Goal: Task Accomplishment & Management: Manage account settings

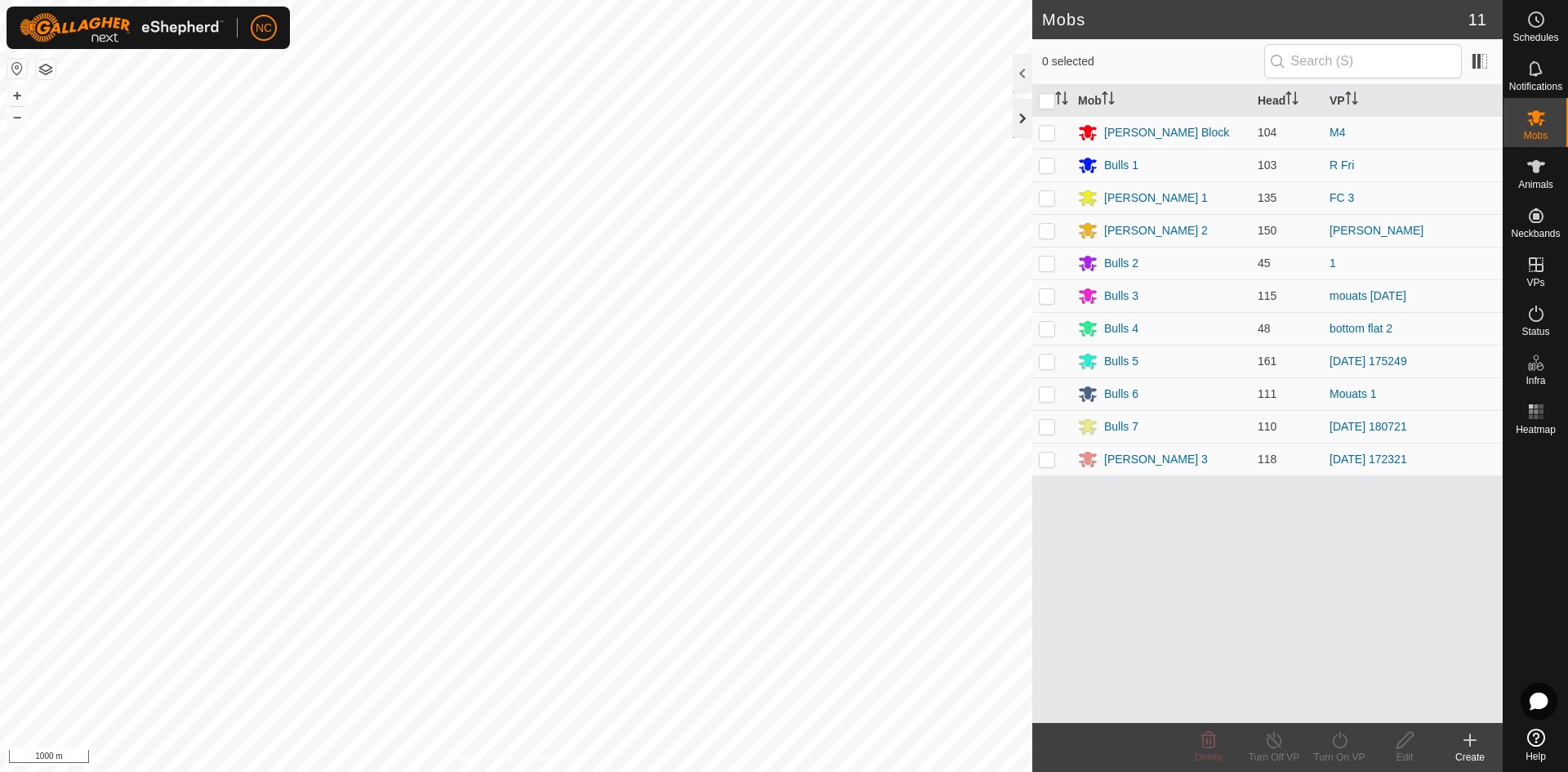
click at [1017, 123] on div at bounding box center [1022, 119] width 20 height 40
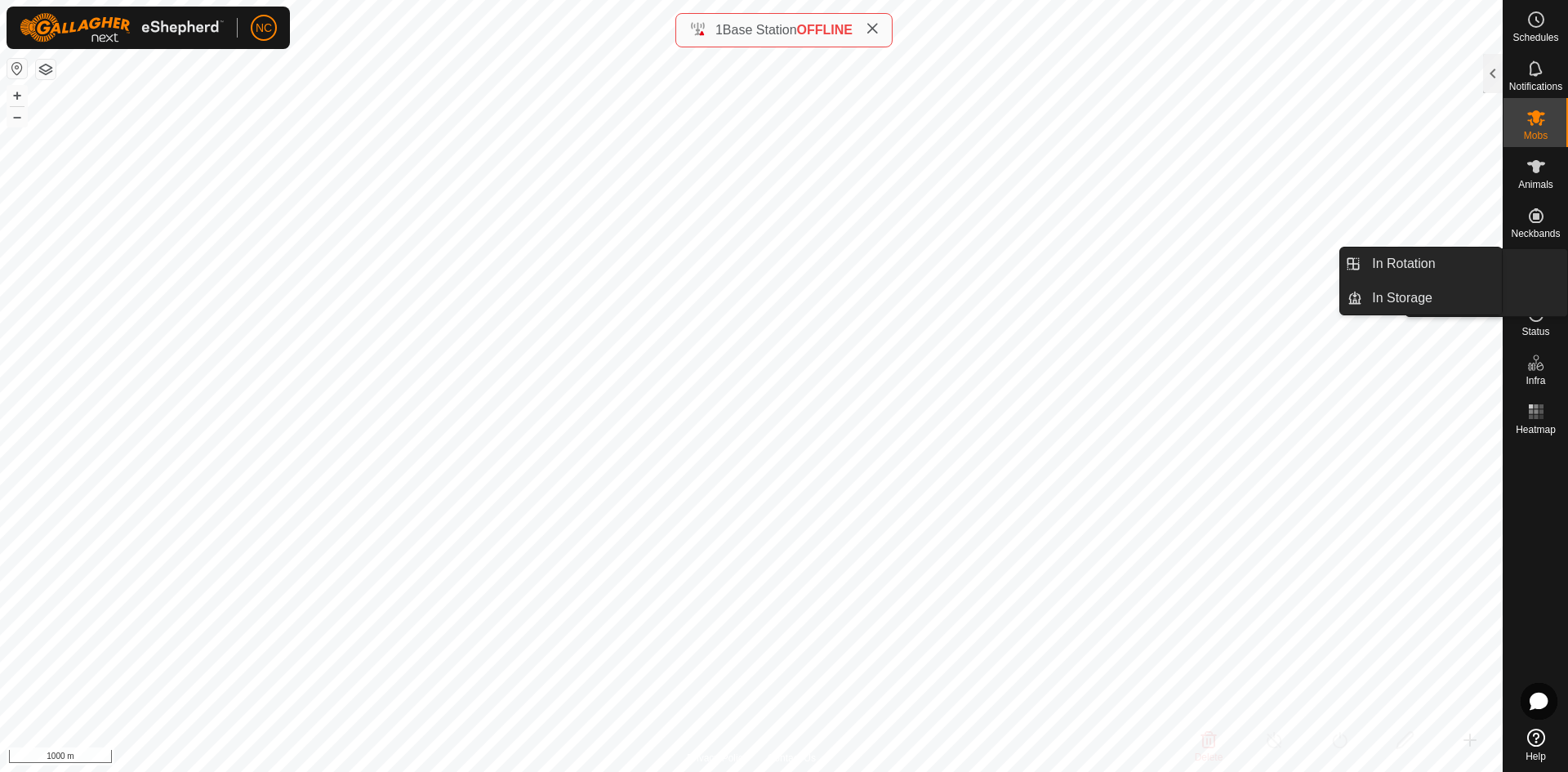
drag, startPoint x: 1523, startPoint y: 292, endPoint x: 1533, endPoint y: 259, distance: 34.5
click at [1533, 259] on icon at bounding box center [1536, 264] width 20 height 20
click at [1439, 262] on link "In Rotation" at bounding box center [1432, 263] width 140 height 33
click at [1527, 247] on div "VPs" at bounding box center [1536, 270] width 64 height 49
click at [1509, 267] on div "VPs" at bounding box center [1536, 270] width 64 height 49
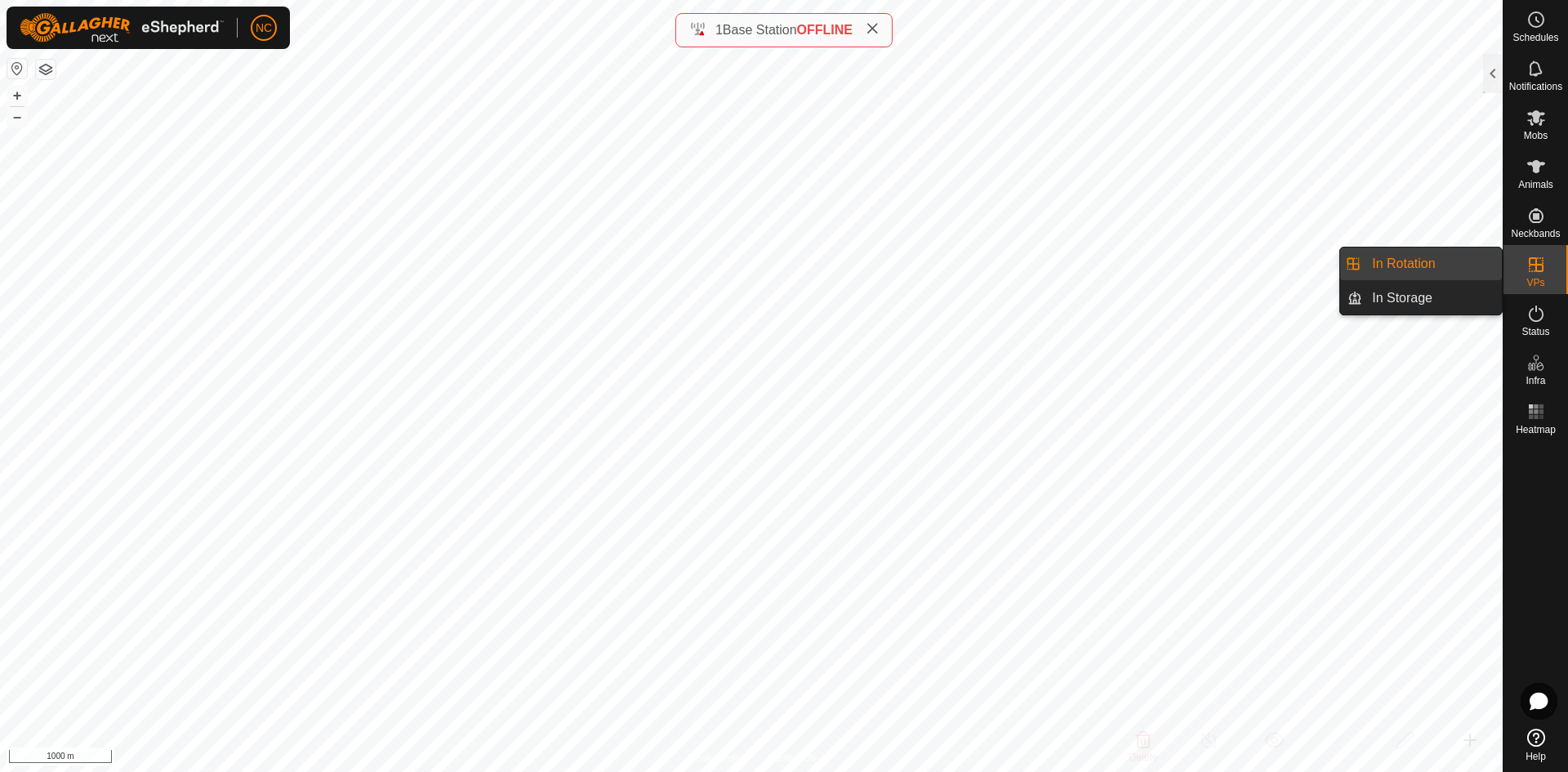
click at [1473, 257] on link "In Rotation" at bounding box center [1432, 263] width 140 height 33
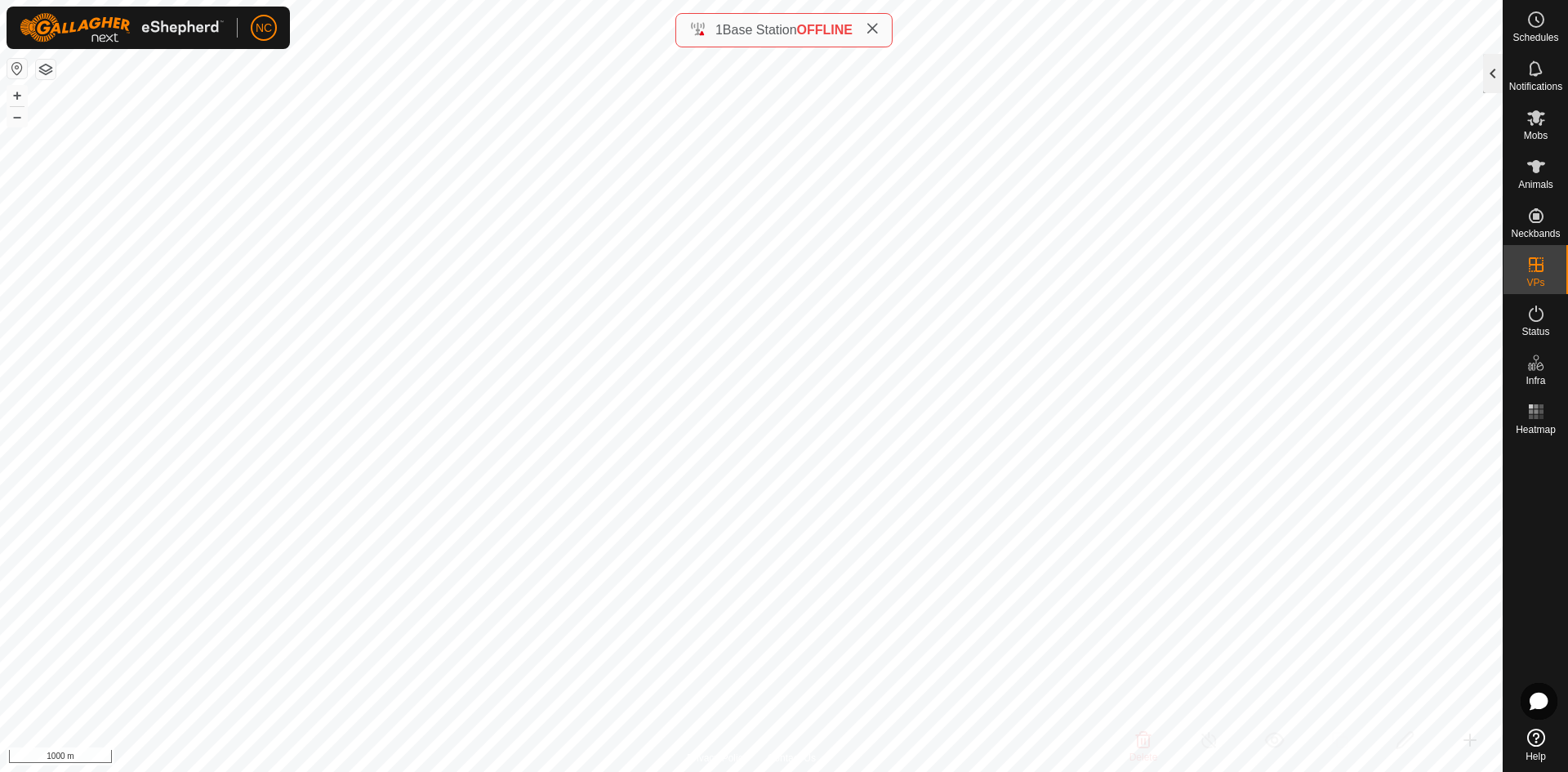
click at [1484, 62] on div at bounding box center [1493, 74] width 20 height 40
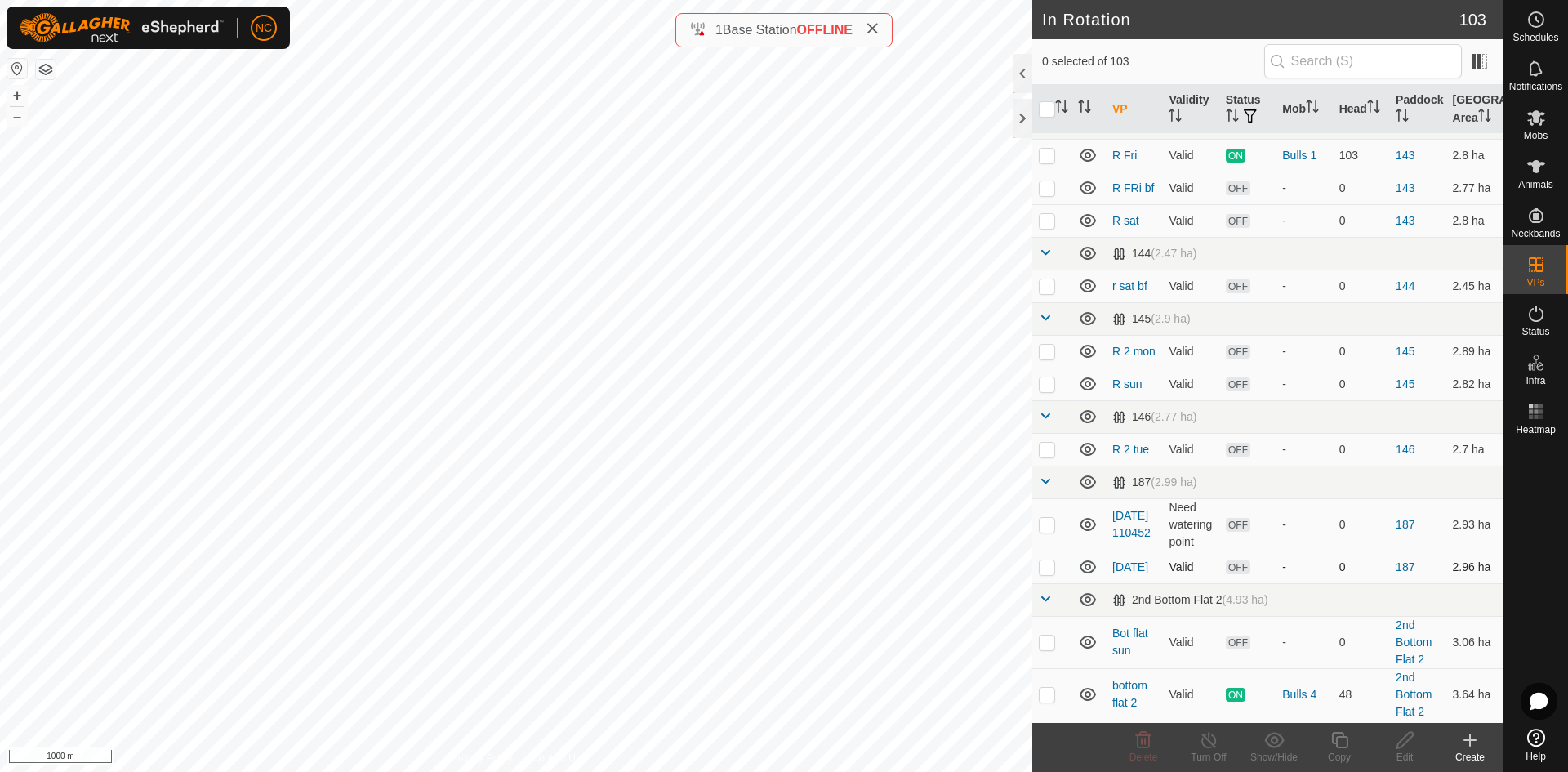
scroll to position [1224, 0]
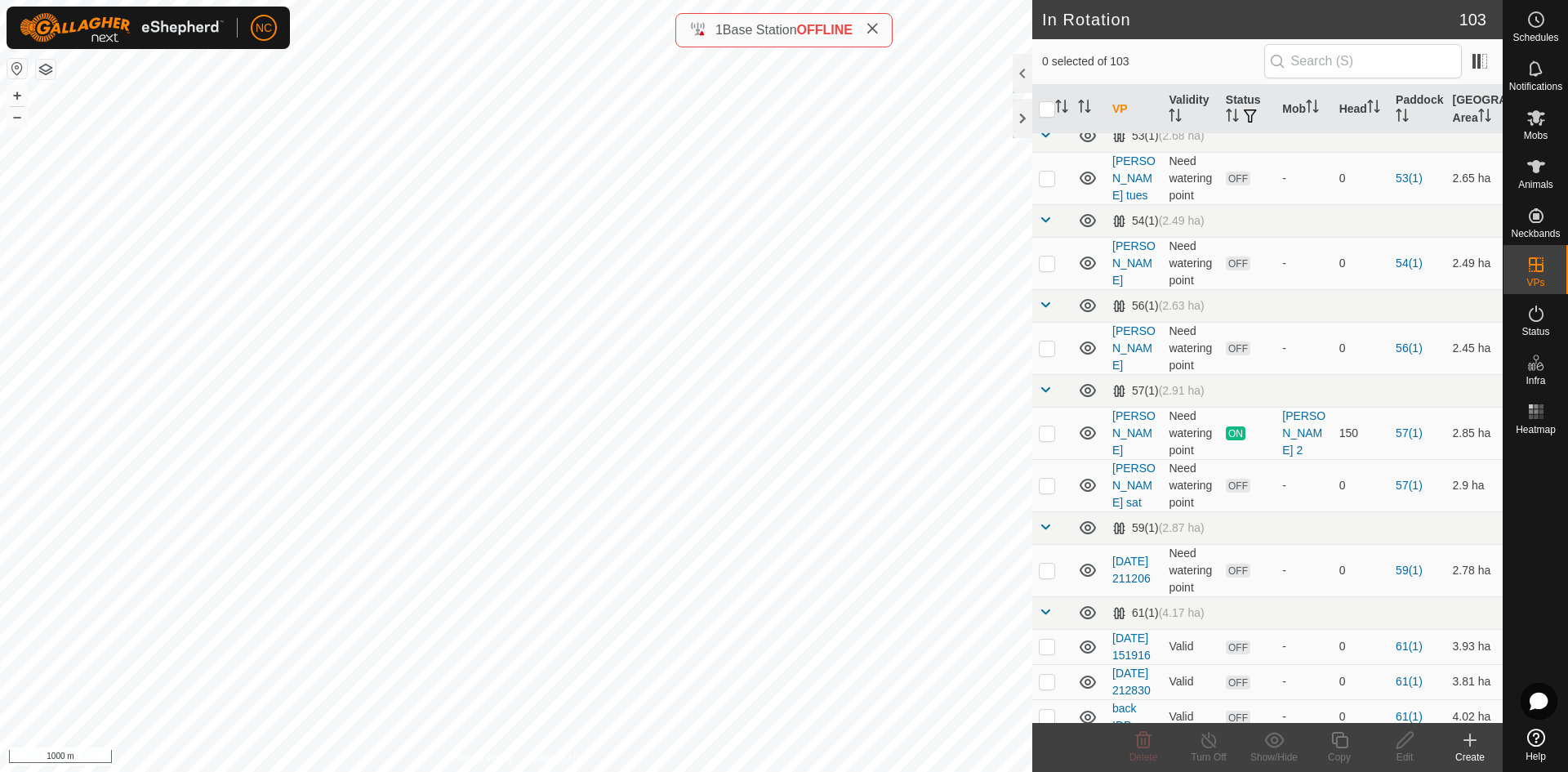
click at [1473, 738] on icon at bounding box center [1470, 739] width 20 height 20
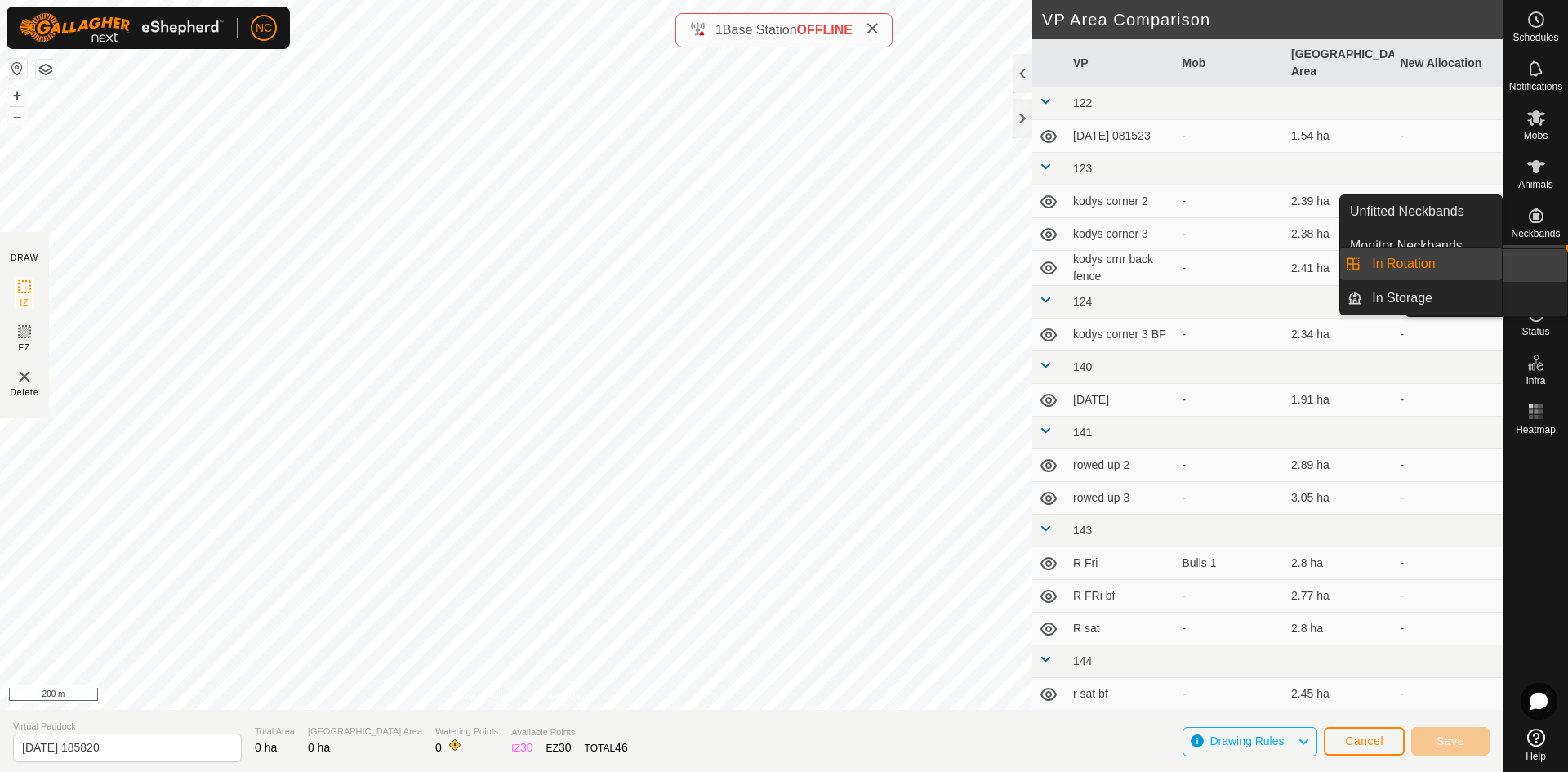
drag, startPoint x: 1531, startPoint y: 252, endPoint x: 1522, endPoint y: 267, distance: 17.5
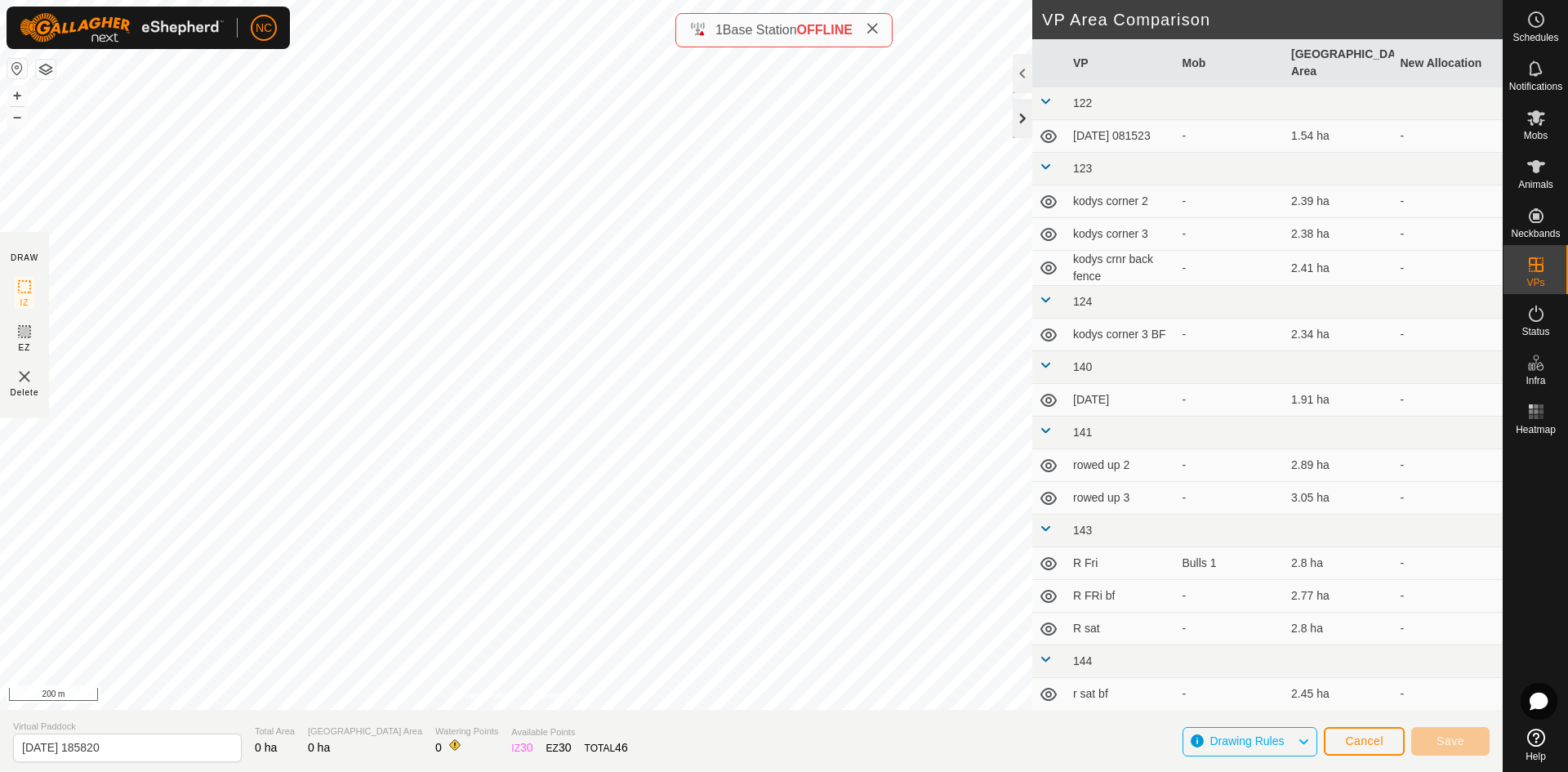
click at [1021, 110] on div at bounding box center [1022, 119] width 20 height 40
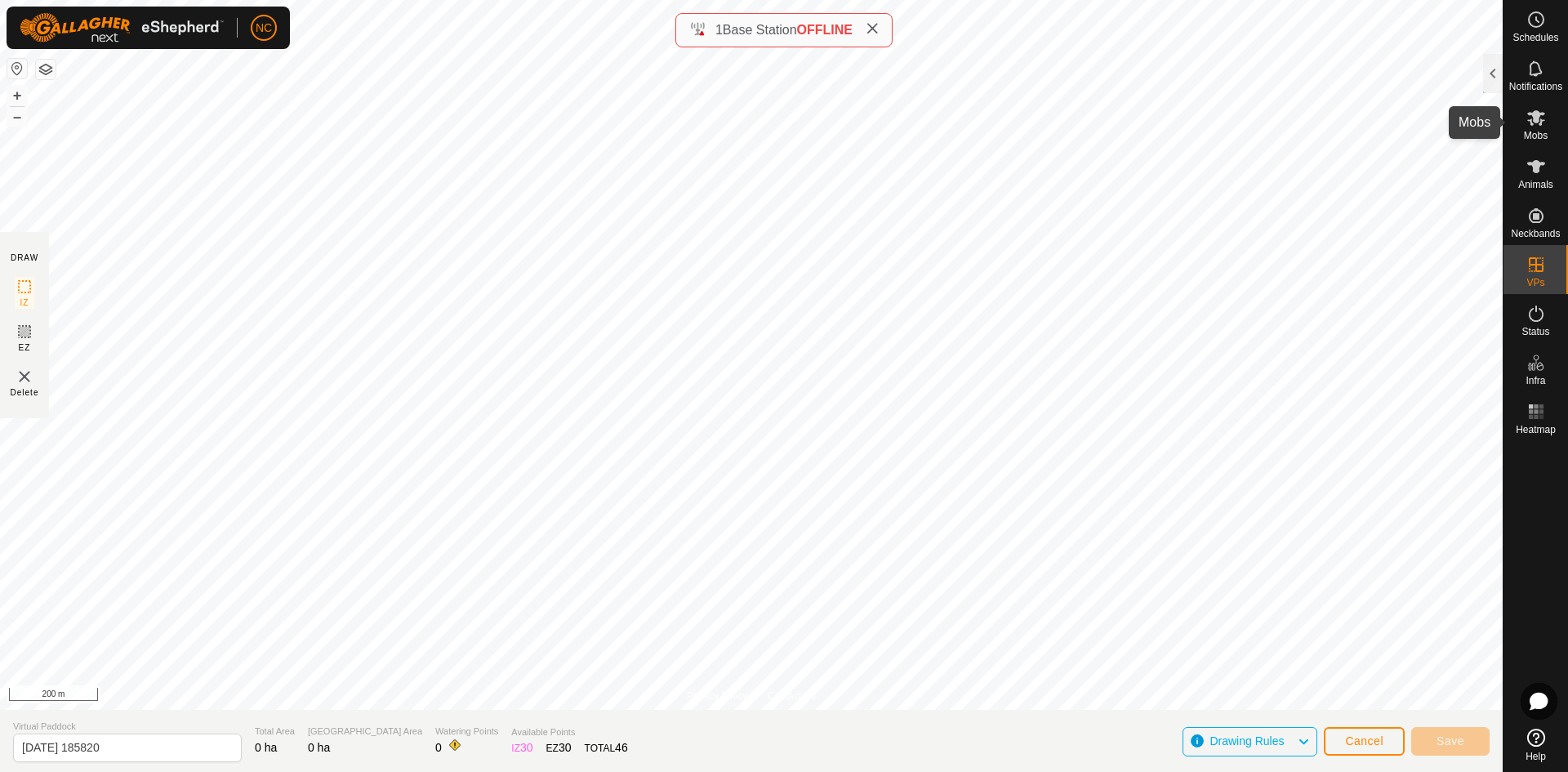
click at [1543, 115] on icon at bounding box center [1536, 117] width 20 height 20
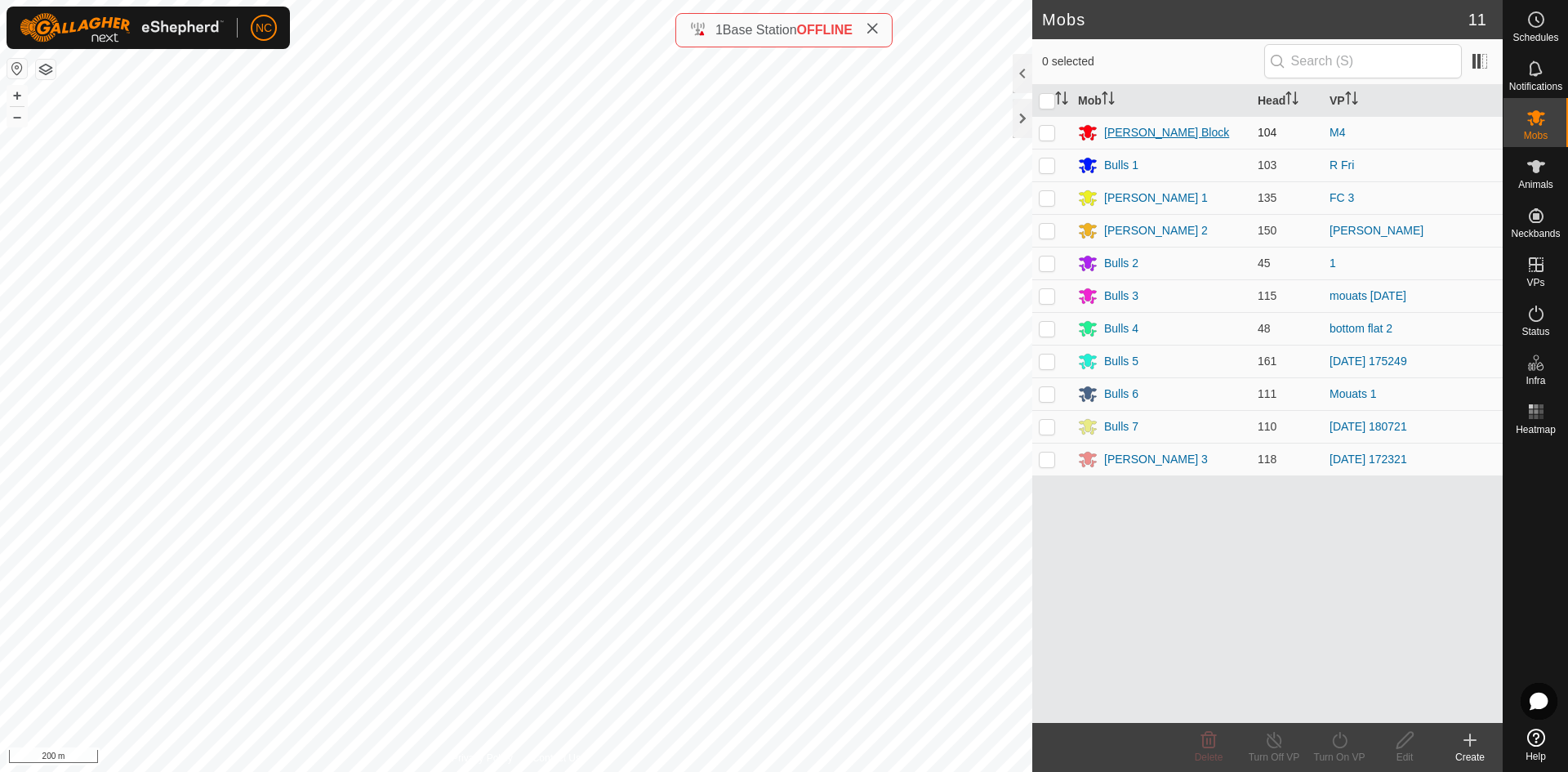
click at [1147, 128] on div "[PERSON_NAME] Block" at bounding box center [1166, 133] width 125 height 17
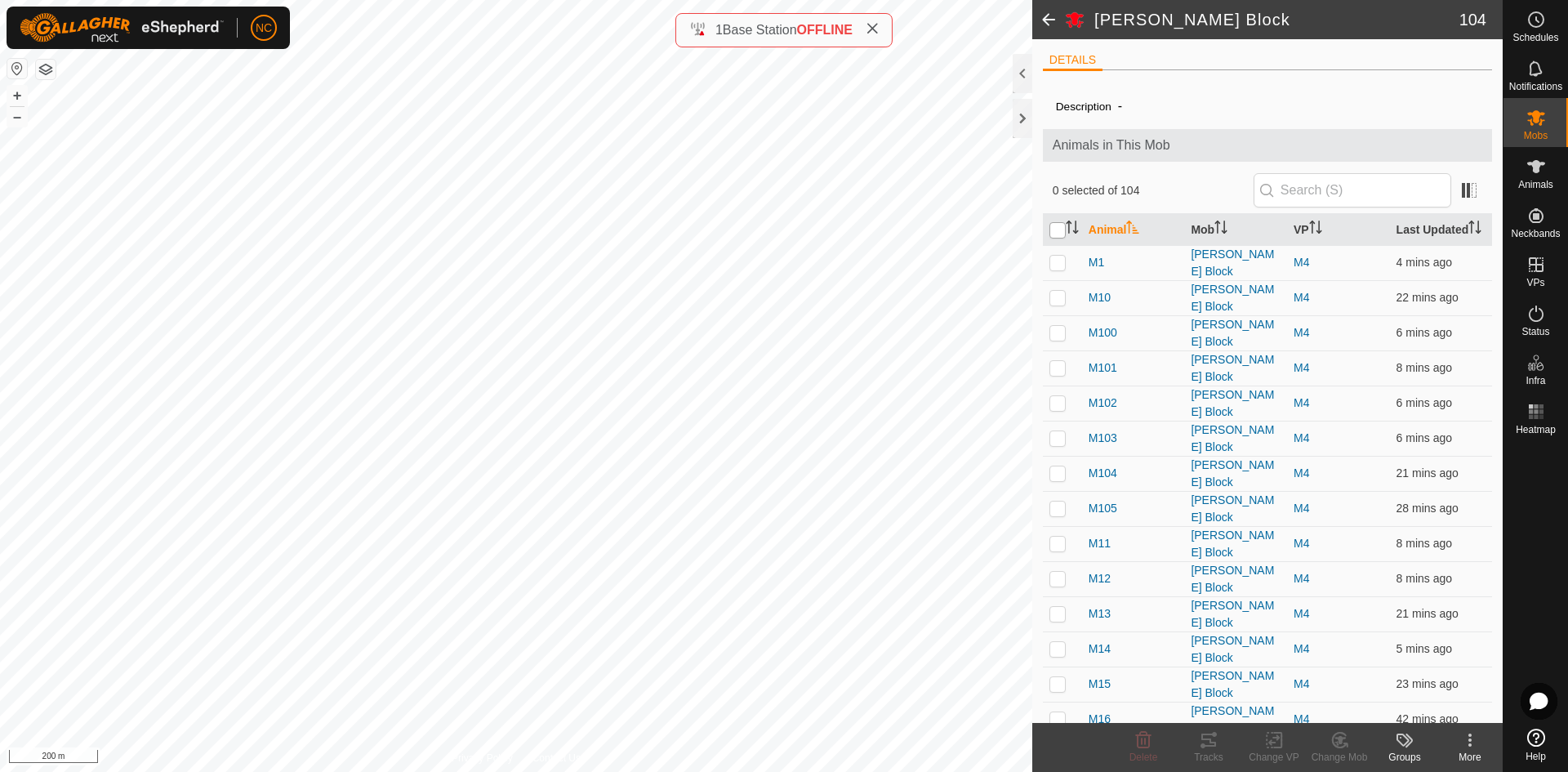
click at [1057, 235] on input "checkbox" at bounding box center [1057, 230] width 16 height 16
checkbox input "true"
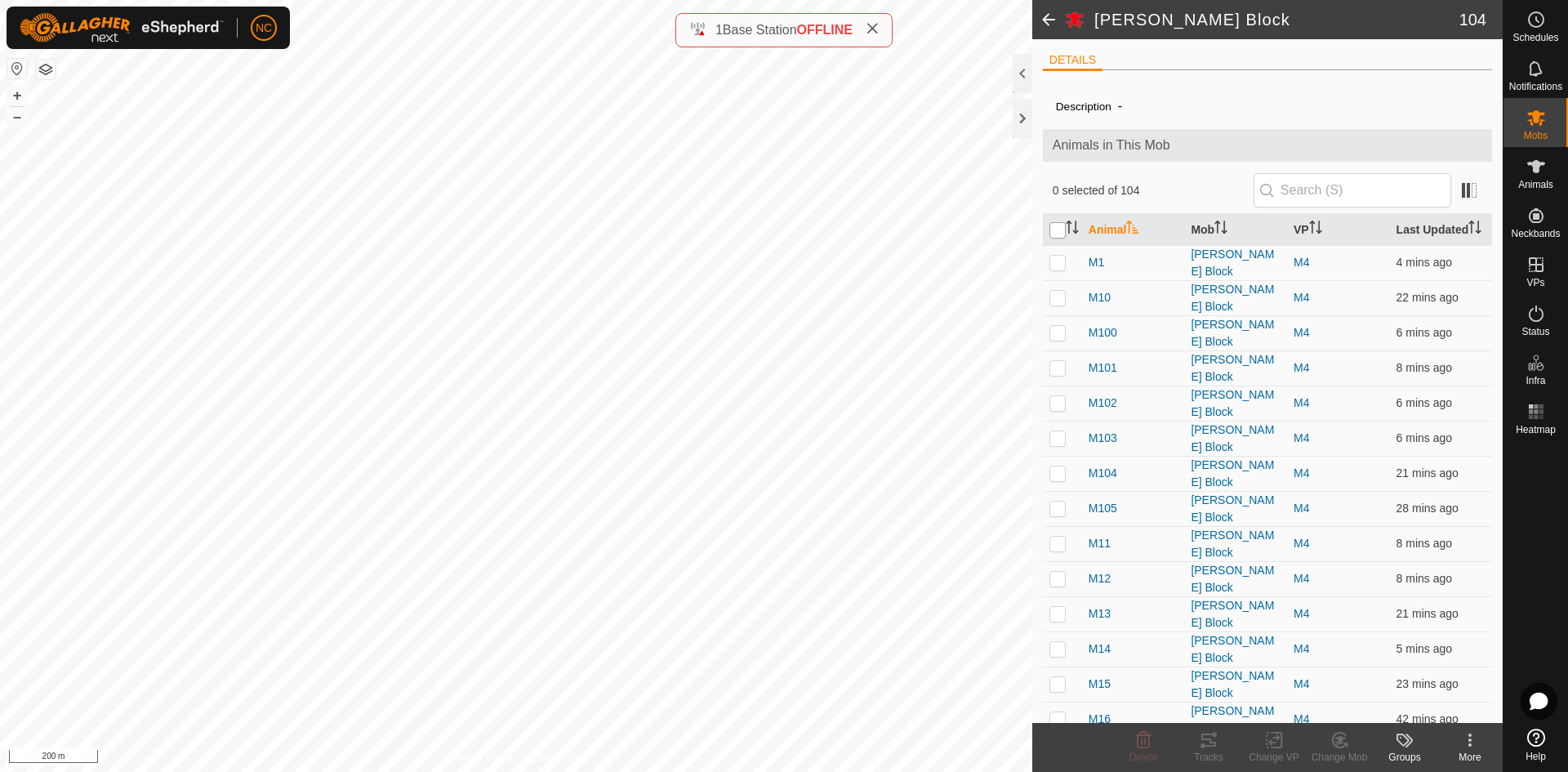
checkbox input "true"
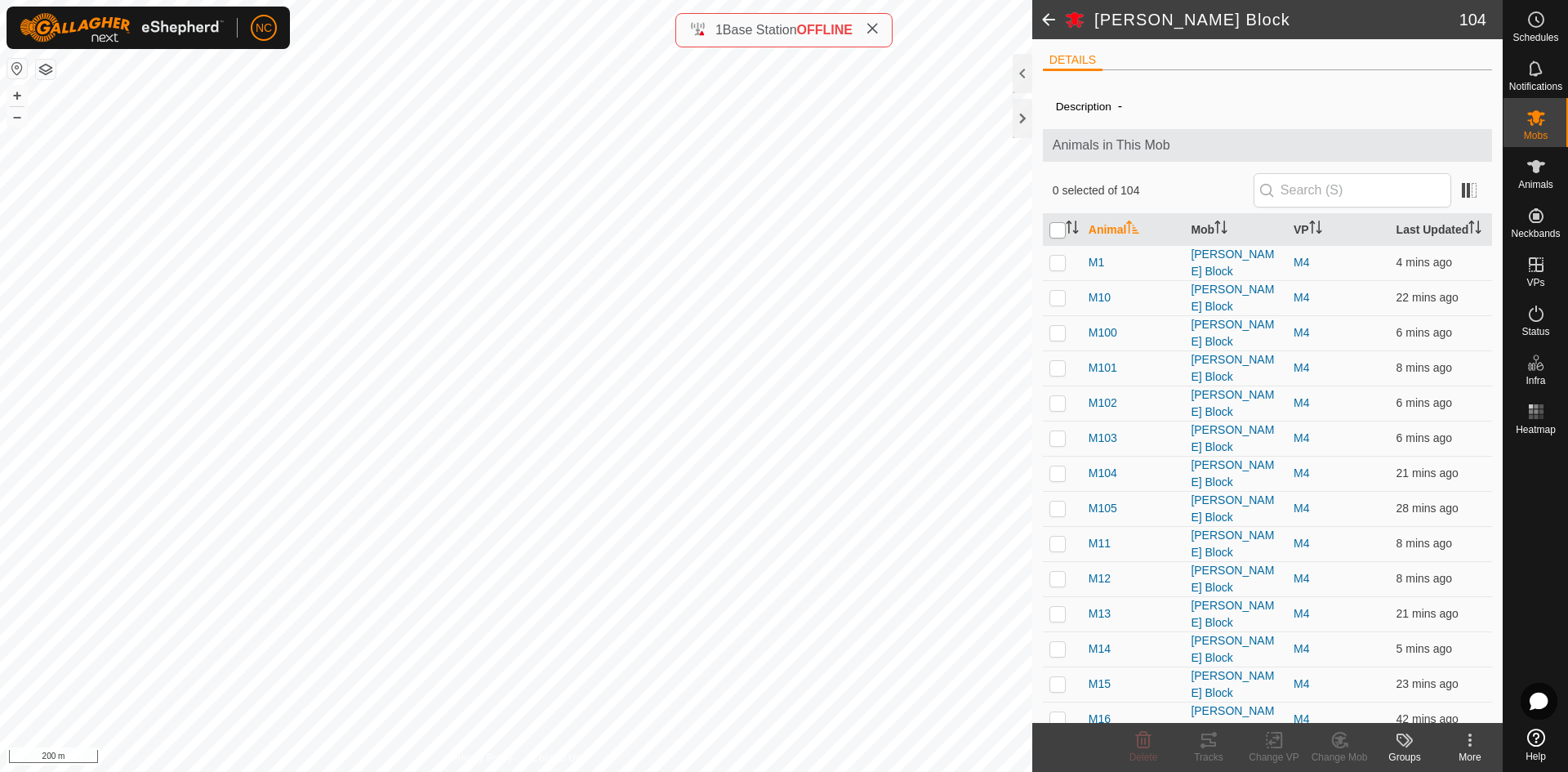
checkbox input "true"
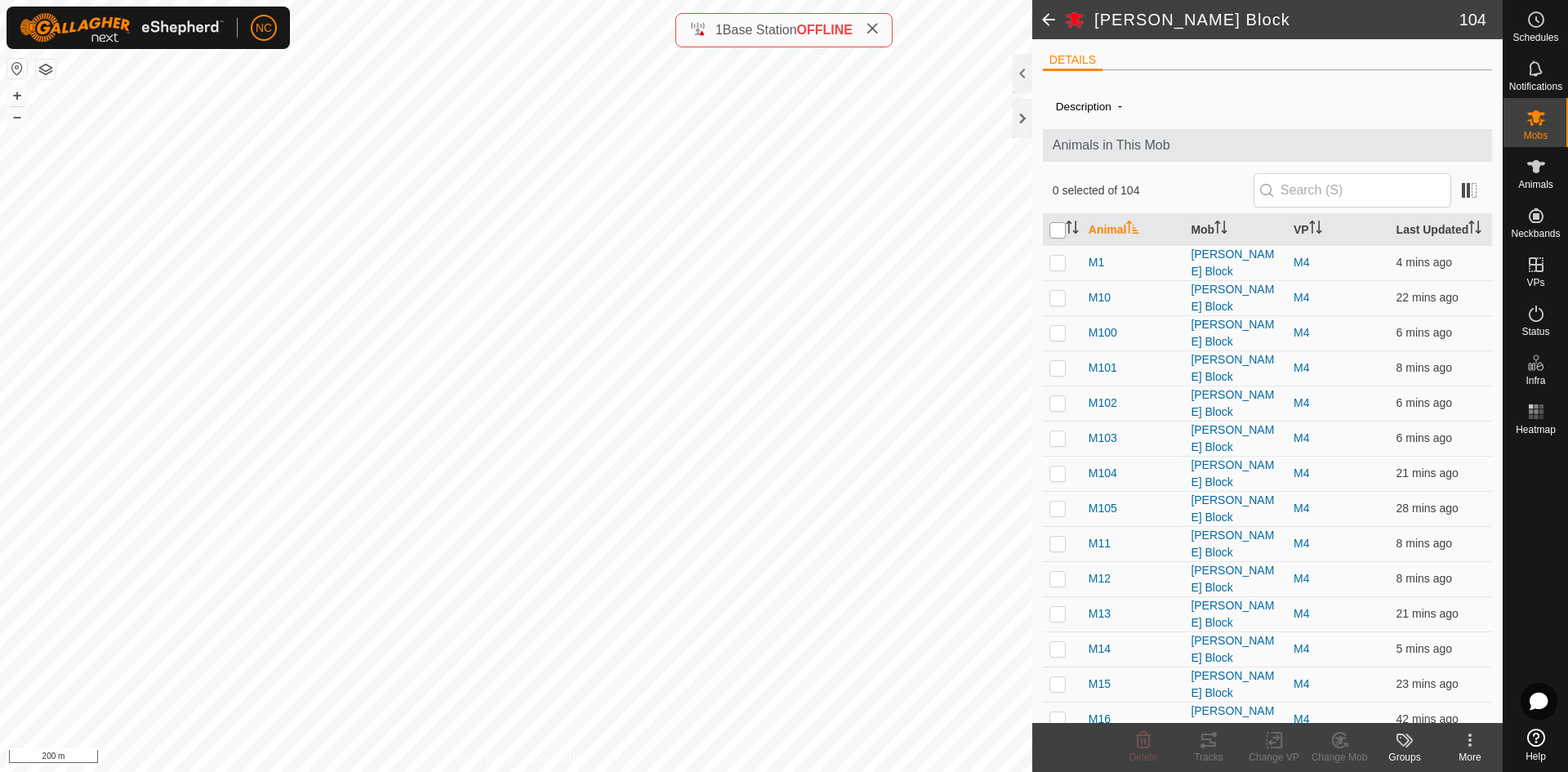
checkbox input "true"
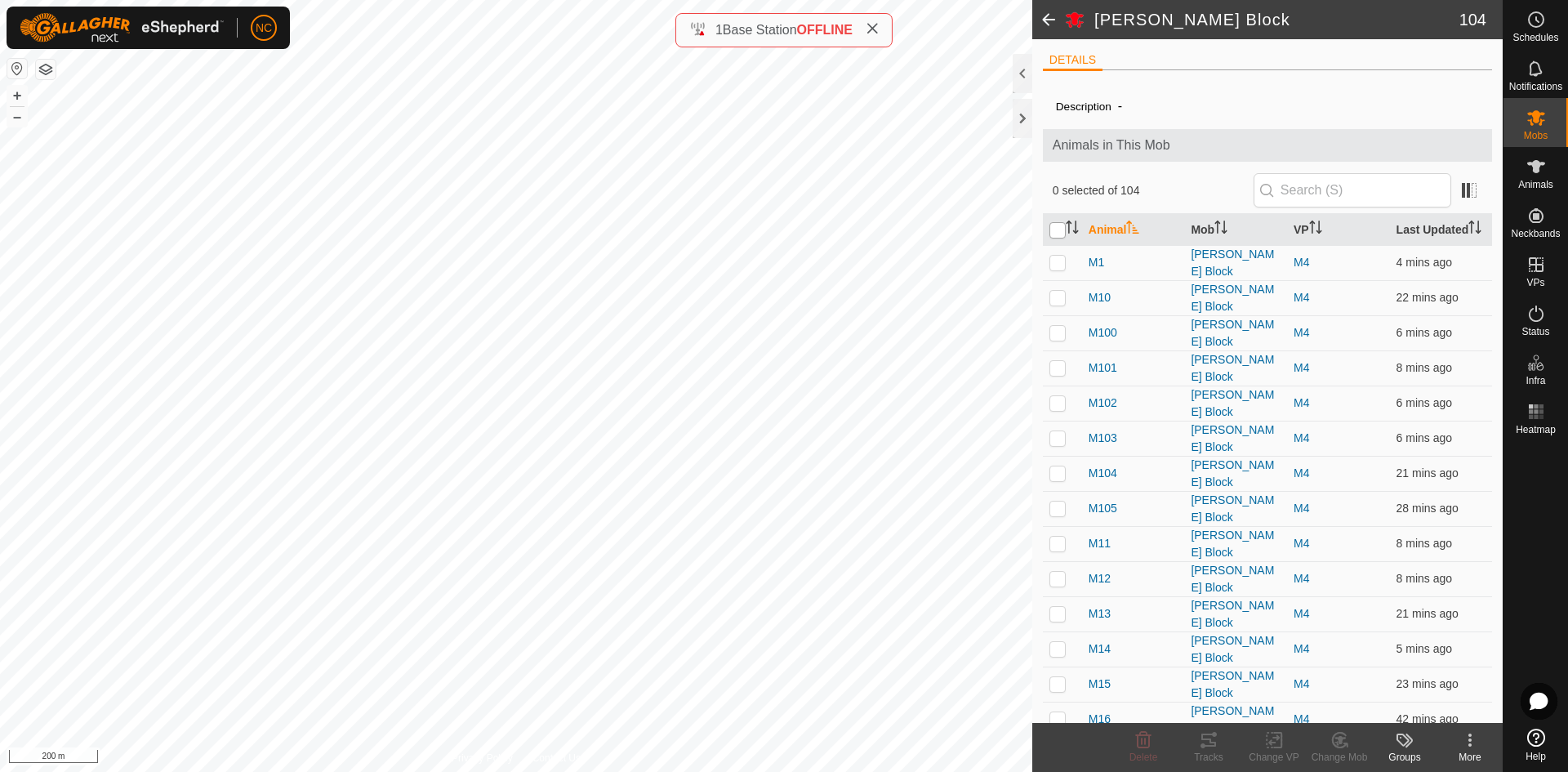
checkbox input "true"
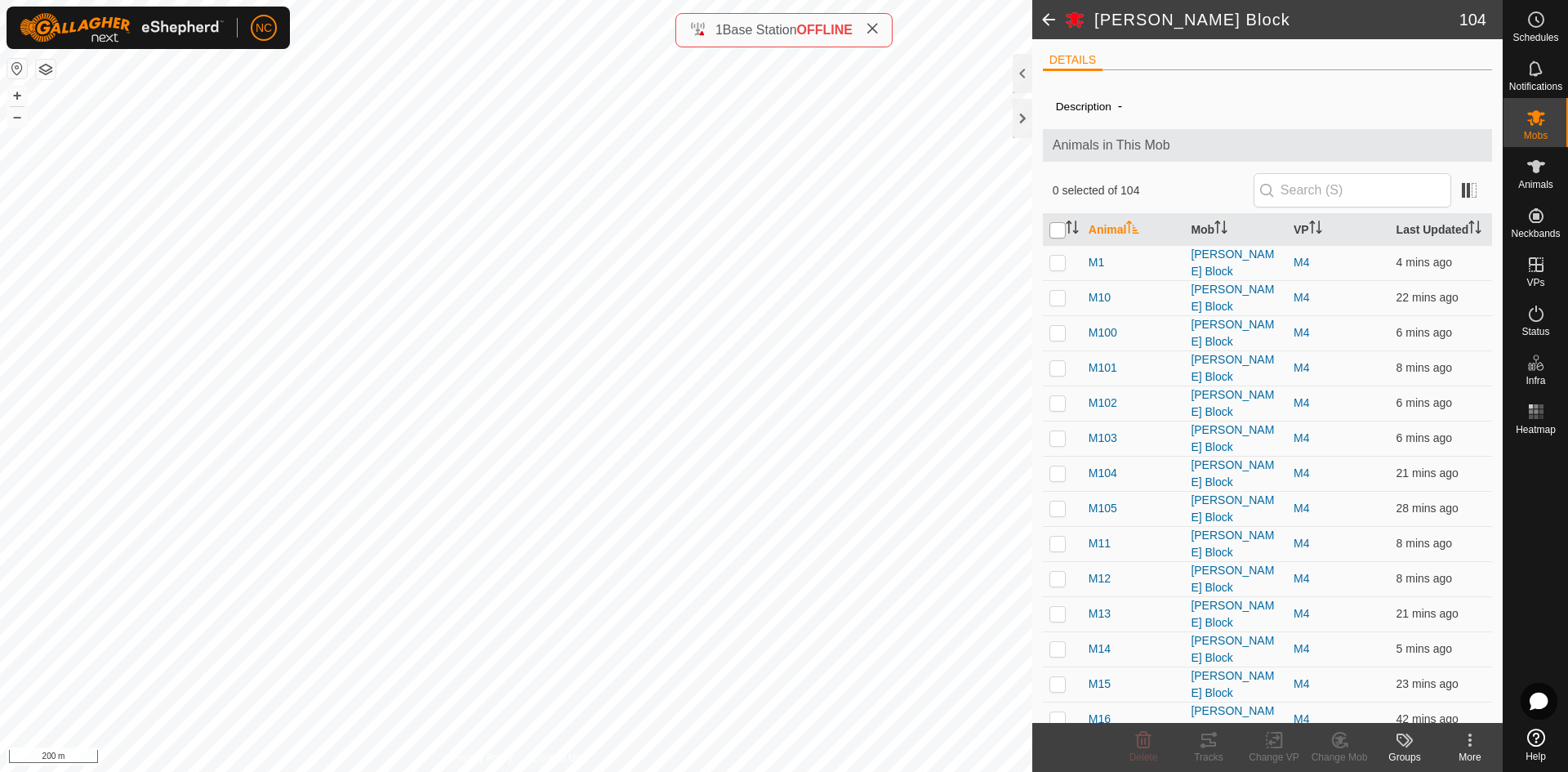
checkbox input "true"
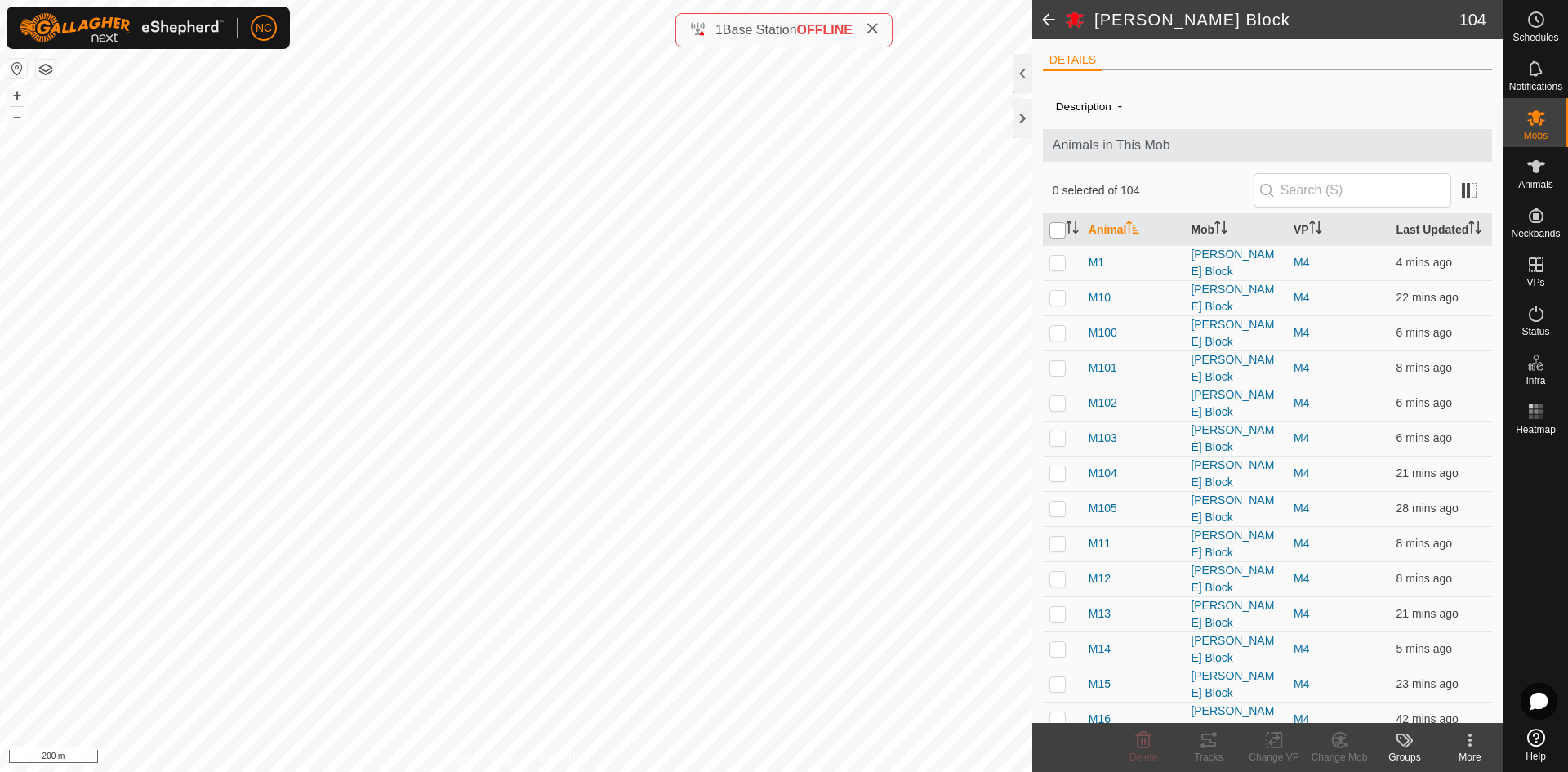
checkbox input "true"
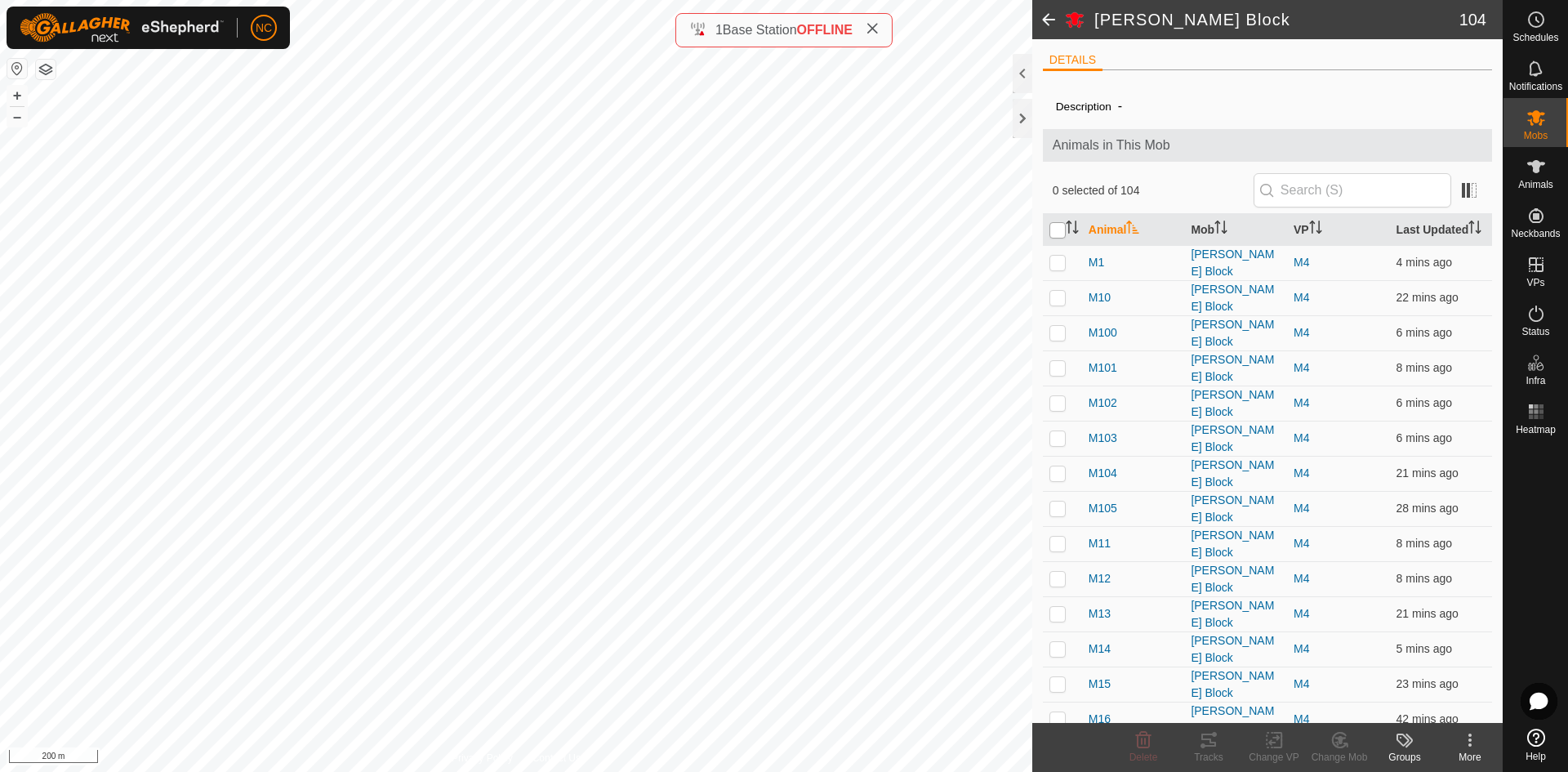
checkbox input "true"
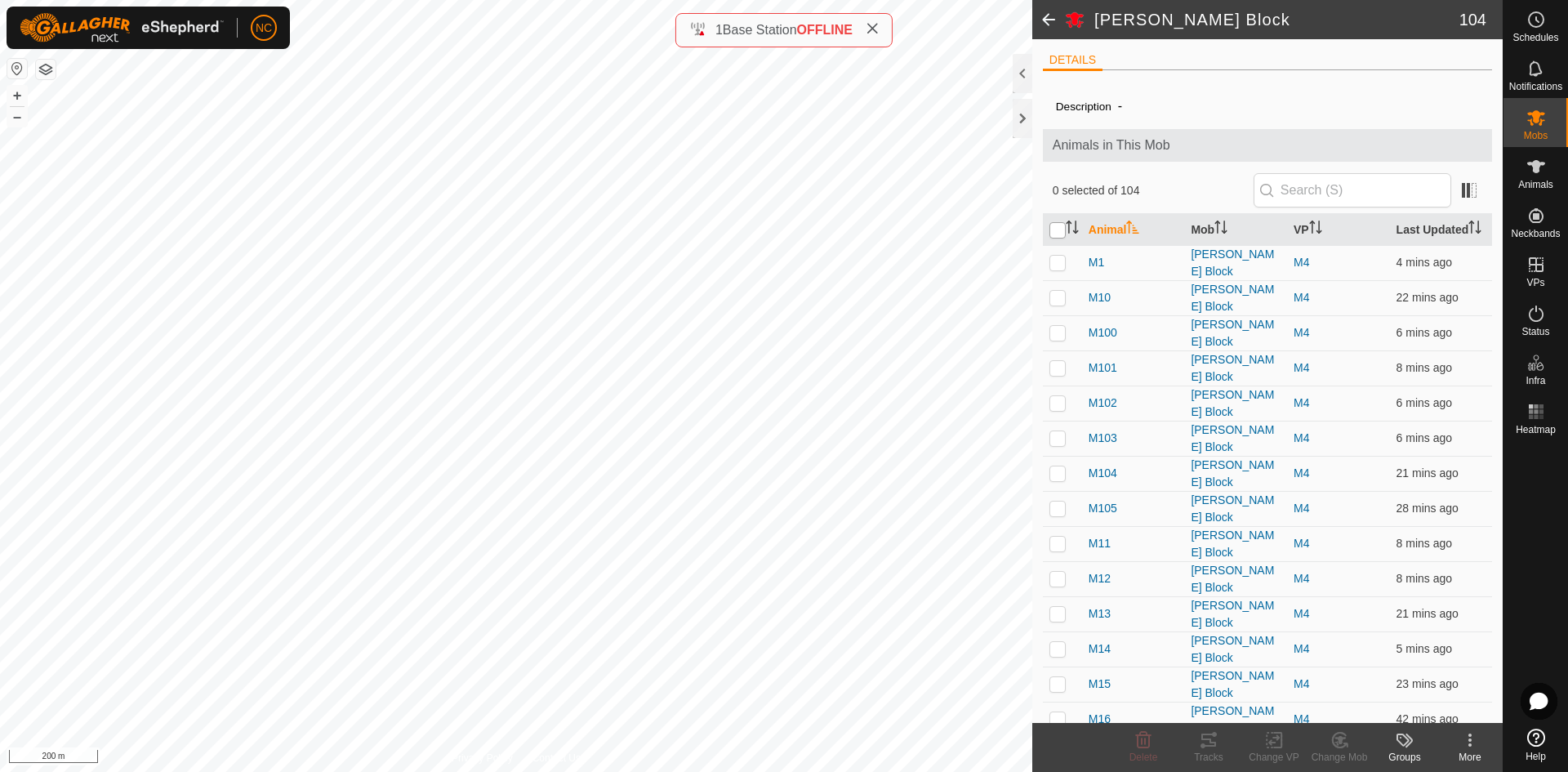
checkbox input "true"
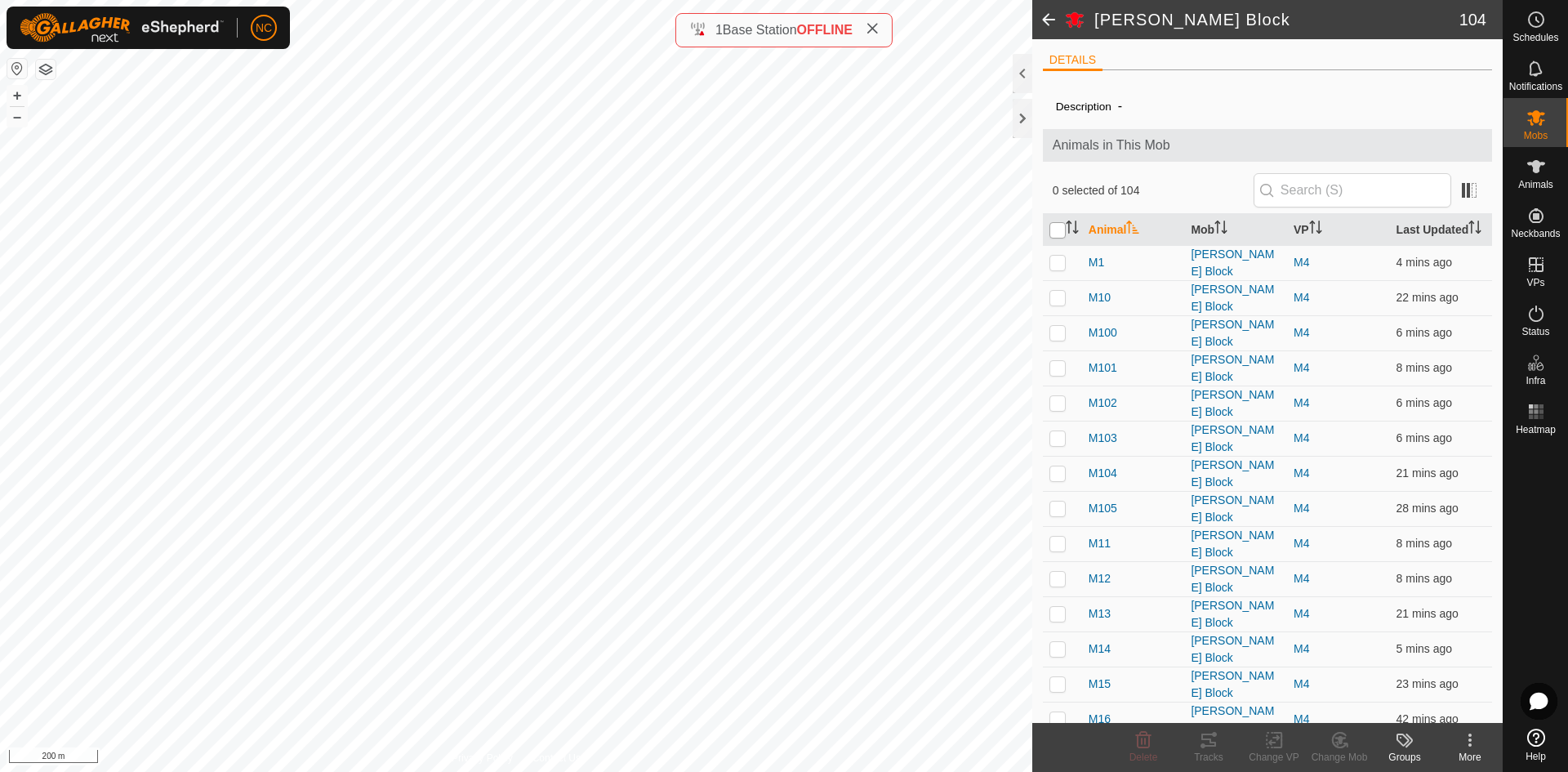
checkbox input "true"
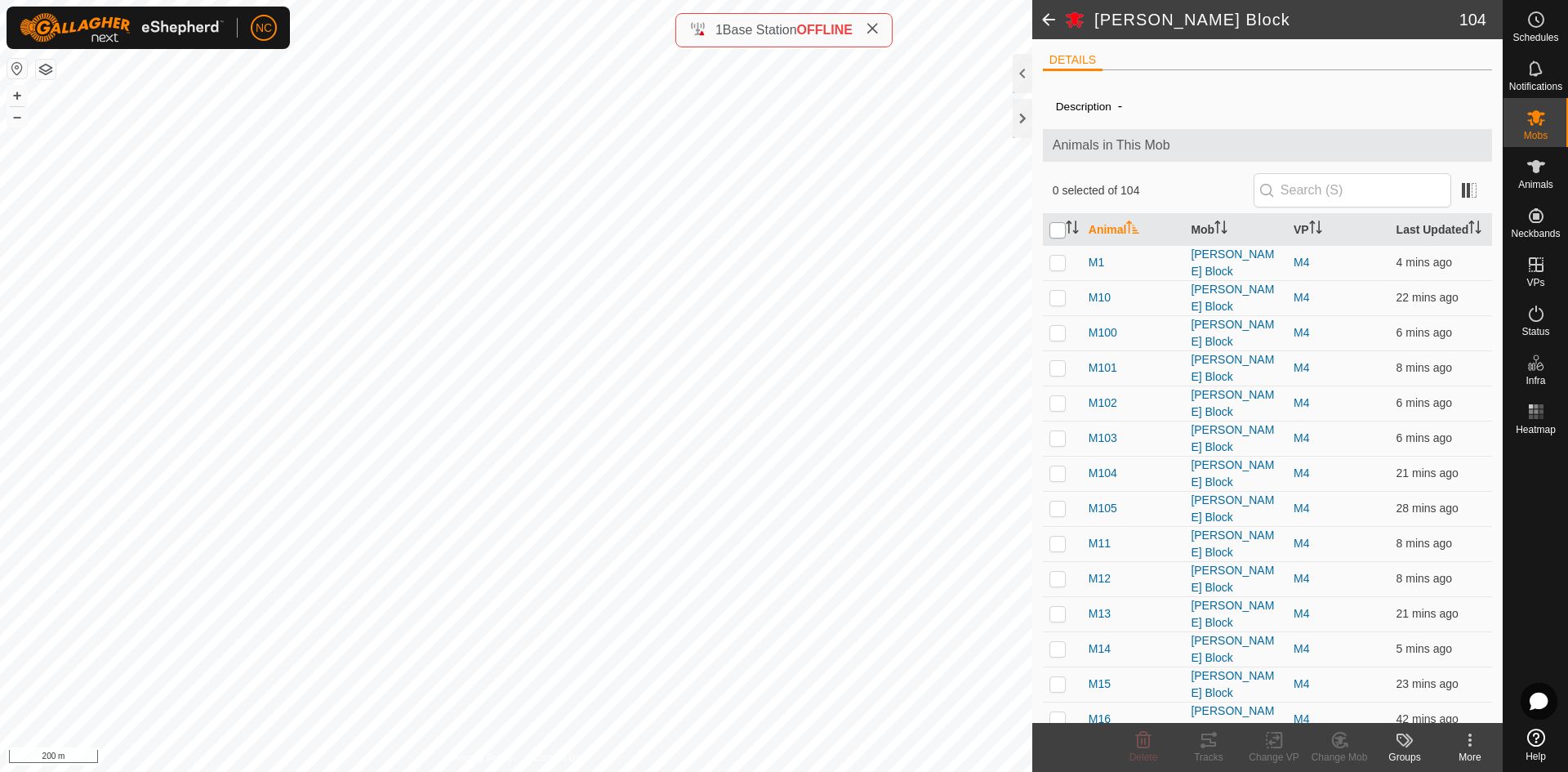
checkbox input "true"
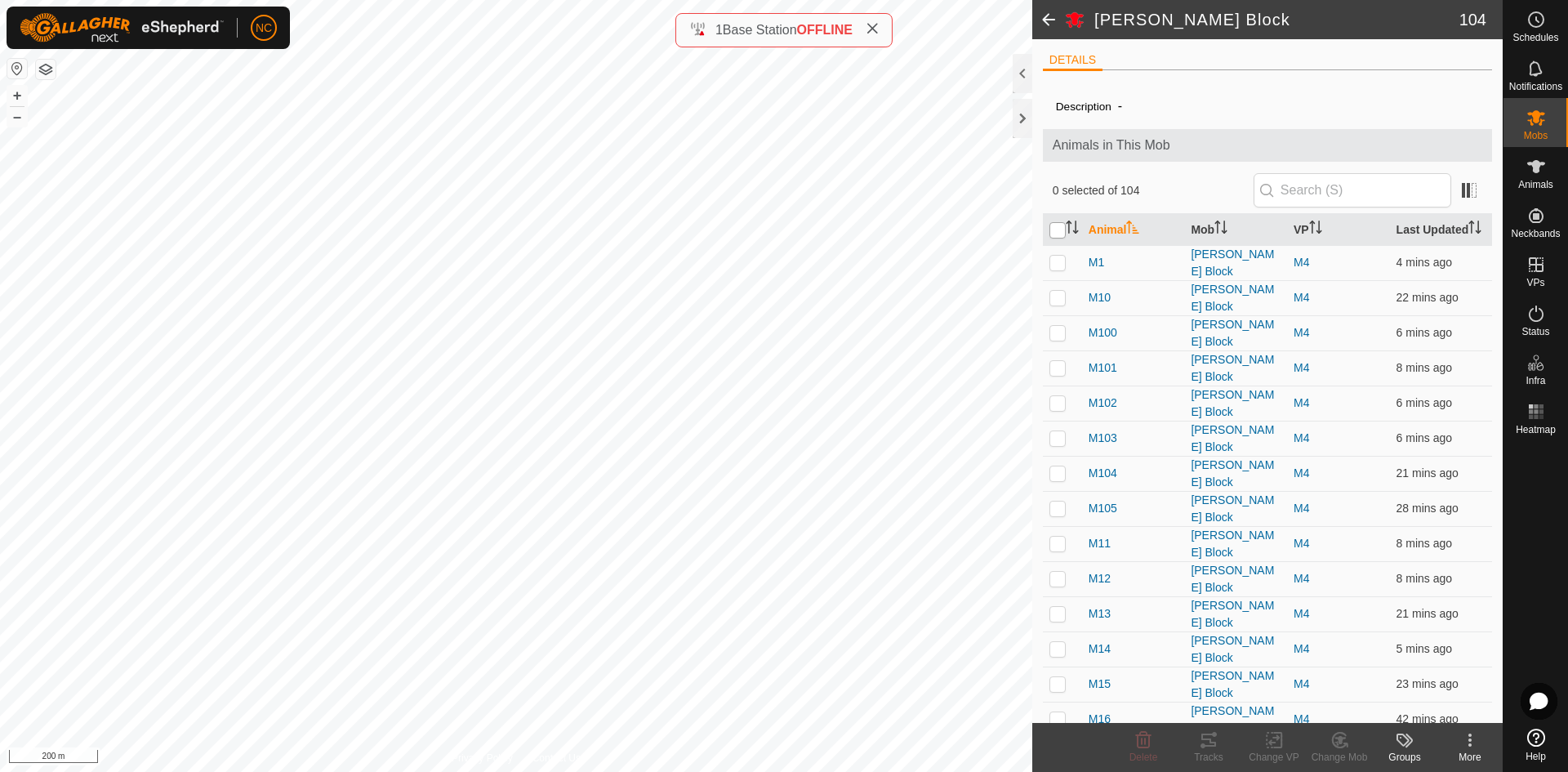
checkbox input "true"
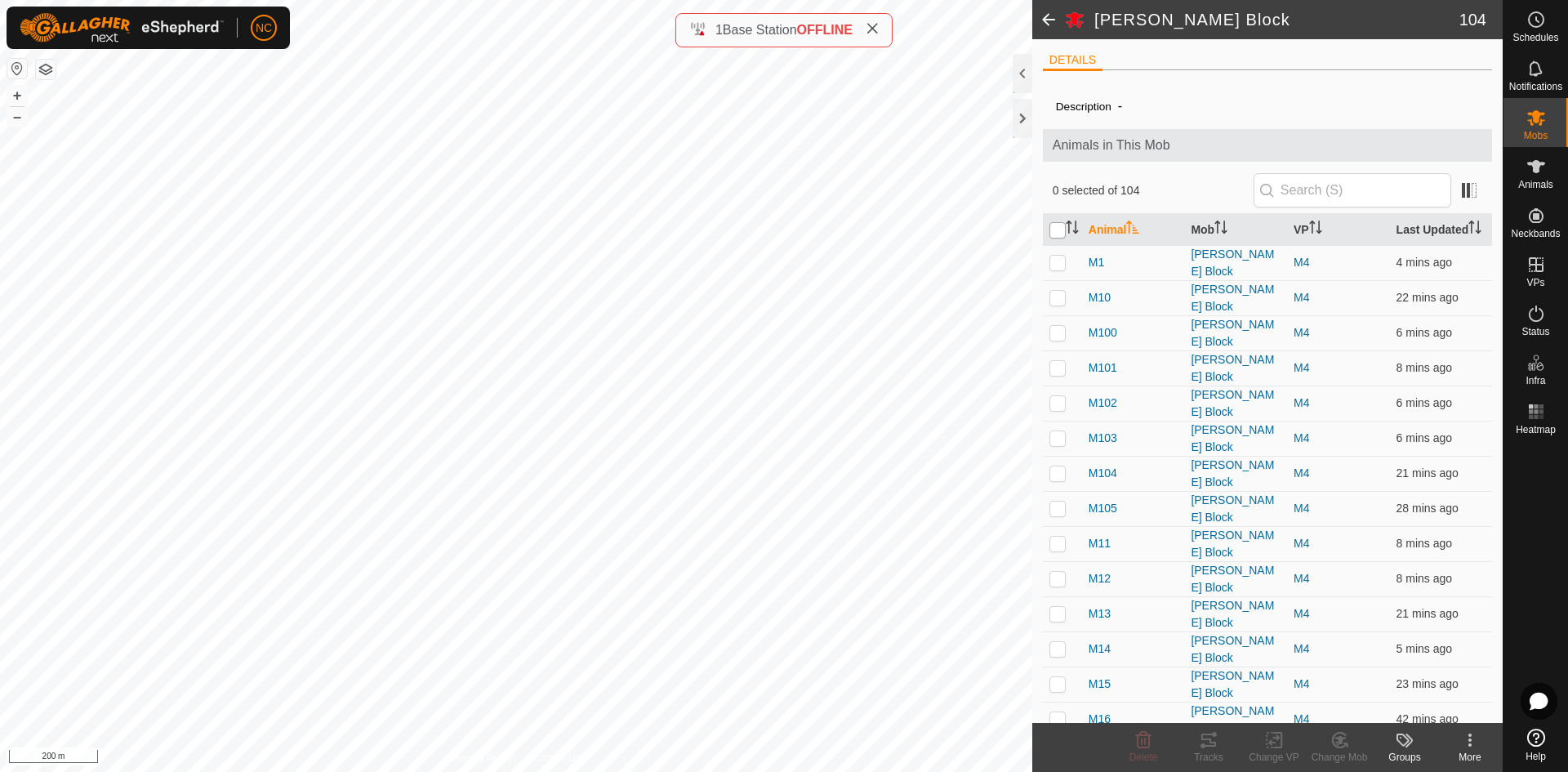
checkbox input "true"
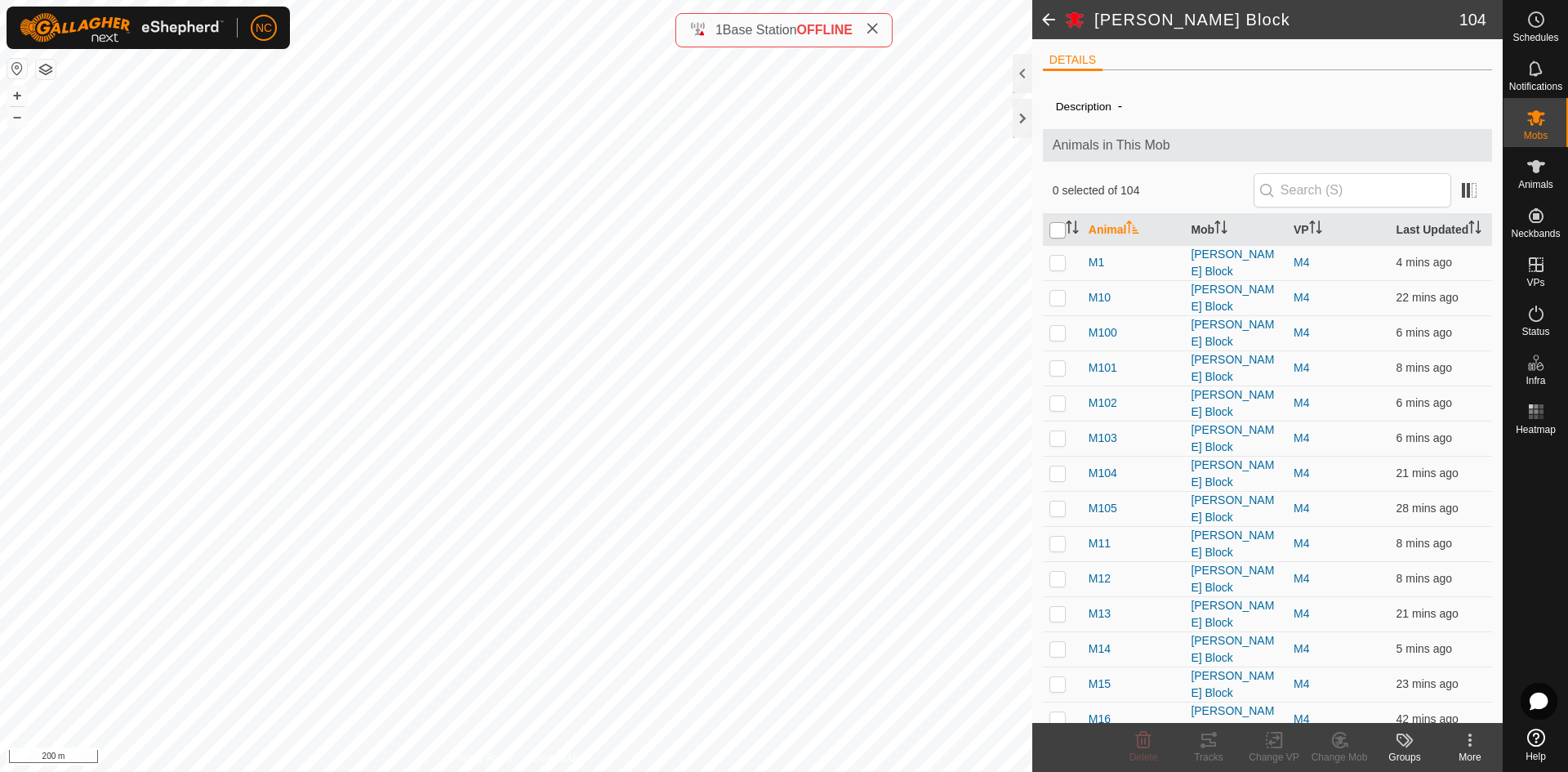
checkbox input "true"
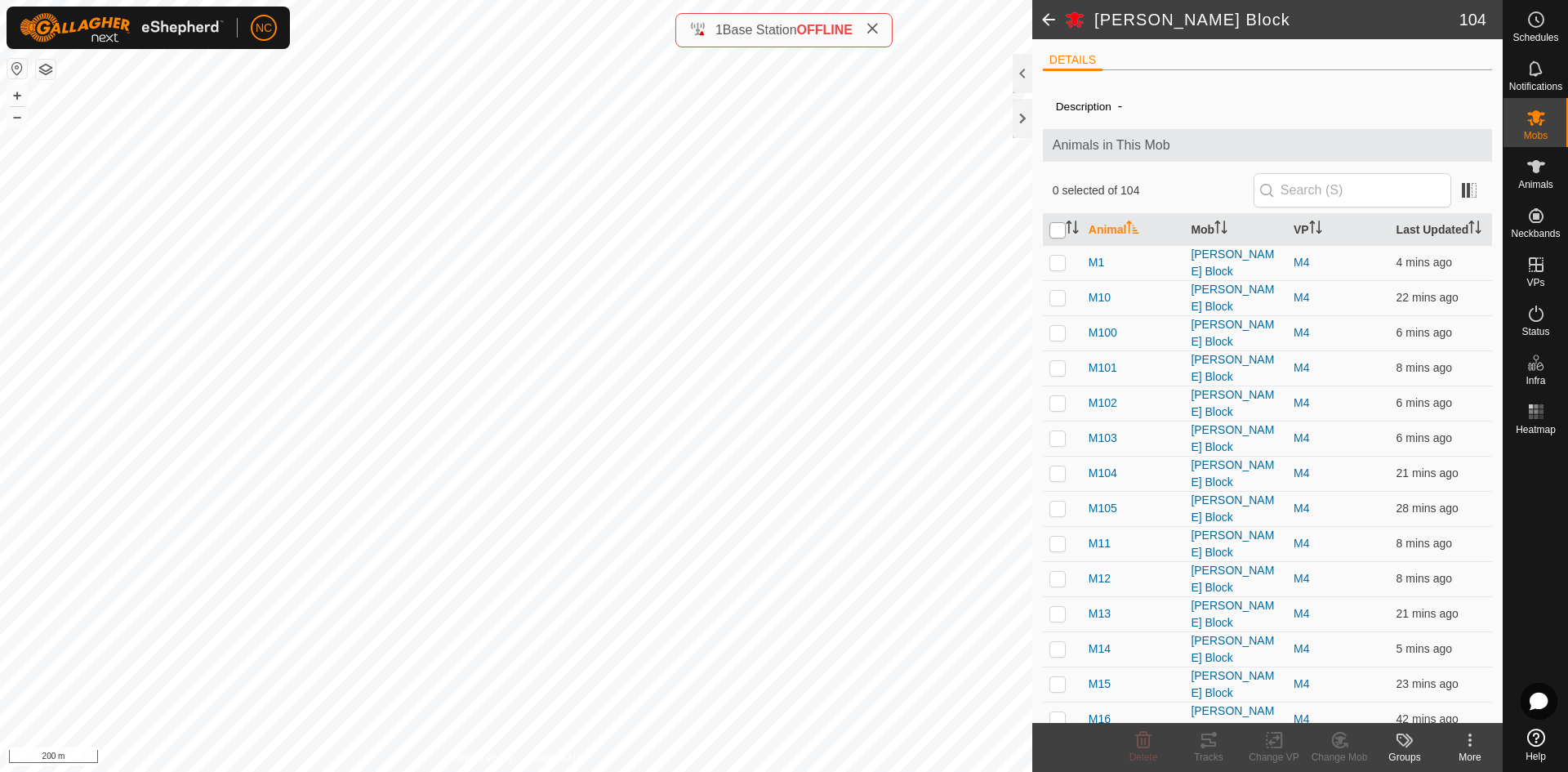
checkbox input "true"
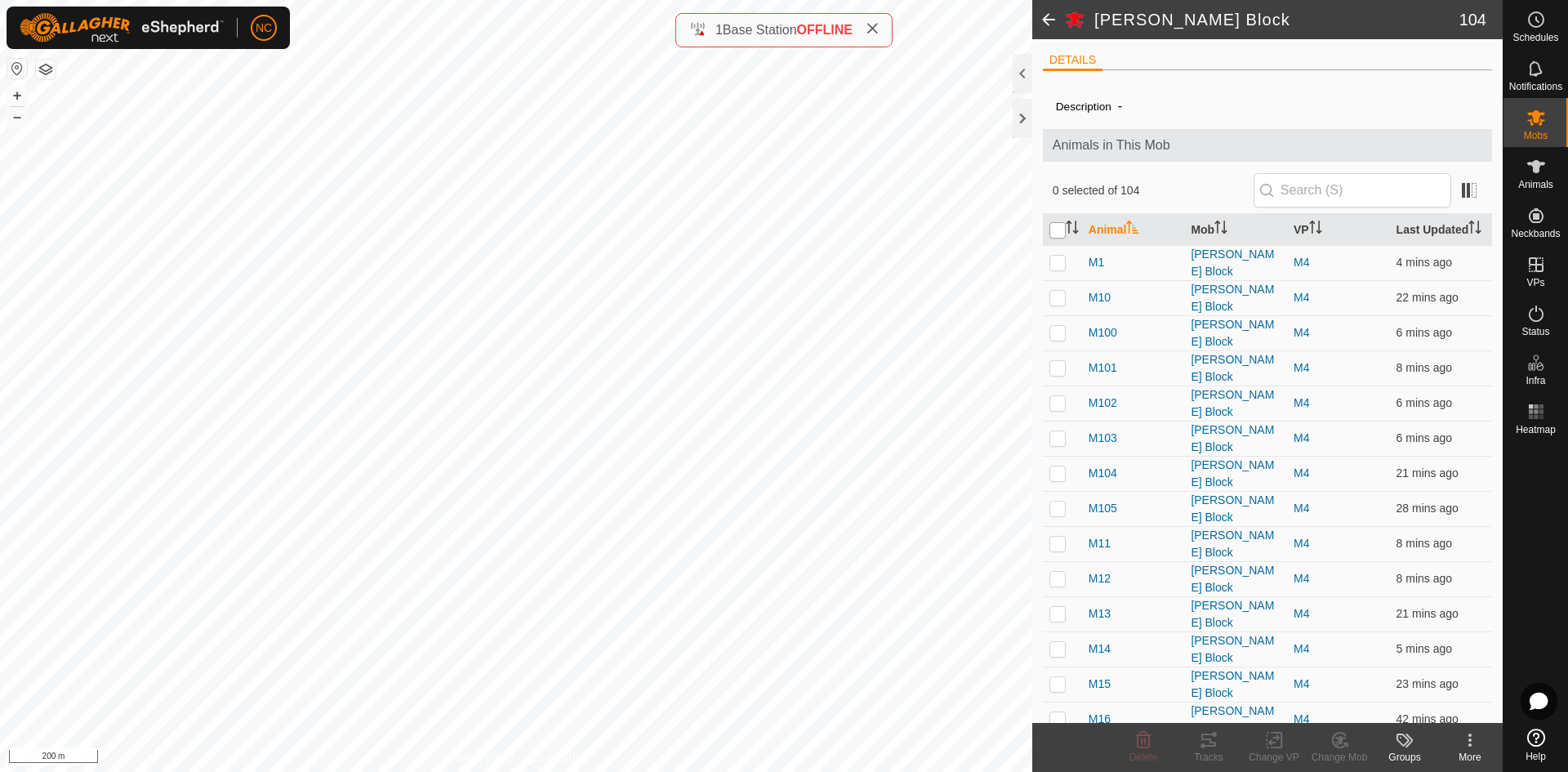
checkbox input "true"
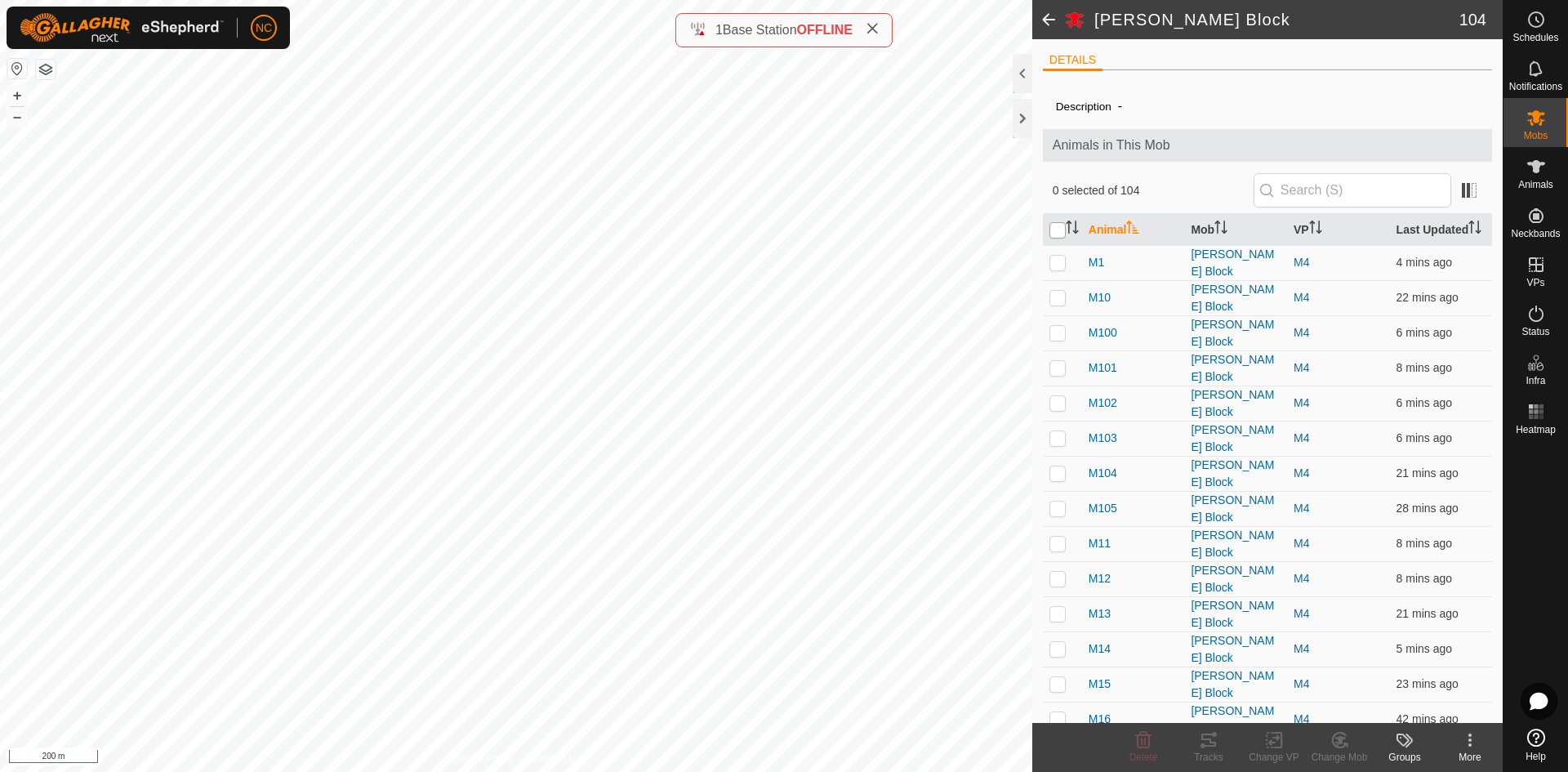
checkbox input "true"
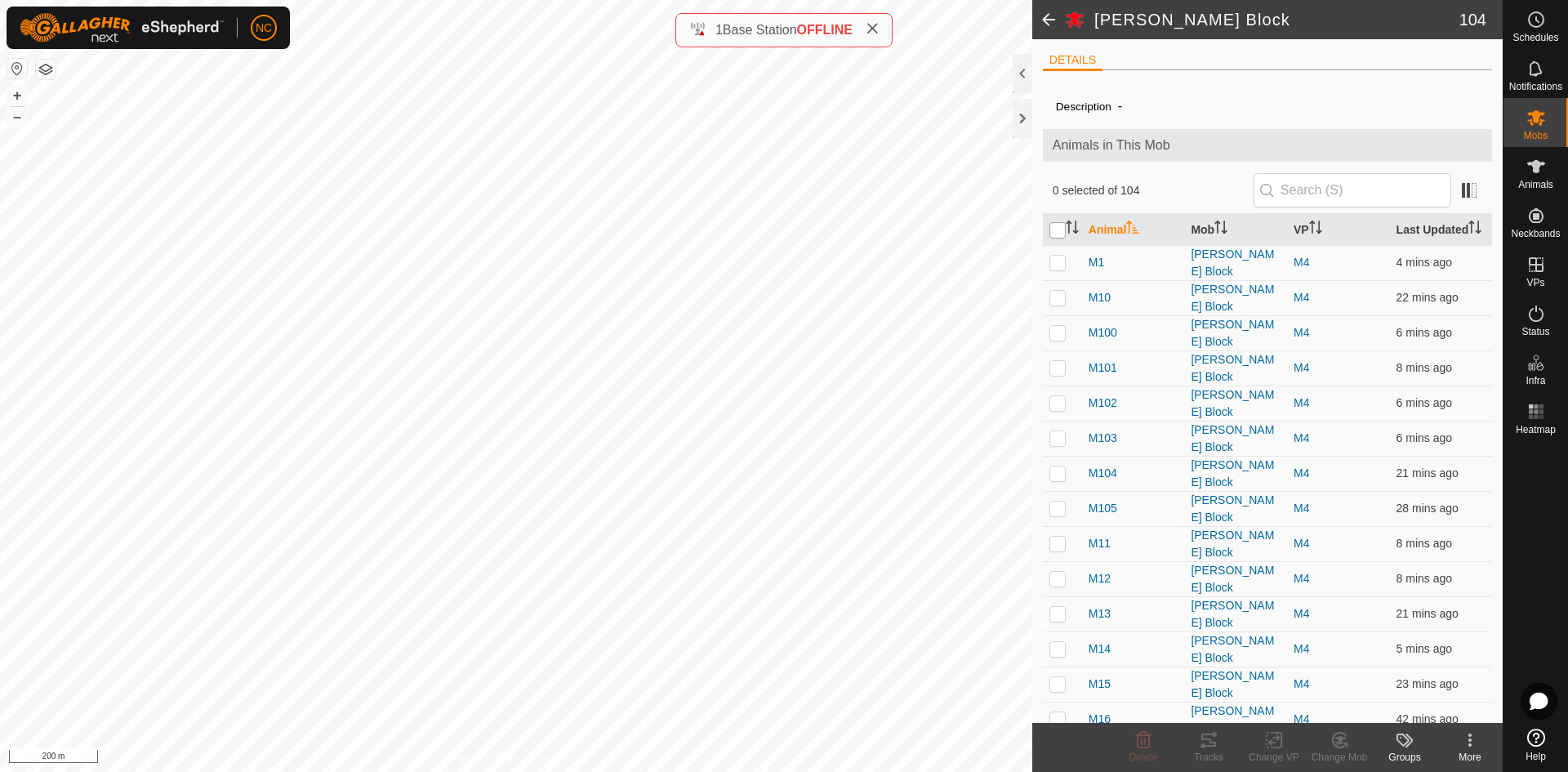
checkbox input "true"
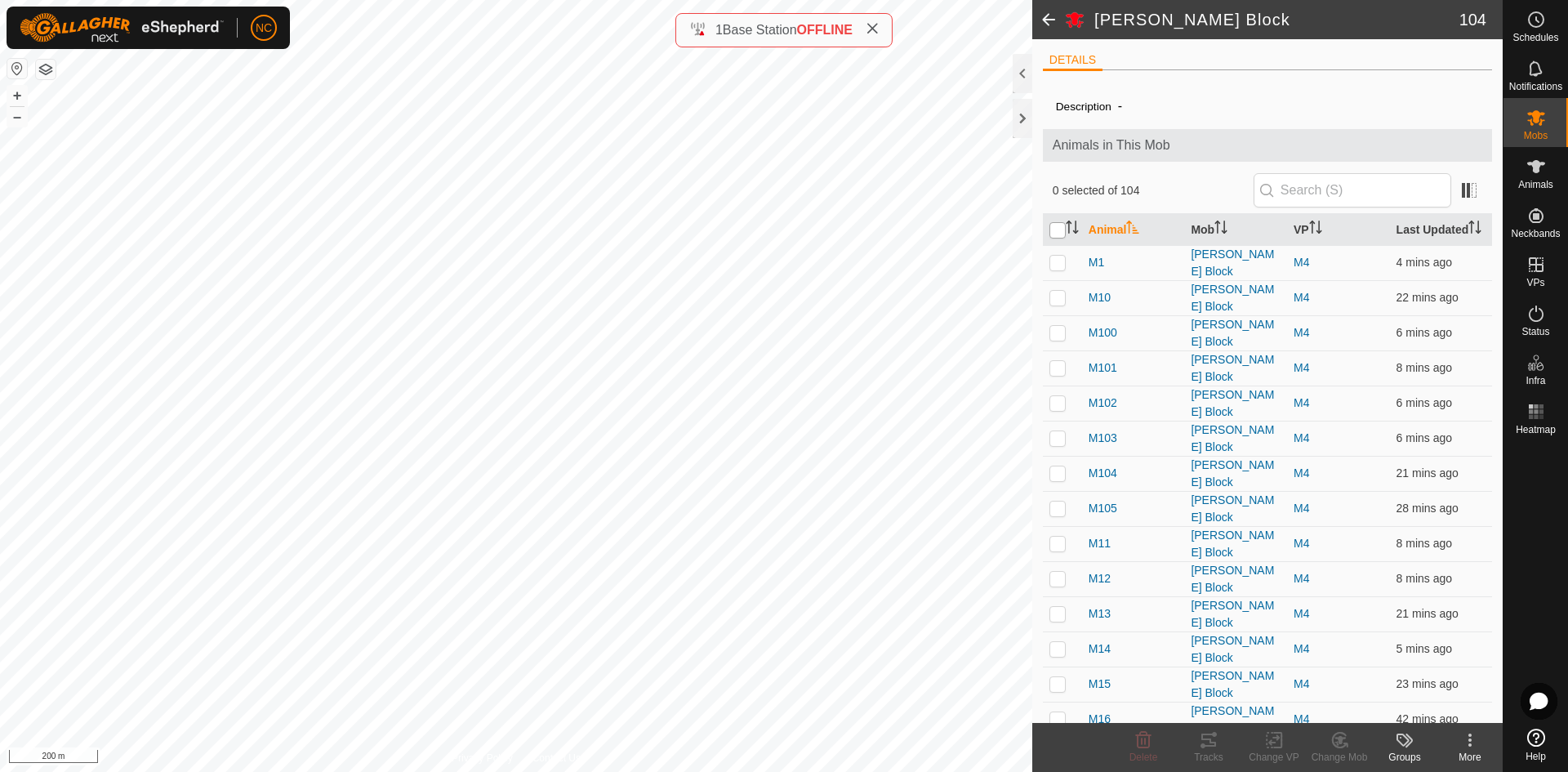
checkbox input "true"
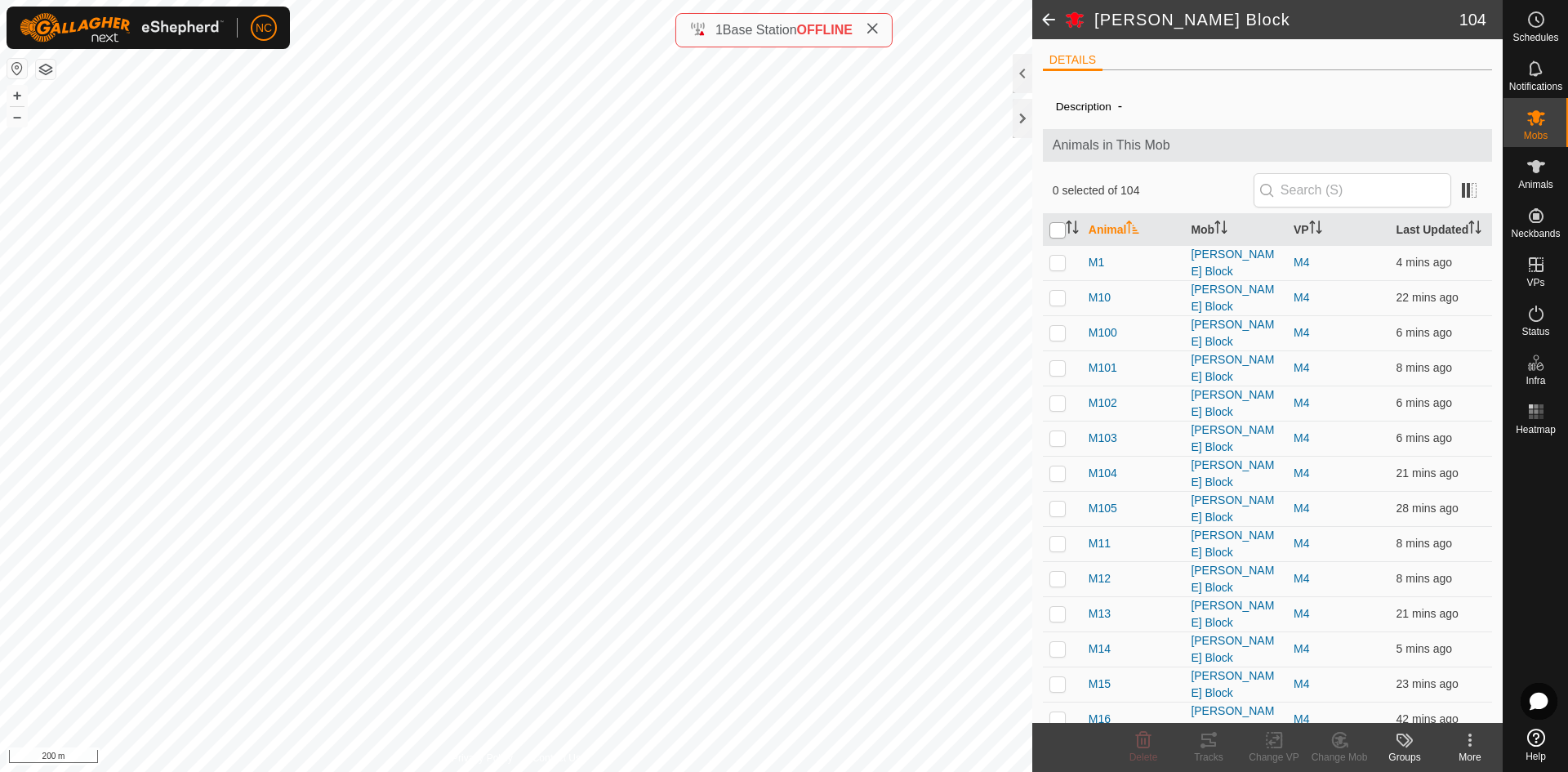
checkbox input "true"
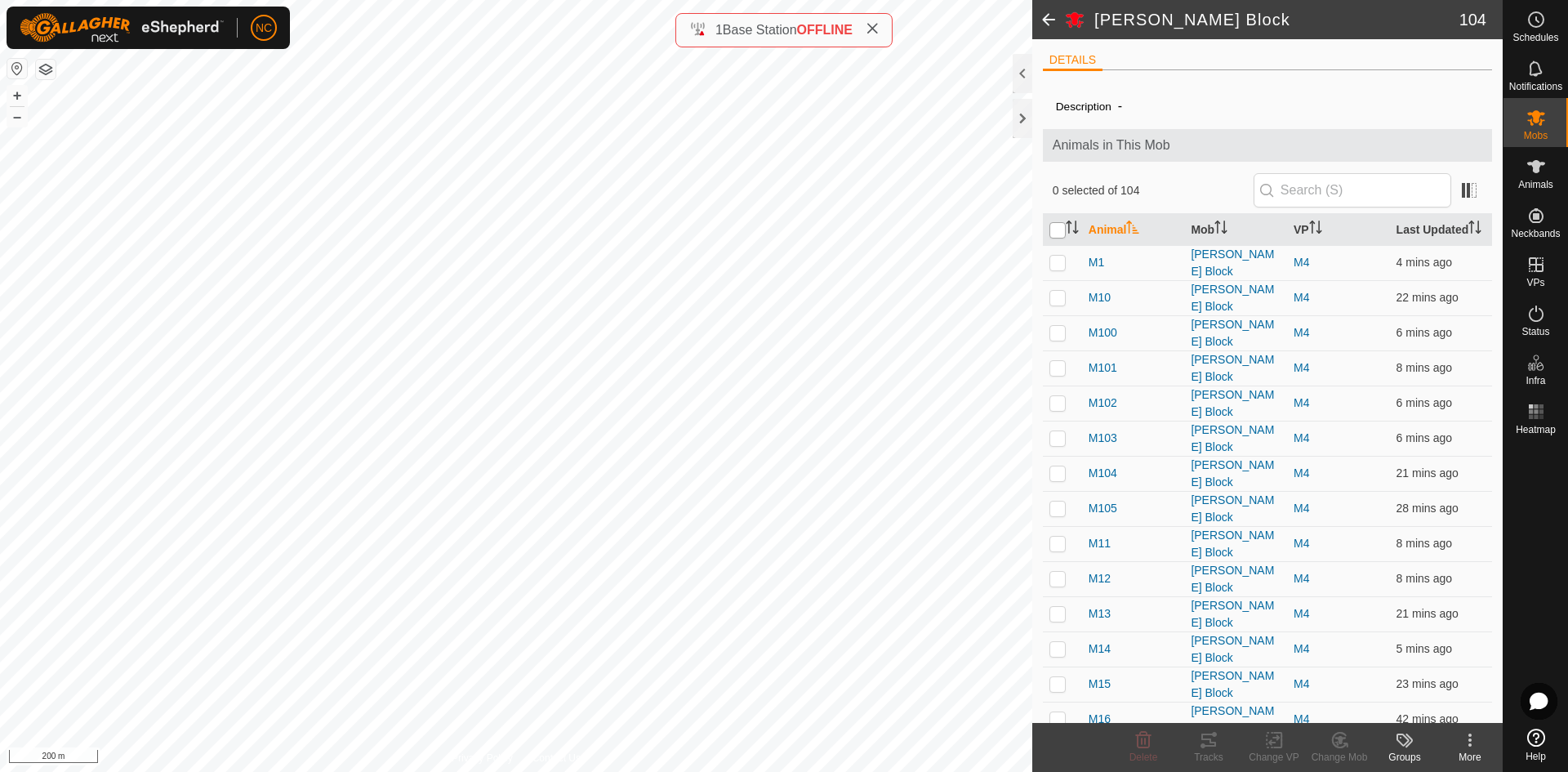
checkbox input "true"
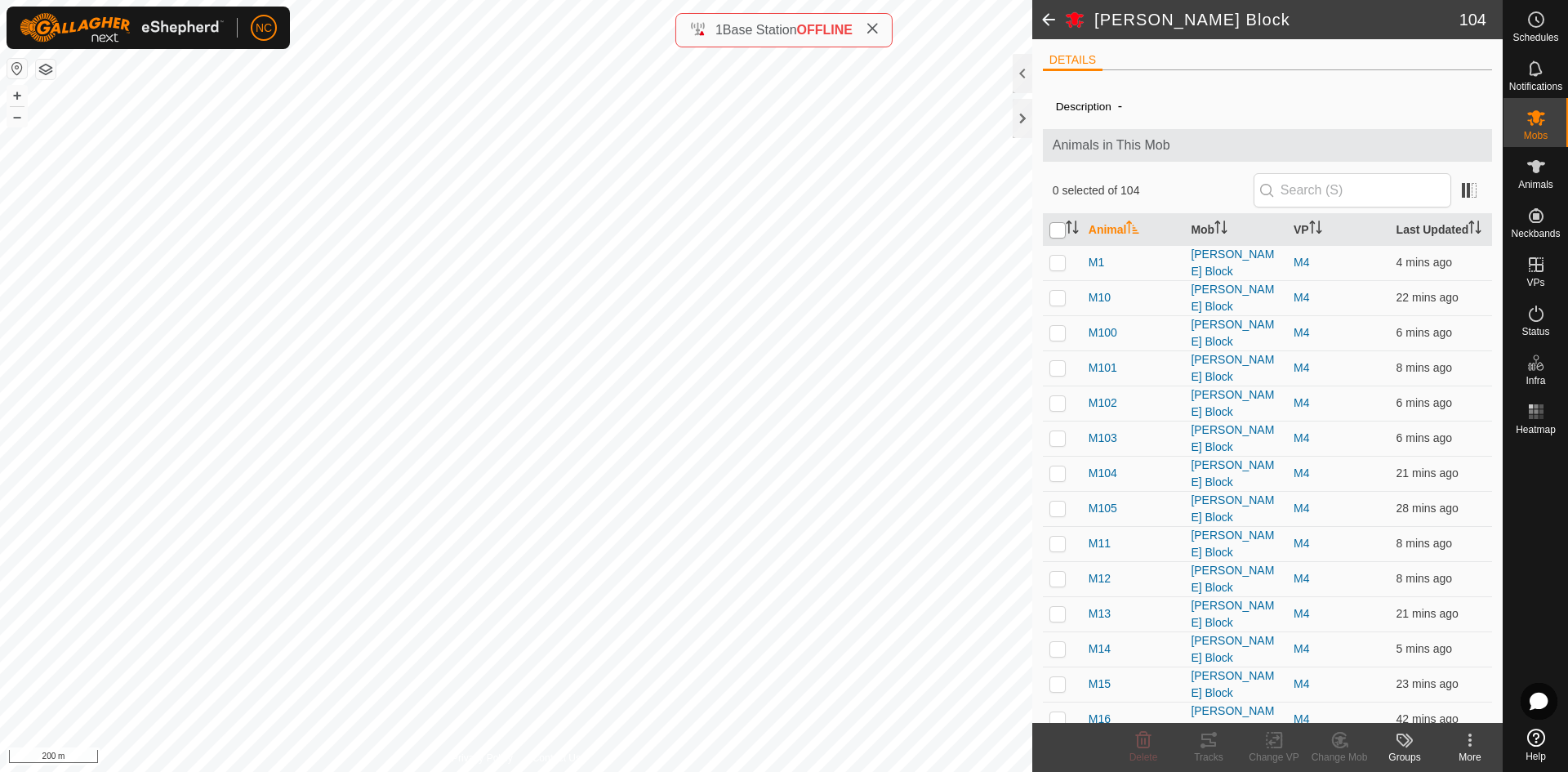
checkbox input "true"
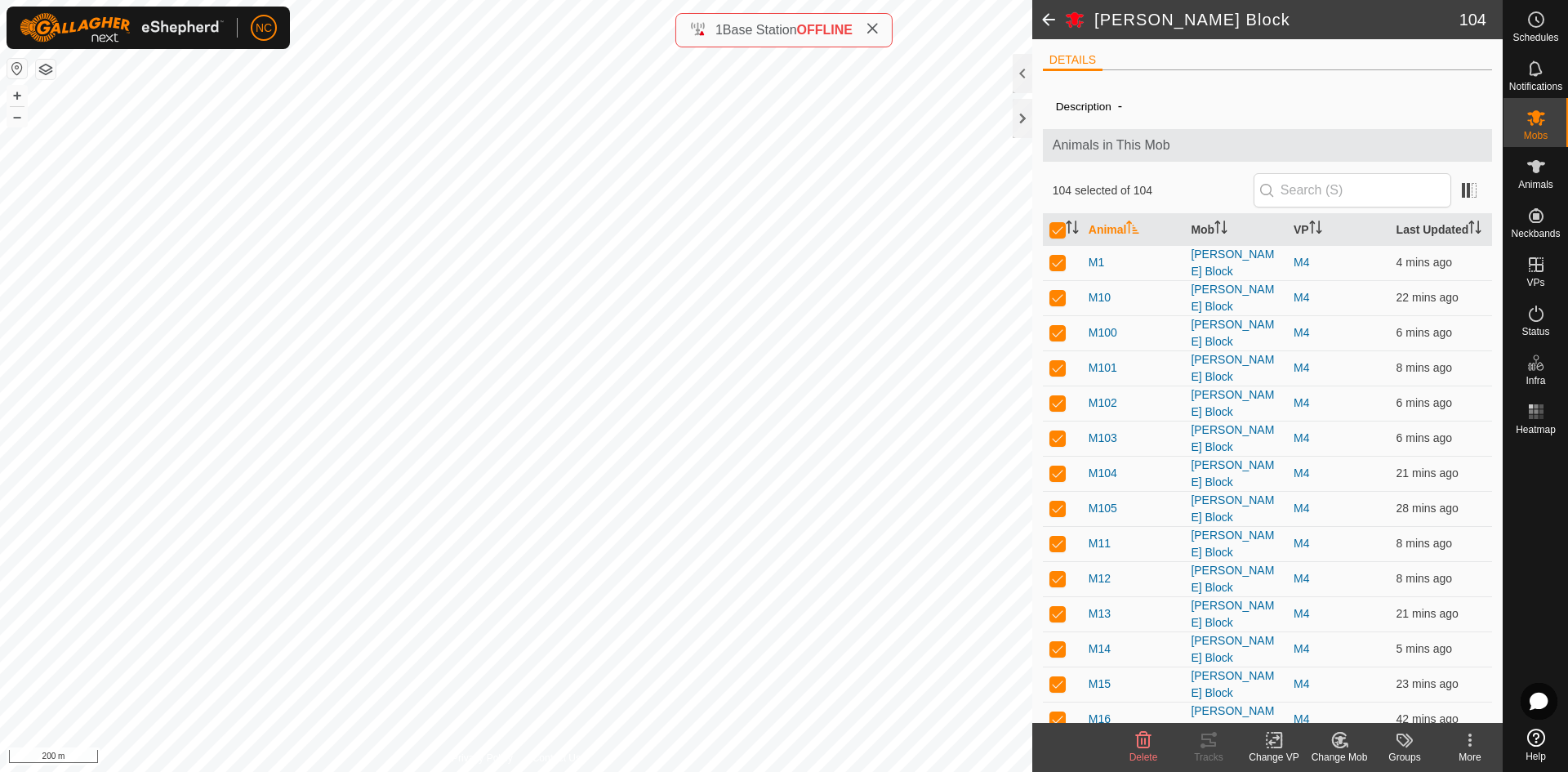
click at [1056, 223] on th at bounding box center [1063, 230] width 40 height 32
click at [1051, 232] on input "checkbox" at bounding box center [1057, 230] width 16 height 16
checkbox input "false"
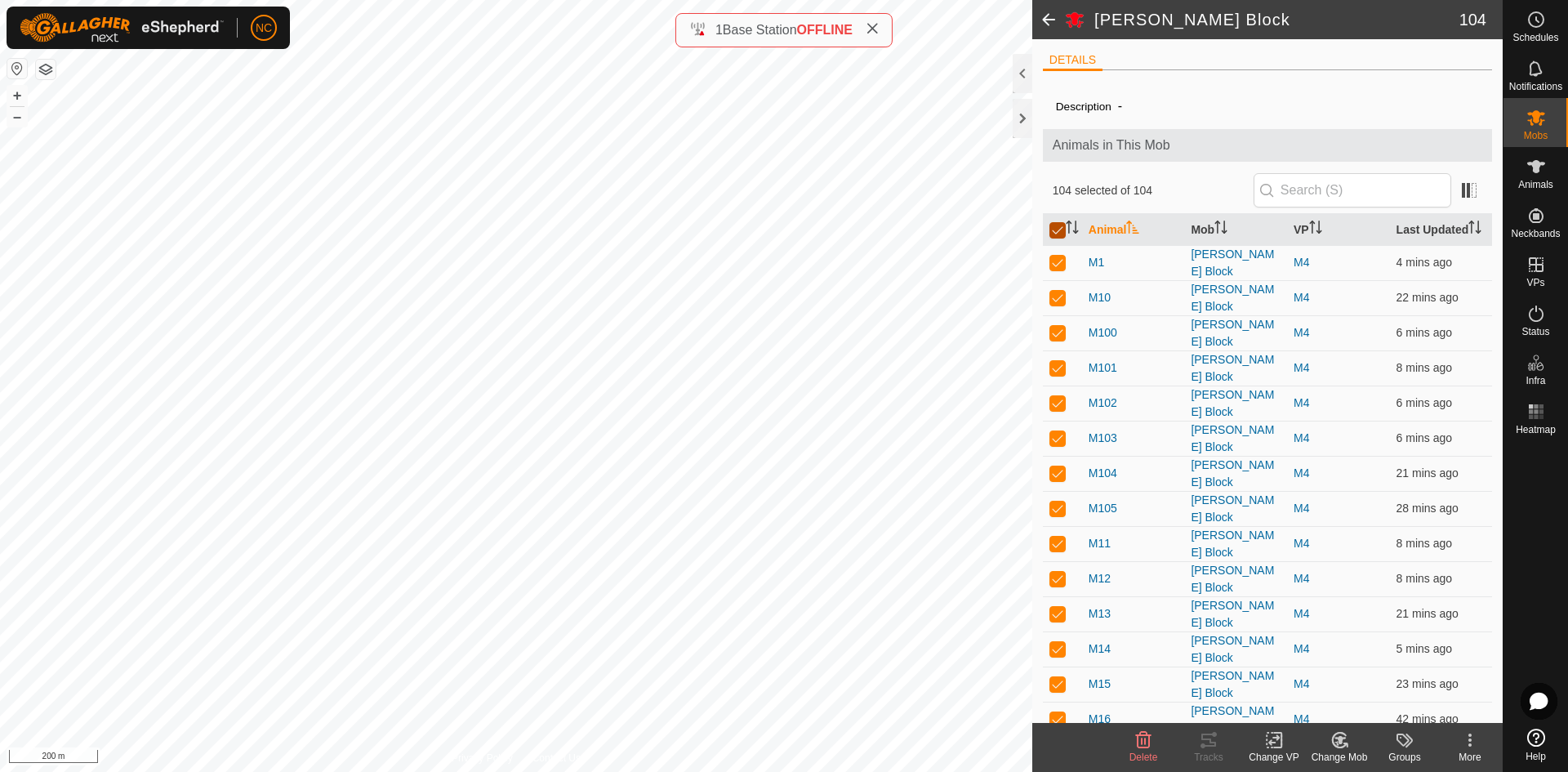
checkbox input "false"
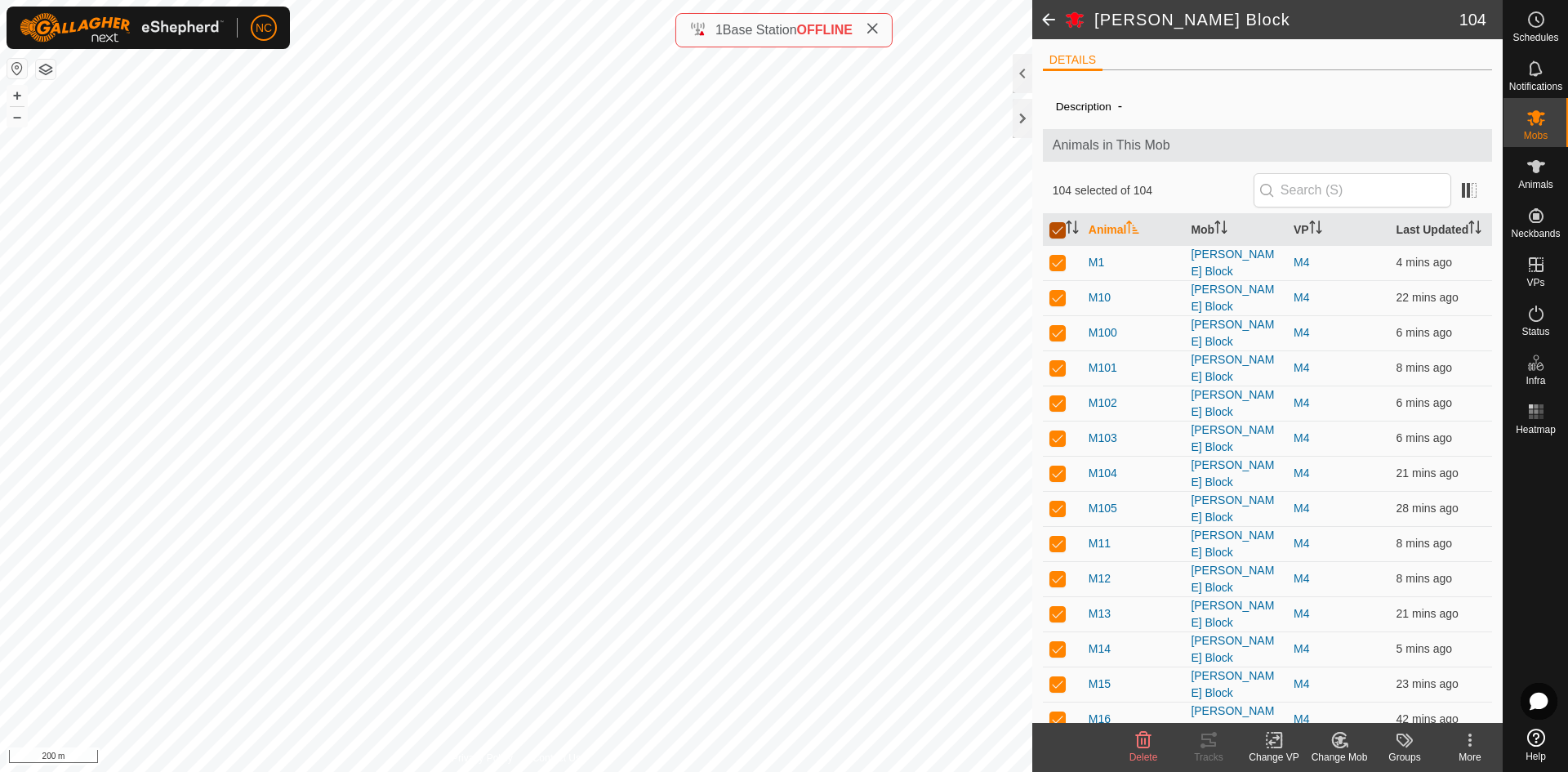
checkbox input "false"
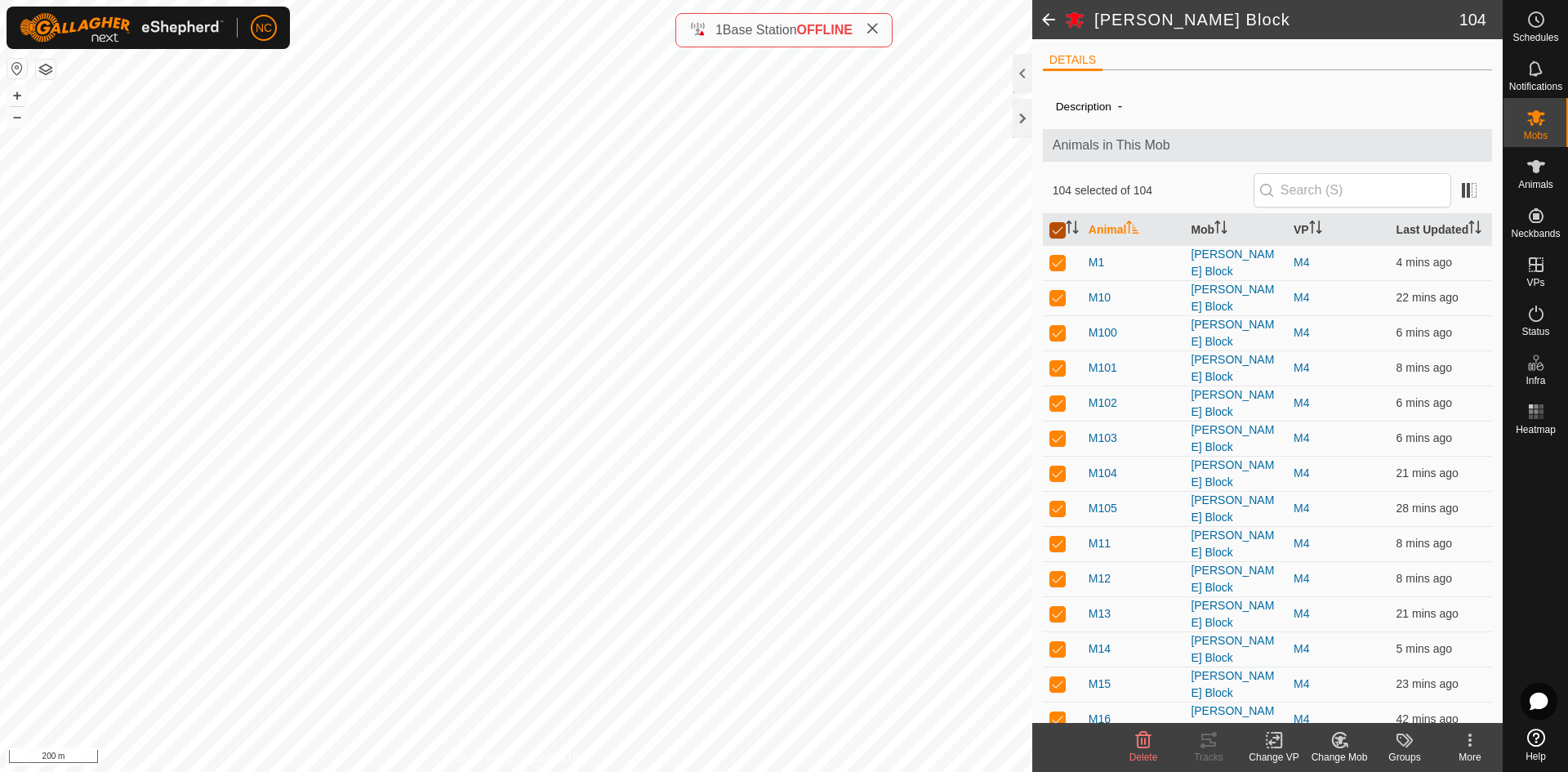
checkbox input "false"
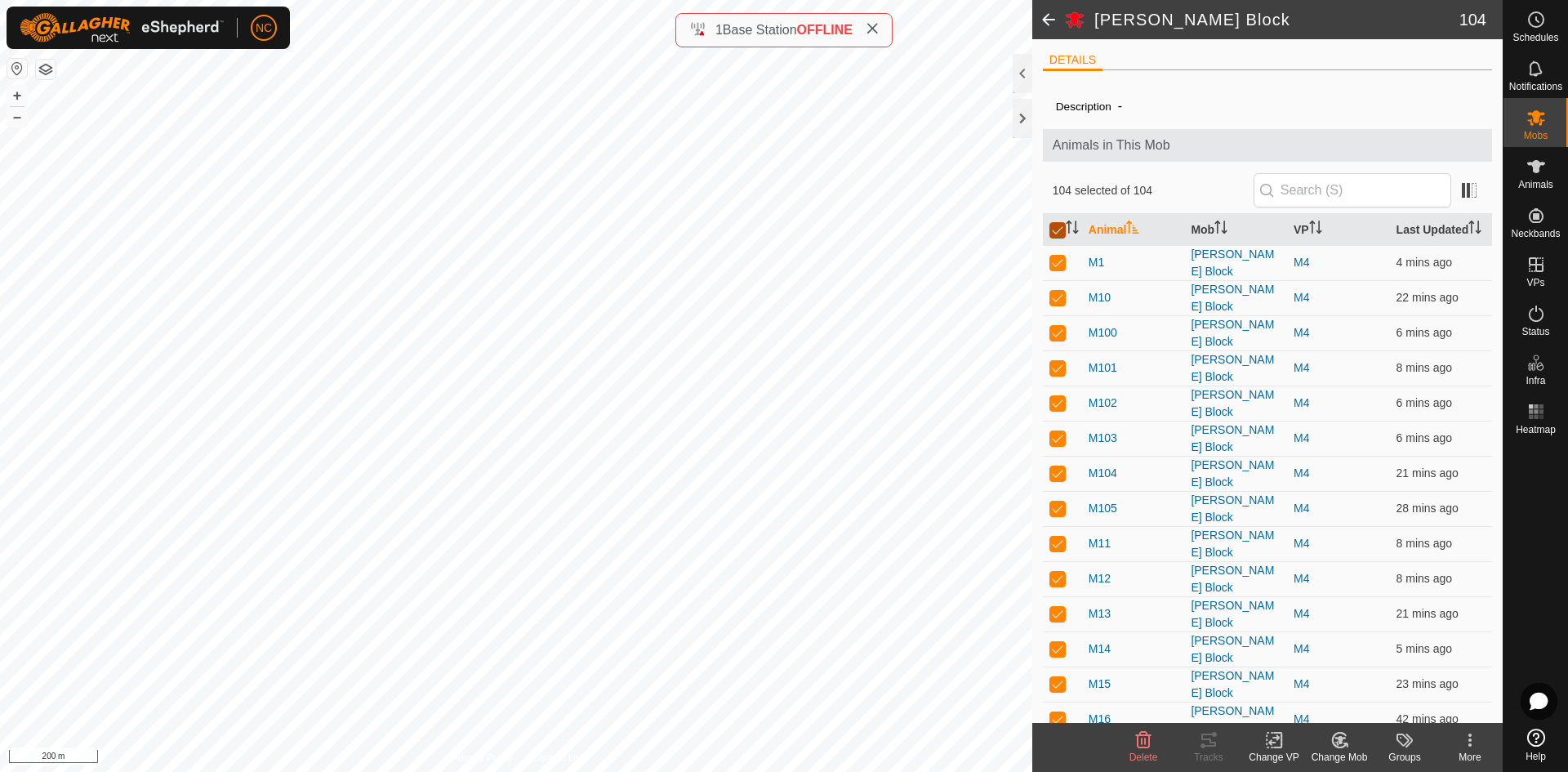
checkbox input "false"
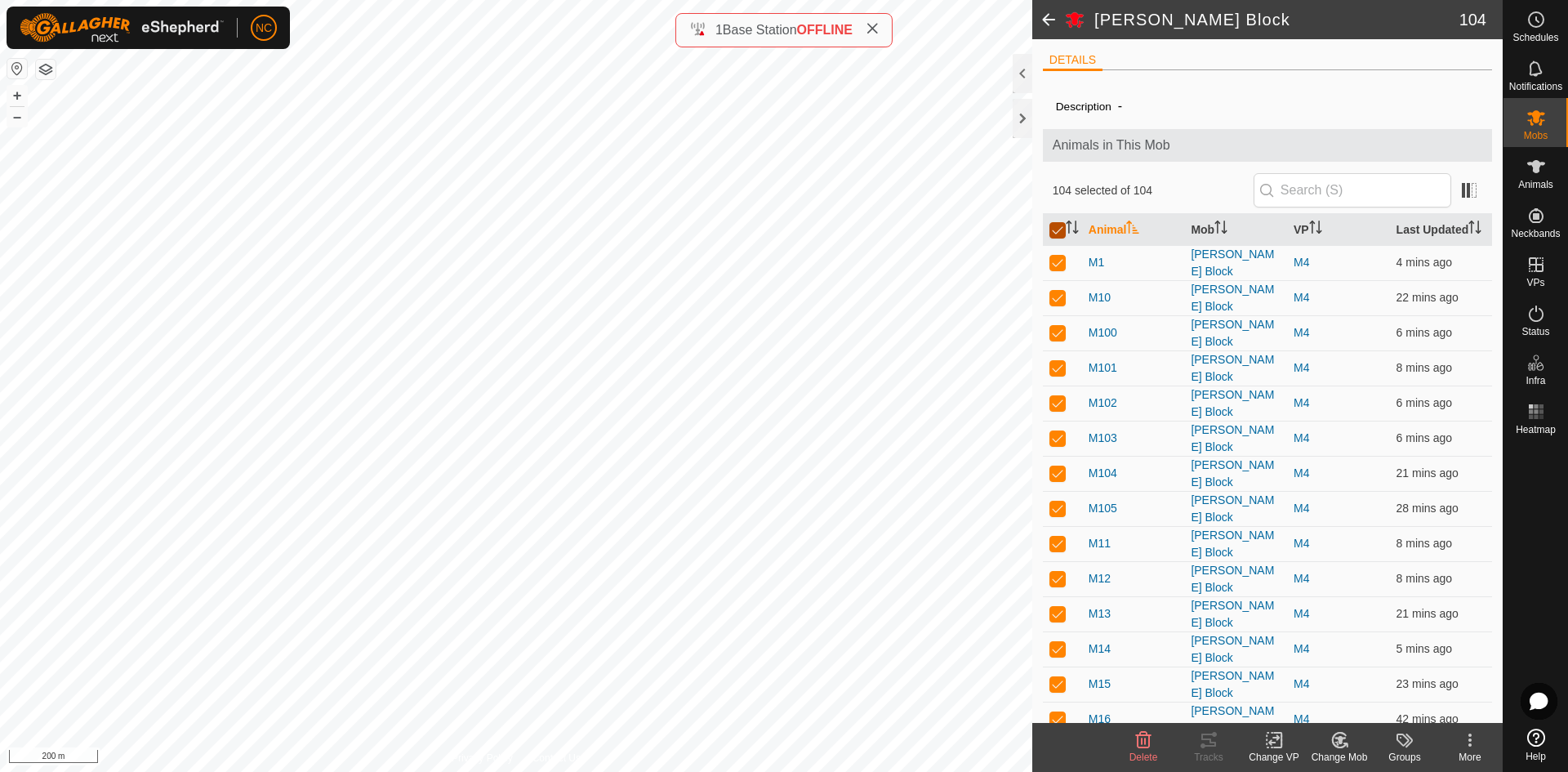
checkbox input "false"
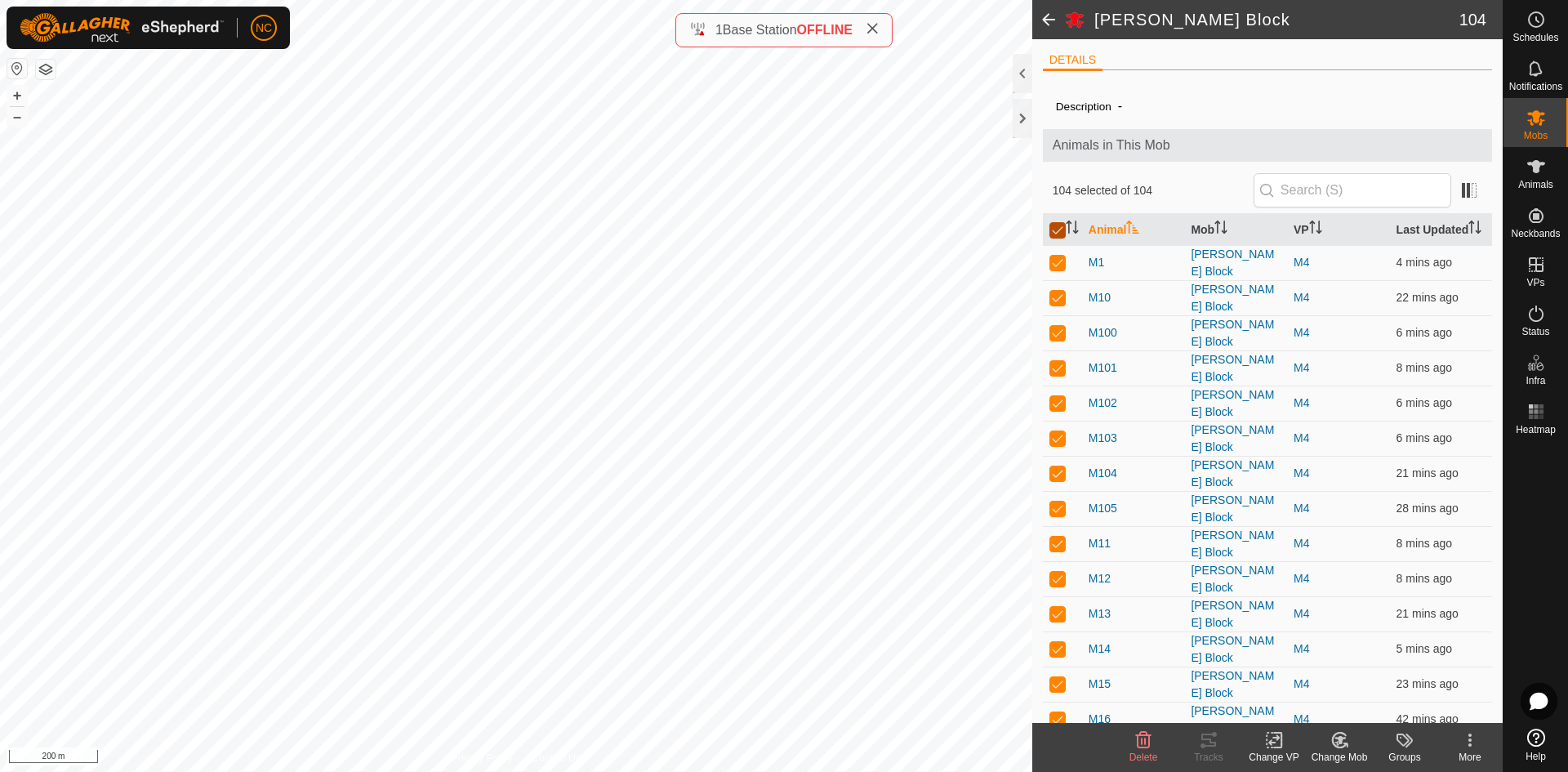
checkbox input "false"
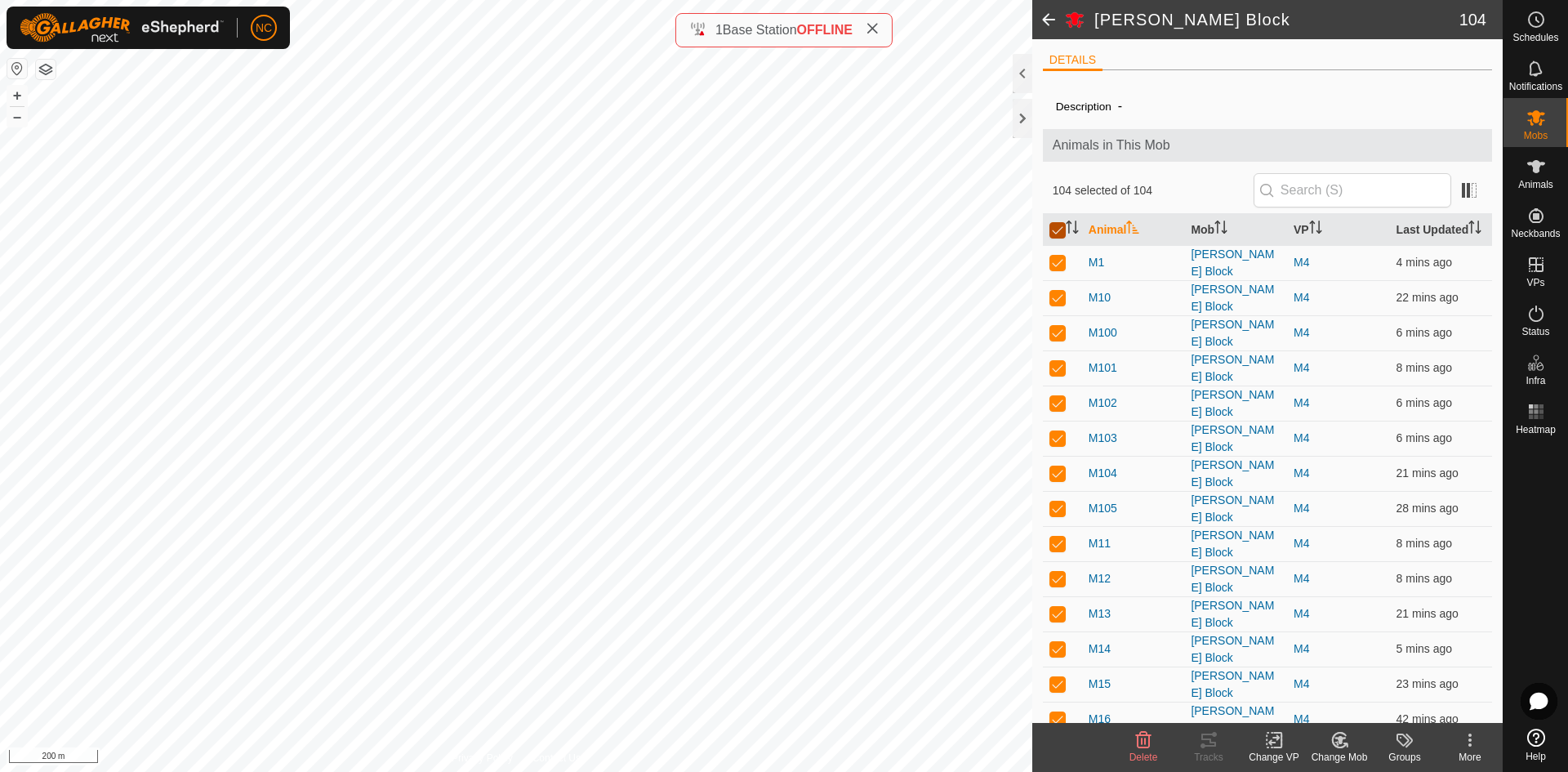
checkbox input "false"
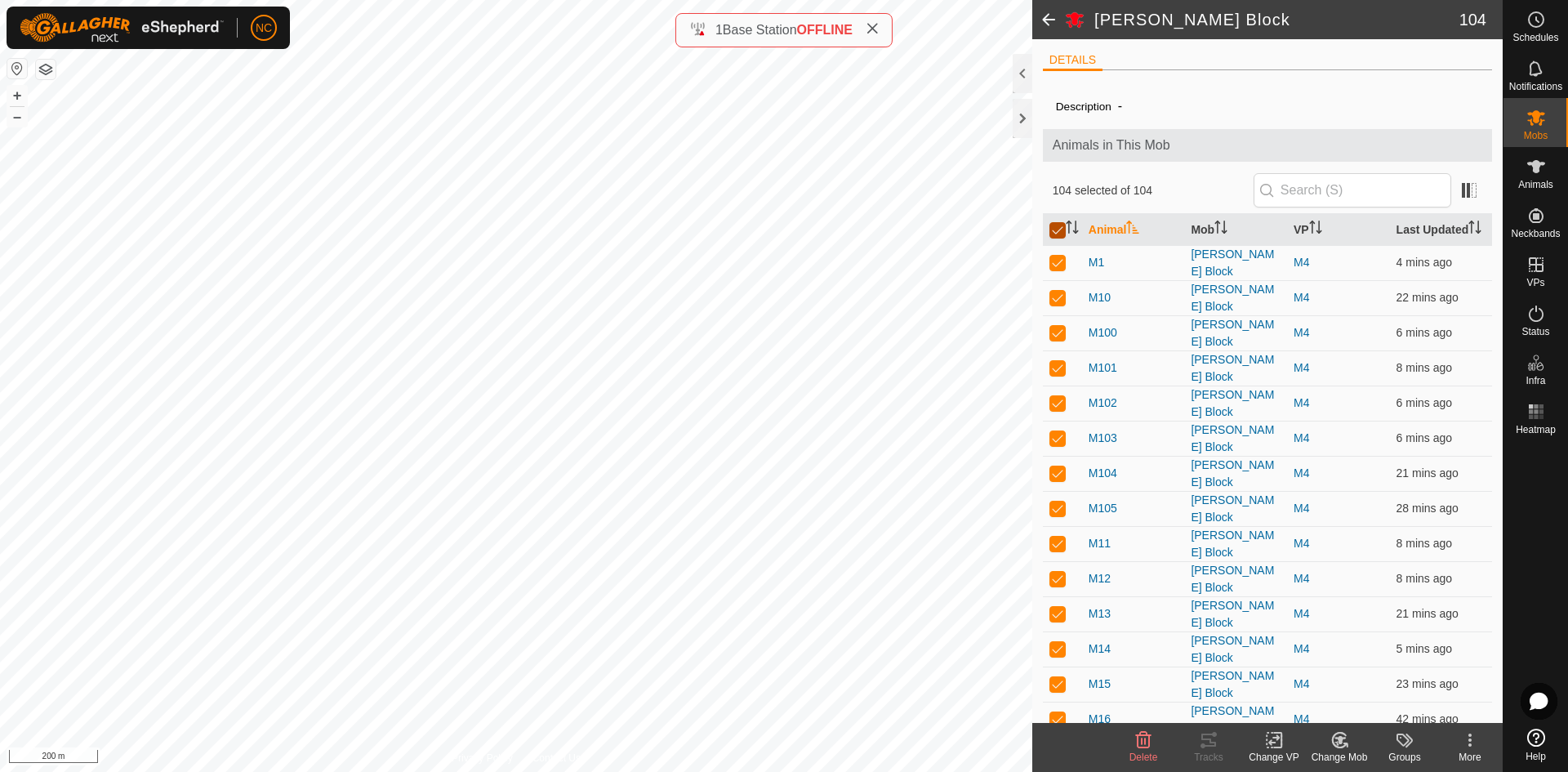
checkbox input "false"
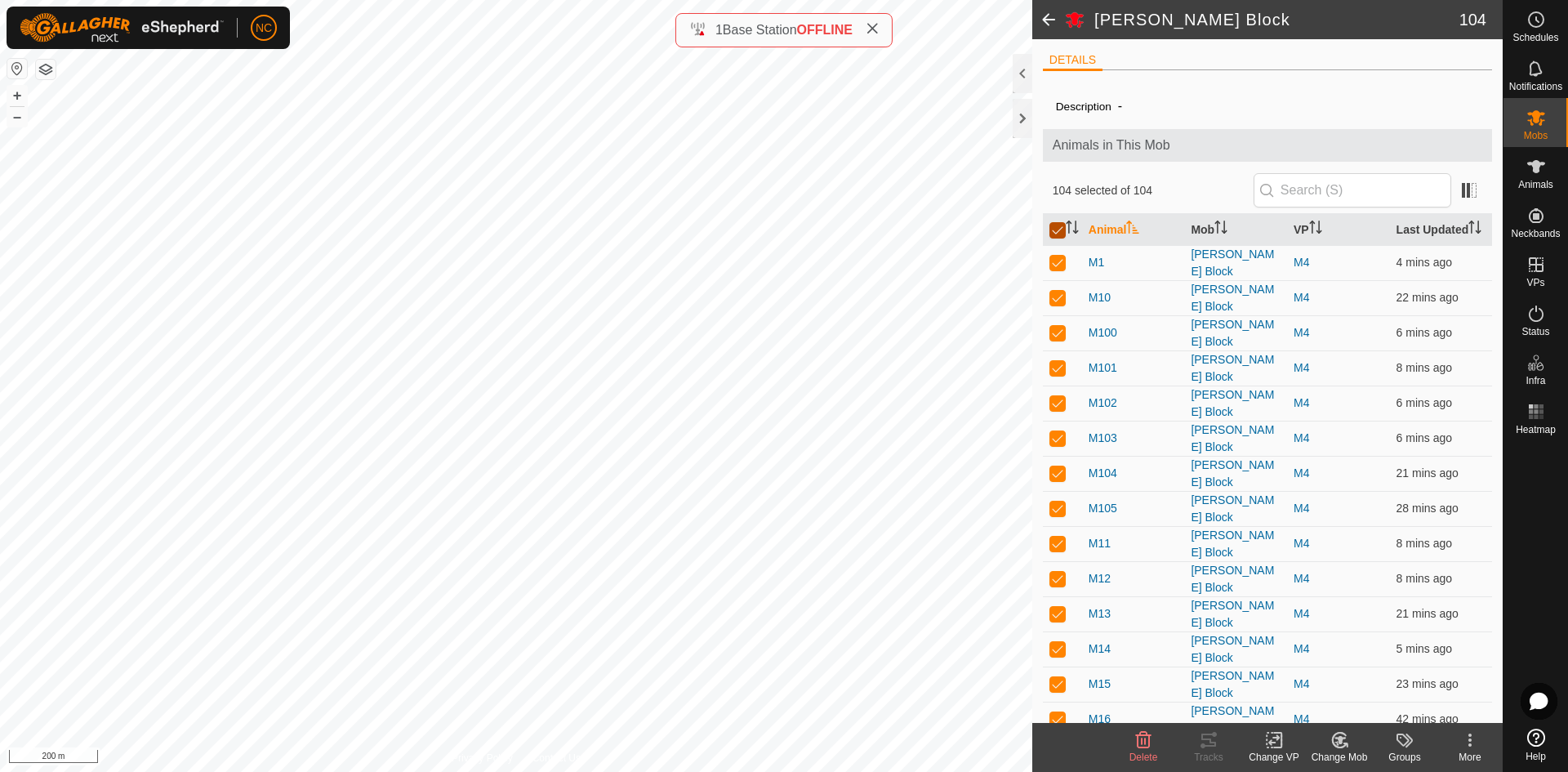
checkbox input "false"
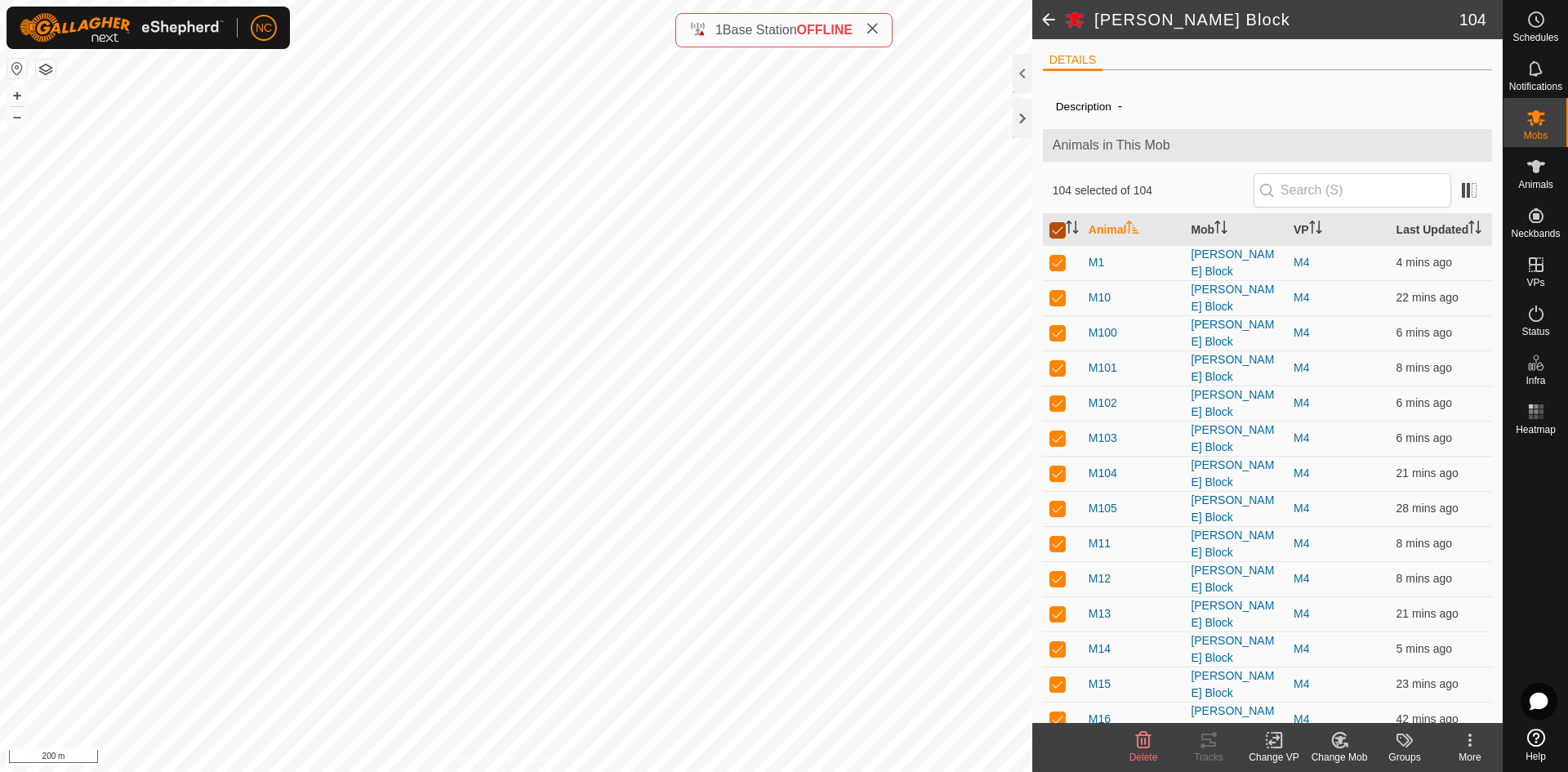
checkbox input "false"
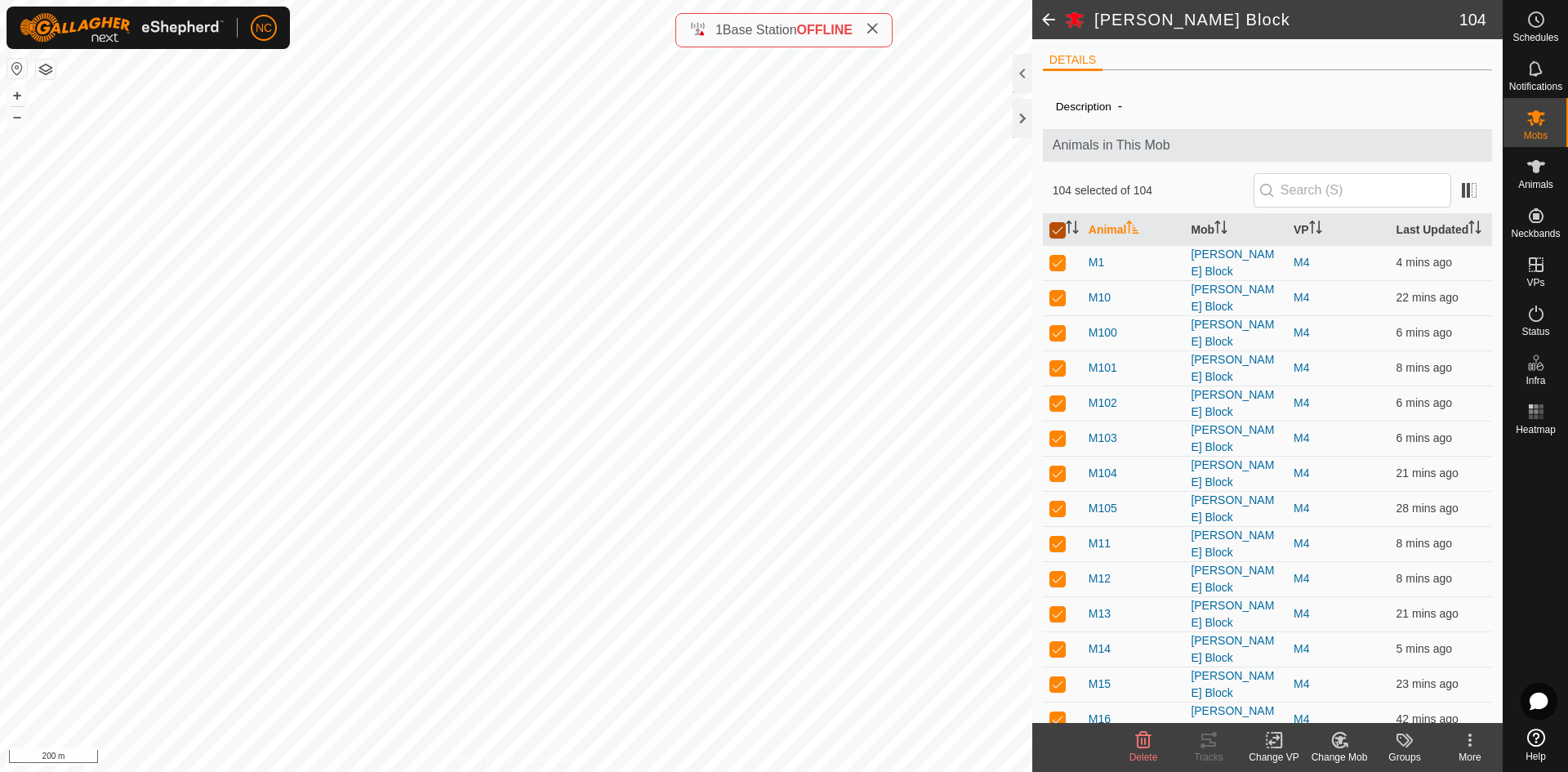
checkbox input "false"
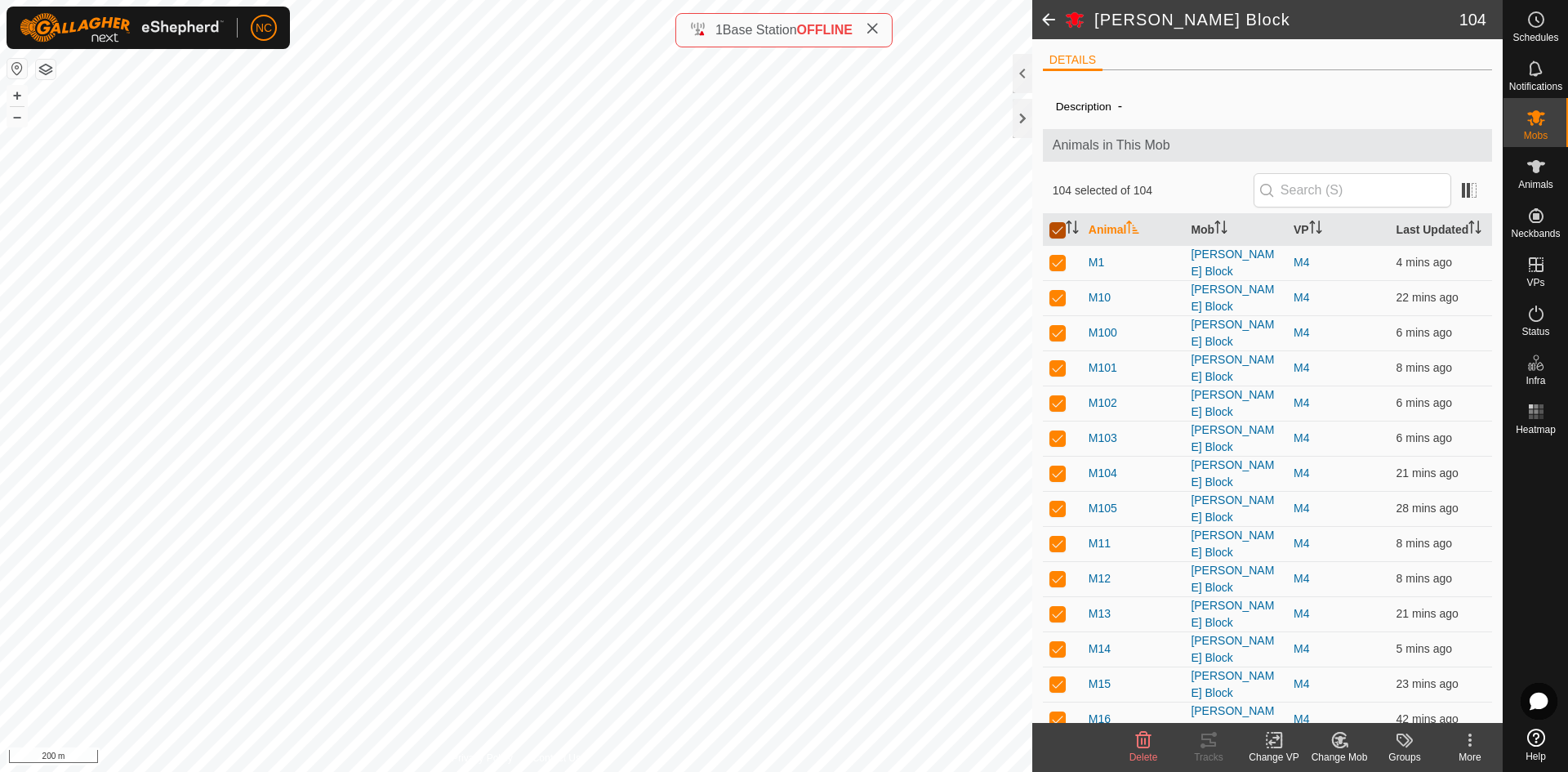
checkbox input "false"
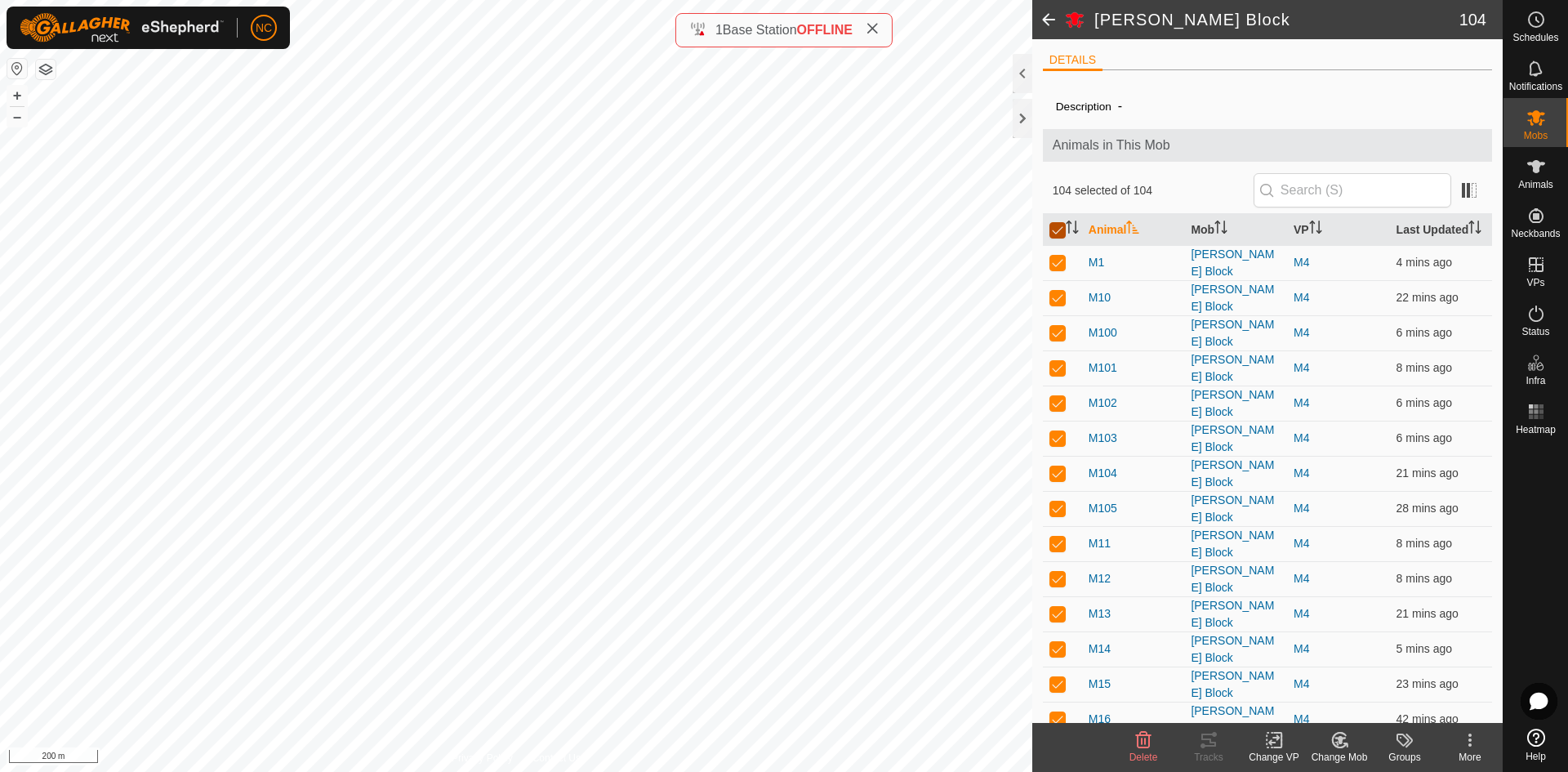
checkbox input "false"
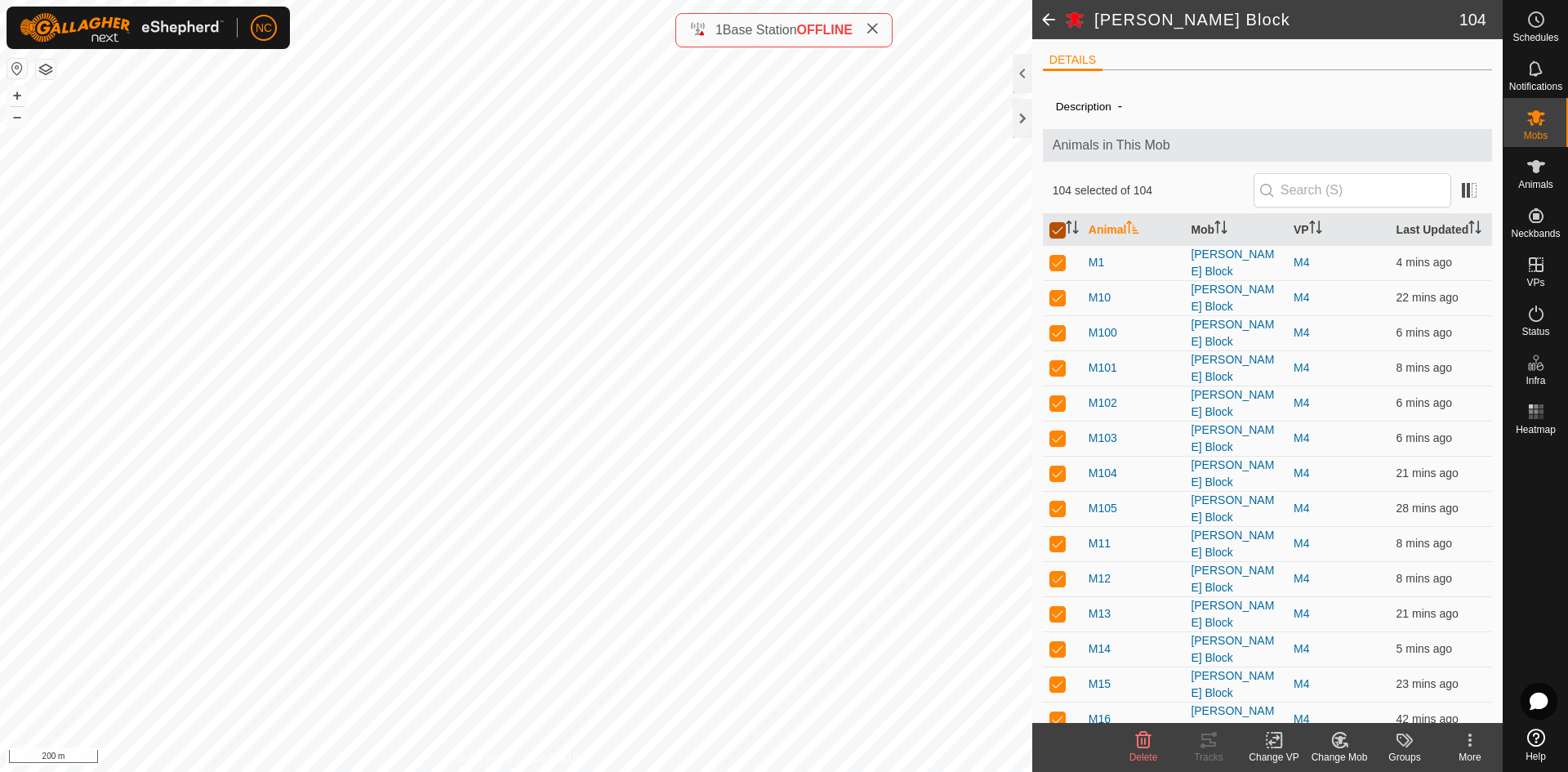
checkbox input "false"
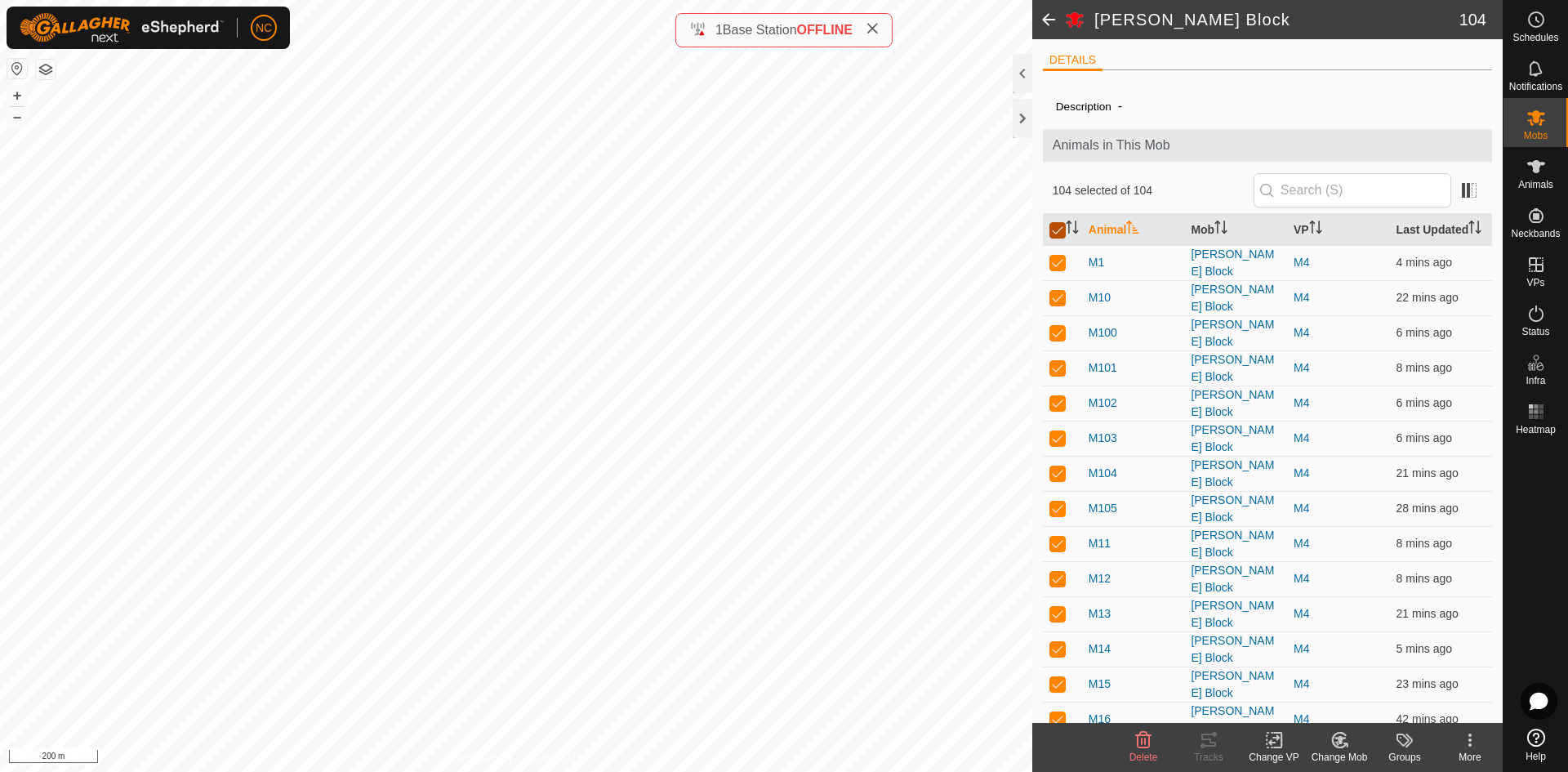
checkbox input "false"
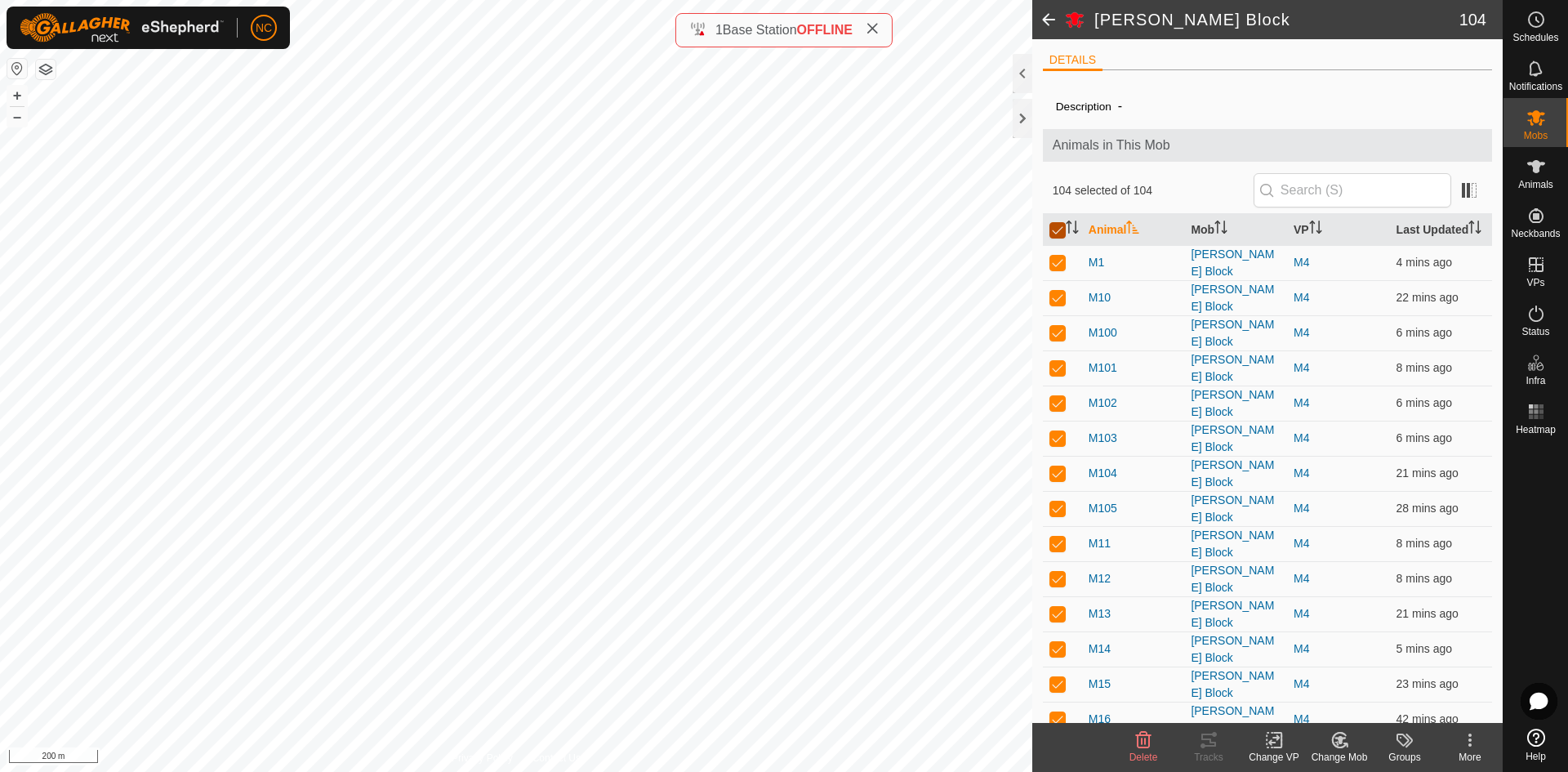
checkbox input "false"
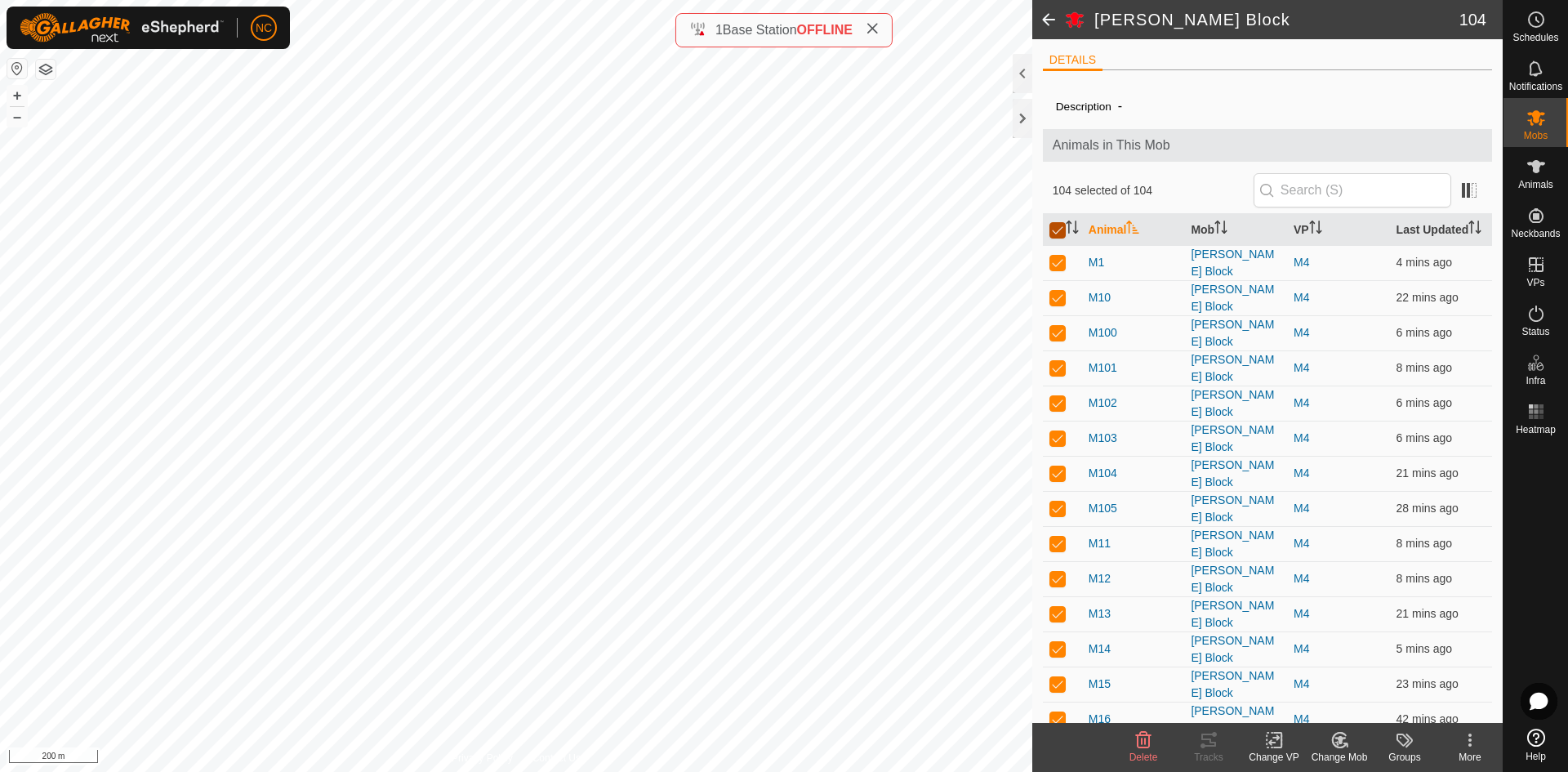
checkbox input "false"
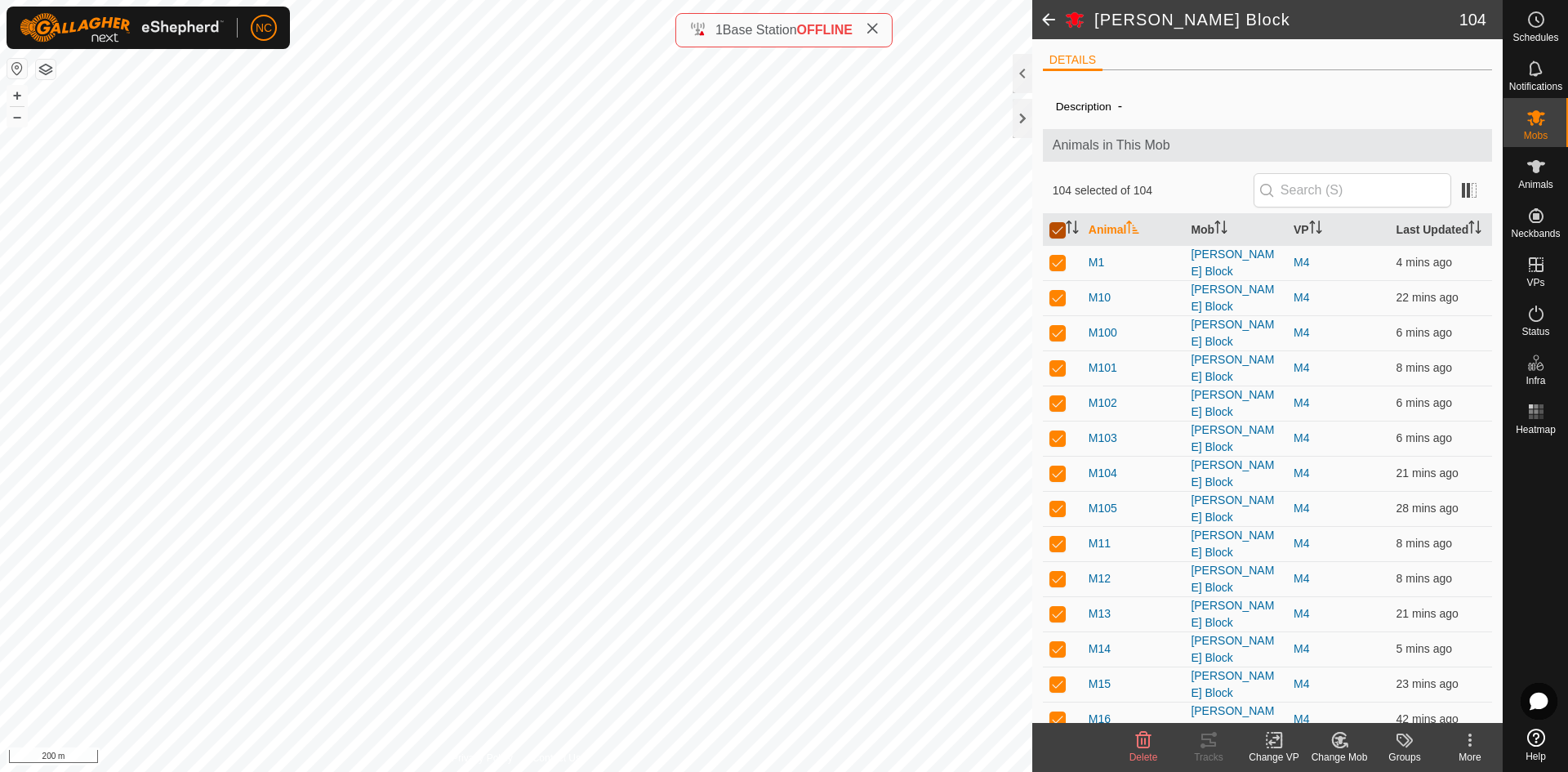
checkbox input "false"
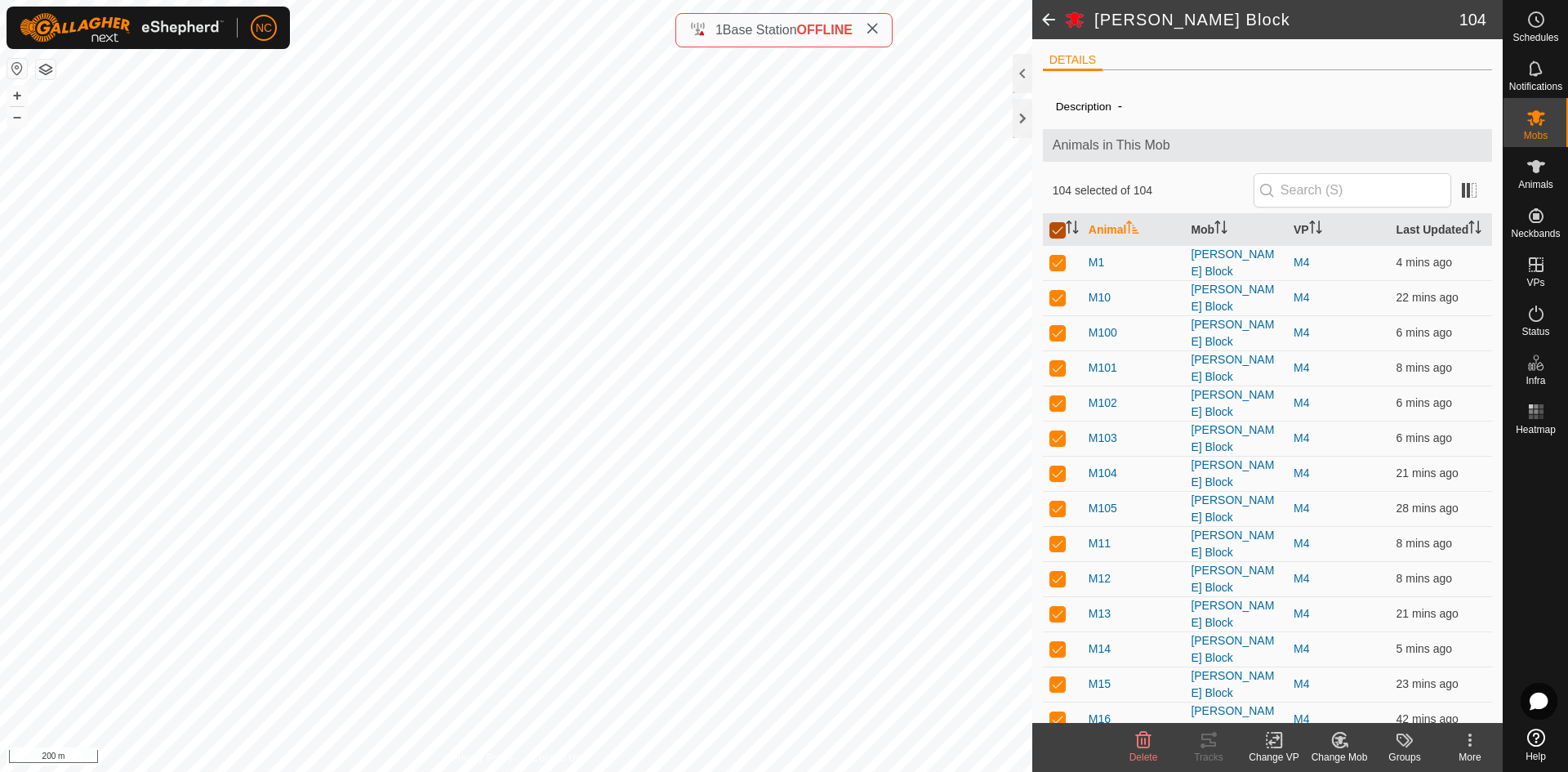
checkbox input "false"
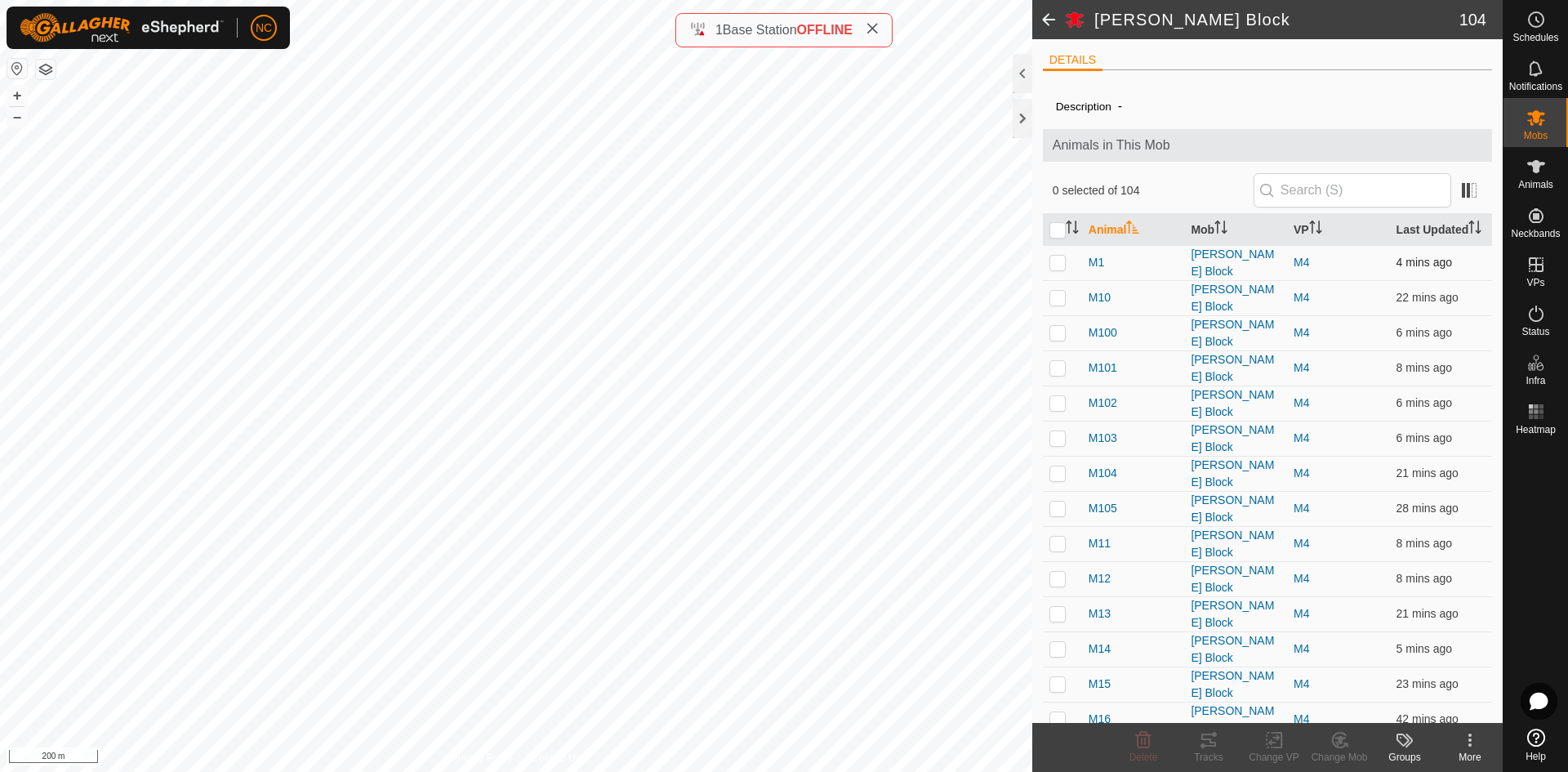
click at [1057, 269] on p-checkbox at bounding box center [1057, 262] width 16 height 13
click at [1055, 304] on p-checkbox at bounding box center [1057, 297] width 16 height 13
click at [1053, 351] on td at bounding box center [1063, 332] width 40 height 35
click at [1055, 374] on p-checkbox at bounding box center [1057, 368] width 16 height 13
click at [1055, 409] on p-checkbox at bounding box center [1057, 402] width 16 height 13
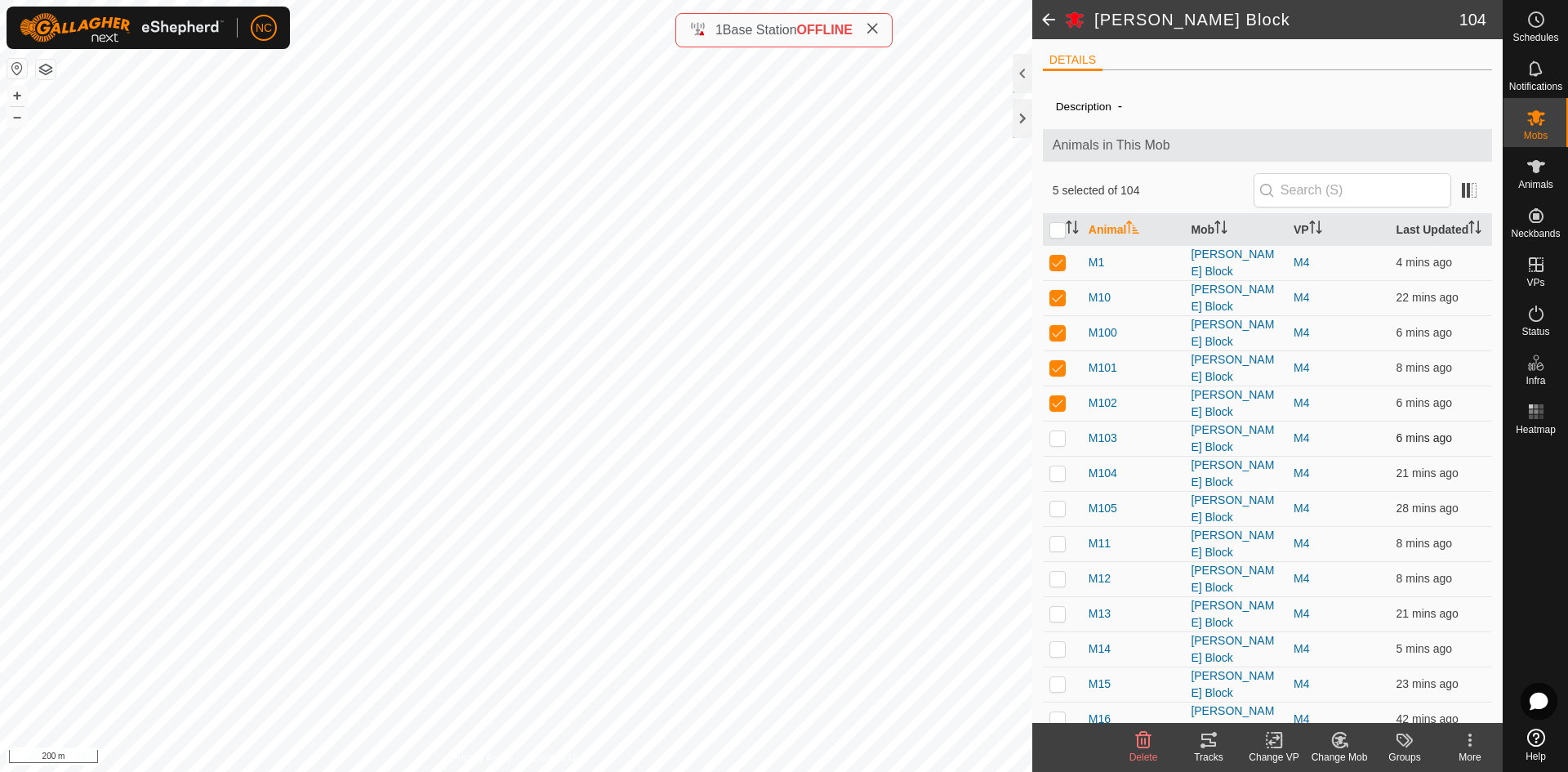
click at [1057, 450] on td at bounding box center [1063, 437] width 40 height 35
click at [1063, 479] on p-checkbox at bounding box center [1057, 473] width 16 height 13
click at [1065, 505] on p-checkbox at bounding box center [1057, 508] width 16 height 13
click at [1055, 545] on p-checkbox at bounding box center [1057, 543] width 16 height 13
click at [1057, 576] on p-checkbox at bounding box center [1057, 578] width 16 height 13
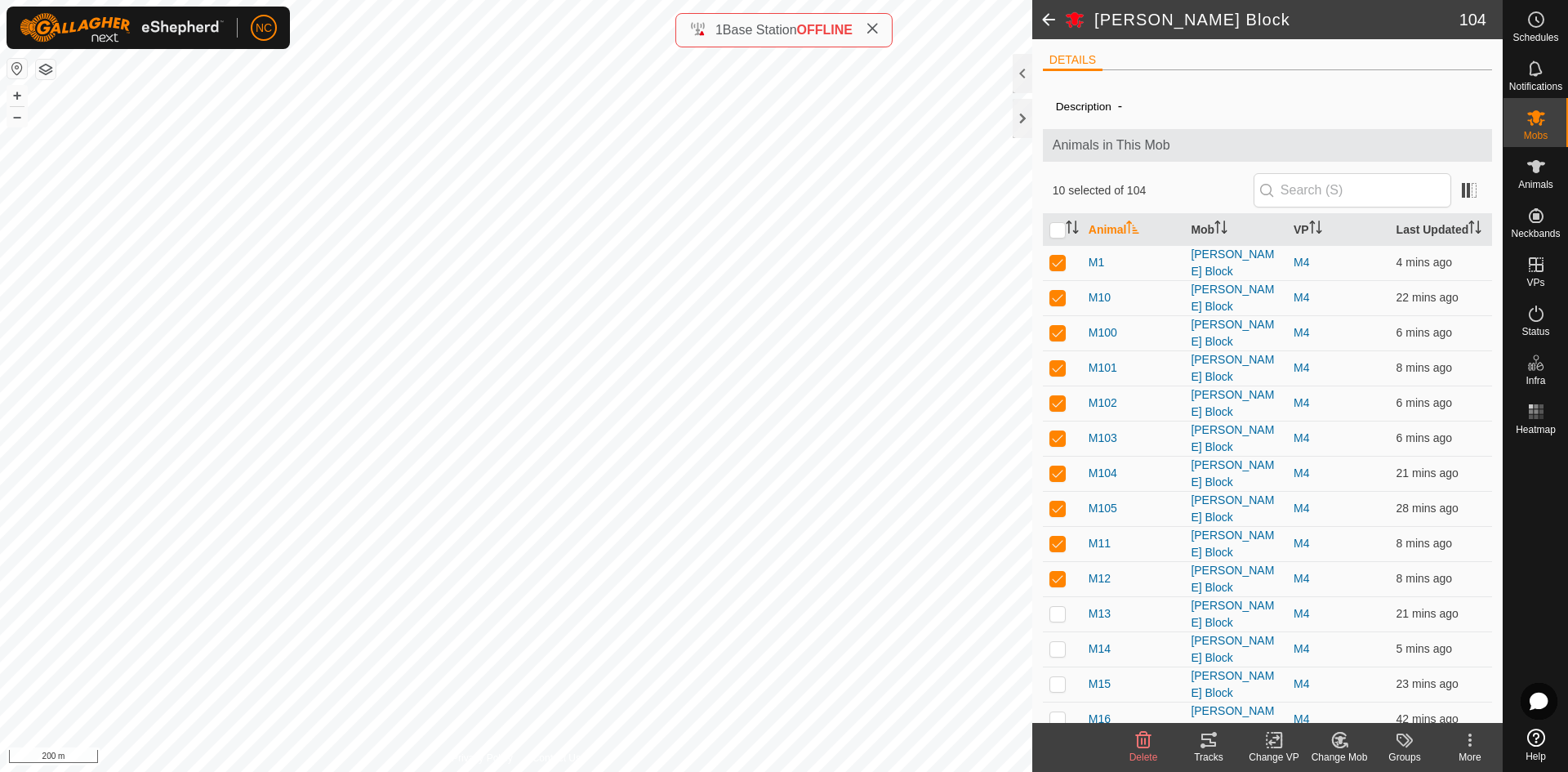
click at [1213, 754] on div "Tracks" at bounding box center [1208, 757] width 65 height 15
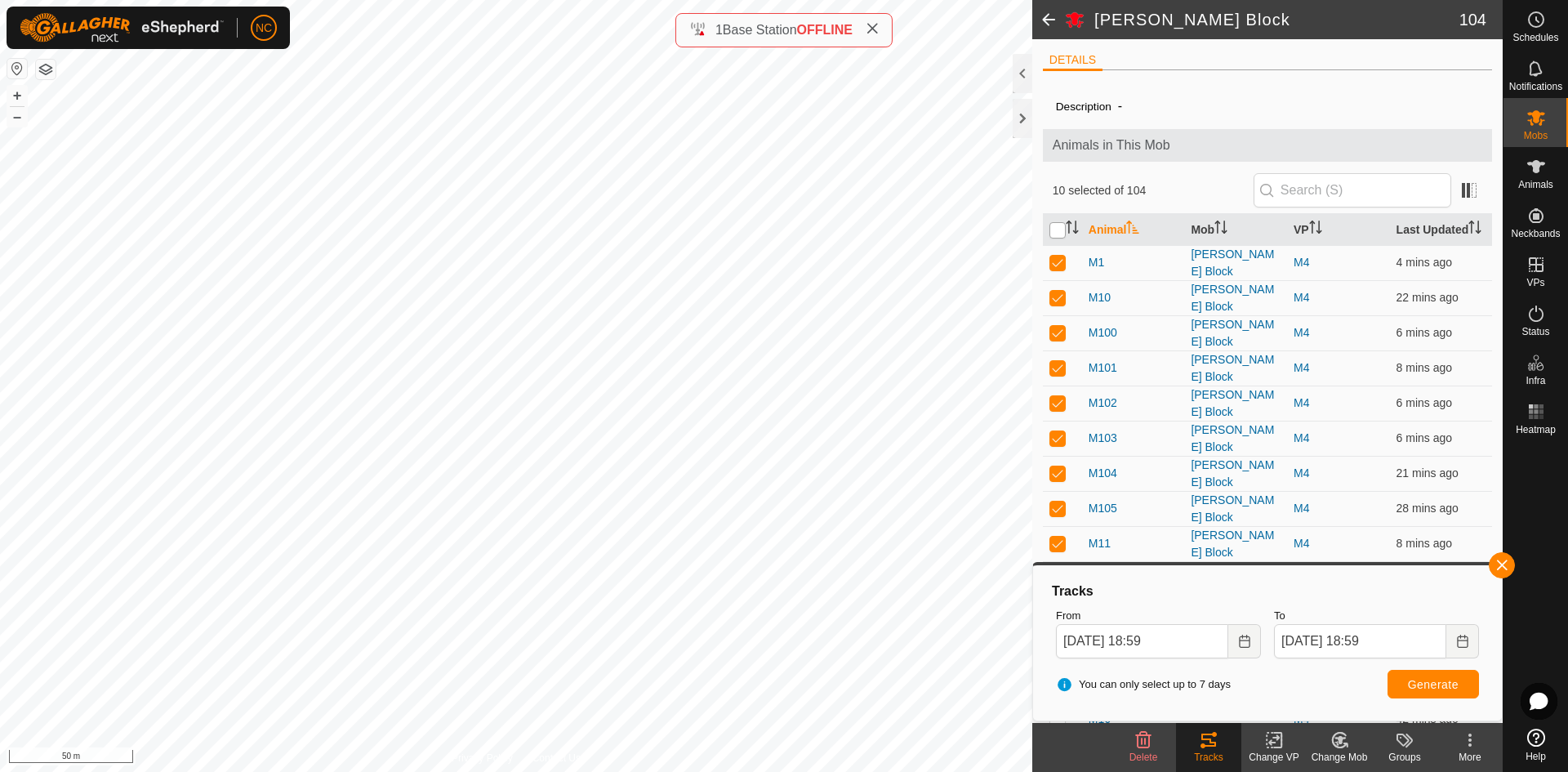
click at [1057, 238] on input "checkbox" at bounding box center [1057, 230] width 16 height 16
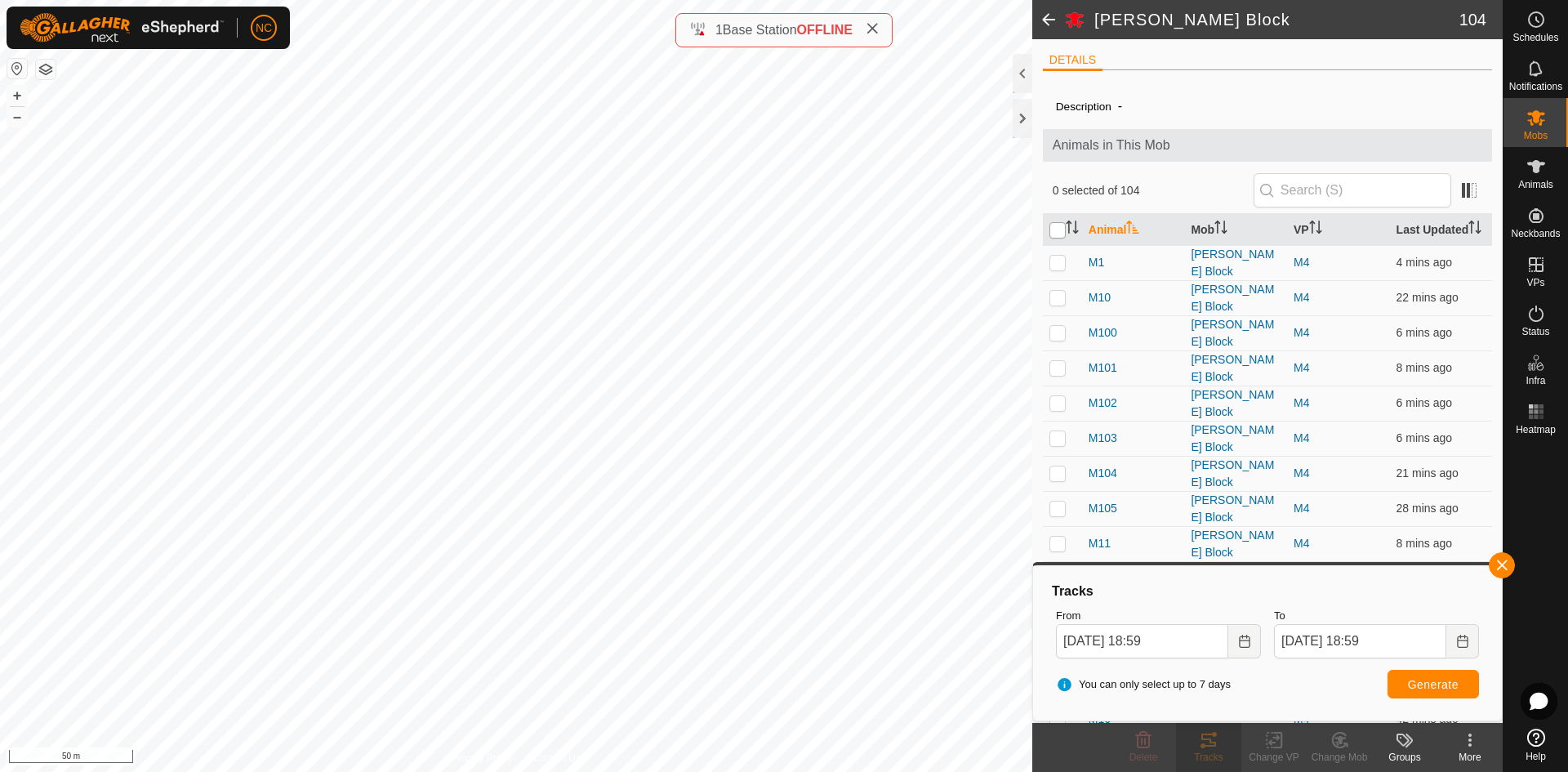
click at [1060, 233] on input "checkbox" at bounding box center [1057, 230] width 16 height 16
click at [1290, 747] on change-vp-svg-icon at bounding box center [1274, 739] width 65 height 20
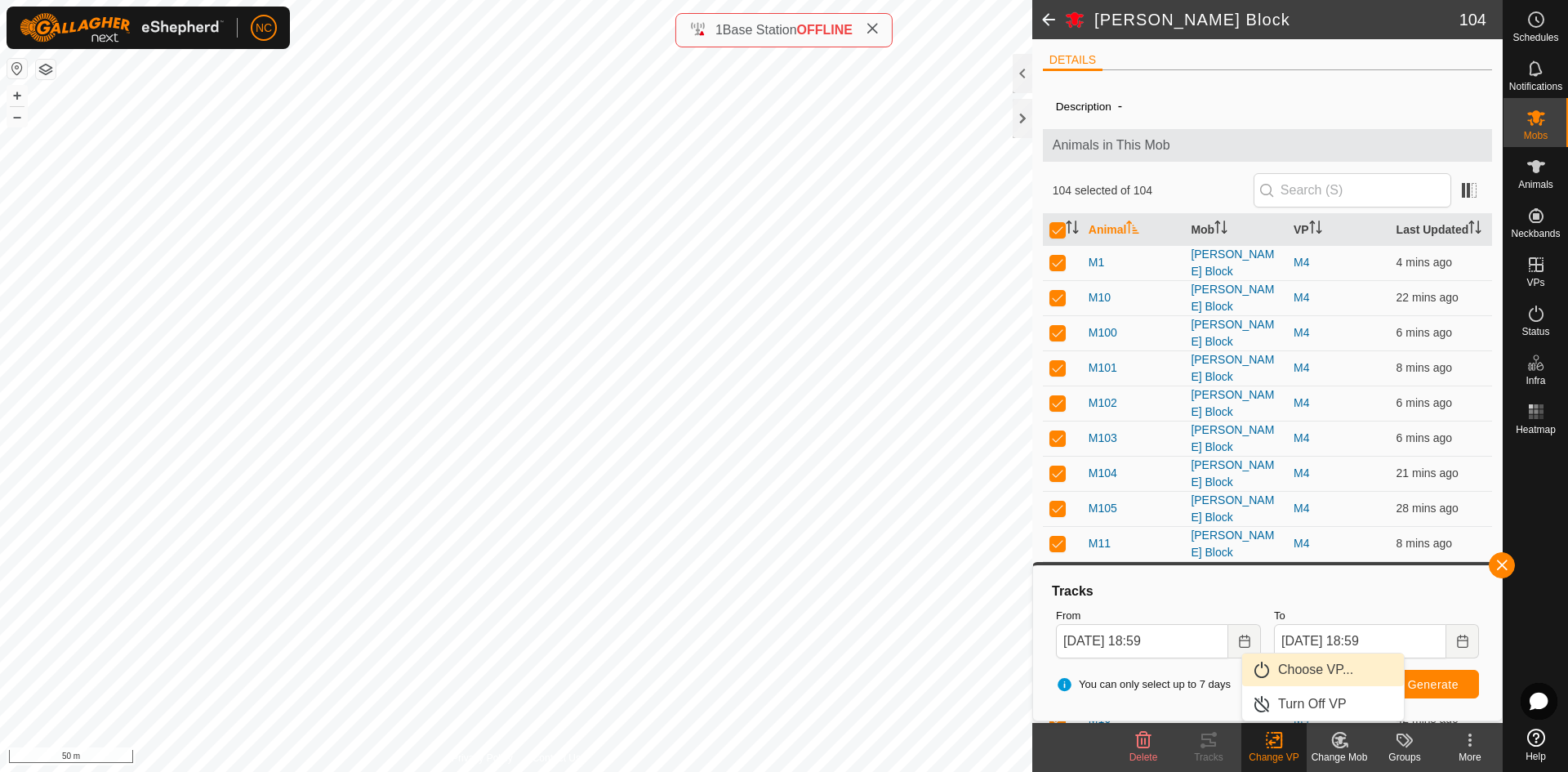
click at [1316, 669] on link "Choose VP..." at bounding box center [1324, 669] width 162 height 33
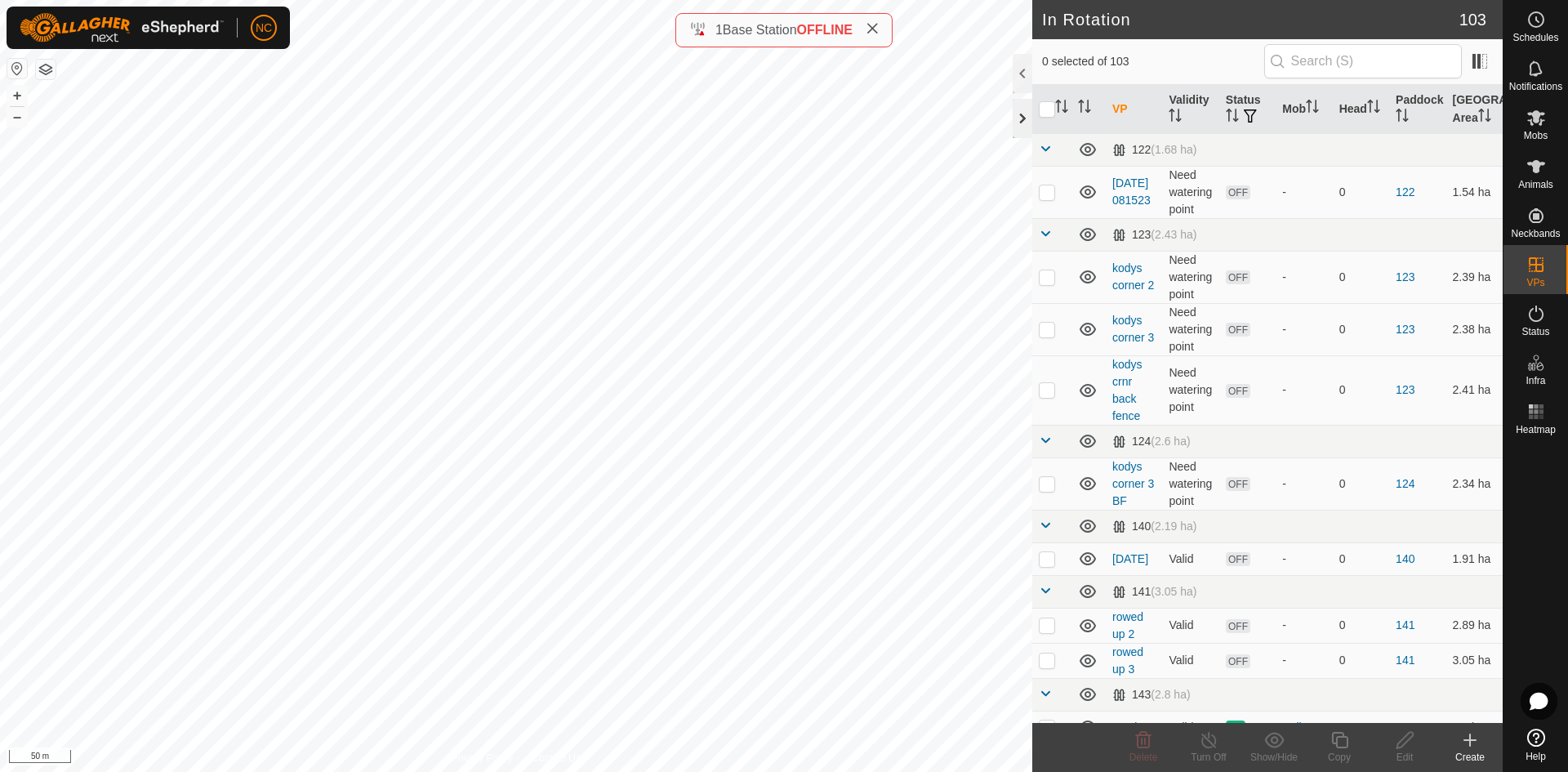
click at [1016, 119] on div at bounding box center [1022, 119] width 20 height 40
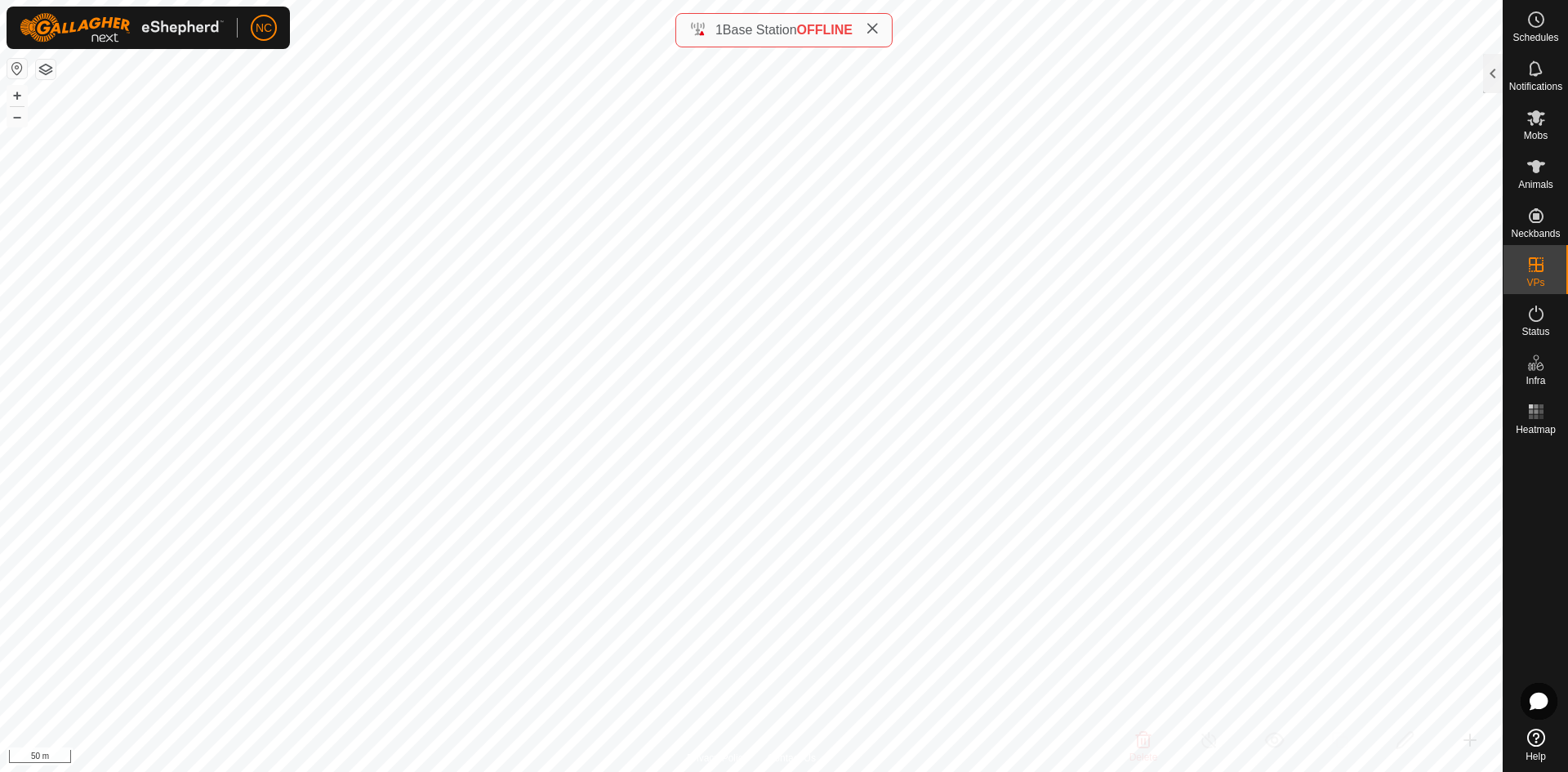
click at [750, 20] on div "1 Base Station OFFLINE" at bounding box center [784, 30] width 217 height 34
click at [751, 30] on span "Base Station" at bounding box center [760, 29] width 74 height 14
click at [697, 771] on html "NC Schedules Notifications Mobs Animals Neckbands VPs Status Infra Heatmap Help…" at bounding box center [784, 386] width 1568 height 772
click at [874, 27] on icon at bounding box center [872, 28] width 13 height 13
click at [1537, 427] on span "Heatmap" at bounding box center [1536, 429] width 40 height 9
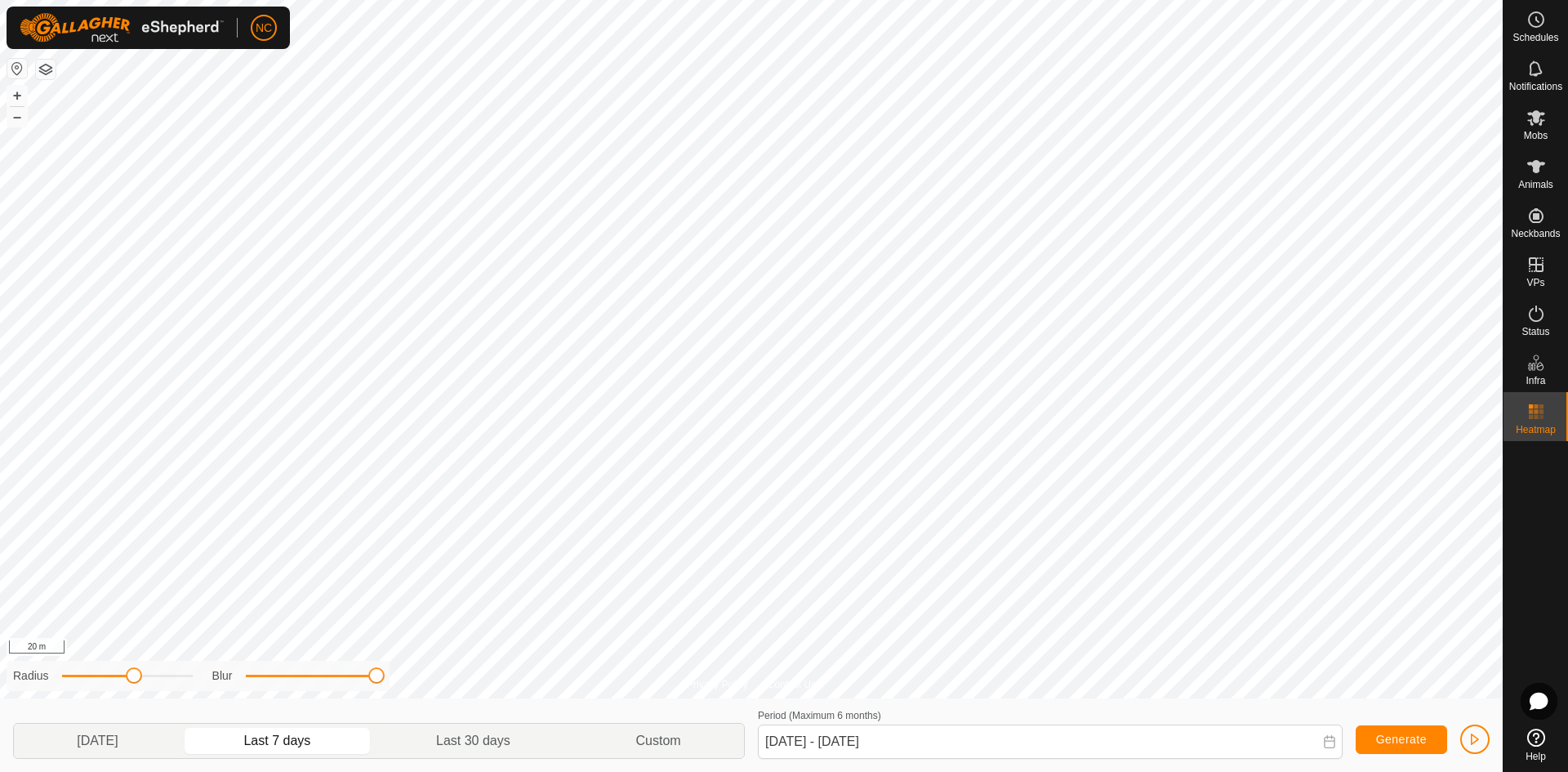
click at [418, 677] on div "Privacy Policy Contact Us [PERSON_NAME] 2 Type: trough Capacity: 100L Water Lev…" at bounding box center [751, 386] width 1503 height 772
click at [370, 688] on div "Radius Blur" at bounding box center [198, 676] width 383 height 30
drag, startPoint x: 371, startPoint y: 677, endPoint x: 138, endPoint y: 669, distance: 233.1
click at [212, 678] on div "Blur" at bounding box center [294, 676] width 164 height 17
drag, startPoint x: 124, startPoint y: 678, endPoint x: 227, endPoint y: 672, distance: 103.2
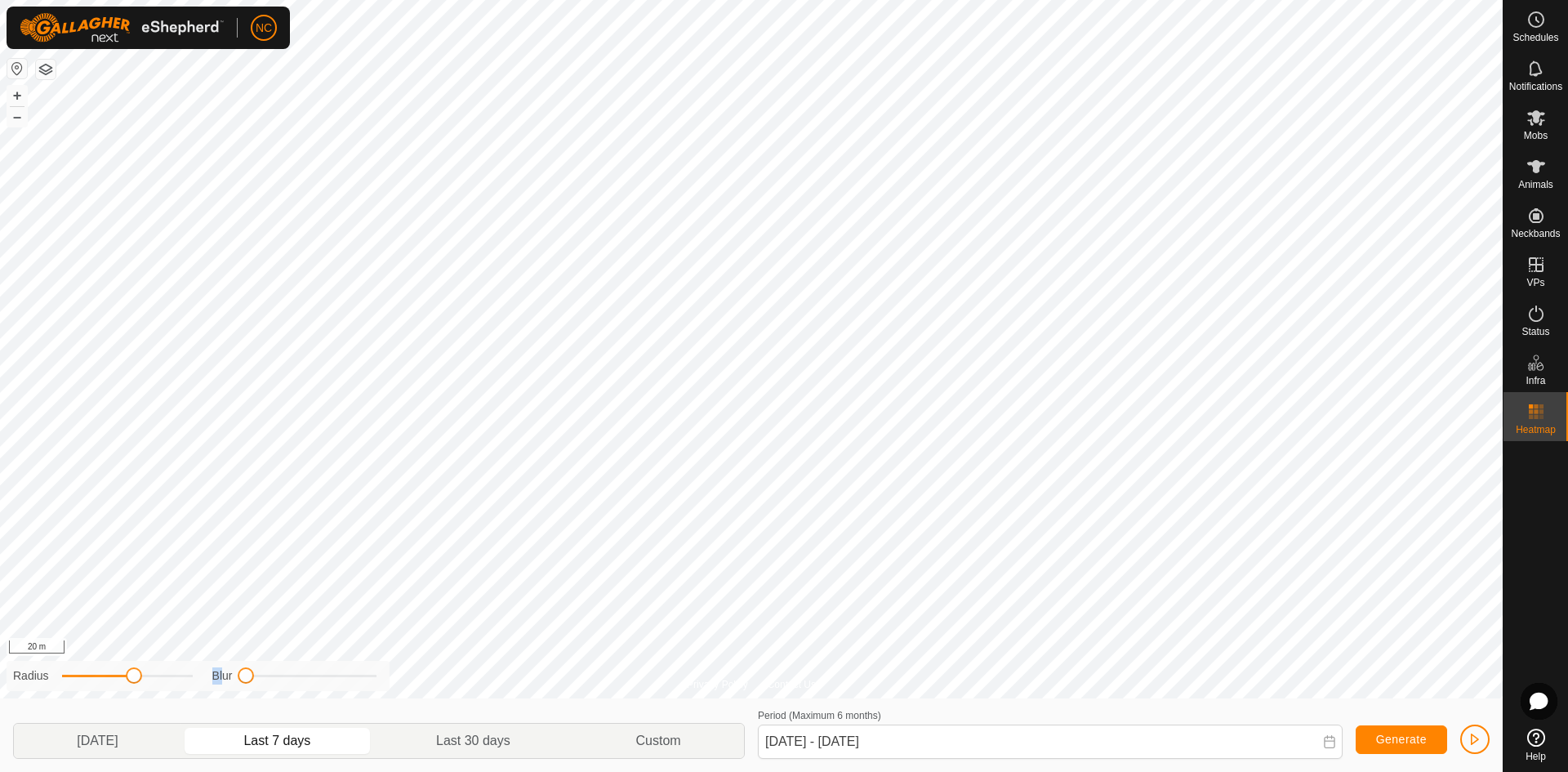
click at [227, 672] on div "Radius Blur" at bounding box center [198, 676] width 383 height 30
click at [57, 692] on div "Privacy Policy Contact Us [PERSON_NAME] 2 Type: trough Capacity: 100L Water Lev…" at bounding box center [751, 386] width 1503 height 772
drag, startPoint x: 68, startPoint y: 672, endPoint x: 380, endPoint y: 683, distance: 312.2
click at [376, 682] on div "Radius Blur" at bounding box center [198, 676] width 383 height 30
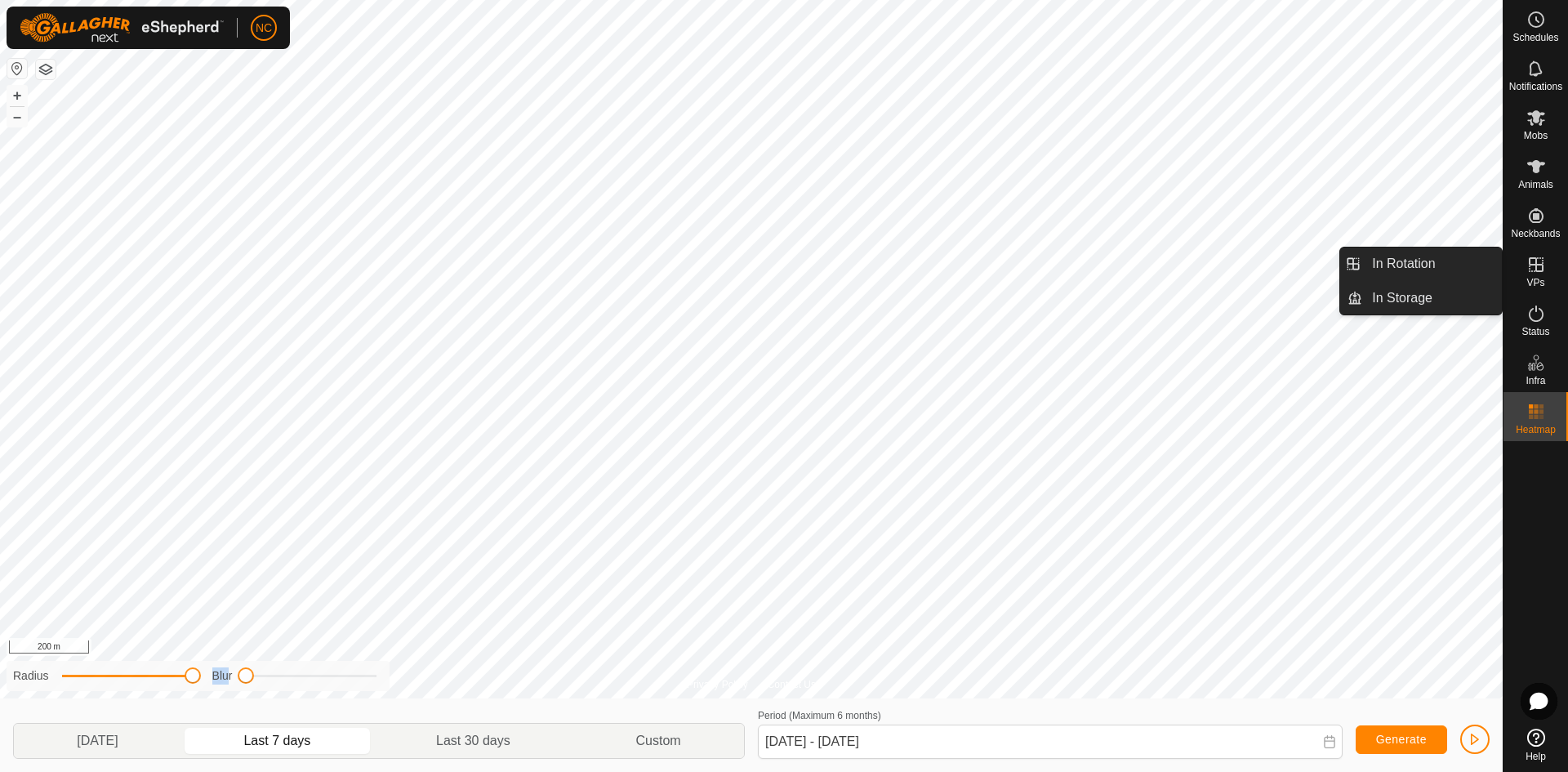
click at [1539, 259] on icon at bounding box center [1536, 264] width 20 height 20
click at [1413, 256] on link "In Rotation" at bounding box center [1432, 263] width 140 height 33
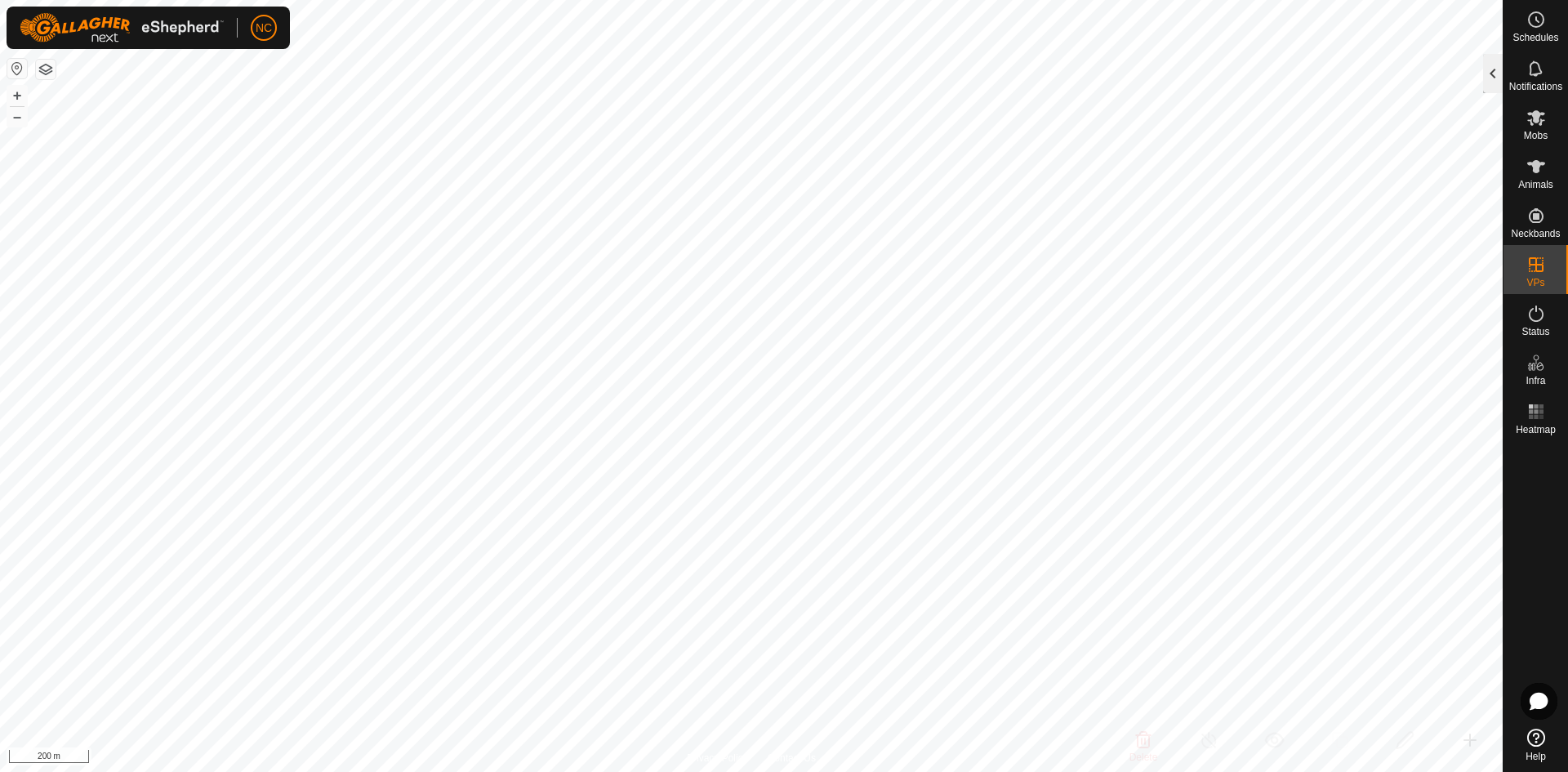
click at [1488, 76] on div at bounding box center [1493, 74] width 20 height 40
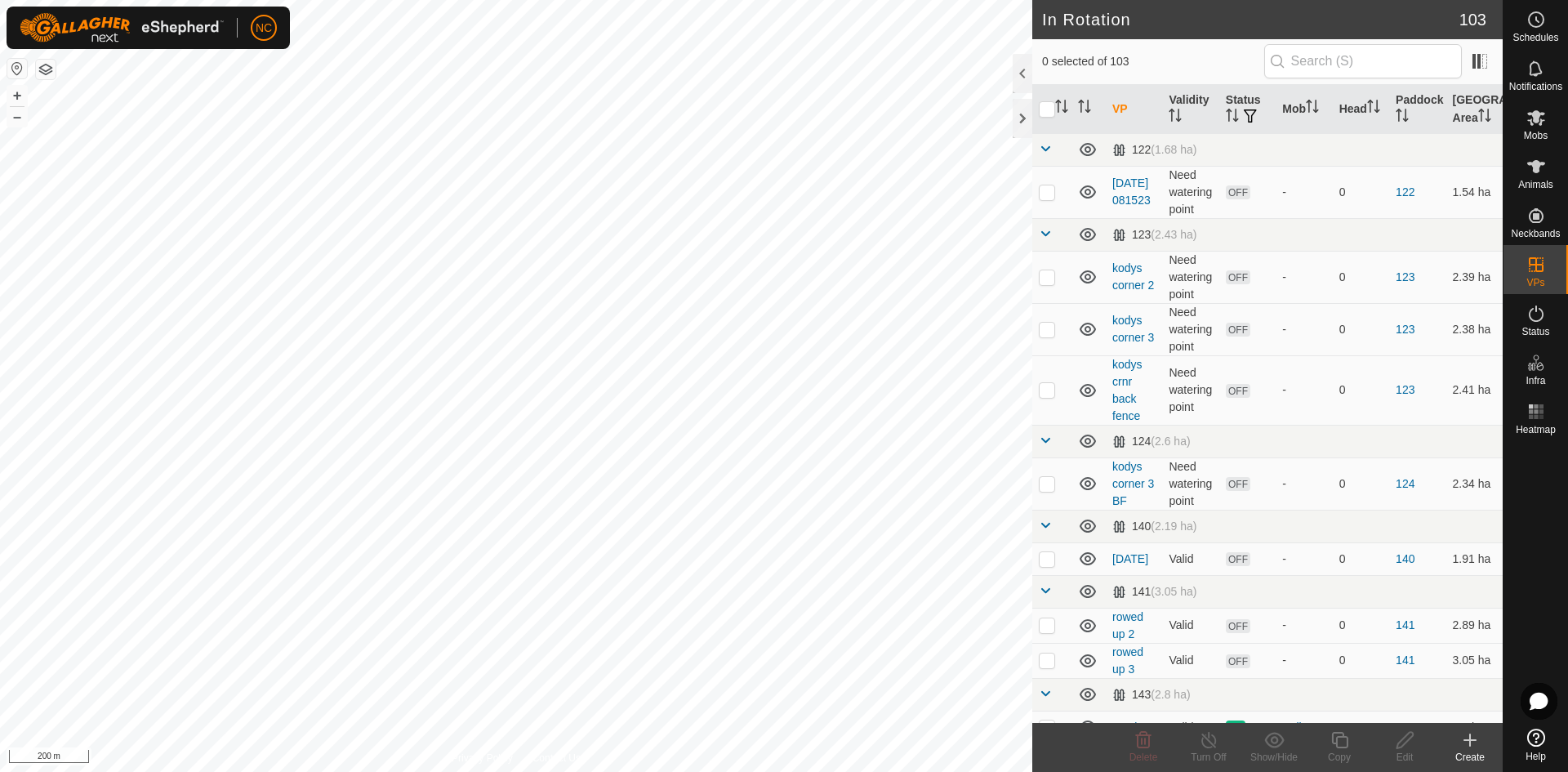
click at [1481, 754] on div "Create" at bounding box center [1470, 757] width 65 height 15
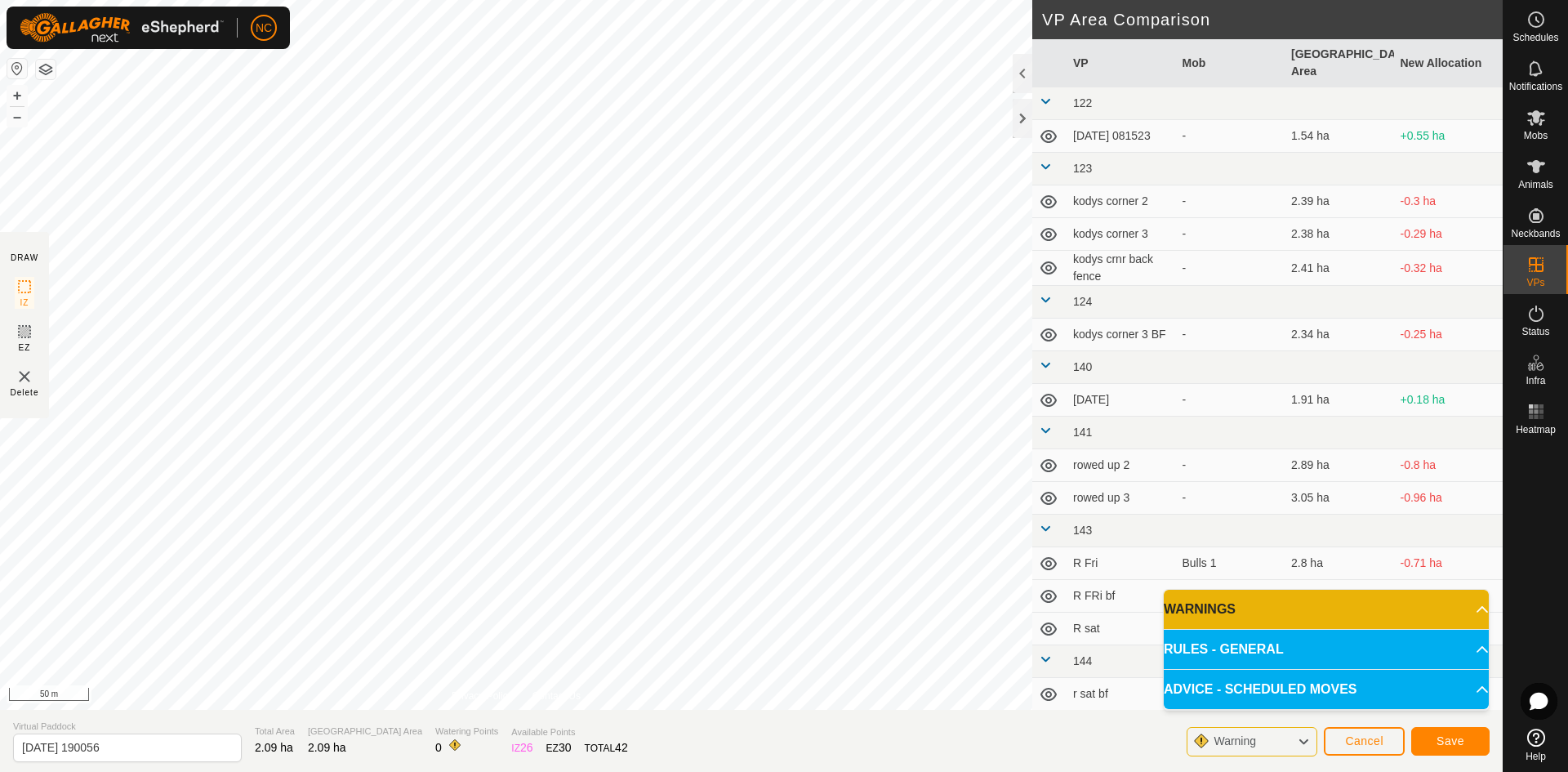
click at [1314, 639] on p-accordion-header "RULES - GENERAL" at bounding box center [1326, 649] width 325 height 40
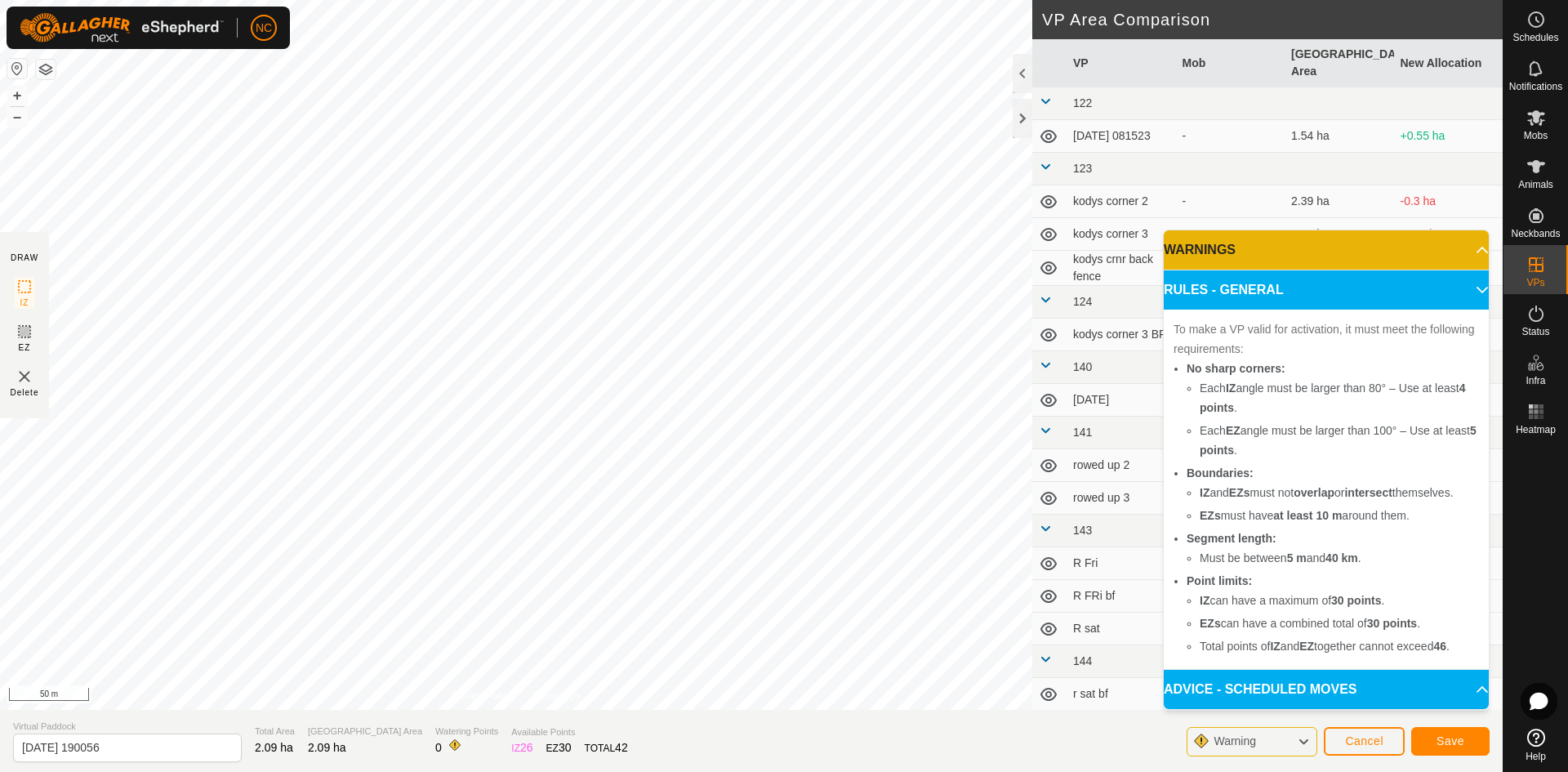
click at [1373, 691] on p-accordion-header "ADVICE - SCHEDULED MOVES" at bounding box center [1326, 689] width 325 height 40
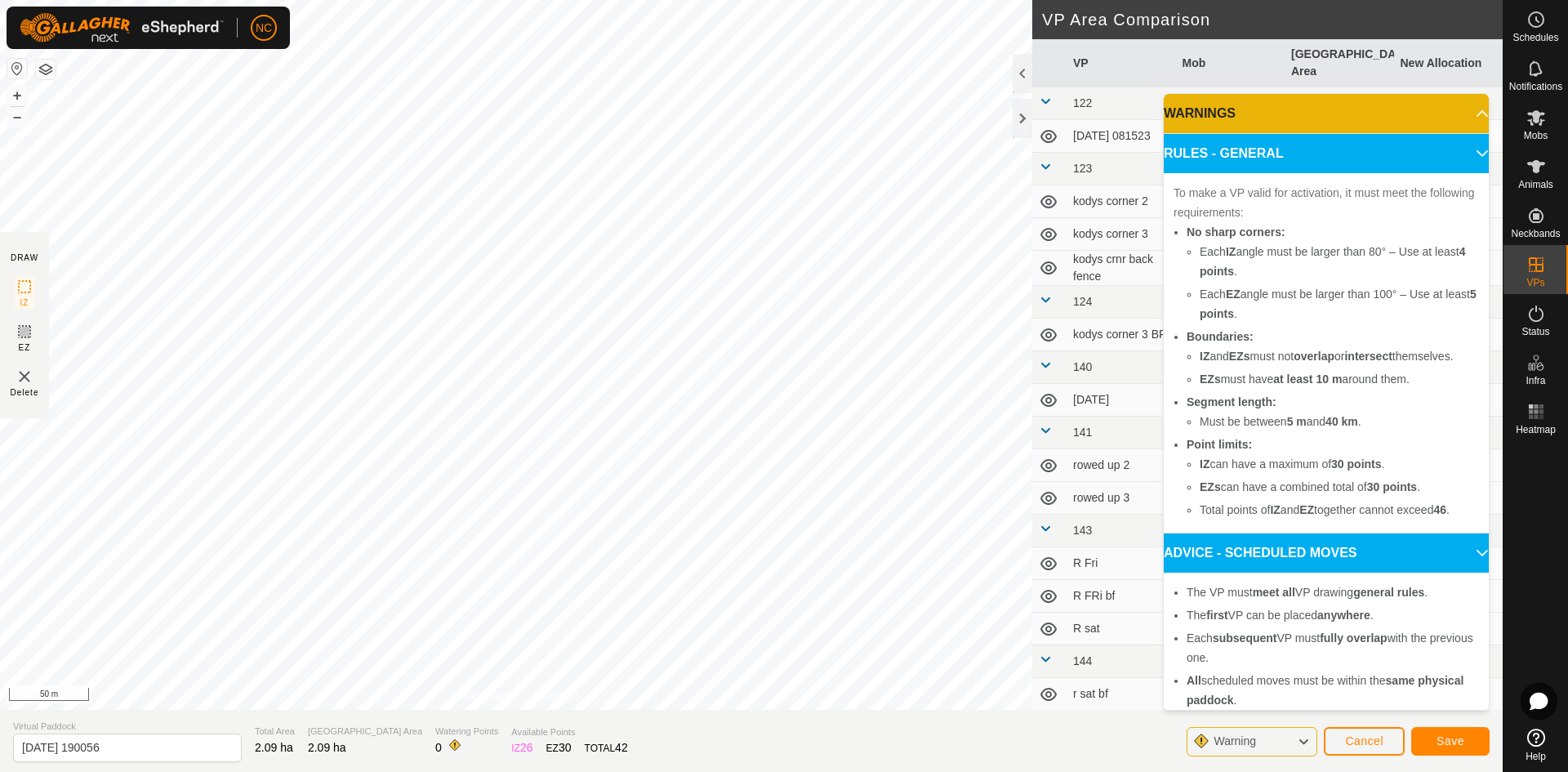
click at [1452, 147] on p-accordion-header "RULES - GENERAL" at bounding box center [1326, 154] width 325 height 40
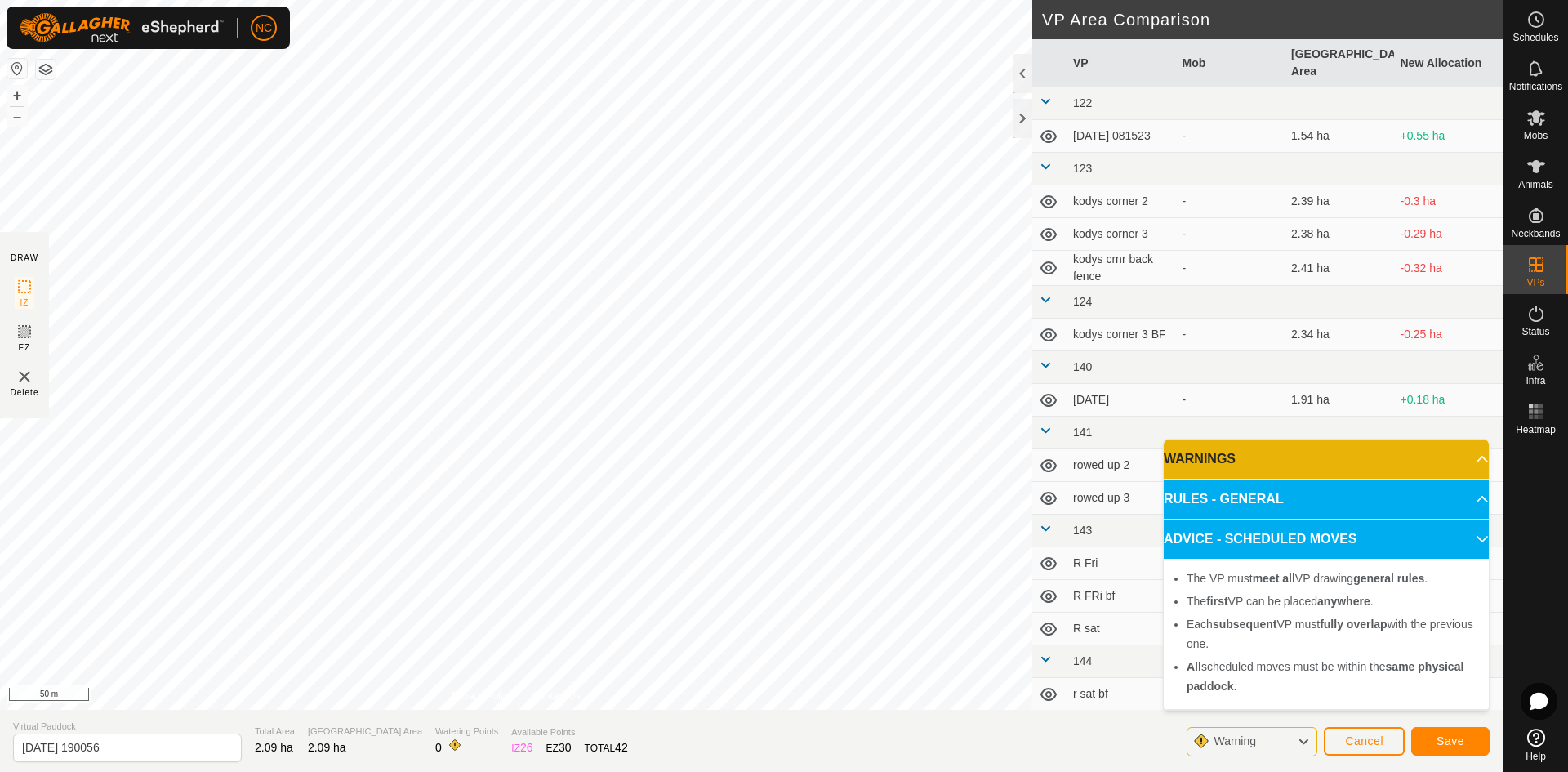
click at [1469, 455] on p-accordion-header "WARNINGS" at bounding box center [1326, 459] width 325 height 40
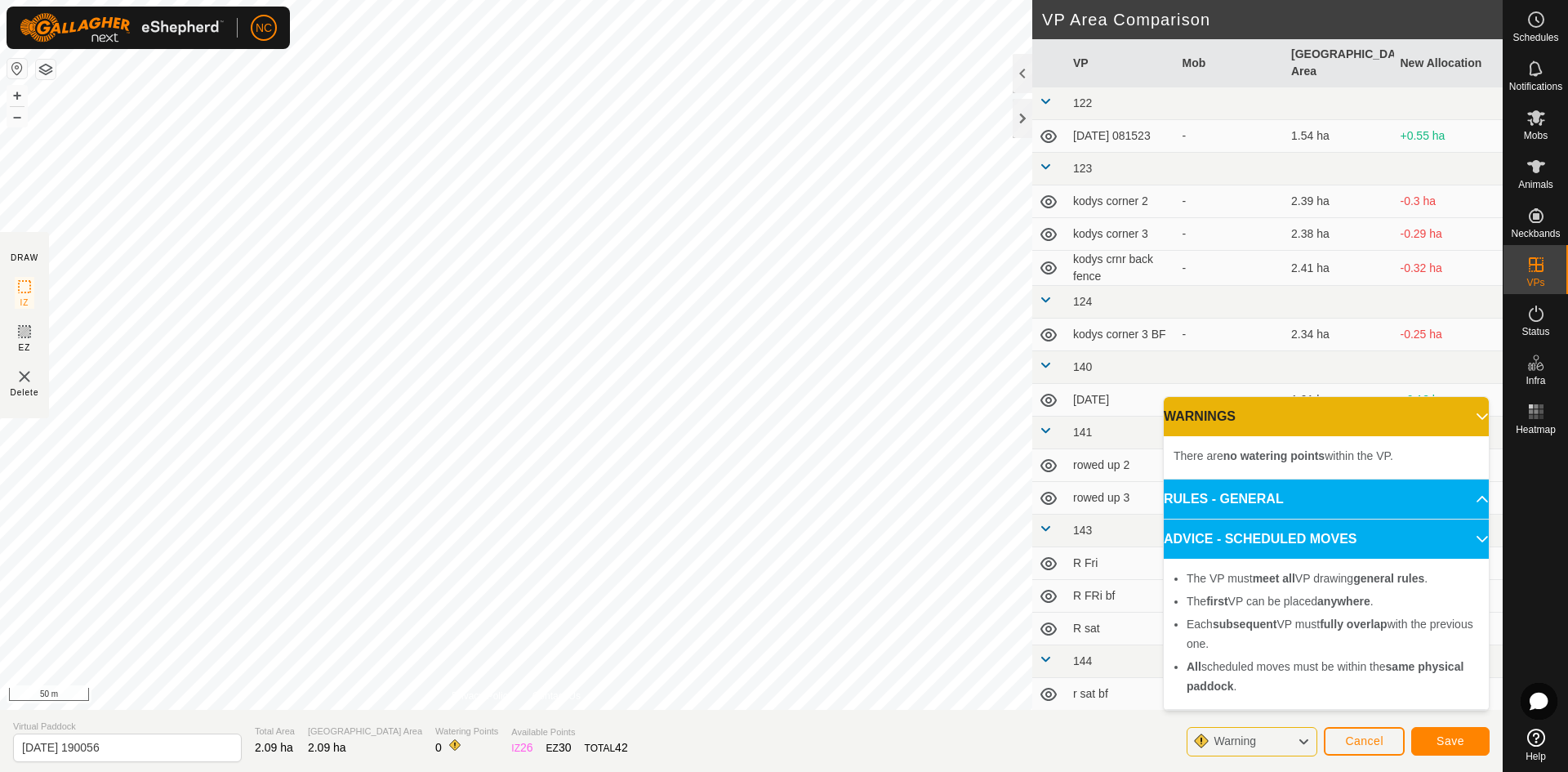
click at [1470, 402] on p-accordion-header "WARNINGS" at bounding box center [1326, 417] width 325 height 40
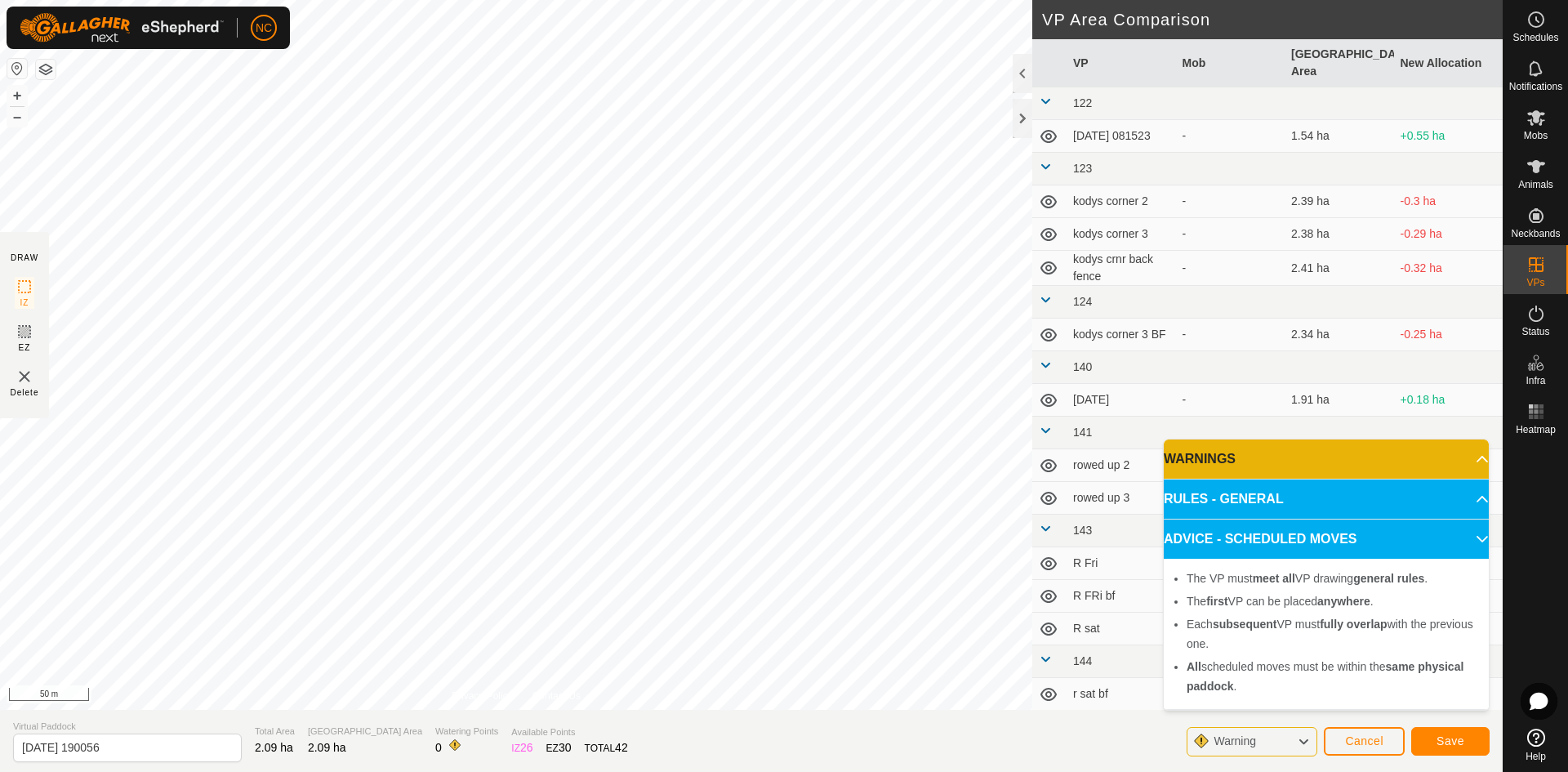
click at [1461, 538] on p-accordion-header "ADVICE - SCHEDULED MOVES" at bounding box center [1326, 539] width 325 height 40
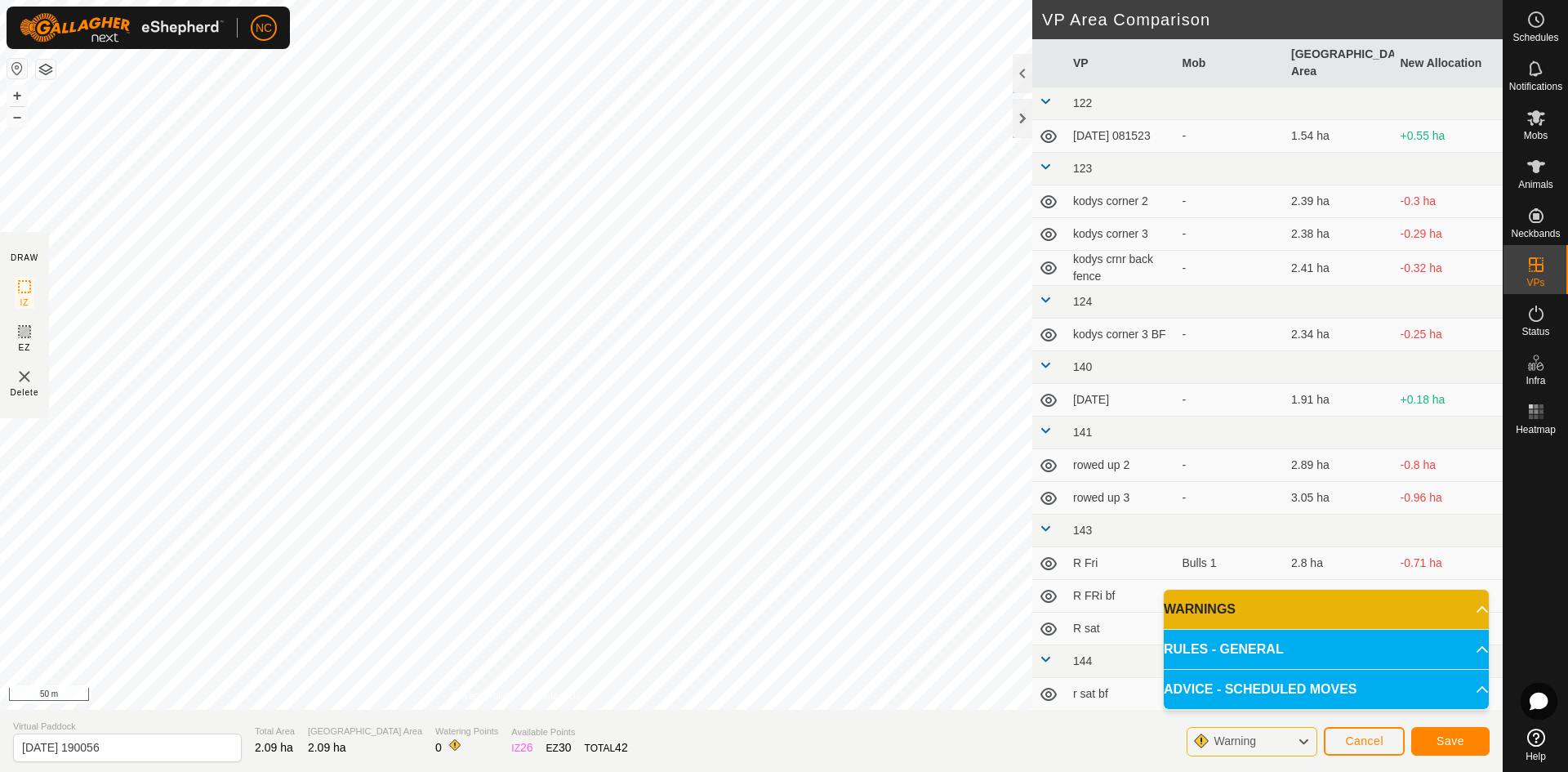
scroll to position [163, 0]
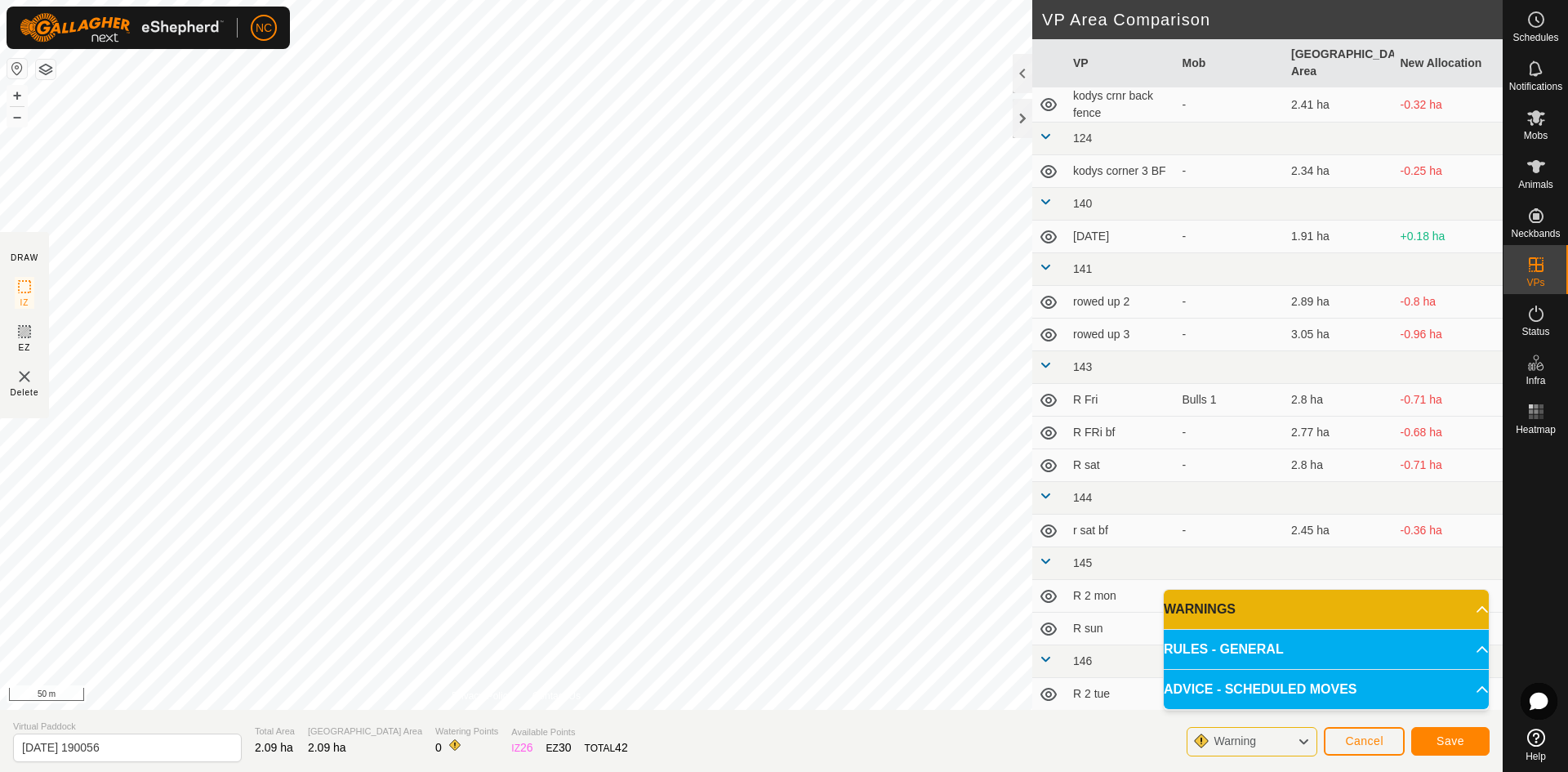
click at [1263, 739] on span "Warning" at bounding box center [1241, 741] width 56 height 22
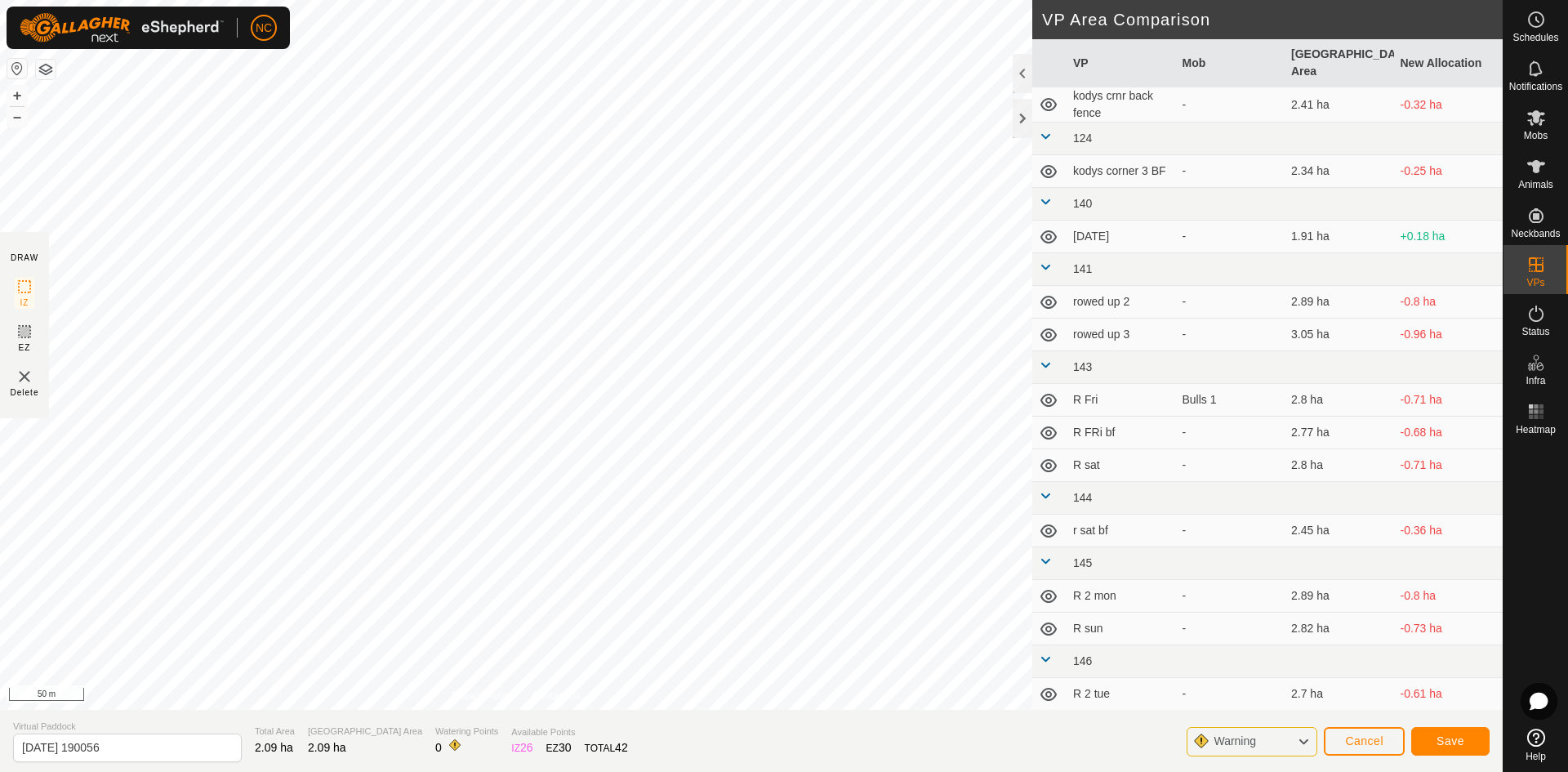
click at [1263, 739] on span "Warning" at bounding box center [1241, 741] width 56 height 22
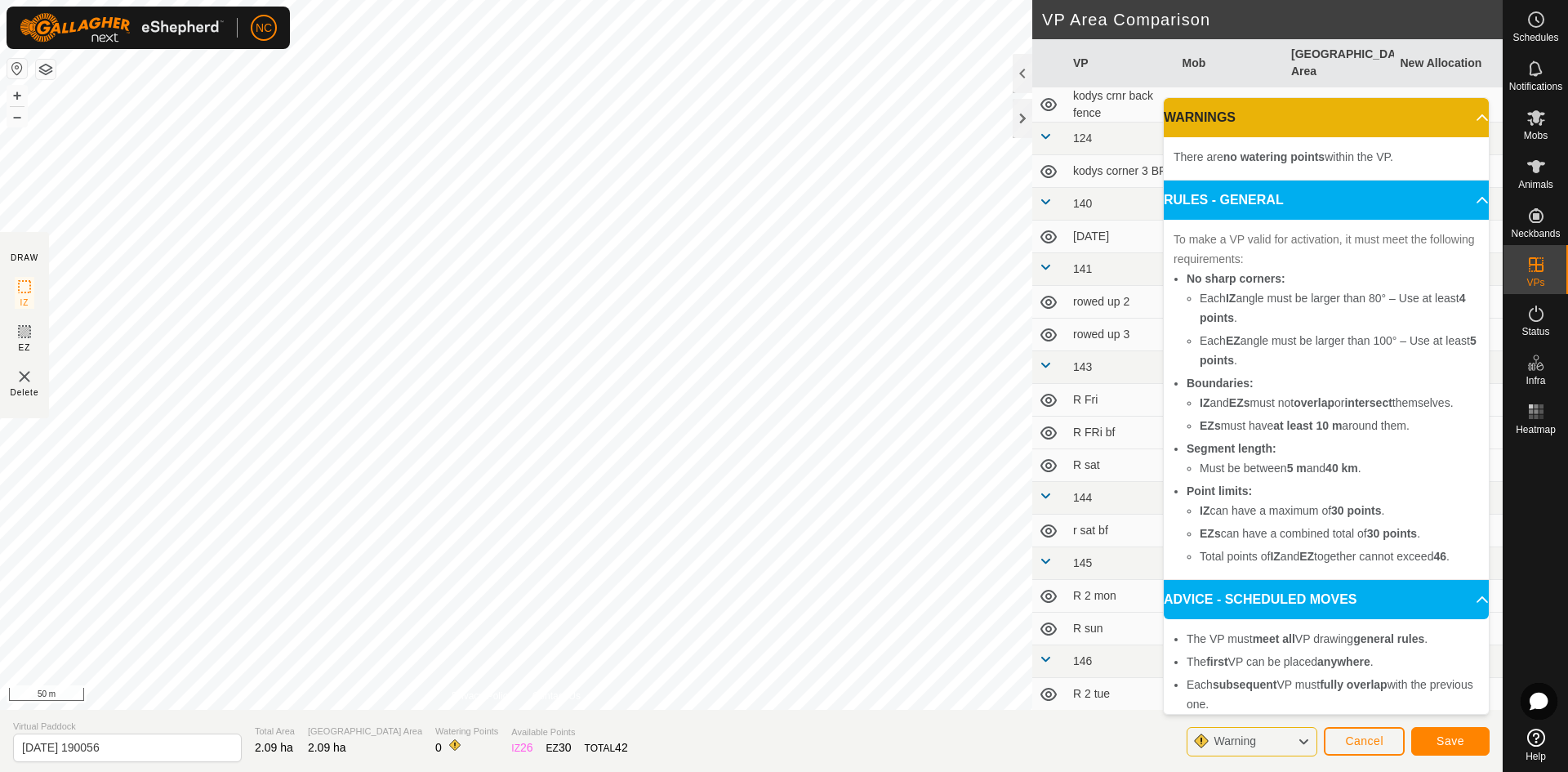
click at [1263, 739] on span "Warning" at bounding box center [1241, 741] width 56 height 22
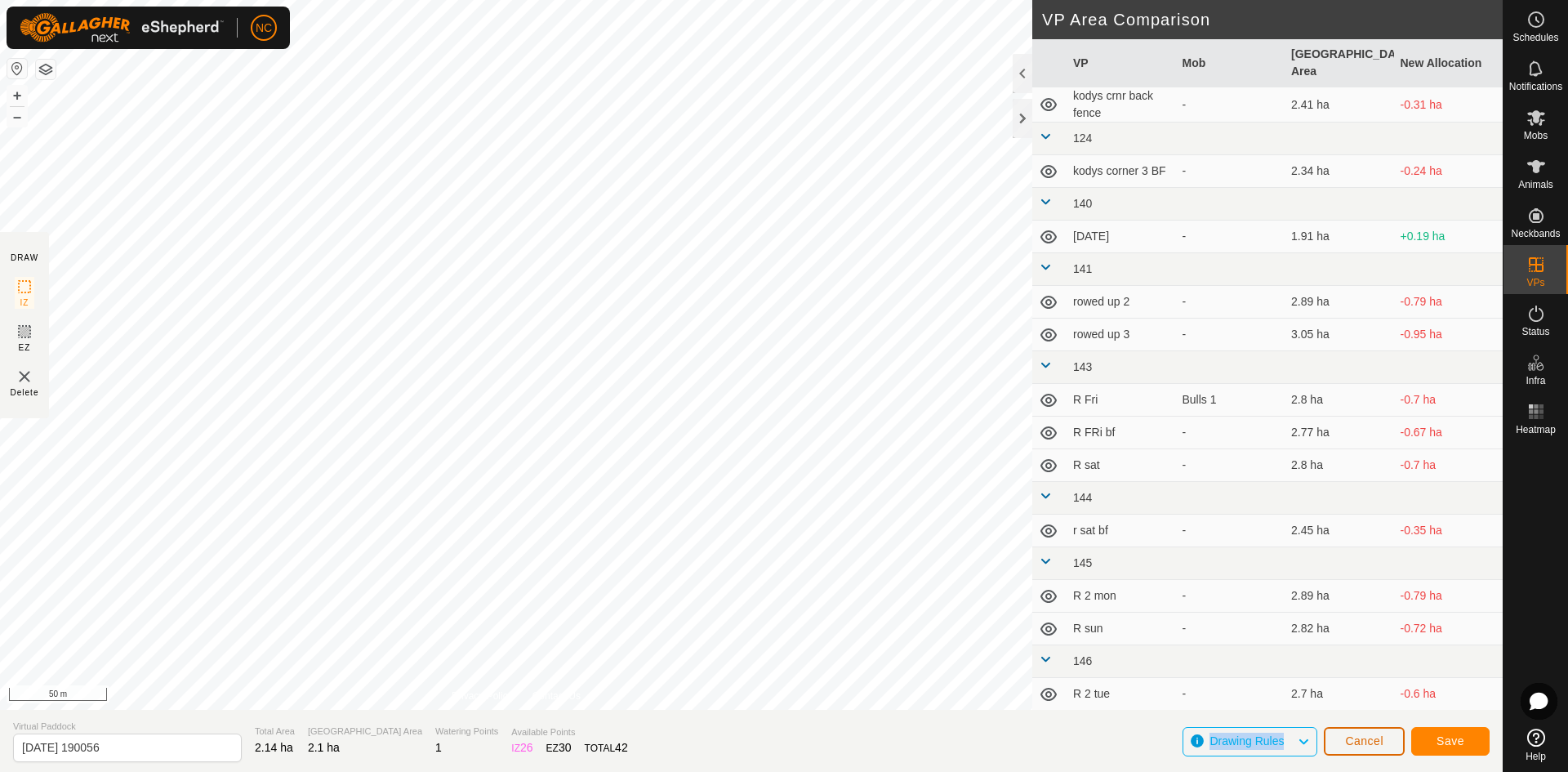
click at [1375, 742] on span "Cancel" at bounding box center [1364, 741] width 39 height 13
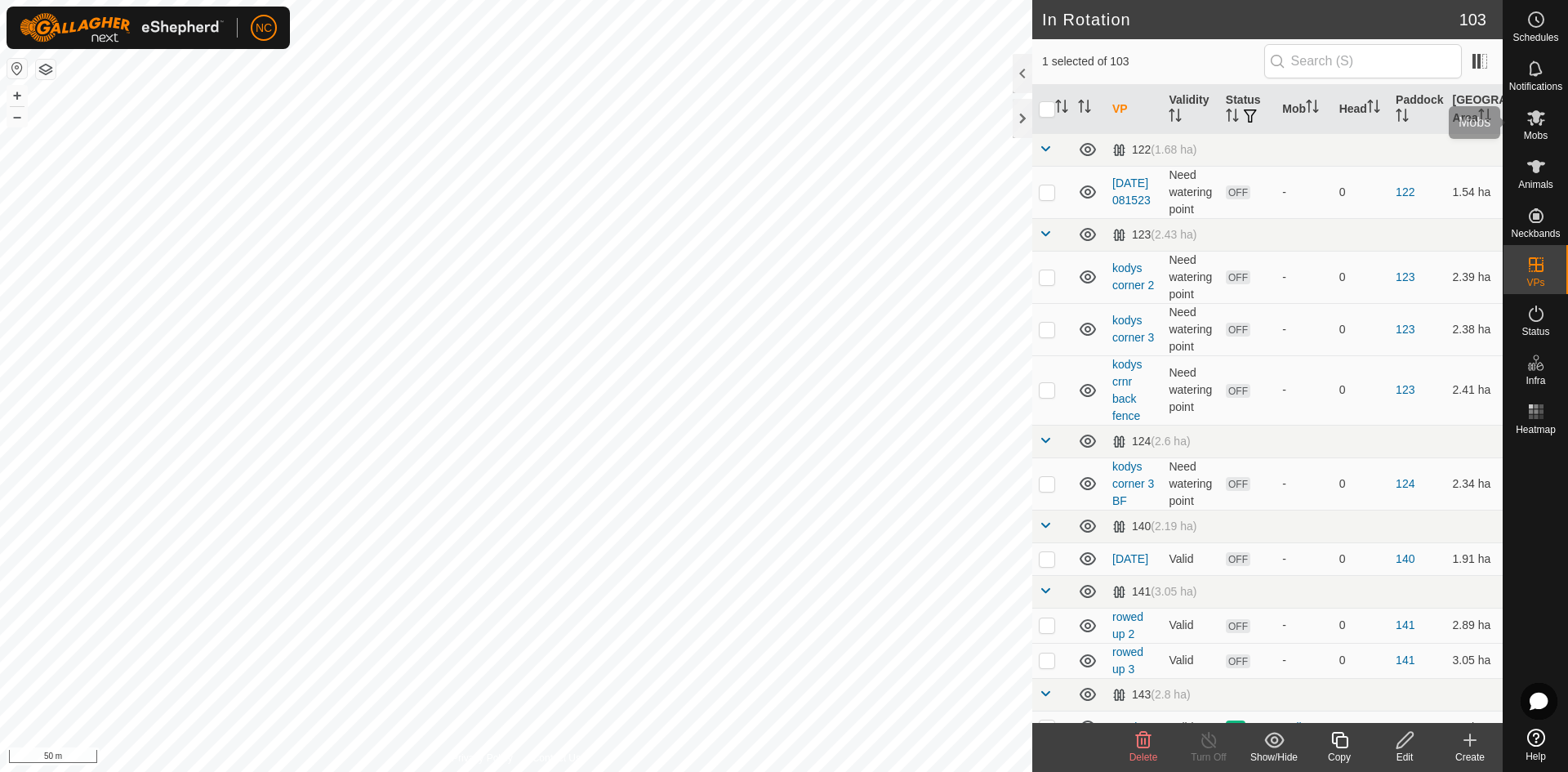
click at [1537, 131] on span "Mobs" at bounding box center [1536, 136] width 24 height 9
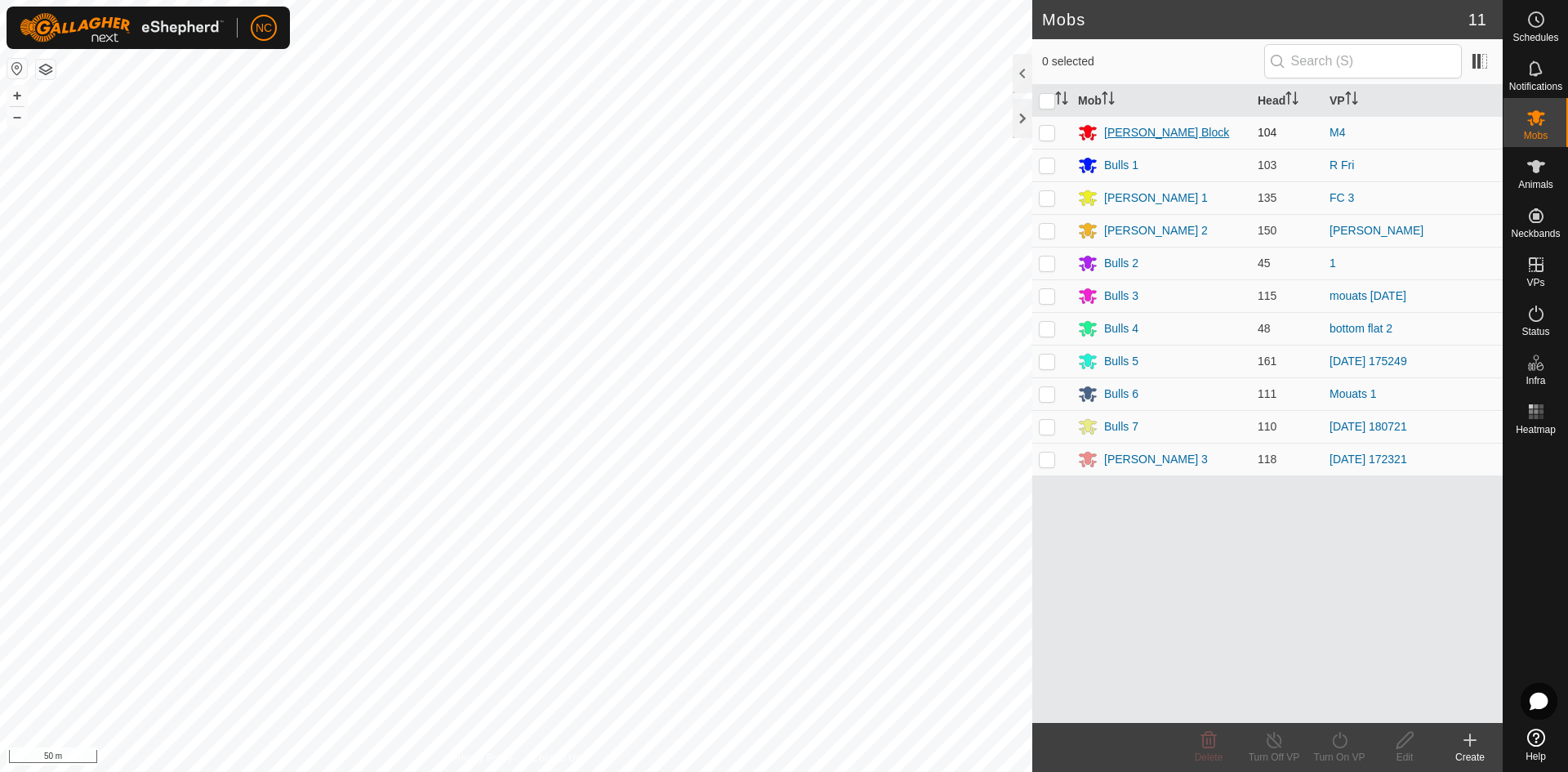
click at [1147, 133] on div "[PERSON_NAME] Block" at bounding box center [1166, 133] width 125 height 17
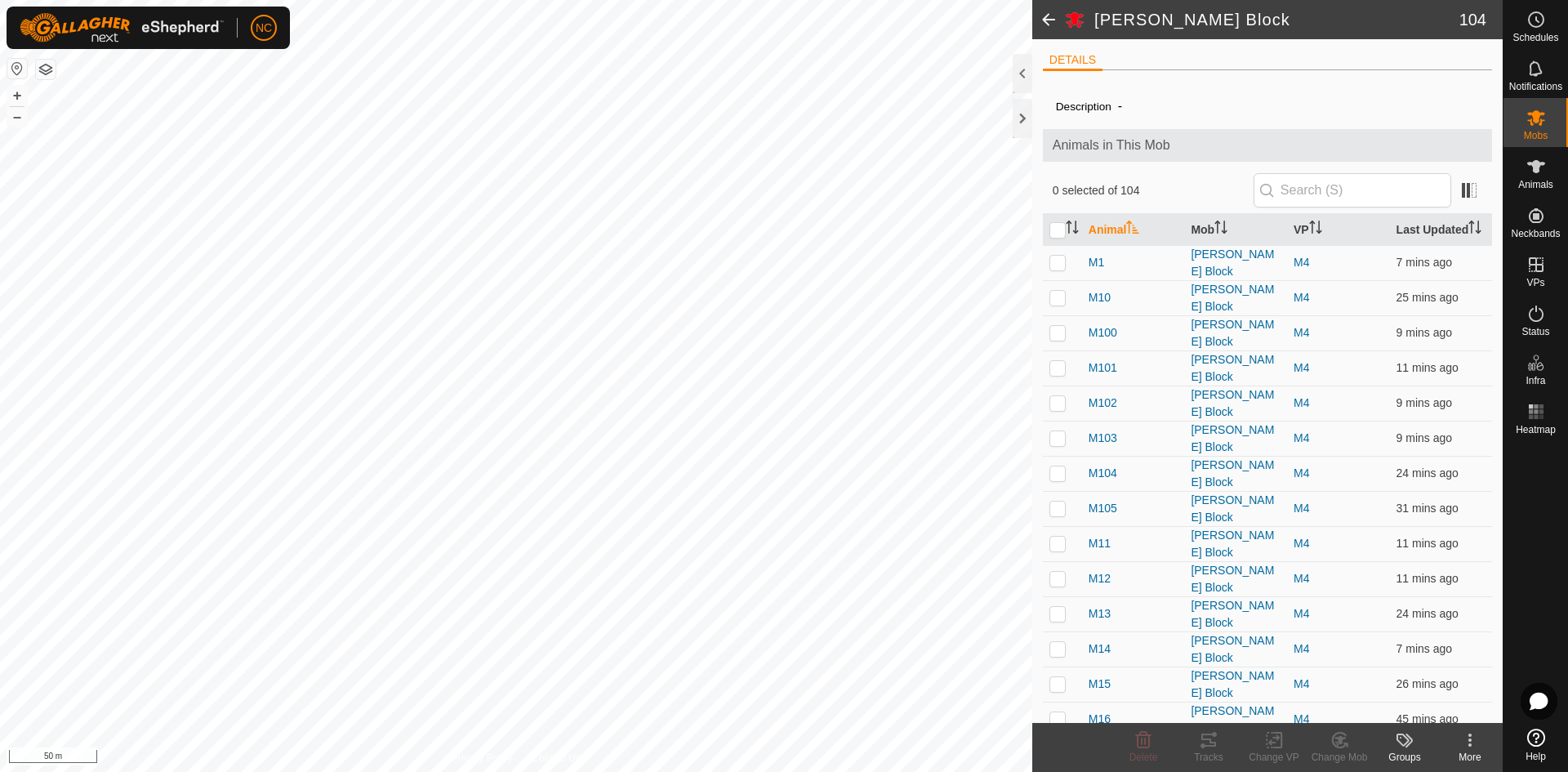
click at [1475, 747] on icon at bounding box center [1470, 739] width 20 height 20
click at [1474, 747] on icon at bounding box center [1470, 739] width 20 height 20
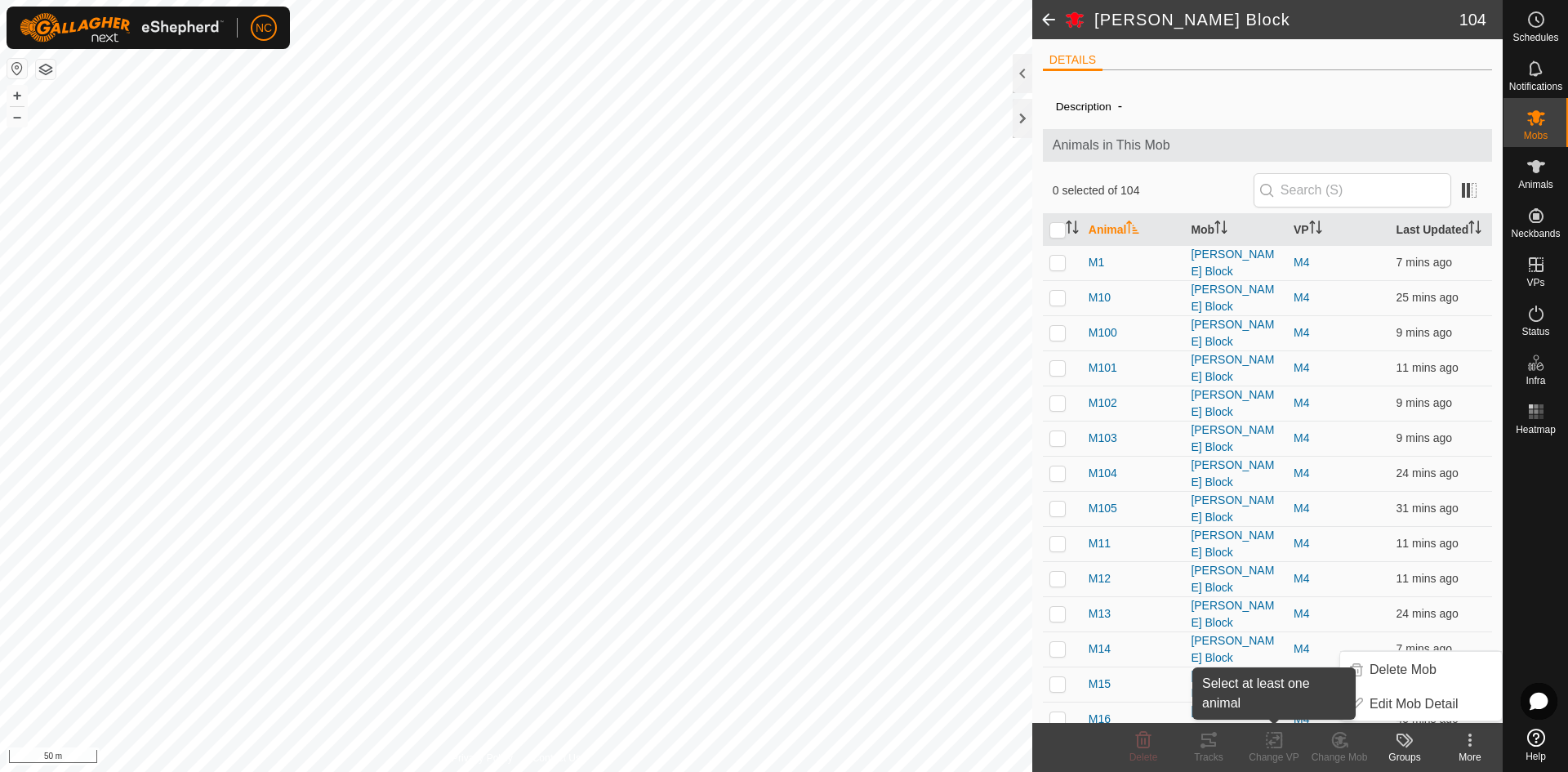
click at [1286, 753] on div "Change VP" at bounding box center [1274, 757] width 65 height 15
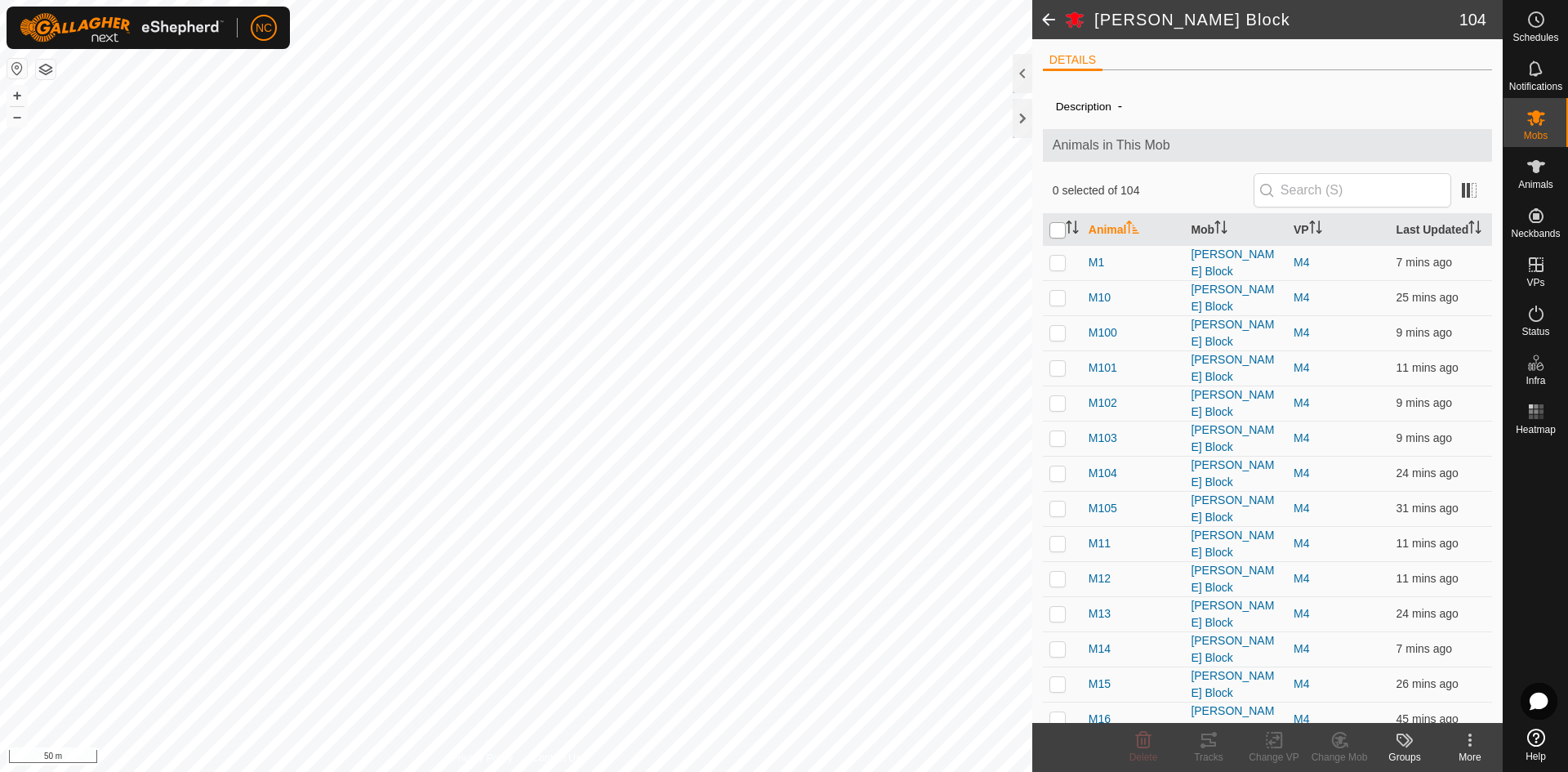
click at [1065, 238] on input "checkbox" at bounding box center [1057, 230] width 16 height 16
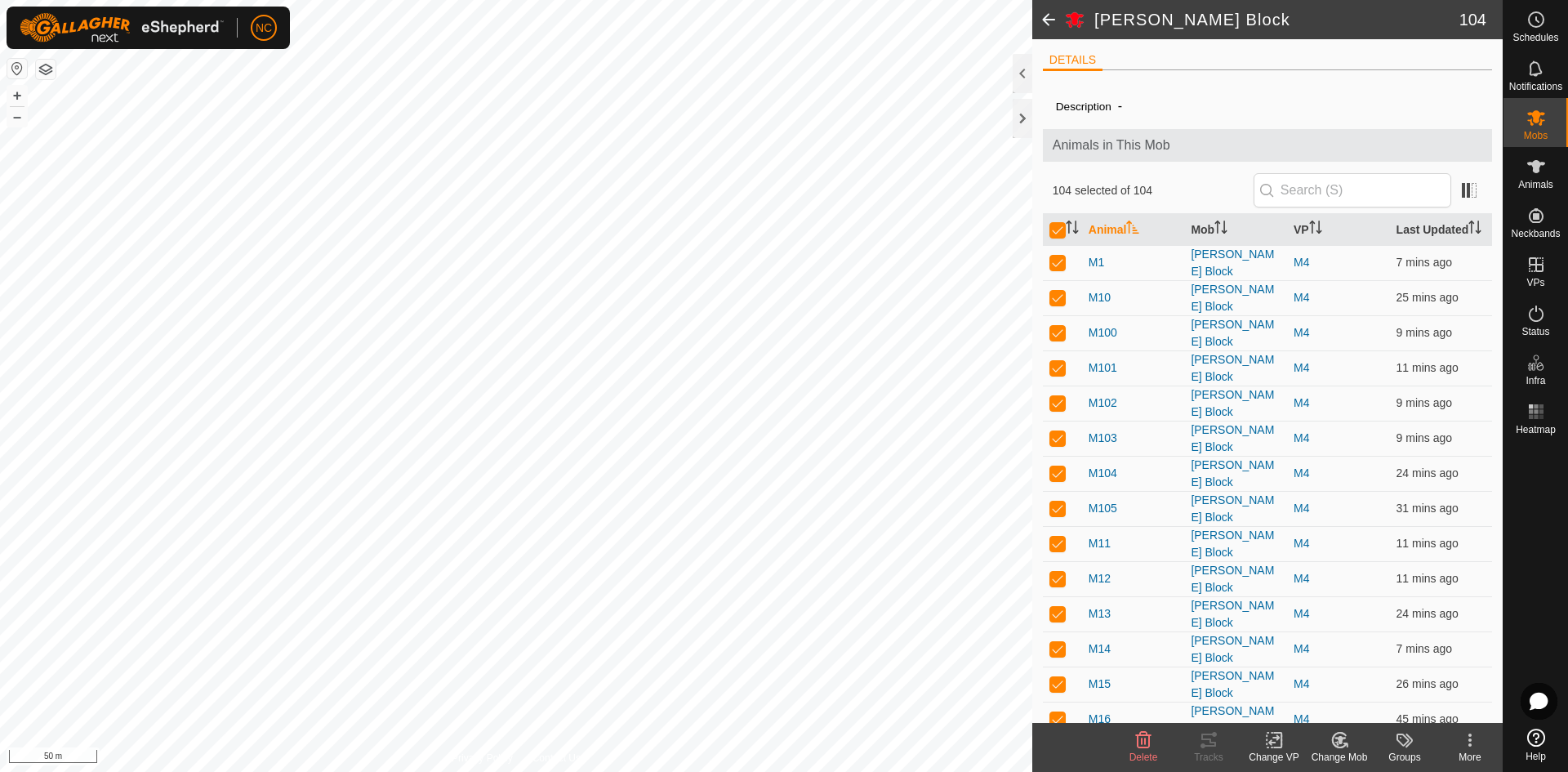
click at [1279, 744] on icon at bounding box center [1275, 739] width 21 height 20
click at [1554, 30] on div "Schedules" at bounding box center [1536, 25] width 64 height 49
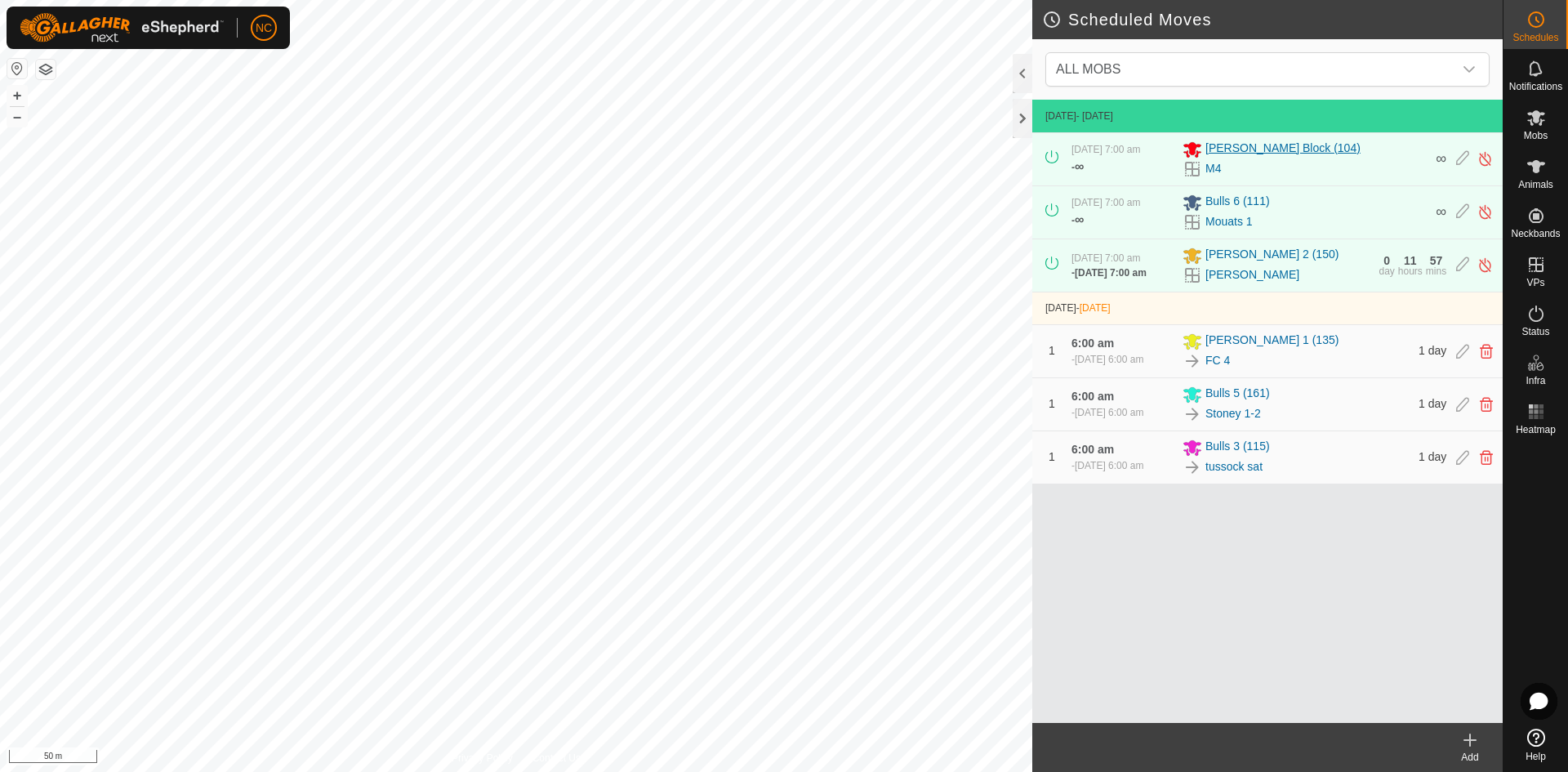
click at [1245, 141] on span "[PERSON_NAME] Block (104)" at bounding box center [1283, 149] width 156 height 20
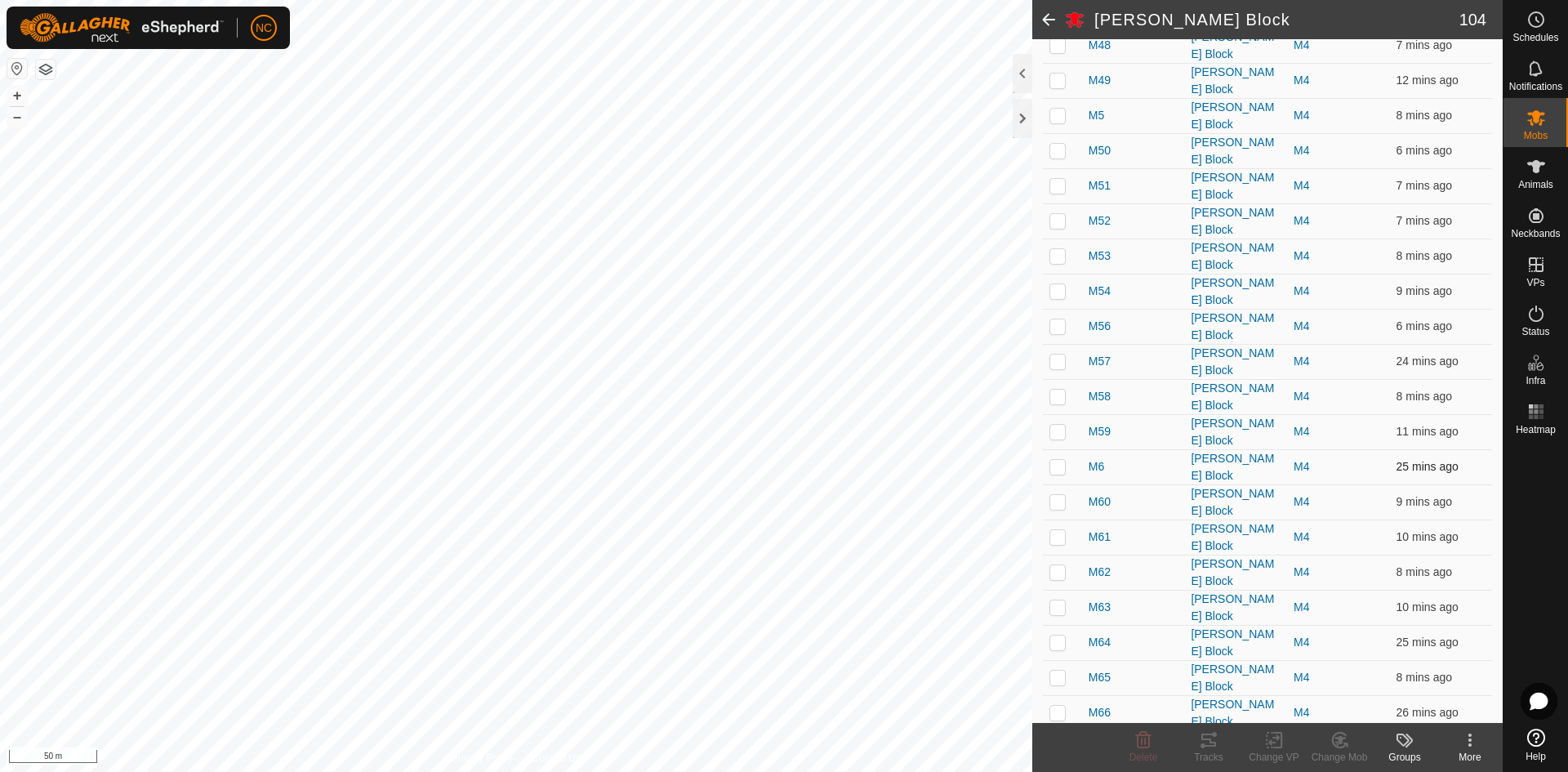
scroll to position [2042, 0]
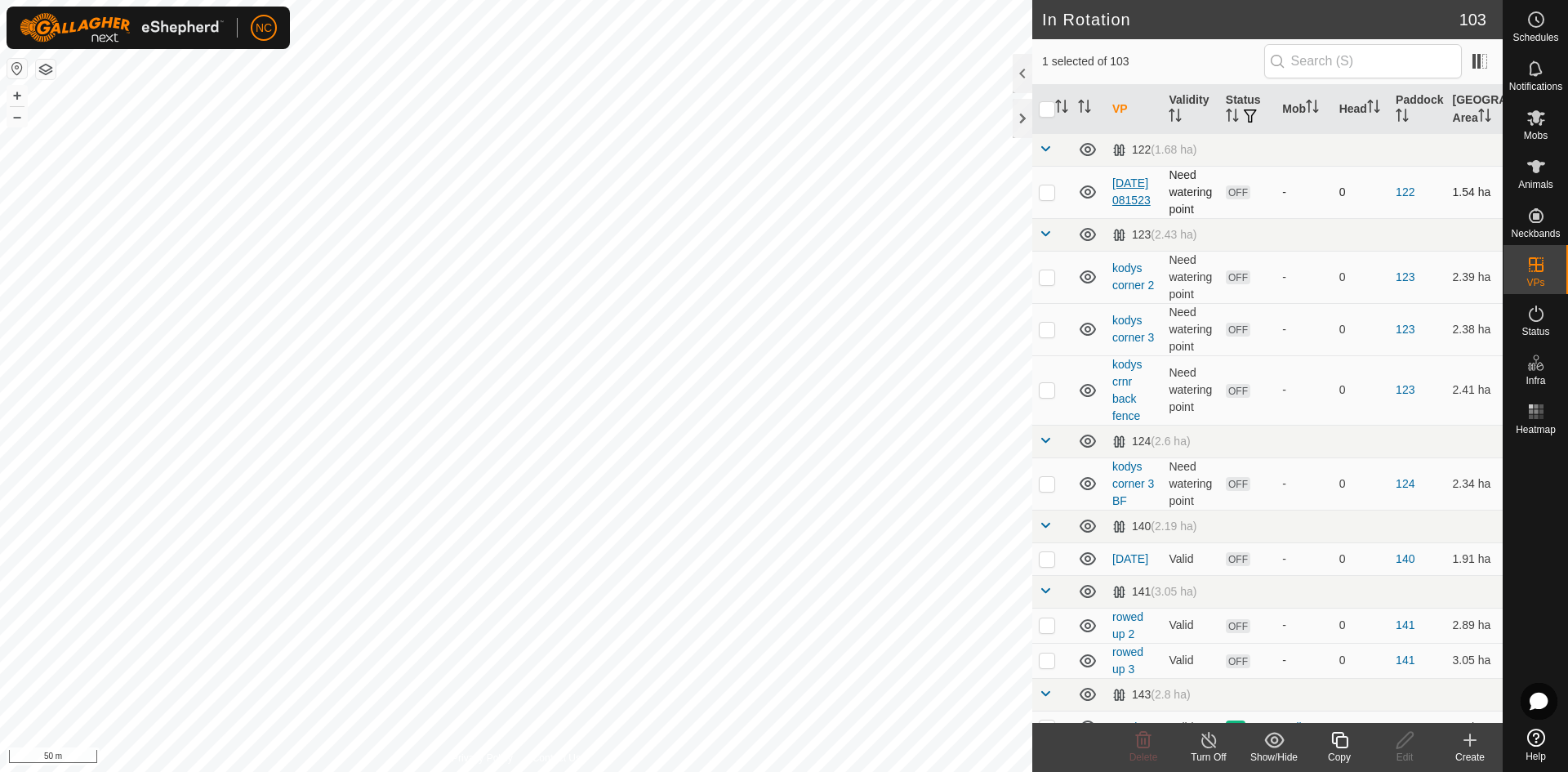
click at [1131, 192] on link "[DATE] 081523" at bounding box center [1131, 191] width 39 height 30
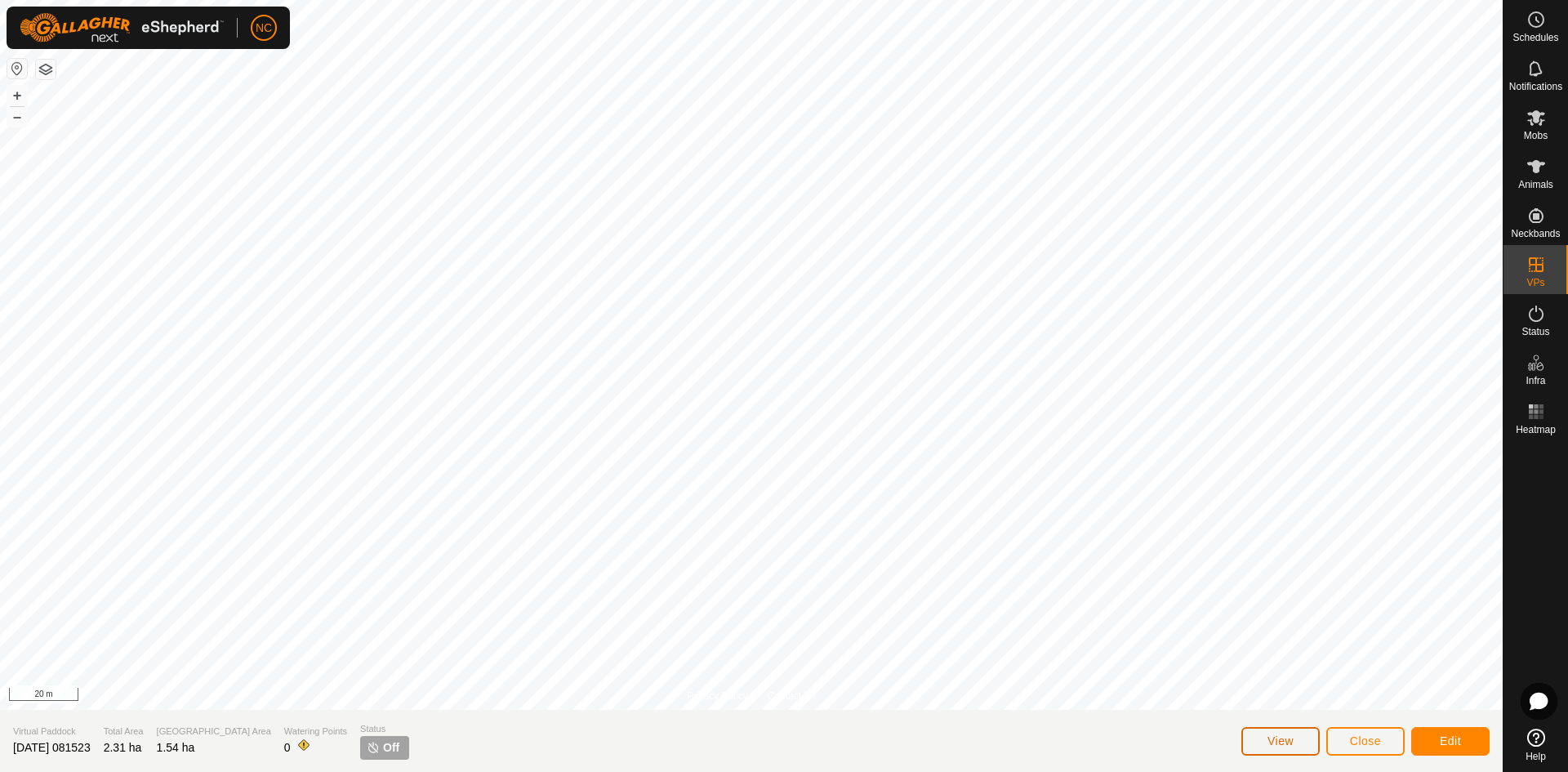
click at [1286, 728] on button "View" at bounding box center [1280, 741] width 78 height 28
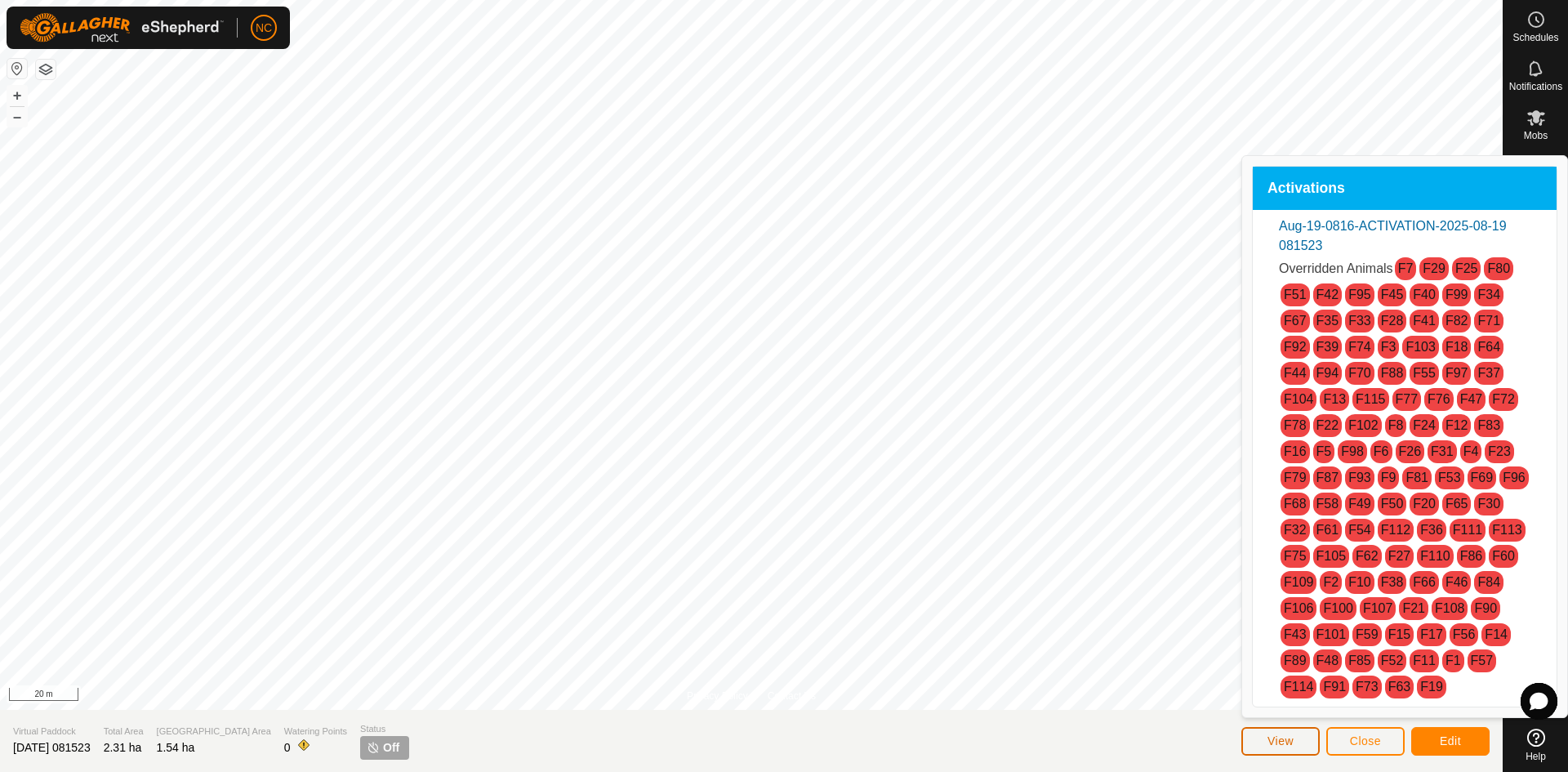
click at [1282, 736] on span "View" at bounding box center [1281, 741] width 26 height 13
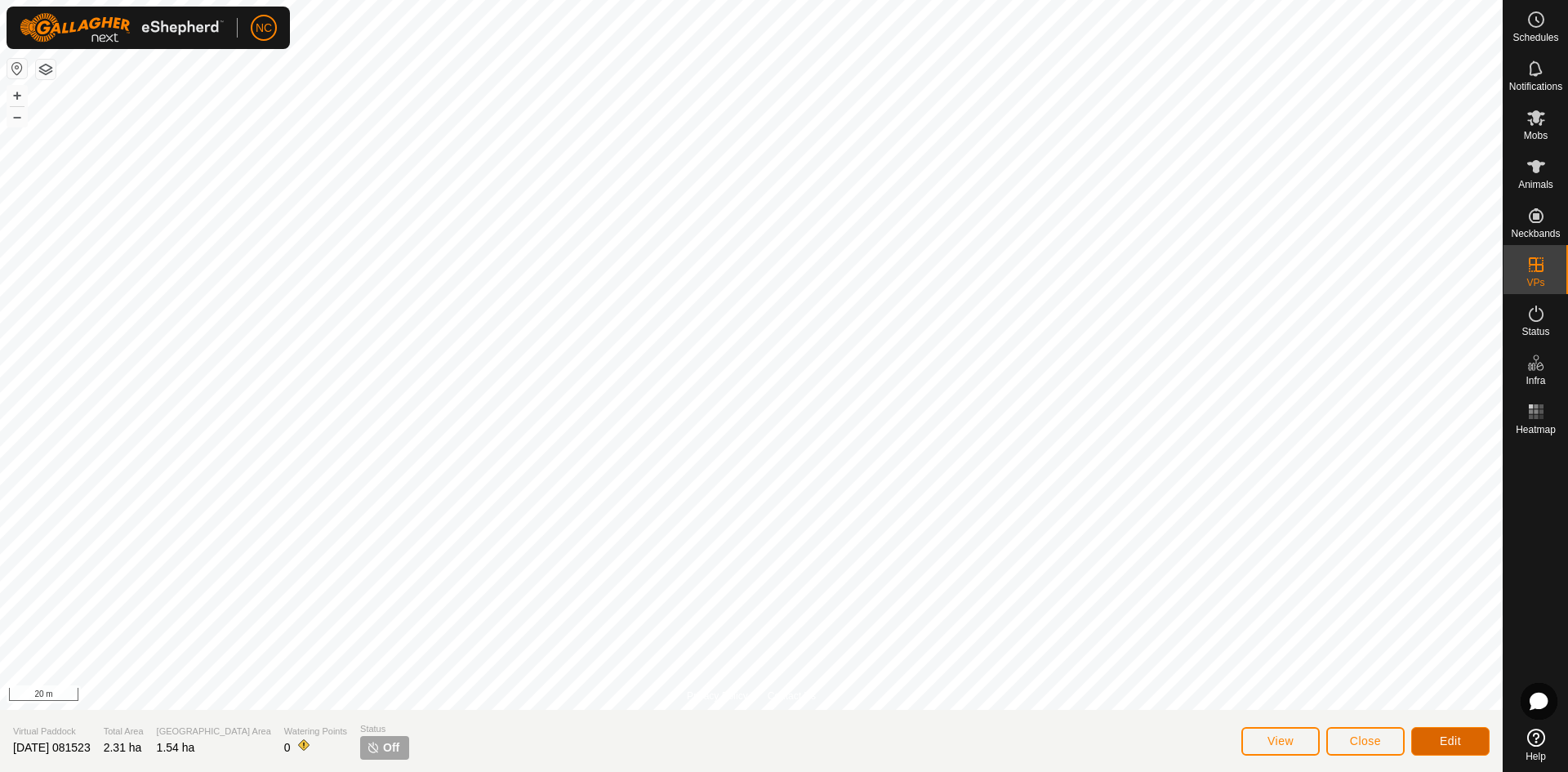
click at [1447, 743] on span "Edit" at bounding box center [1450, 741] width 22 height 13
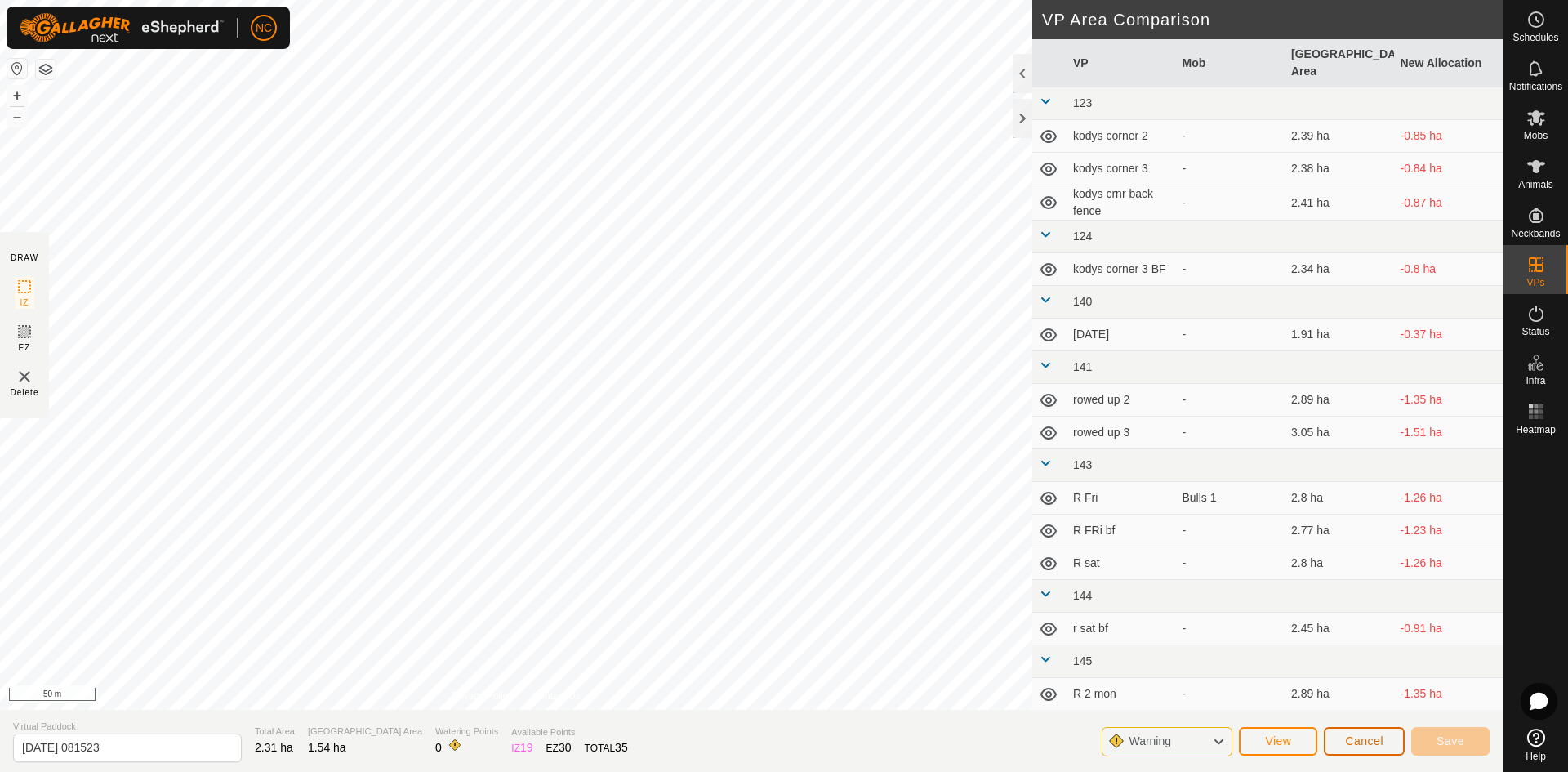
click at [1365, 737] on span "Cancel" at bounding box center [1364, 741] width 39 height 13
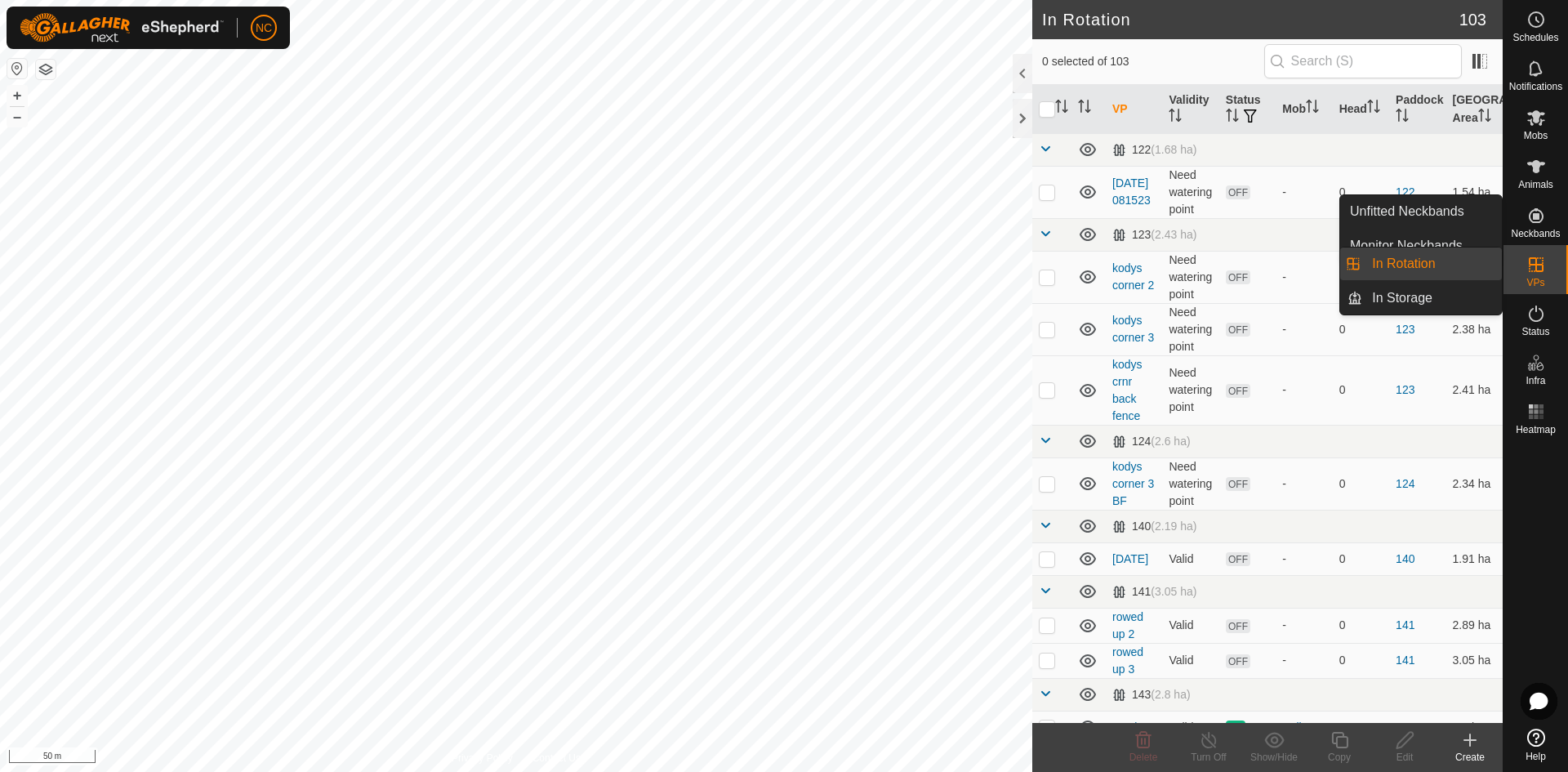
click at [1534, 278] on span "VPs" at bounding box center [1535, 283] width 18 height 9
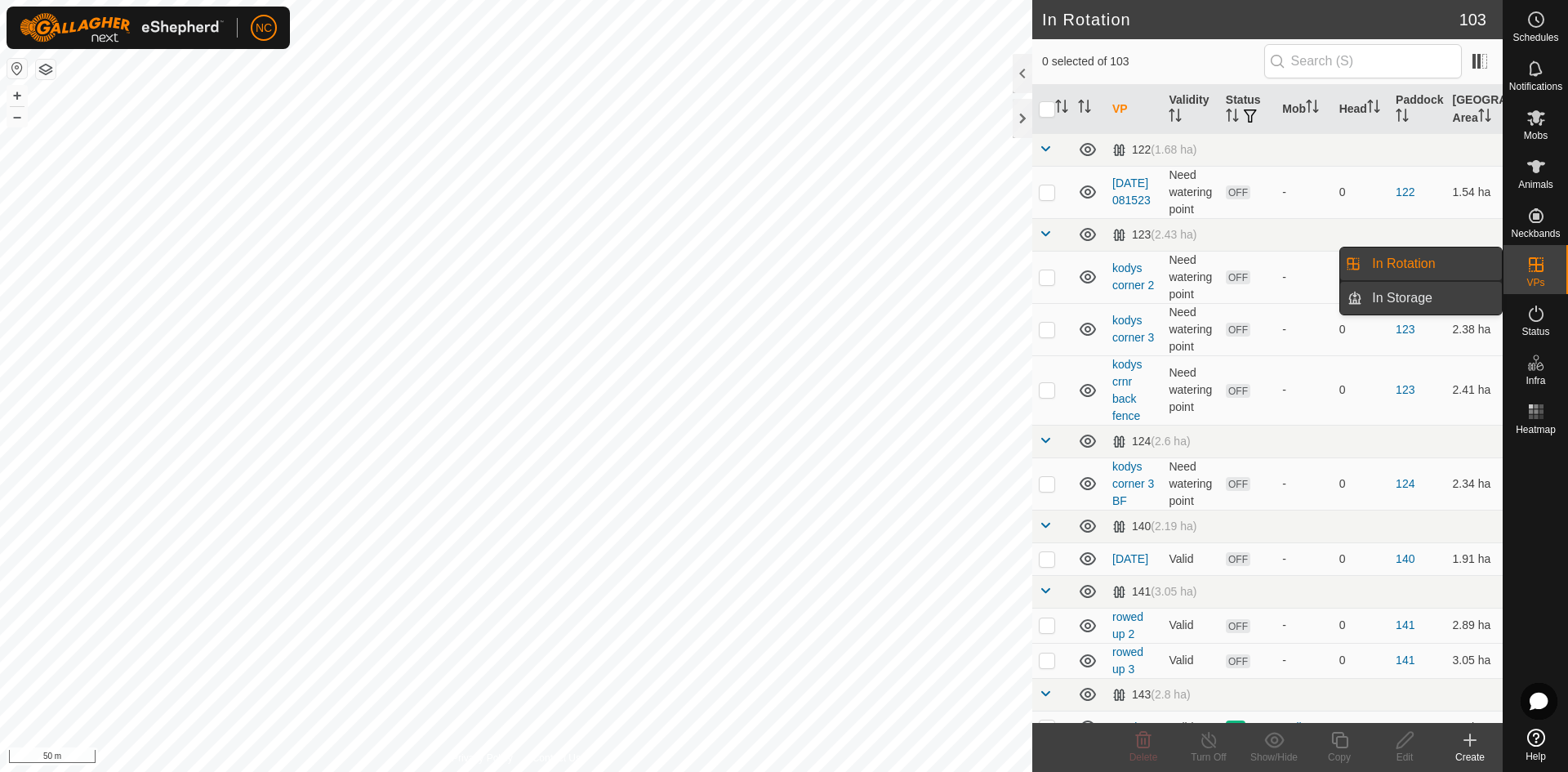
click at [1410, 305] on link "In Storage" at bounding box center [1432, 298] width 140 height 33
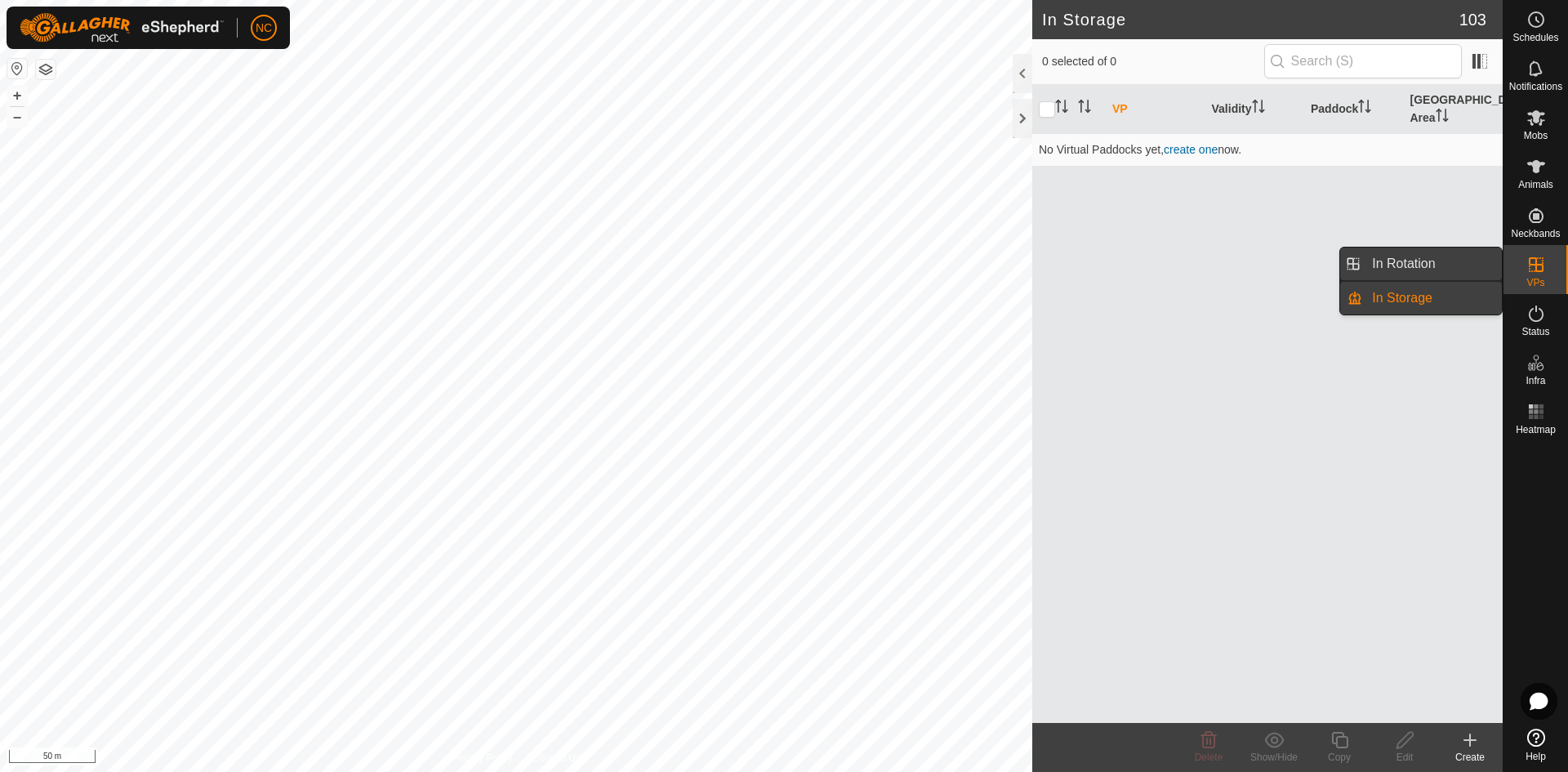
click at [1412, 267] on link "In Rotation" at bounding box center [1432, 263] width 140 height 33
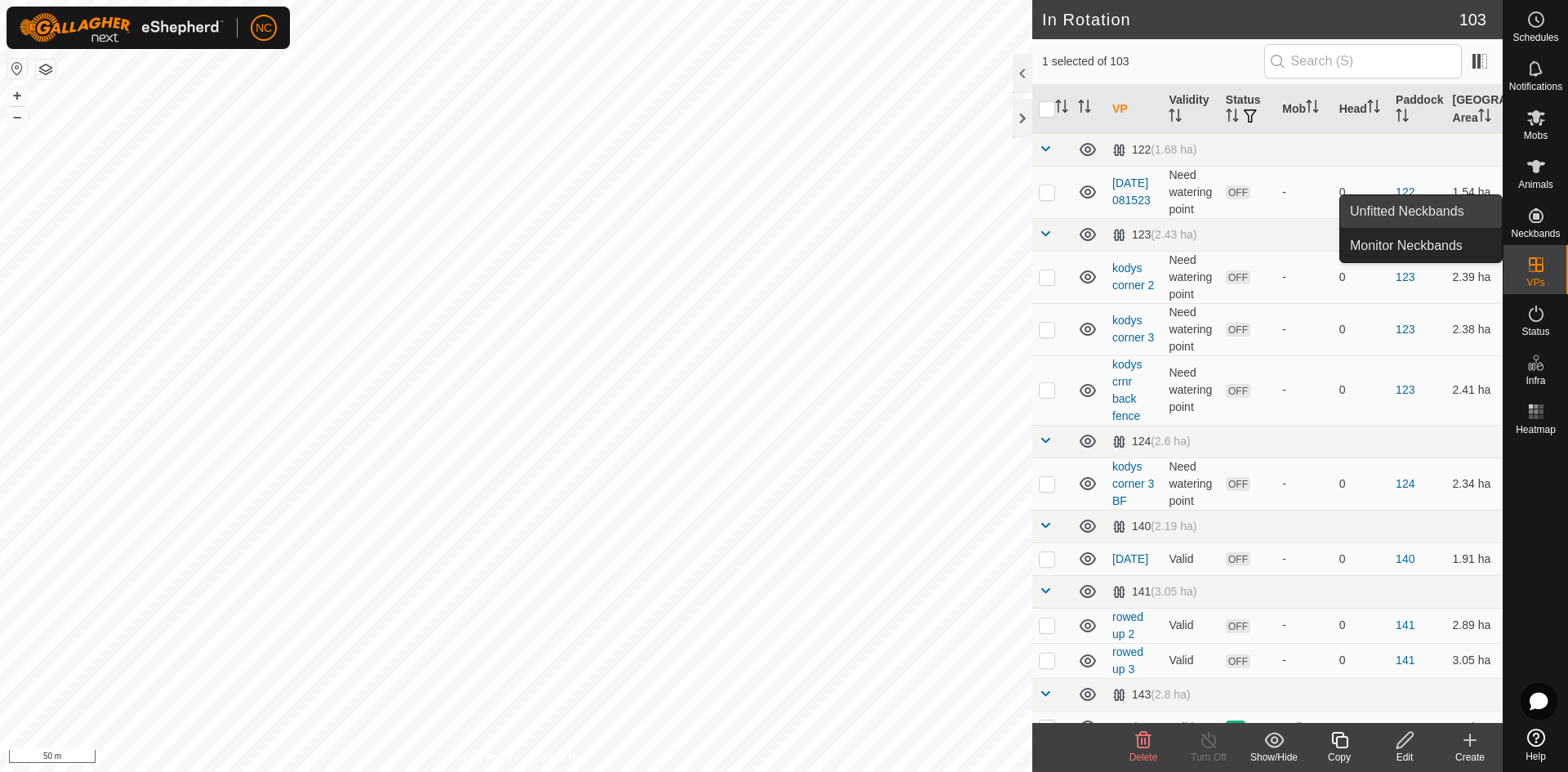
drag, startPoint x: 1497, startPoint y: 219, endPoint x: 1427, endPoint y: 208, distance: 70.9
click at [1427, 208] on link "Unfitted Neckbands" at bounding box center [1422, 211] width 162 height 33
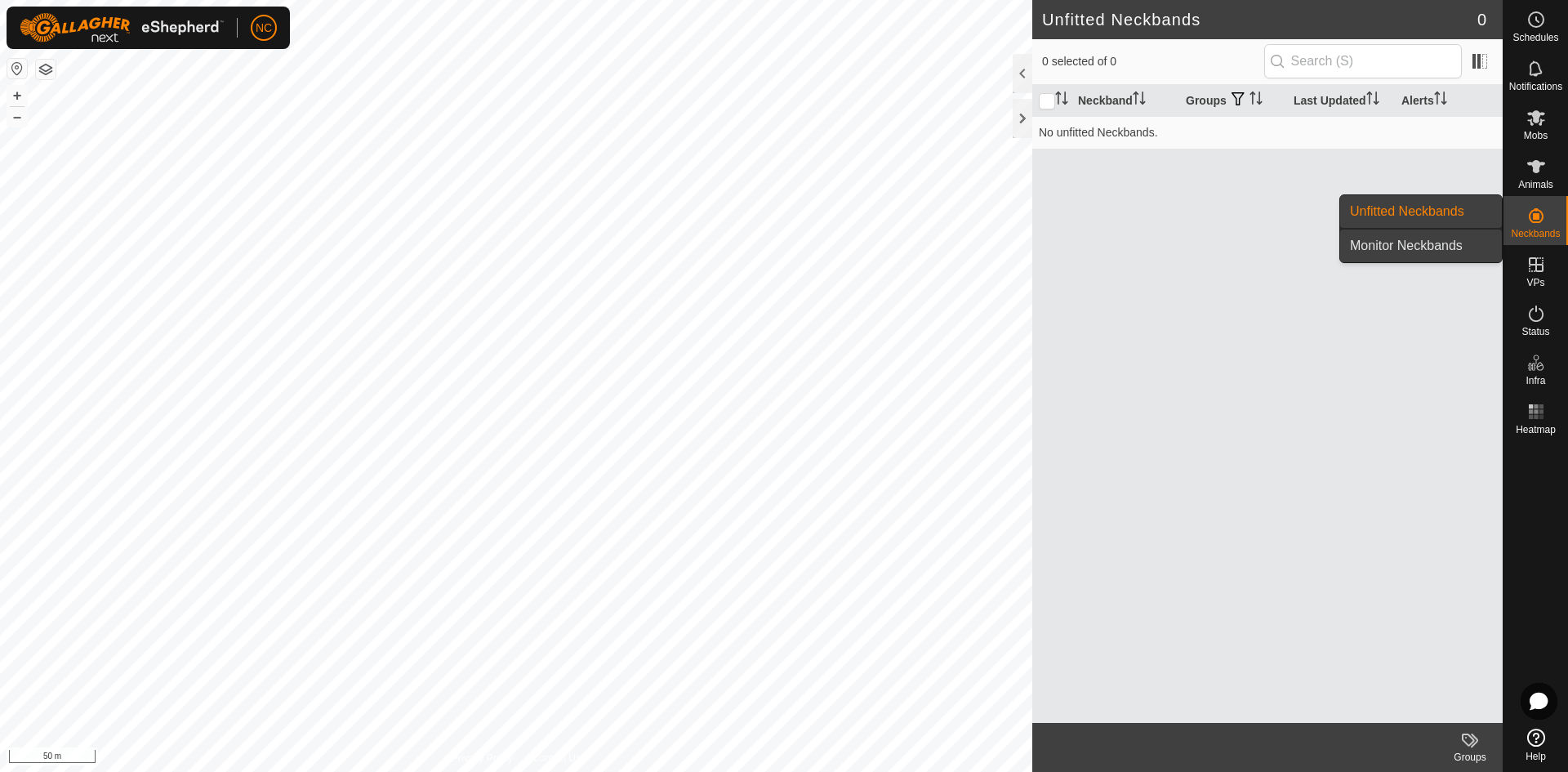
click at [1463, 255] on link "Monitor Neckbands" at bounding box center [1422, 245] width 162 height 33
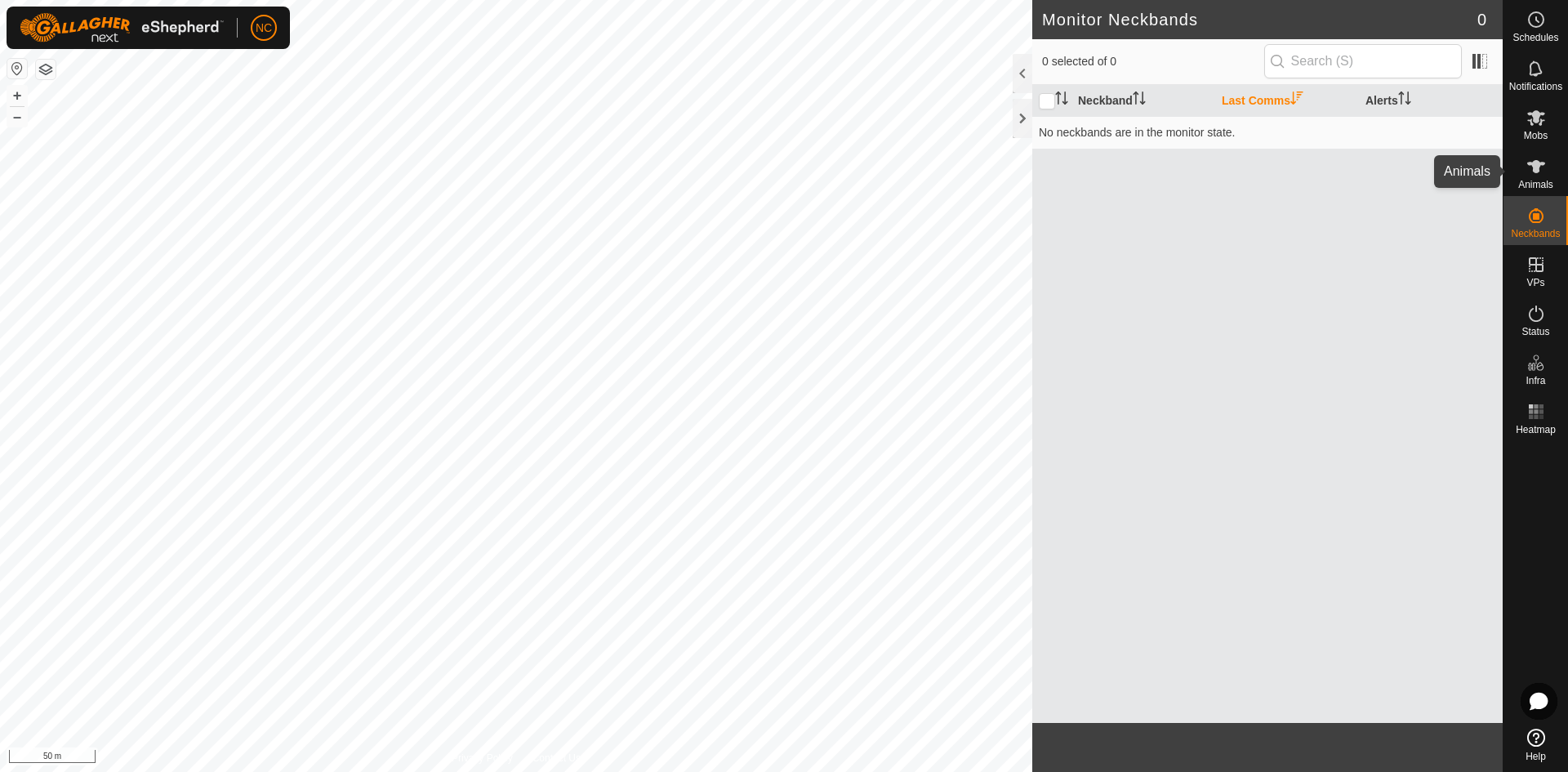
click at [1526, 181] on span "Animals" at bounding box center [1535, 185] width 35 height 9
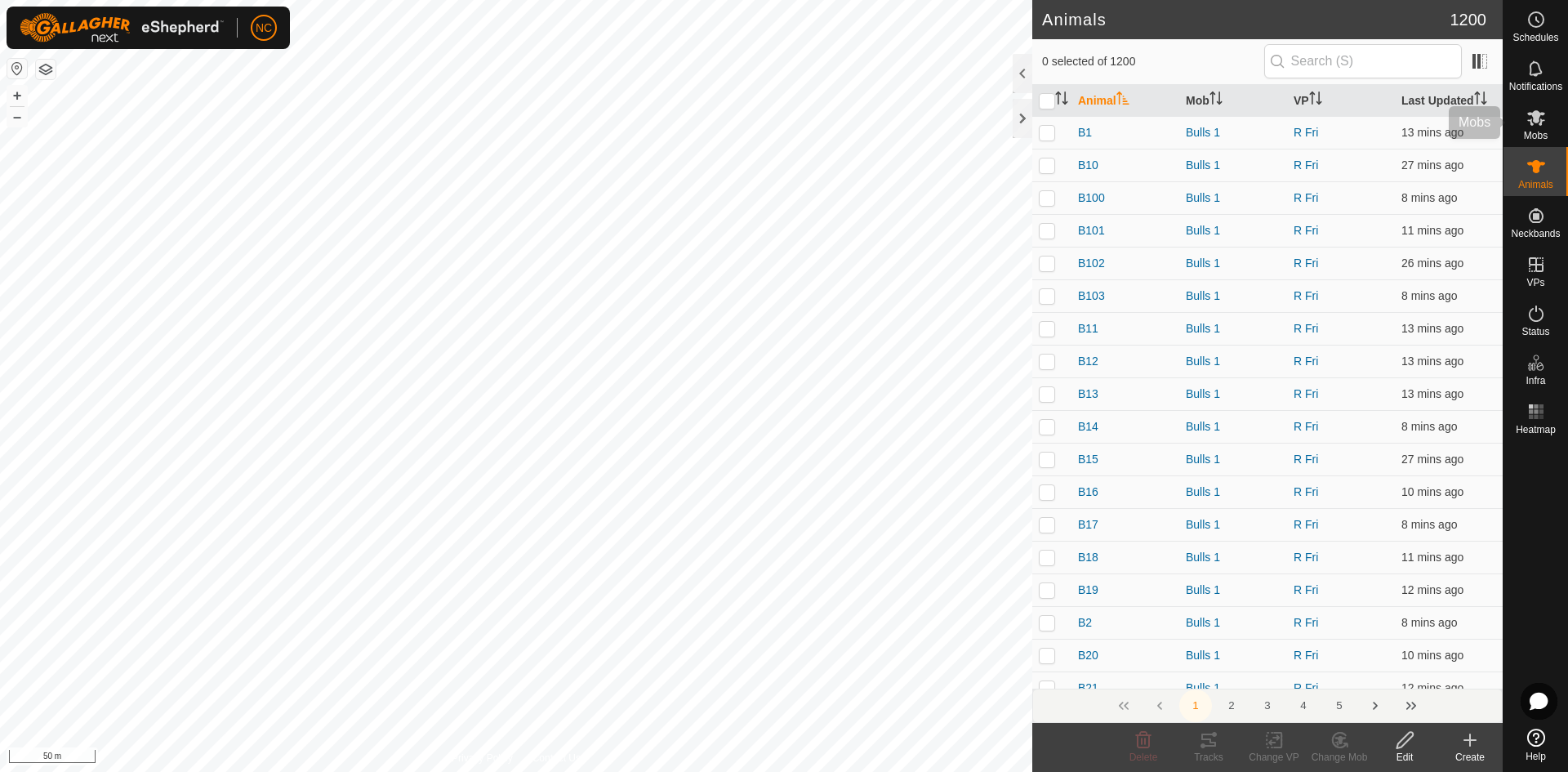
click at [1543, 123] on icon at bounding box center [1536, 117] width 20 height 20
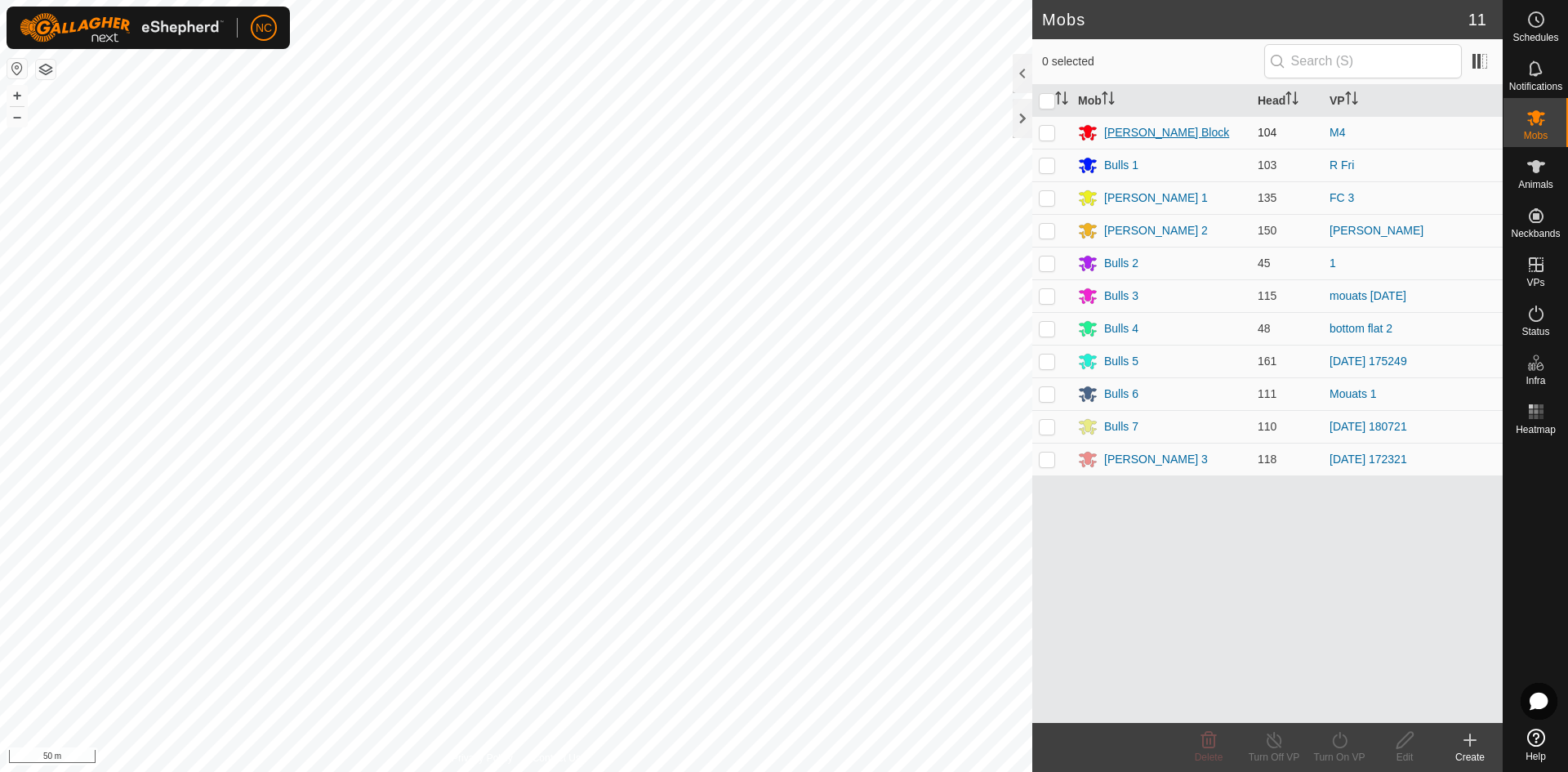
click at [1103, 125] on div "[PERSON_NAME] Block" at bounding box center [1162, 132] width 167 height 20
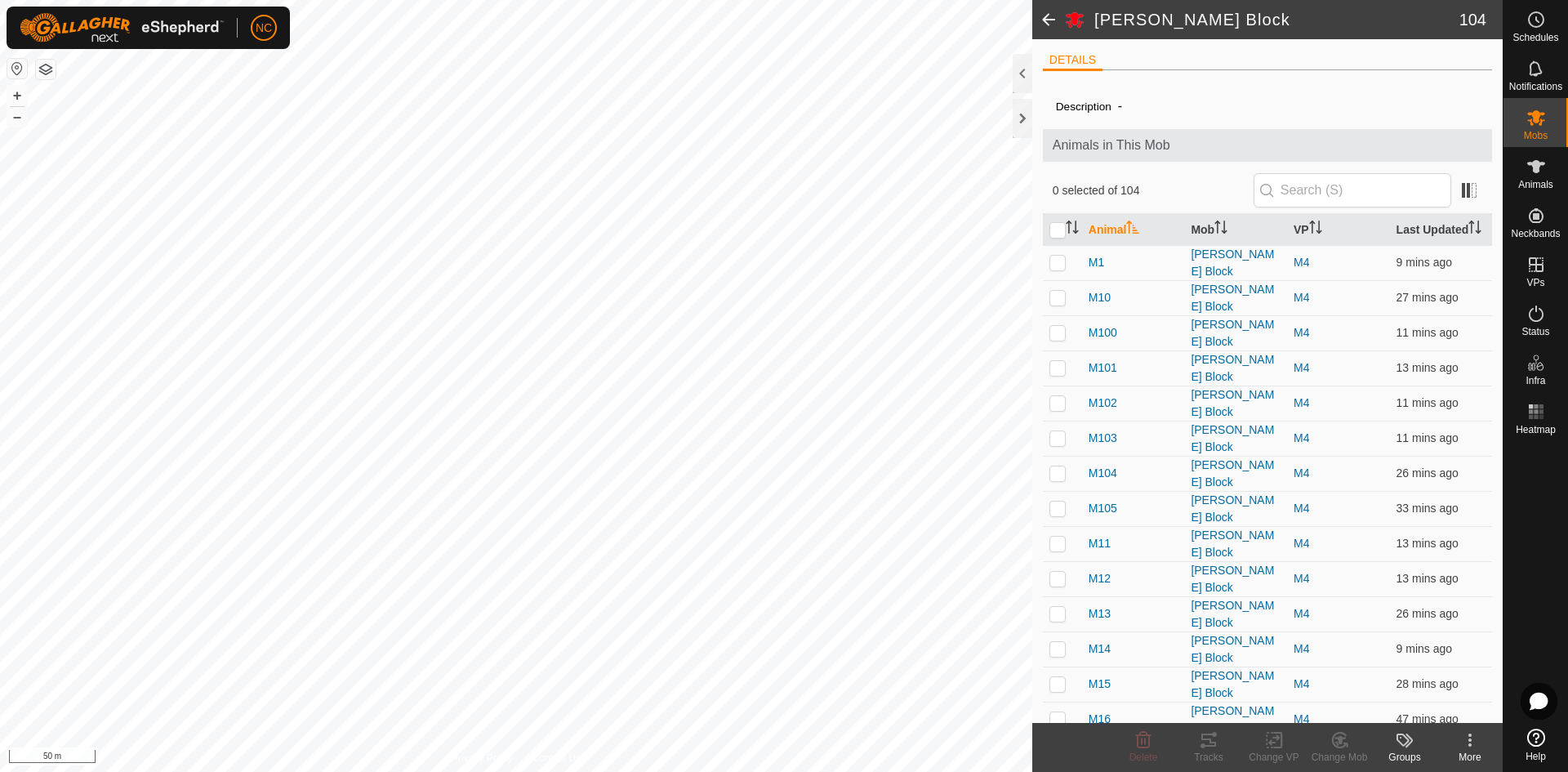
click at [1469, 741] on icon at bounding box center [1470, 739] width 3 height 3
click at [1473, 748] on icon at bounding box center [1470, 739] width 20 height 20
click at [1560, 25] on div "Schedules" at bounding box center [1536, 25] width 64 height 49
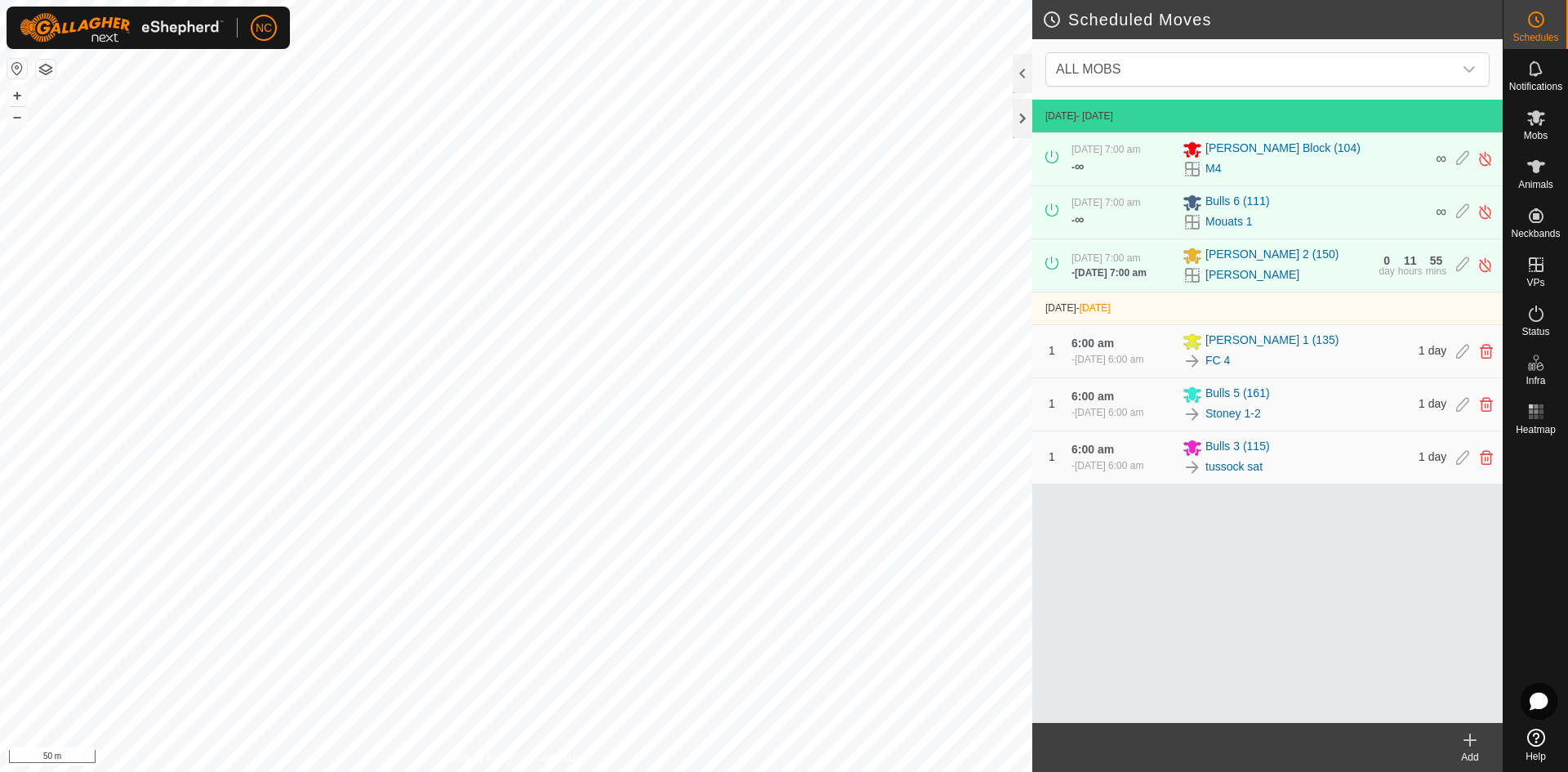
click at [1478, 751] on div "Add" at bounding box center [1470, 757] width 65 height 15
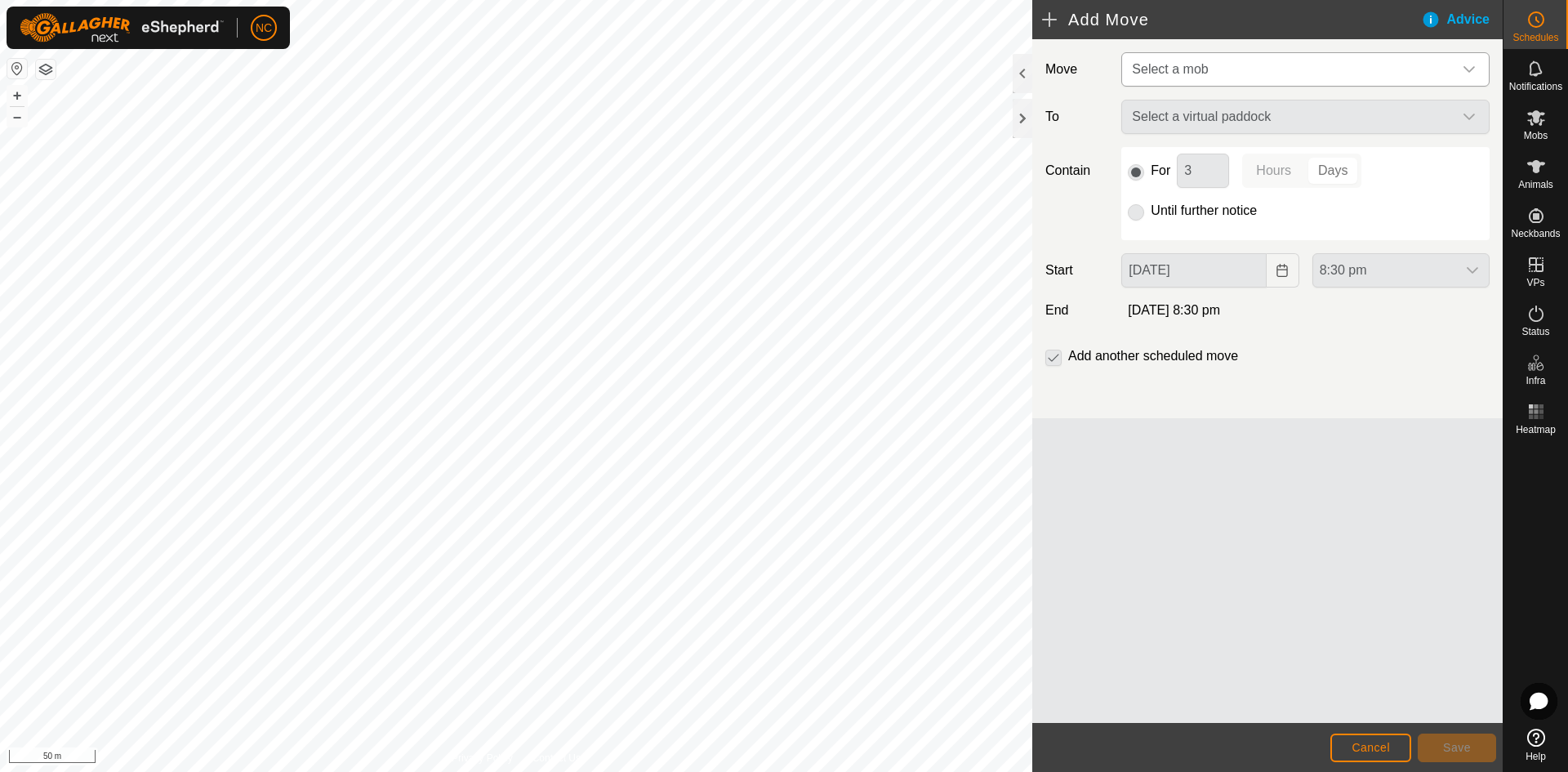
click at [1185, 76] on span "Select a mob" at bounding box center [1289, 69] width 327 height 33
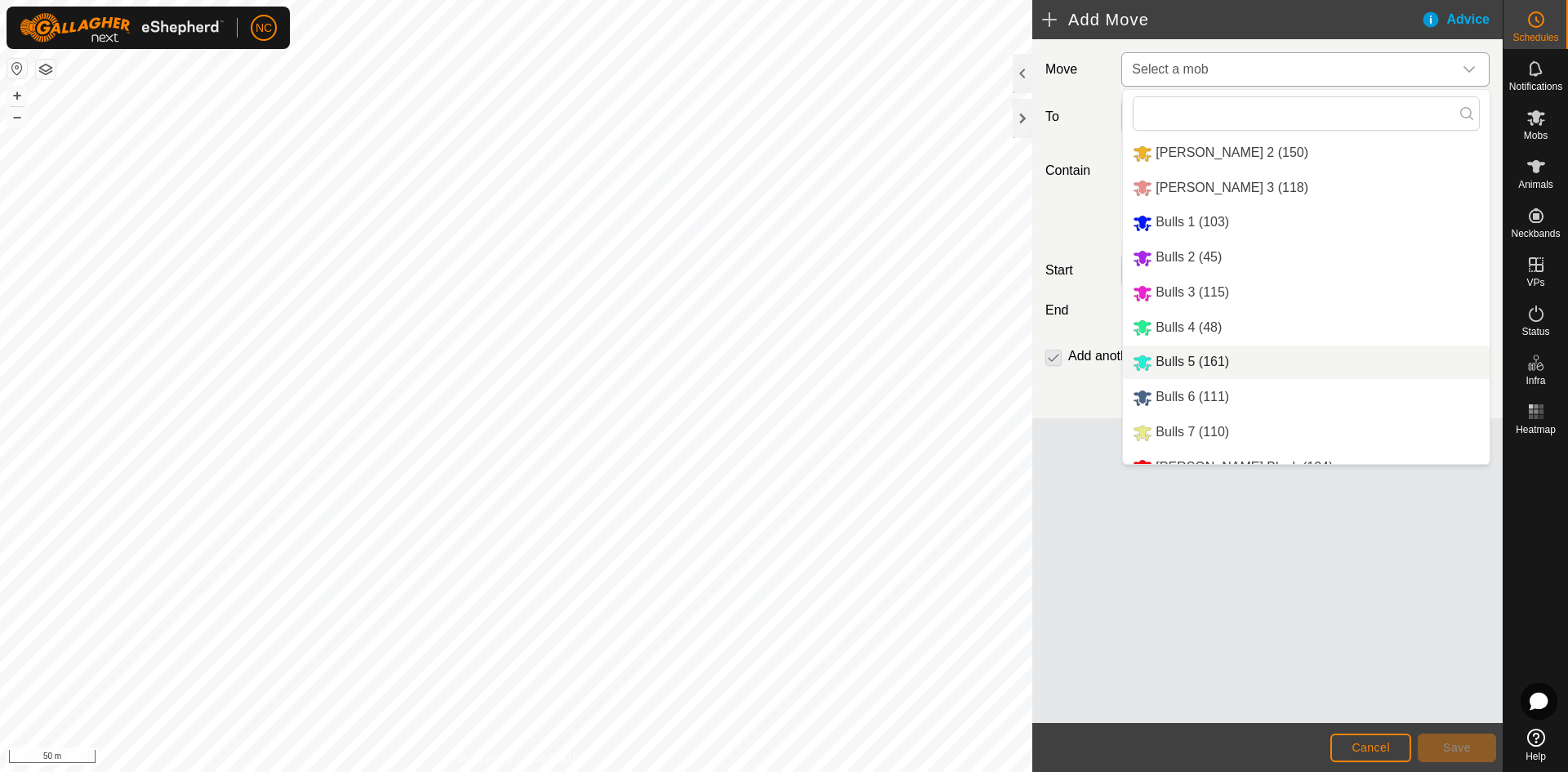
scroll to position [57, 0]
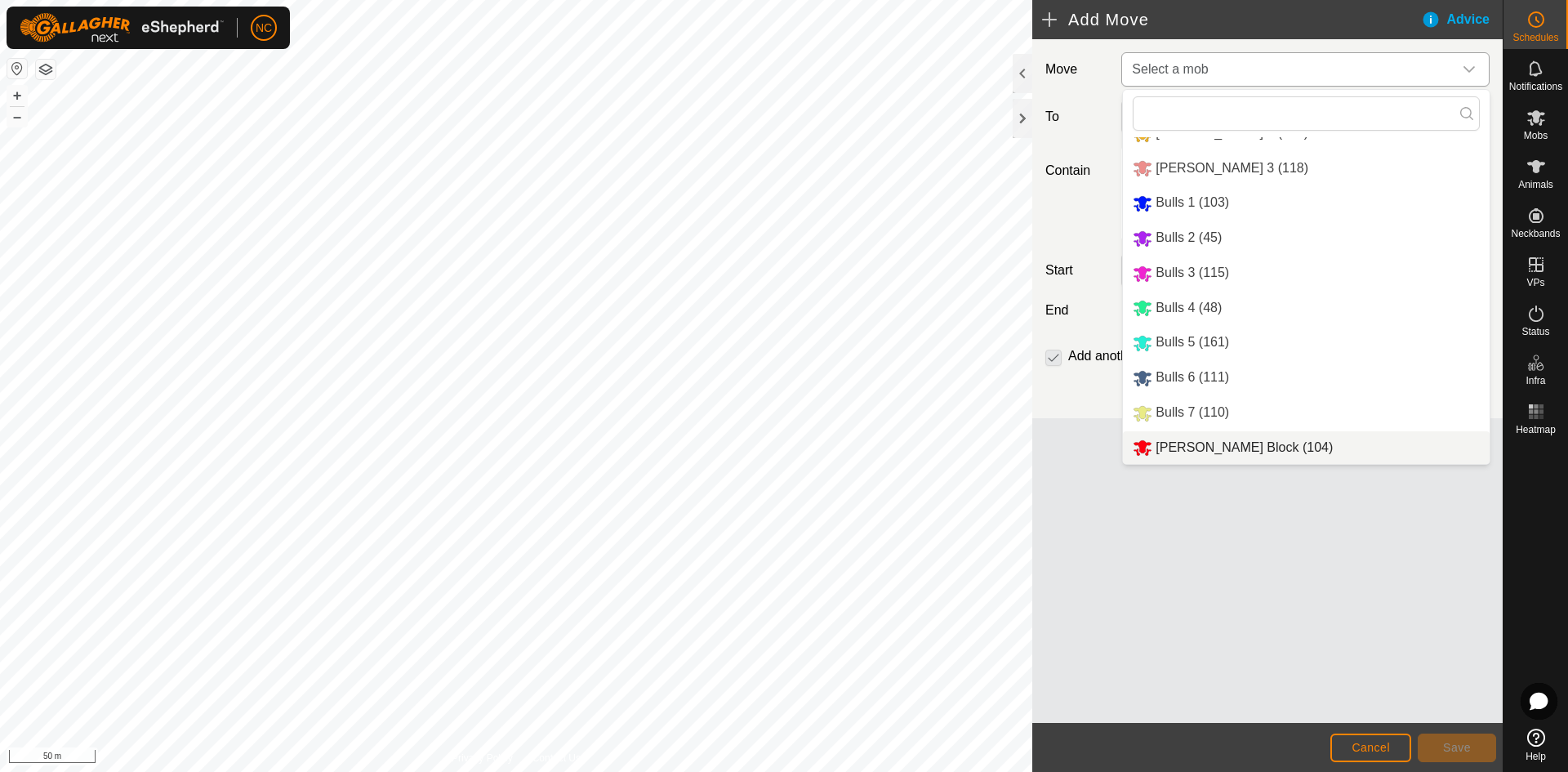
click at [1206, 443] on li "[PERSON_NAME] Block (104)" at bounding box center [1306, 448] width 367 height 34
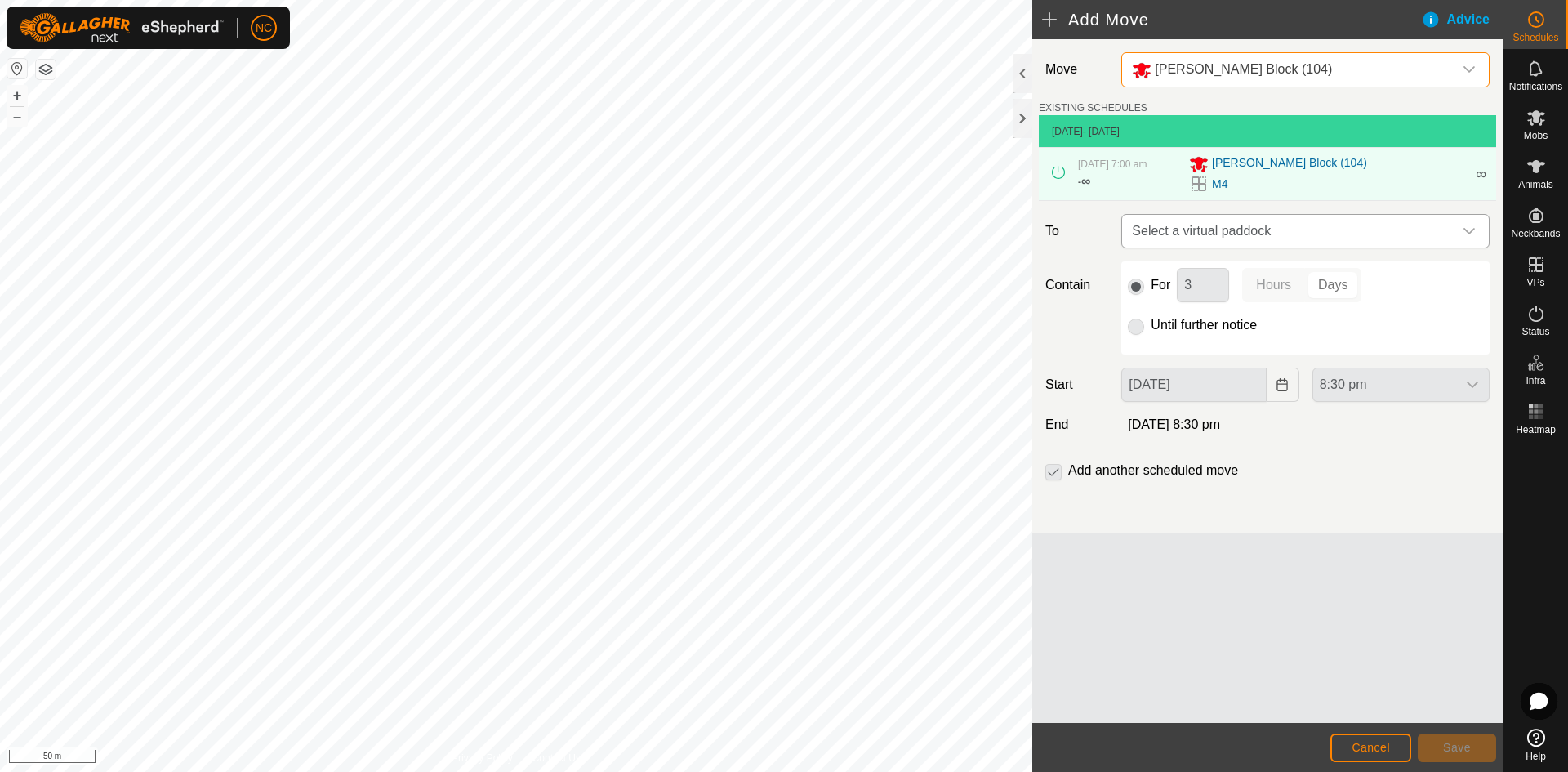
click at [1201, 236] on span "Select a virtual paddock" at bounding box center [1289, 231] width 327 height 33
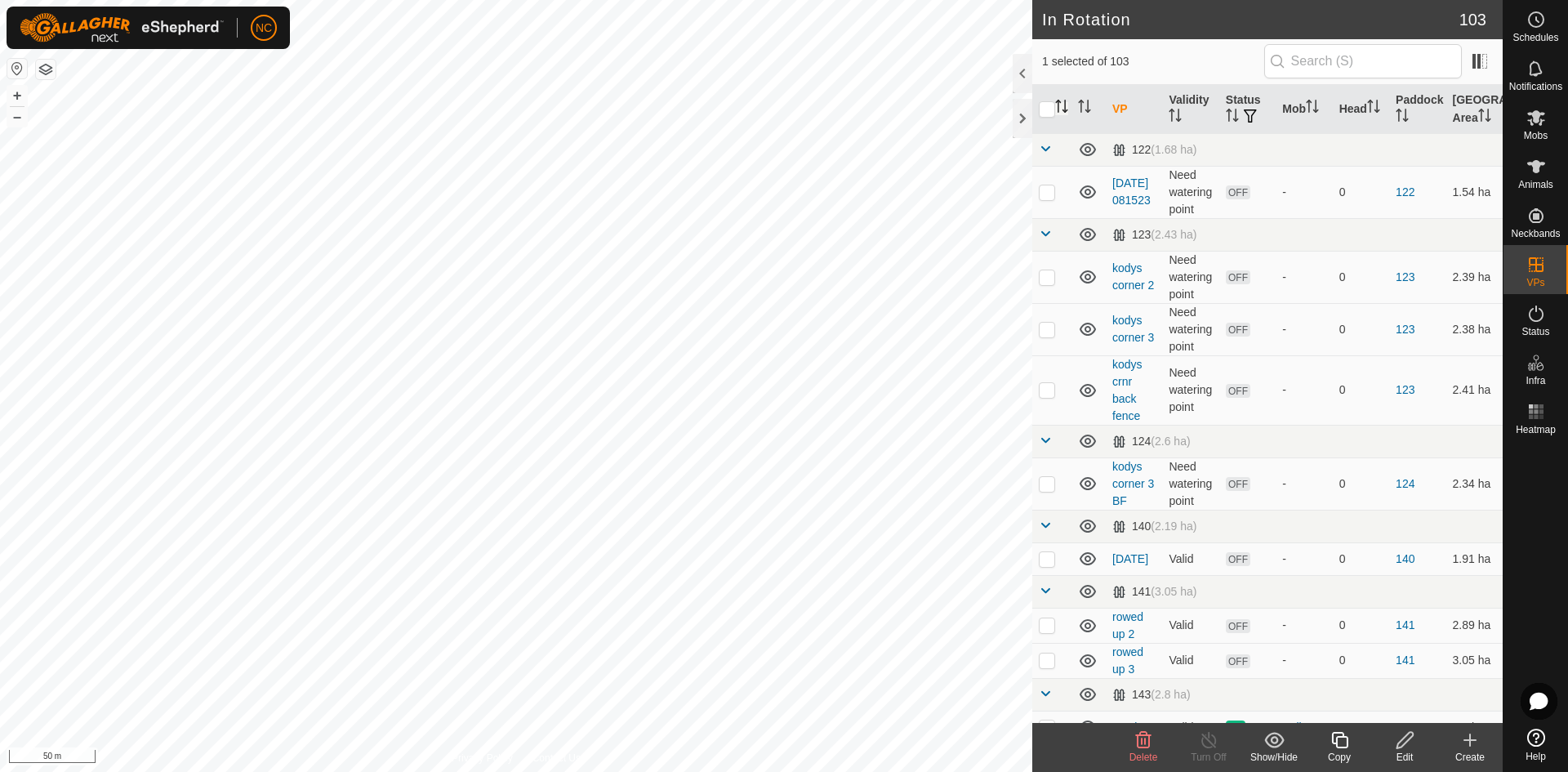
click at [1064, 104] on icon "Activate to sort" at bounding box center [1062, 107] width 13 height 13
click at [1084, 107] on icon "Activate to sort" at bounding box center [1085, 107] width 13 height 13
click at [1063, 111] on icon "Activate to sort" at bounding box center [1062, 107] width 13 height 13
click at [1226, 115] on icon "Activate to sort" at bounding box center [1232, 115] width 13 height 13
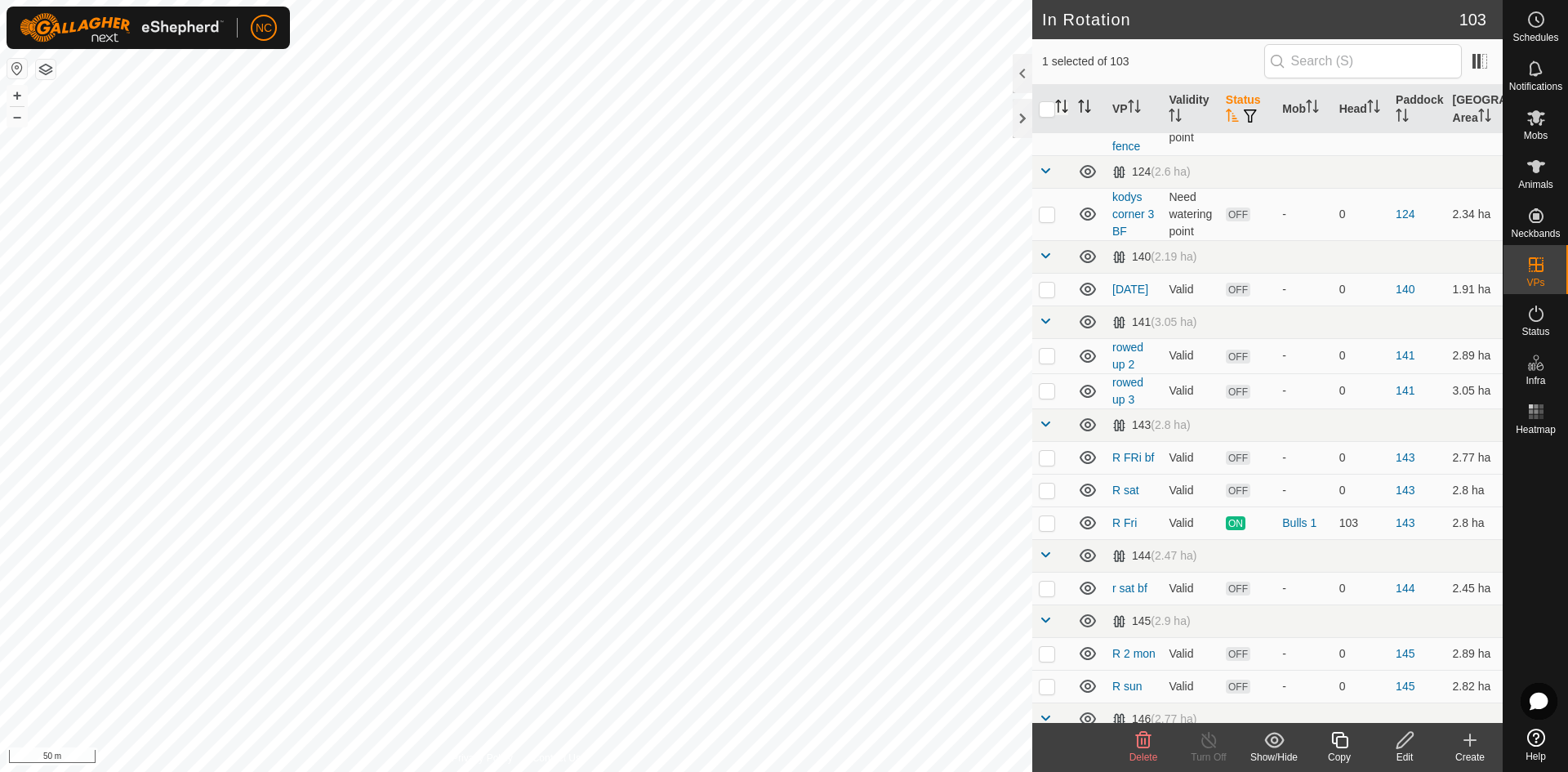
scroll to position [82, 0]
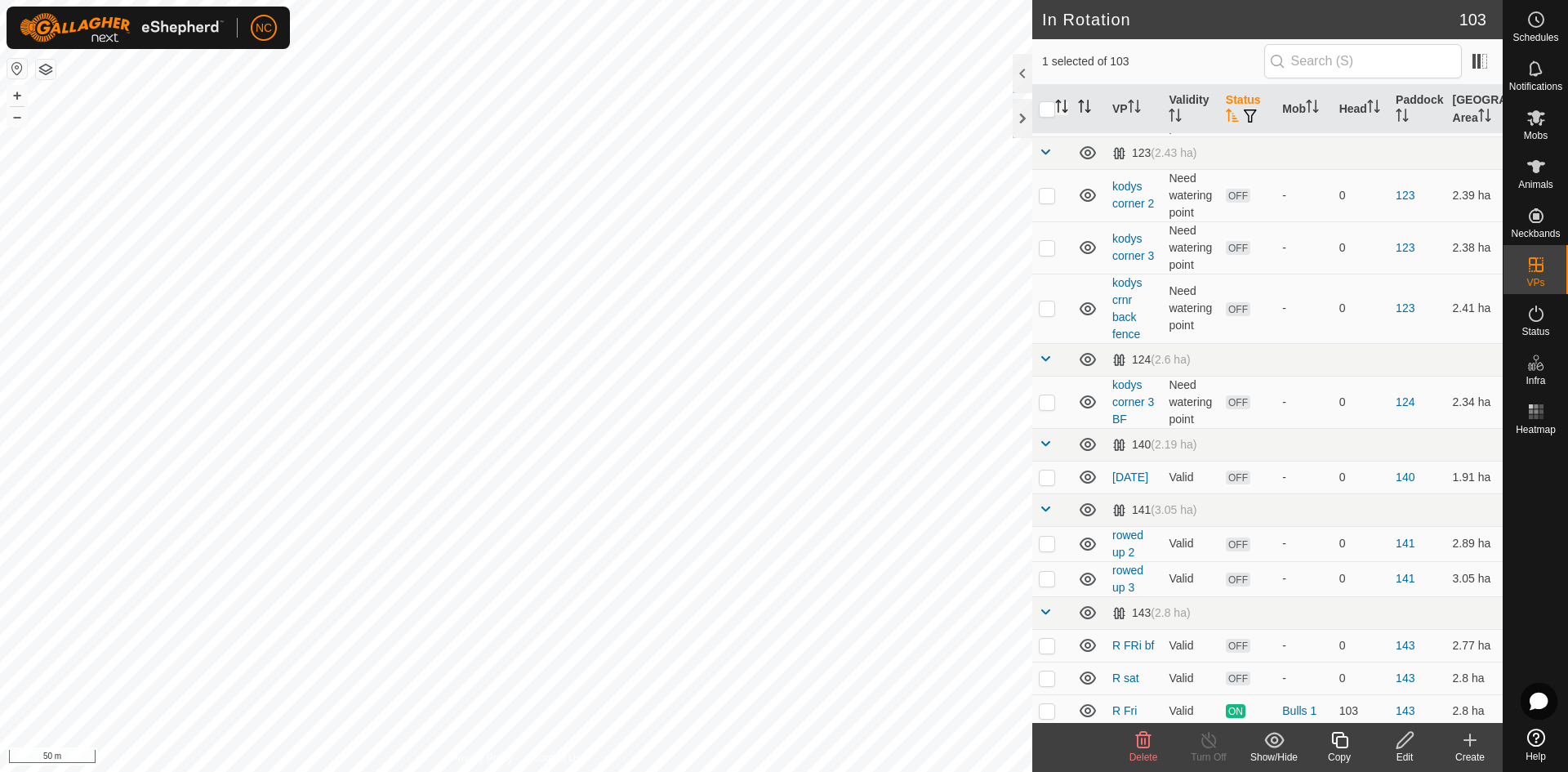
click at [1246, 101] on th "Status" at bounding box center [1247, 109] width 57 height 49
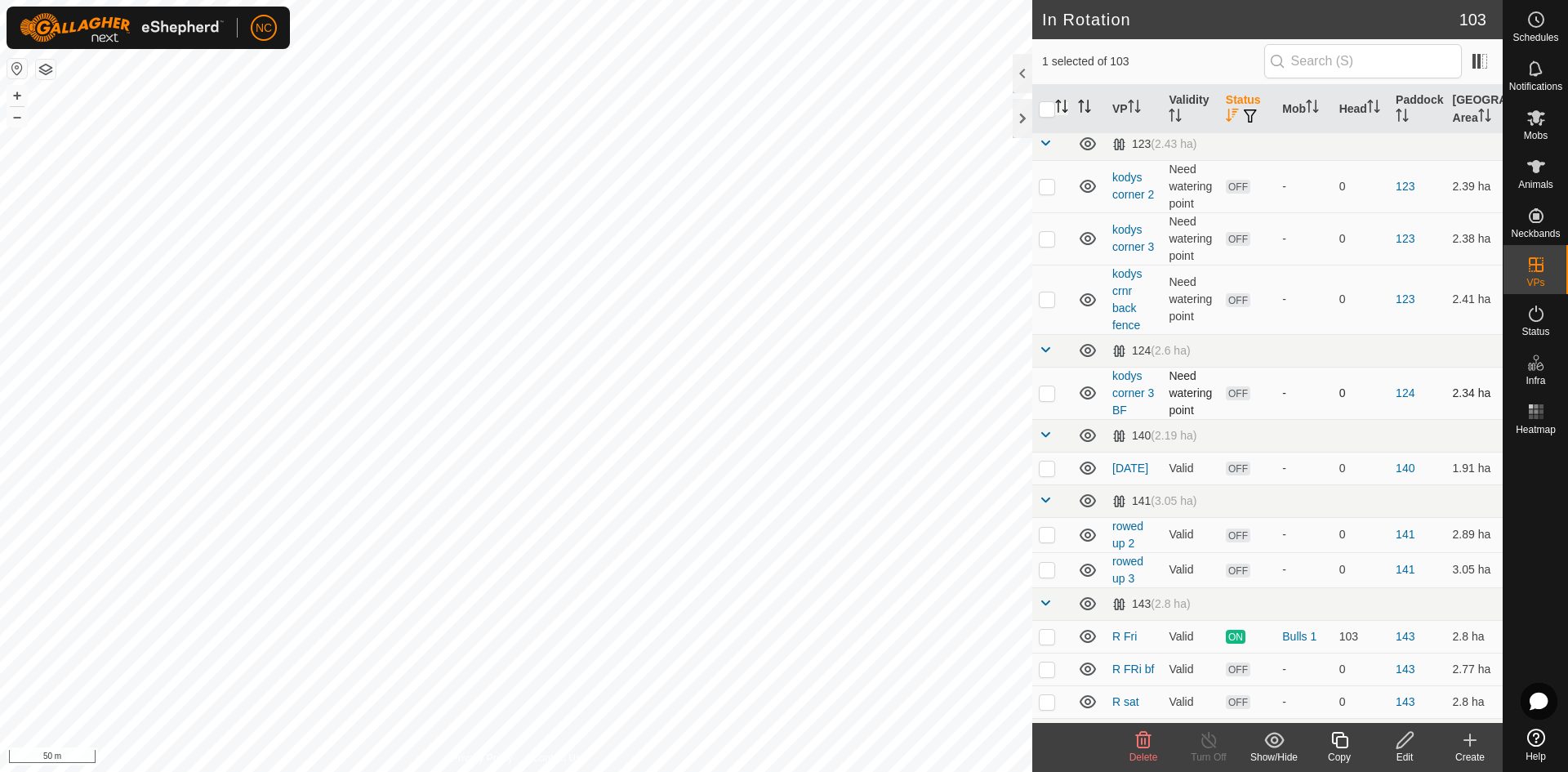
scroll to position [0, 0]
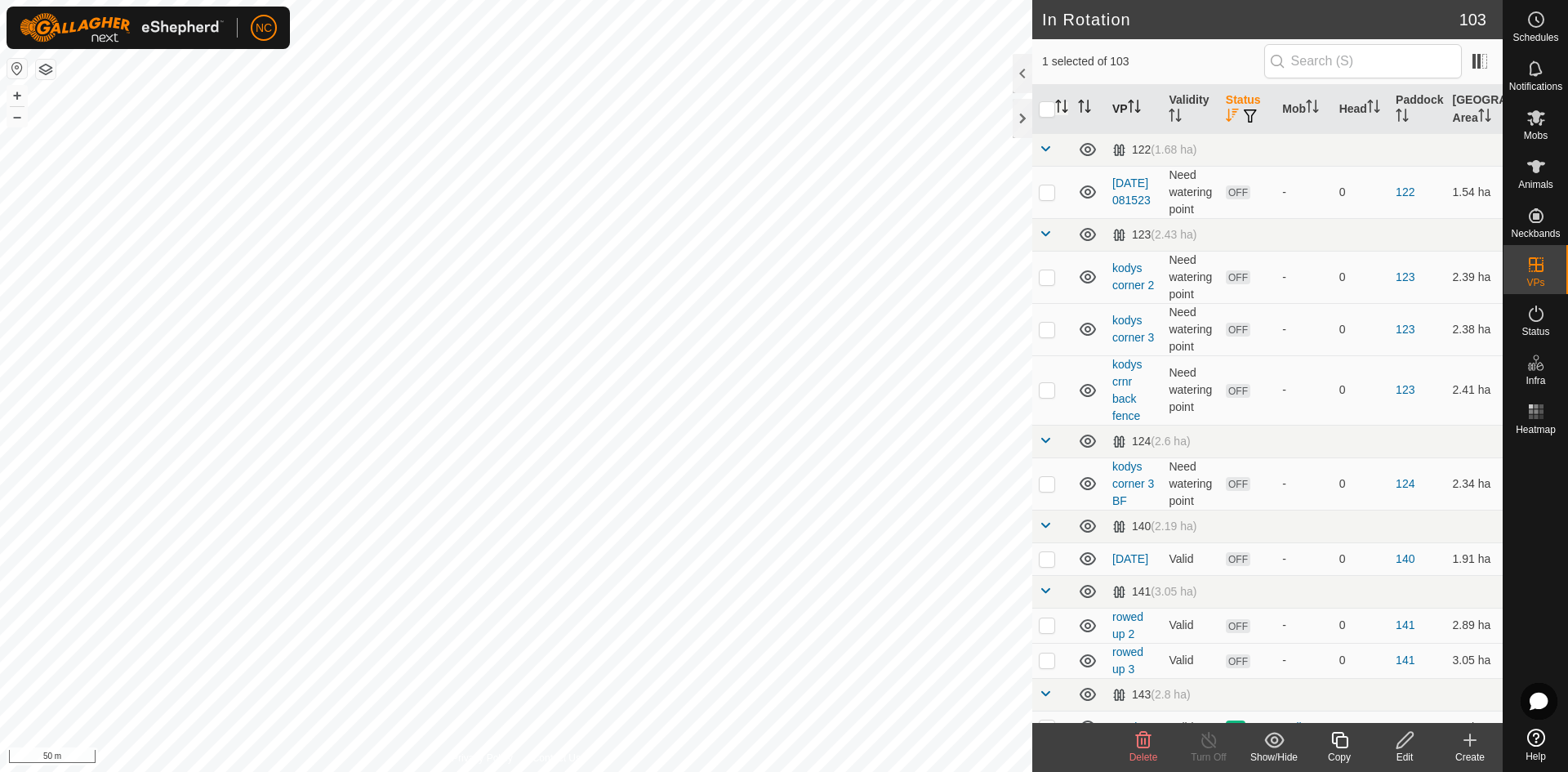
click at [1123, 107] on th "VP" at bounding box center [1134, 109] width 57 height 49
click at [1124, 107] on th "VP" at bounding box center [1134, 109] width 57 height 49
click at [1125, 108] on th "VP" at bounding box center [1134, 109] width 57 height 49
click at [1126, 108] on th "VP" at bounding box center [1134, 109] width 57 height 49
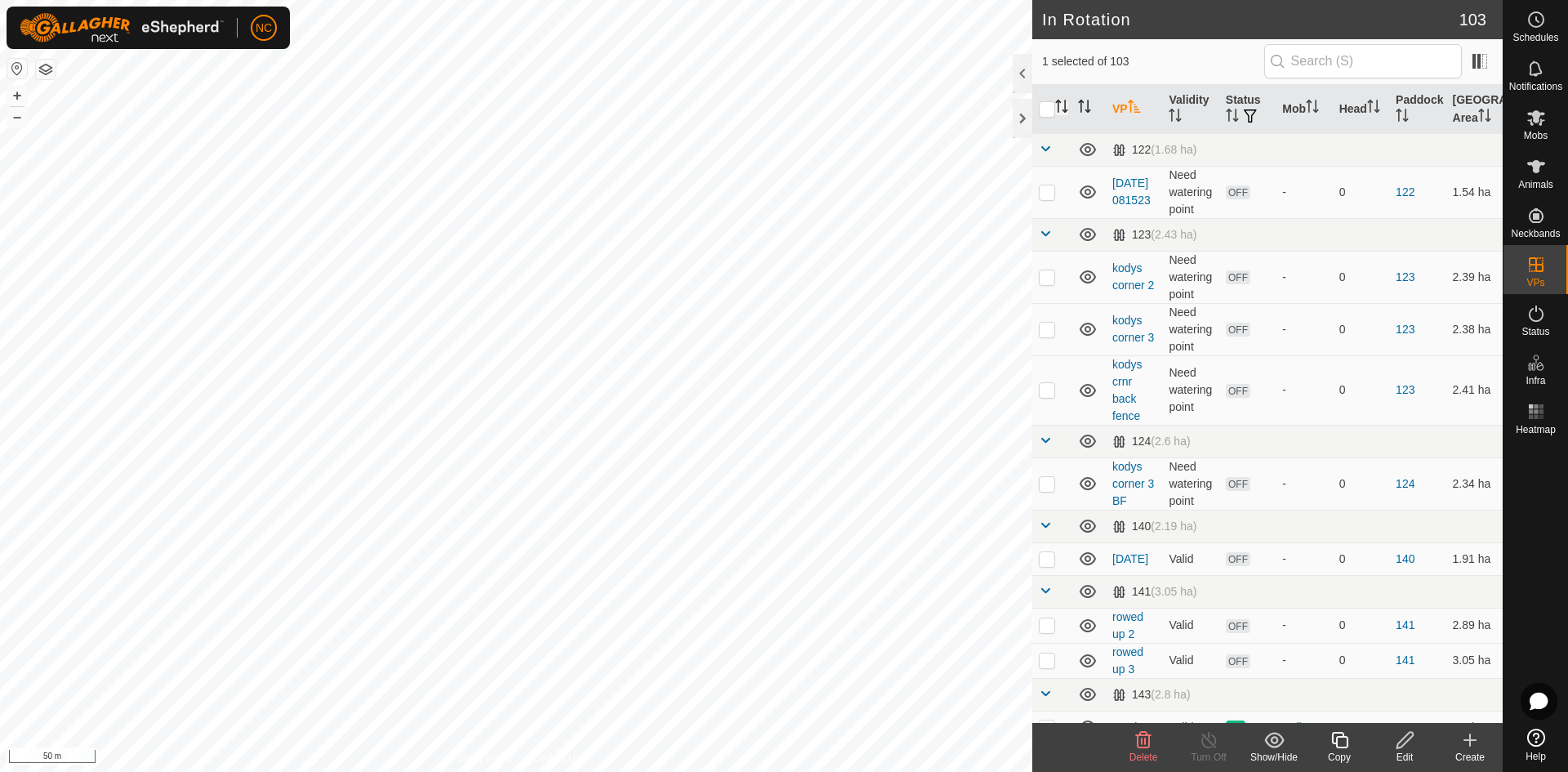
click at [1126, 108] on th "VP" at bounding box center [1134, 109] width 57 height 49
click at [1017, 115] on div at bounding box center [1022, 119] width 20 height 40
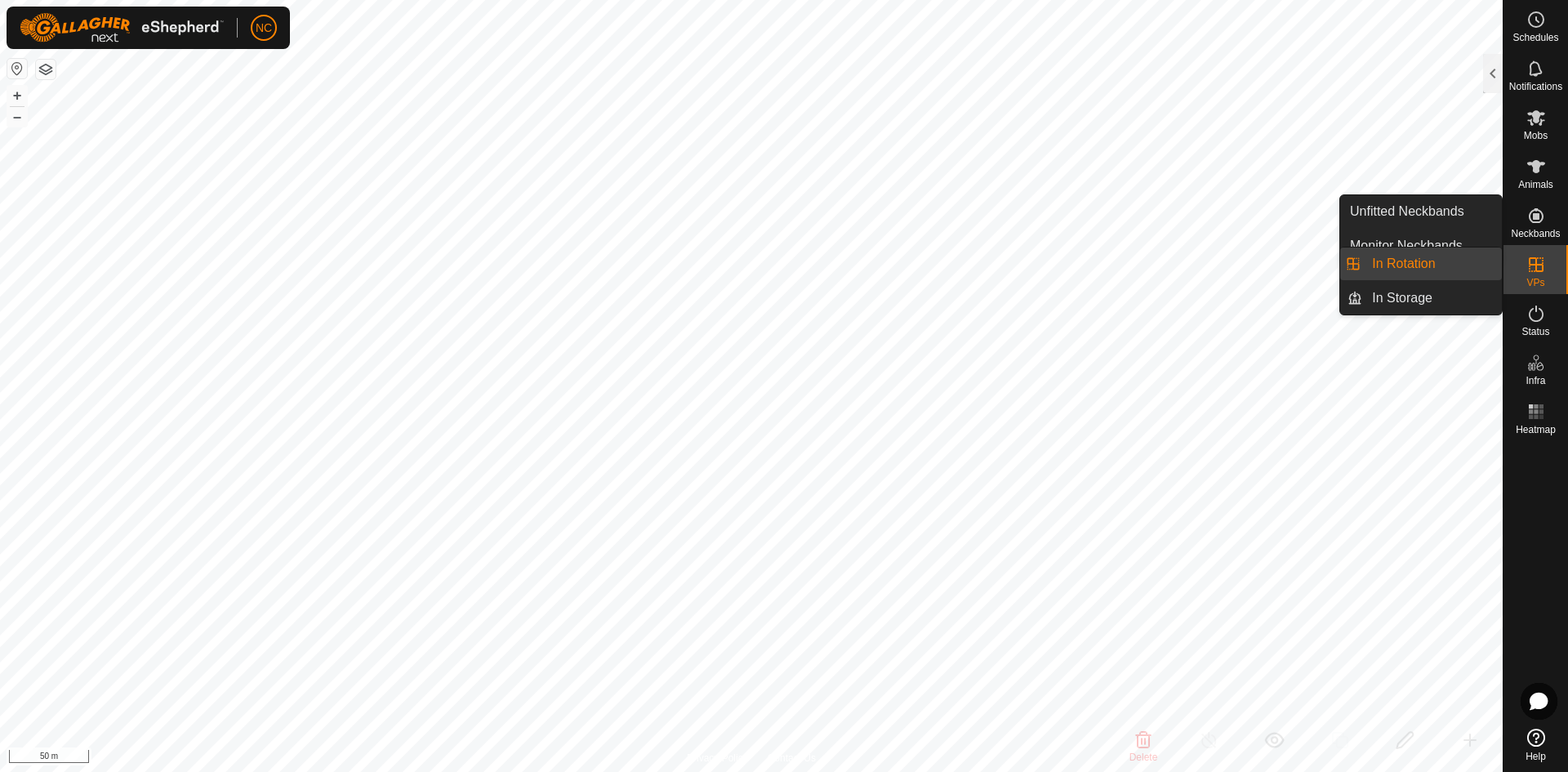
click at [1530, 263] on icon at bounding box center [1537, 265] width 15 height 15
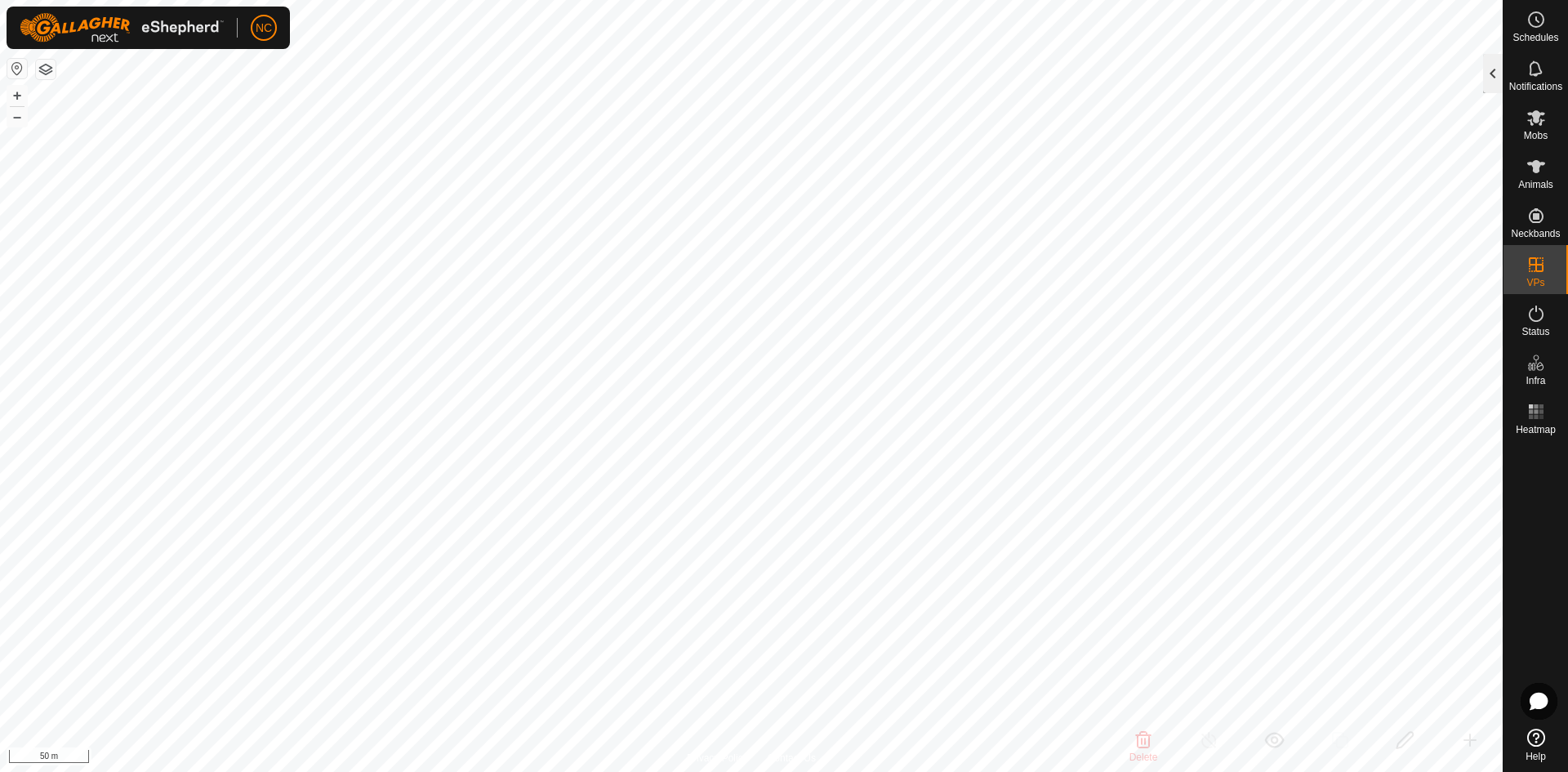
click at [1487, 69] on div at bounding box center [1493, 74] width 20 height 40
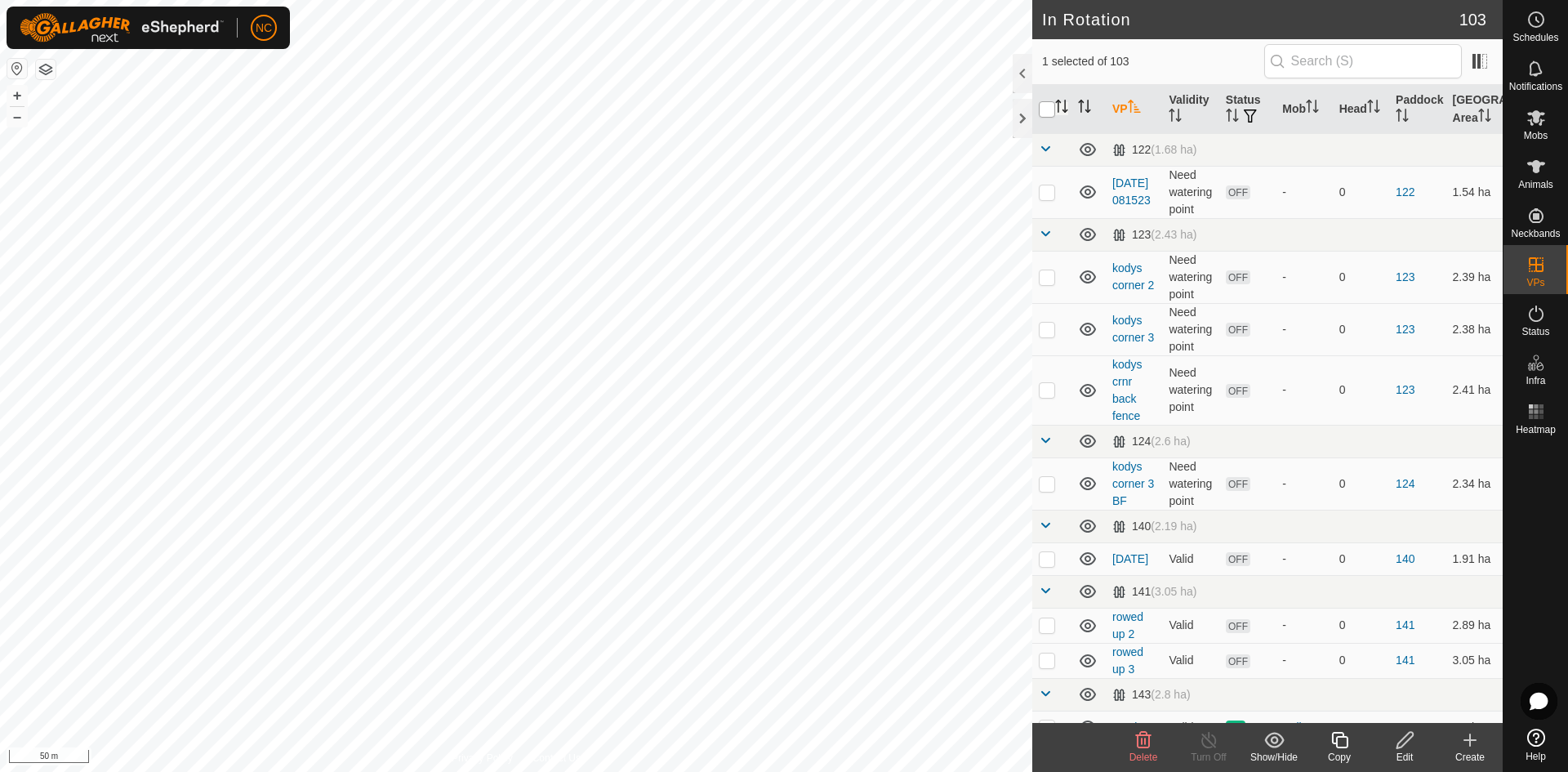
click at [1046, 112] on input "checkbox" at bounding box center [1047, 108] width 16 height 16
click at [1409, 748] on icon at bounding box center [1406, 739] width 21 height 20
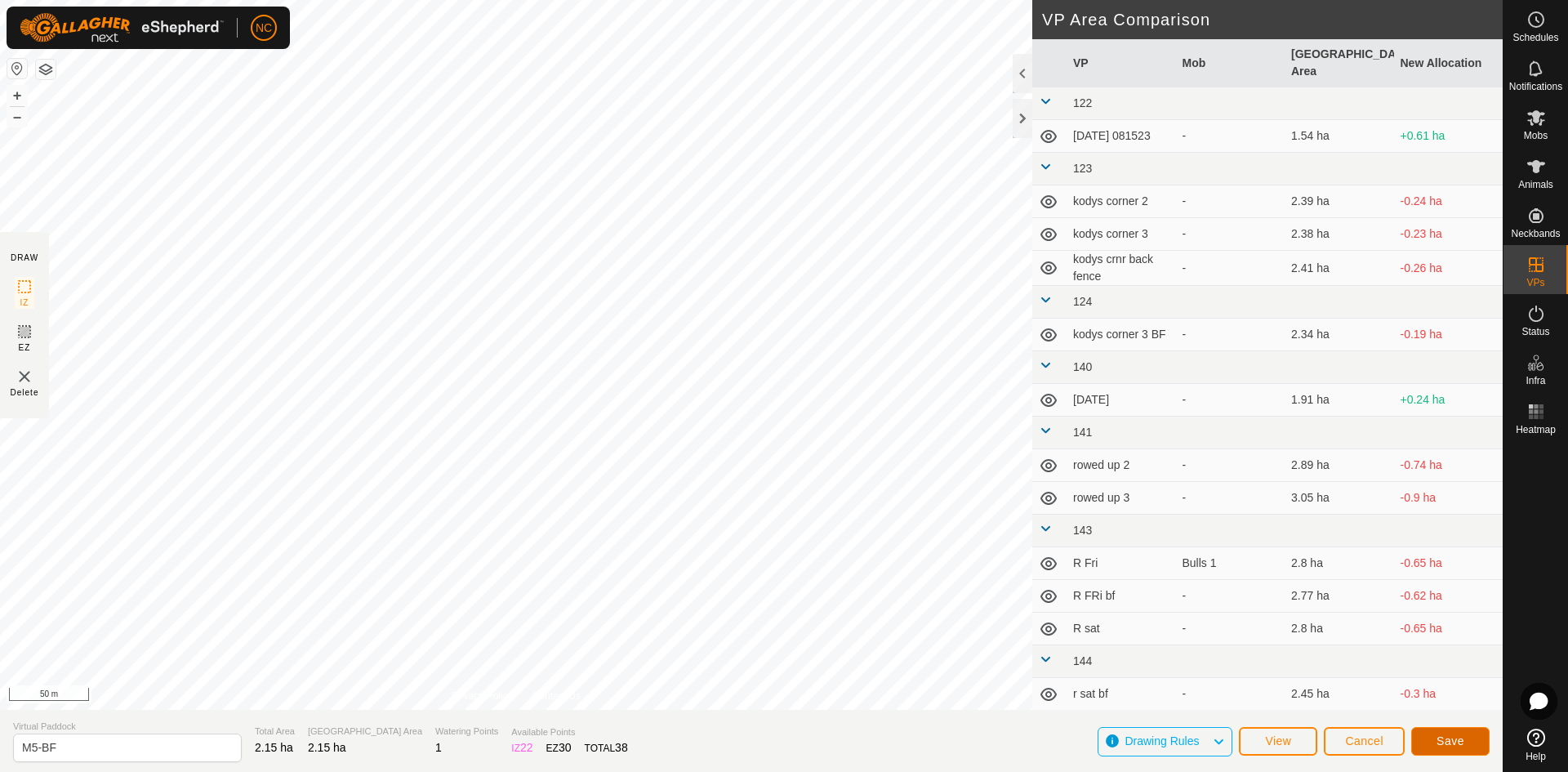
click at [1465, 751] on button "Save" at bounding box center [1450, 741] width 78 height 28
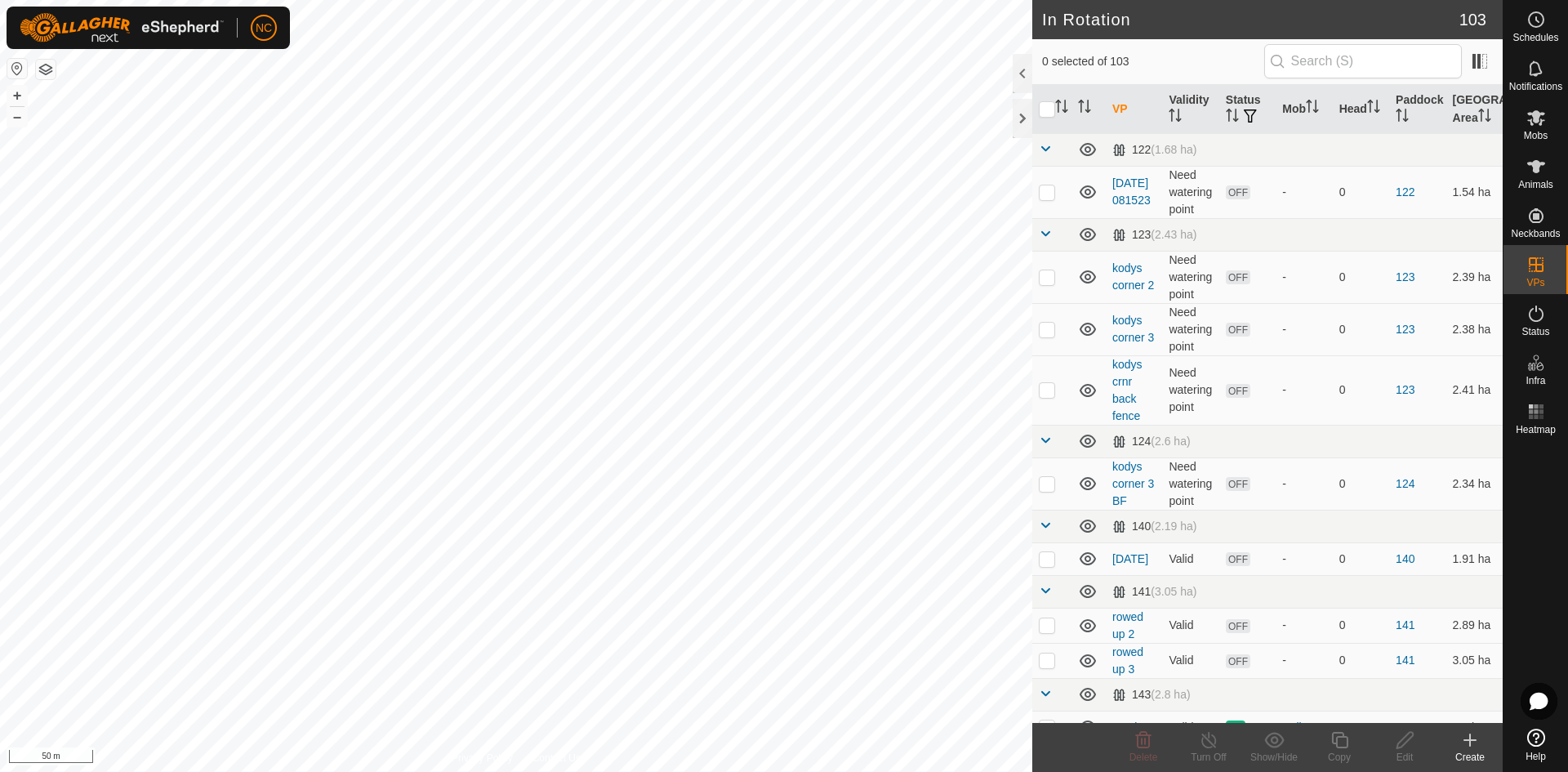
click at [1469, 742] on icon at bounding box center [1470, 739] width 20 height 20
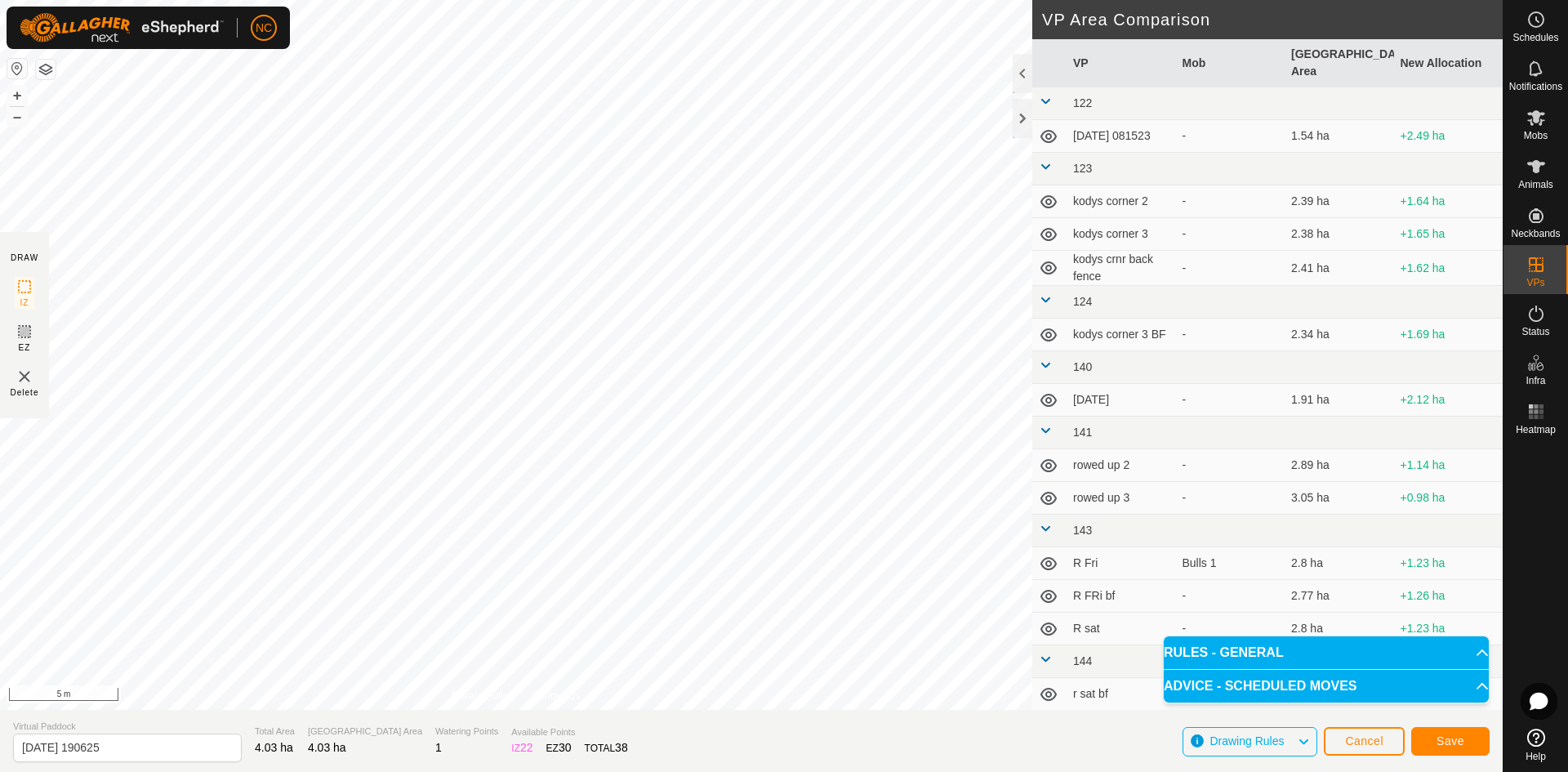
click at [1421, 680] on p-accordion-header "ADVICE - SCHEDULED MOVES" at bounding box center [1326, 685] width 325 height 33
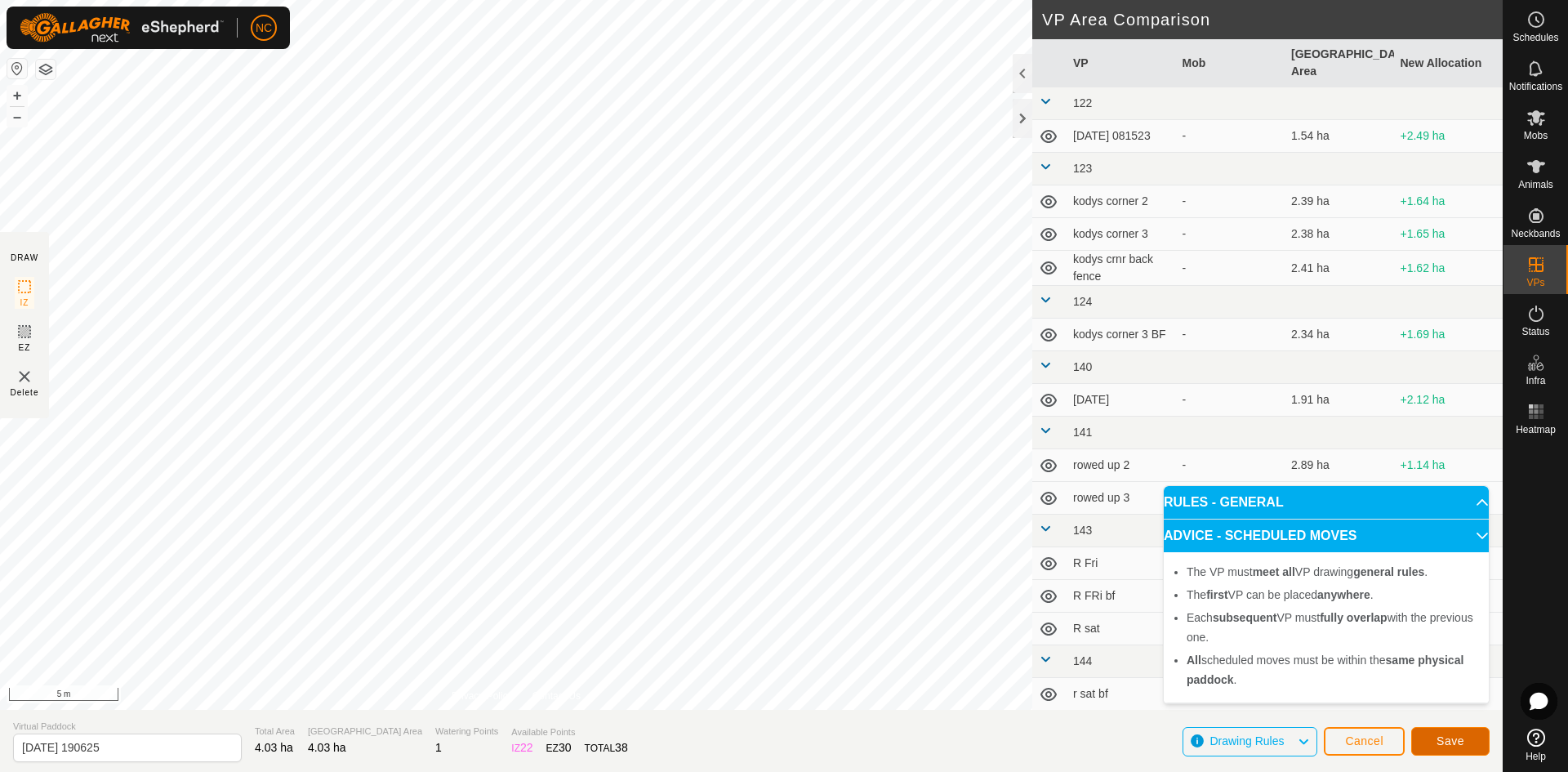
click at [1442, 742] on span "Save" at bounding box center [1450, 741] width 27 height 13
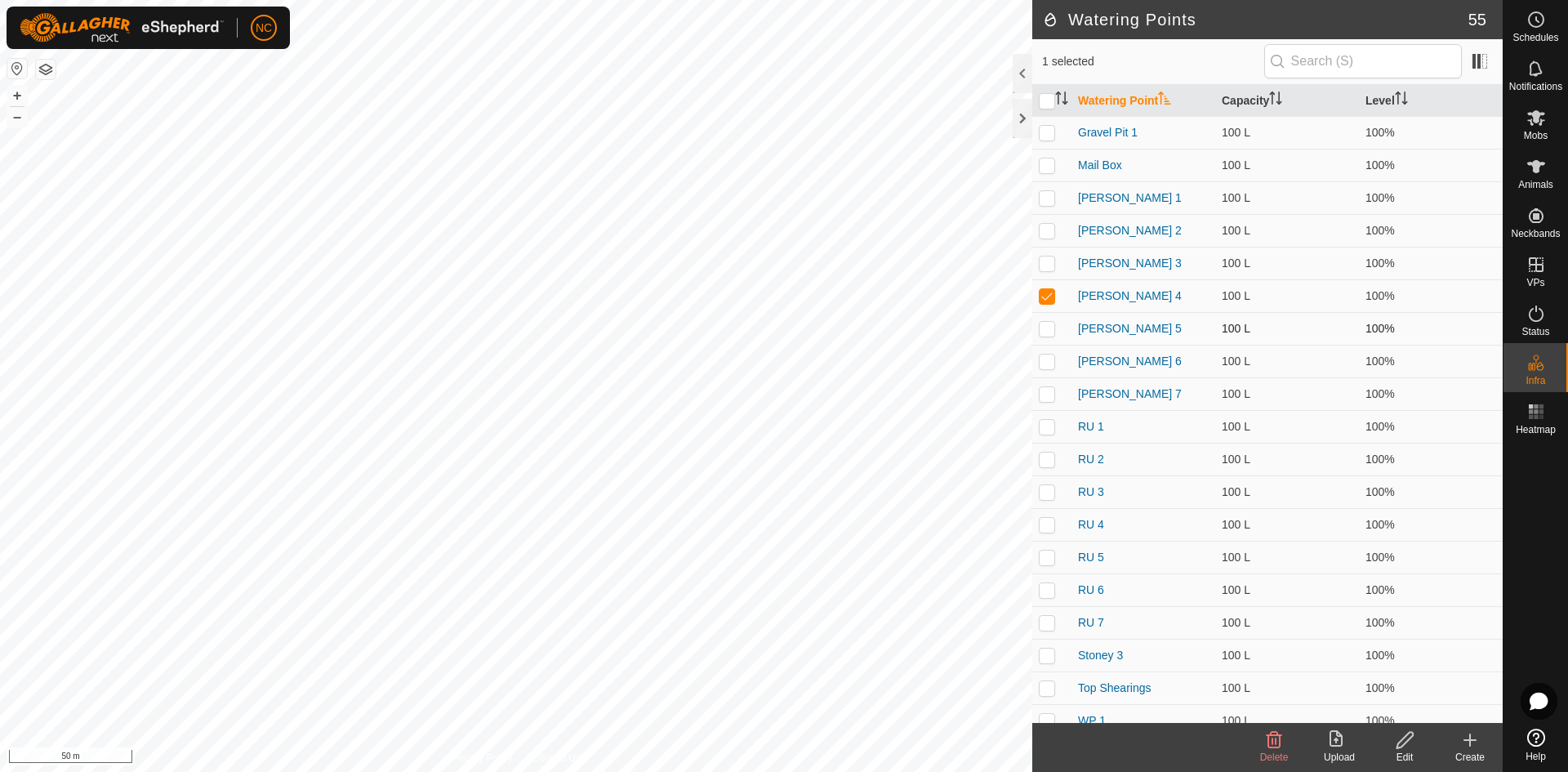
click at [1046, 333] on p-checkbox at bounding box center [1047, 328] width 16 height 13
click at [1050, 364] on p-checkbox at bounding box center [1047, 361] width 16 height 13
click at [1052, 339] on td at bounding box center [1052, 328] width 40 height 33
click at [1049, 358] on p-checkbox at bounding box center [1047, 361] width 16 height 13
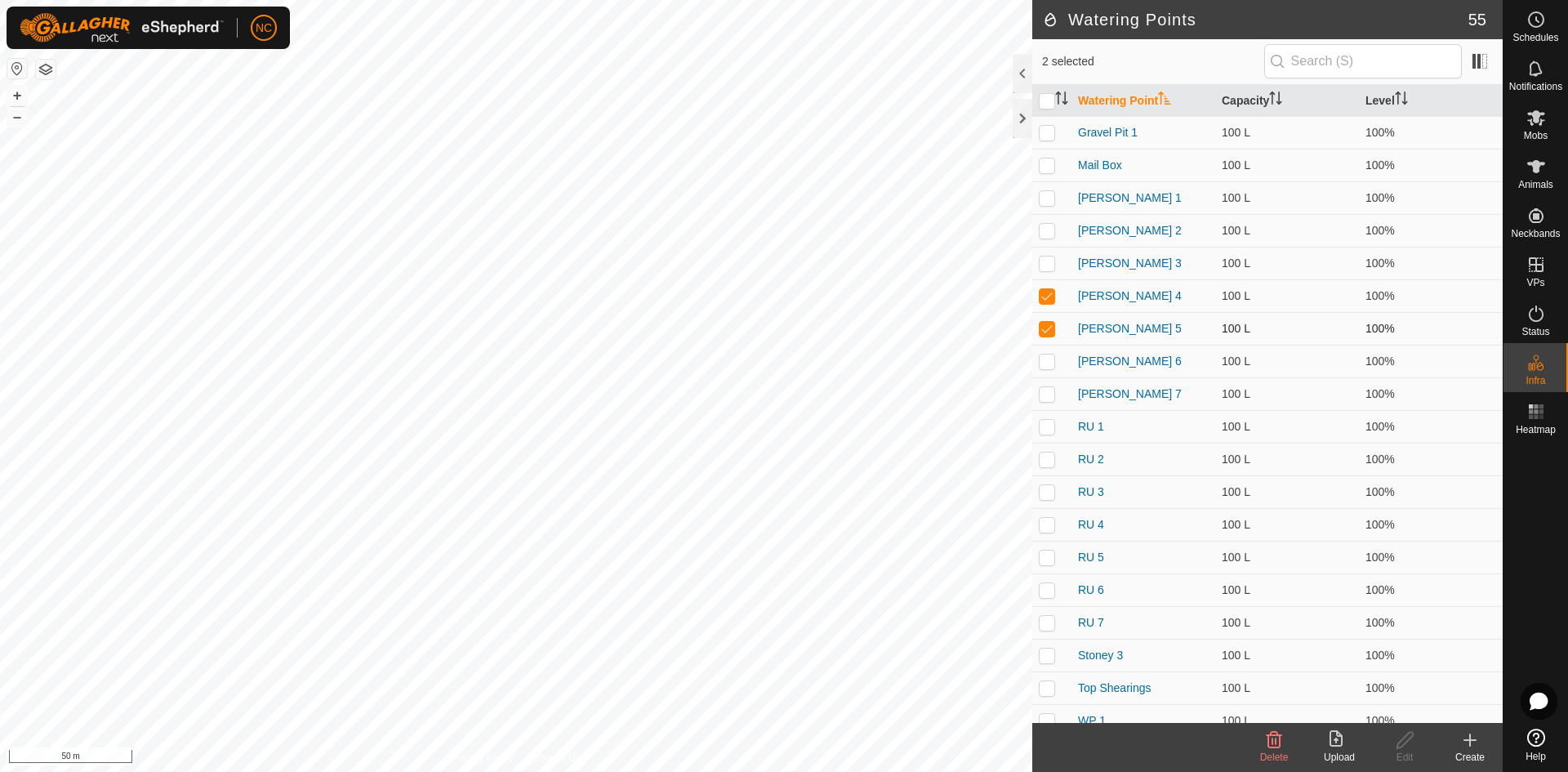
click at [1056, 322] on td at bounding box center [1052, 328] width 40 height 33
click at [1044, 290] on p-checkbox at bounding box center [1047, 296] width 16 height 13
